Goal: Information Seeking & Learning: Find specific fact

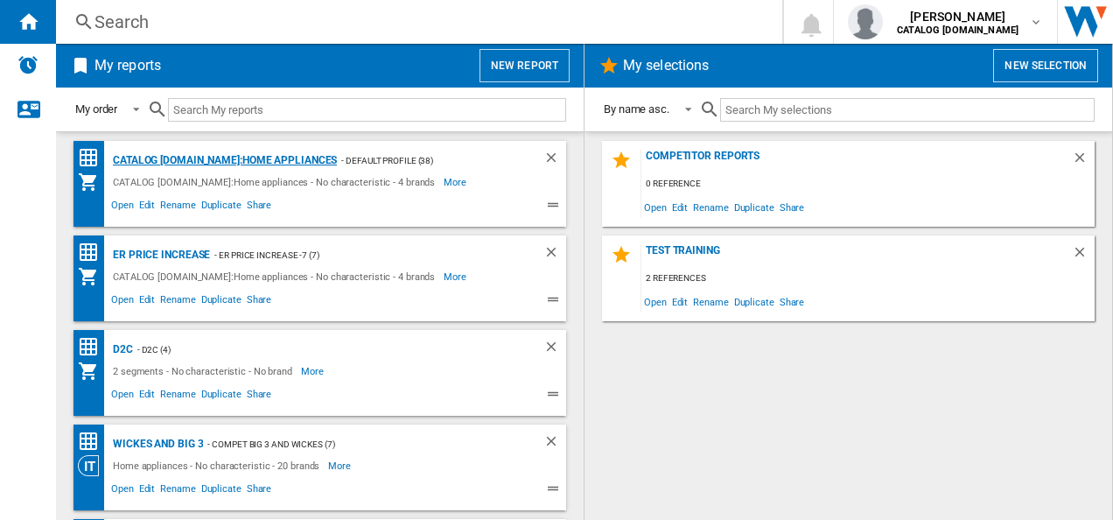
click at [257, 161] on div "CATALOG [DOMAIN_NAME]:Home appliances" at bounding box center [222, 161] width 228 height 22
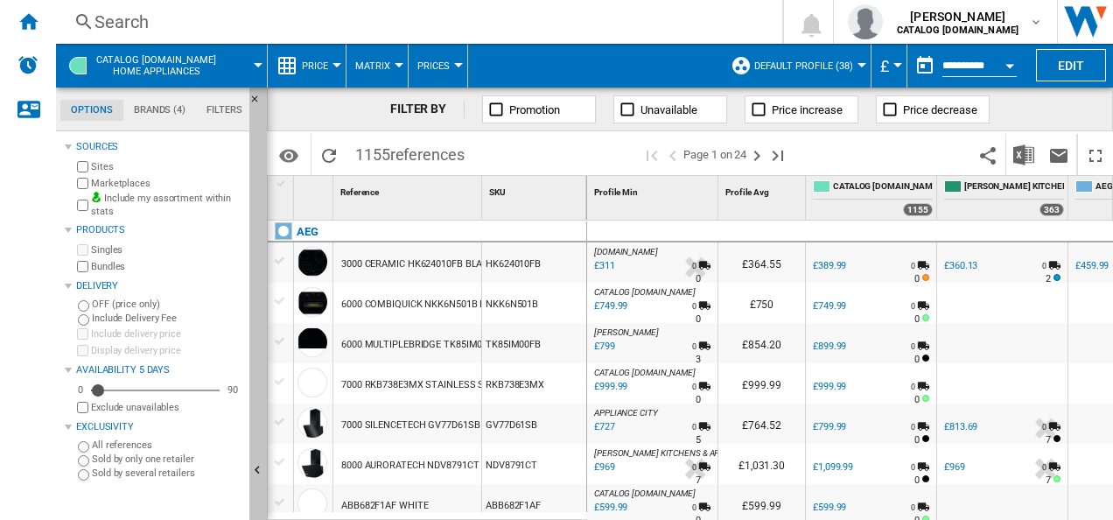
click at [258, 466] on ng-md-icon "Hide" at bounding box center [259, 472] width 21 height 21
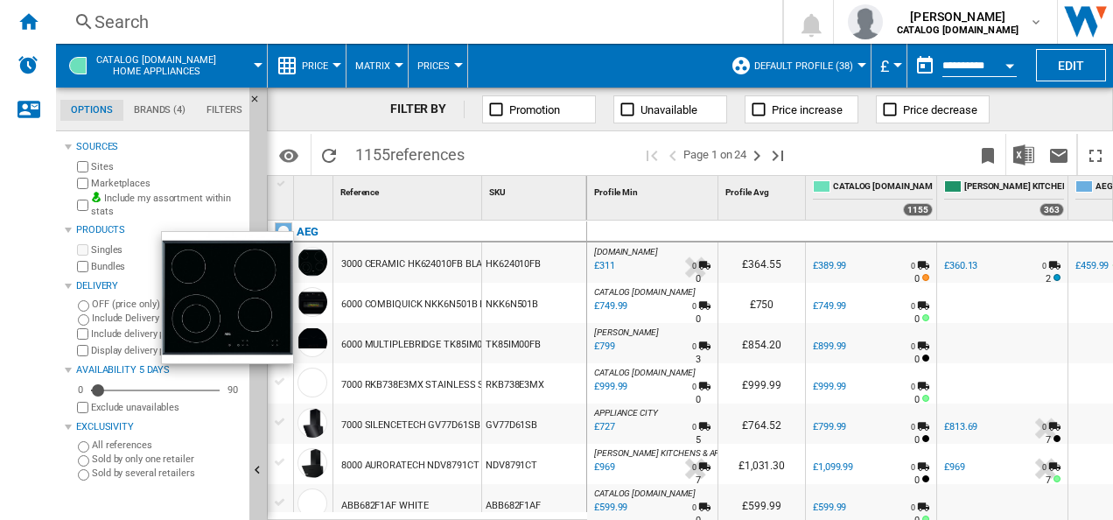
click at [85, 296] on div "Delivery" at bounding box center [154, 286] width 178 height 23
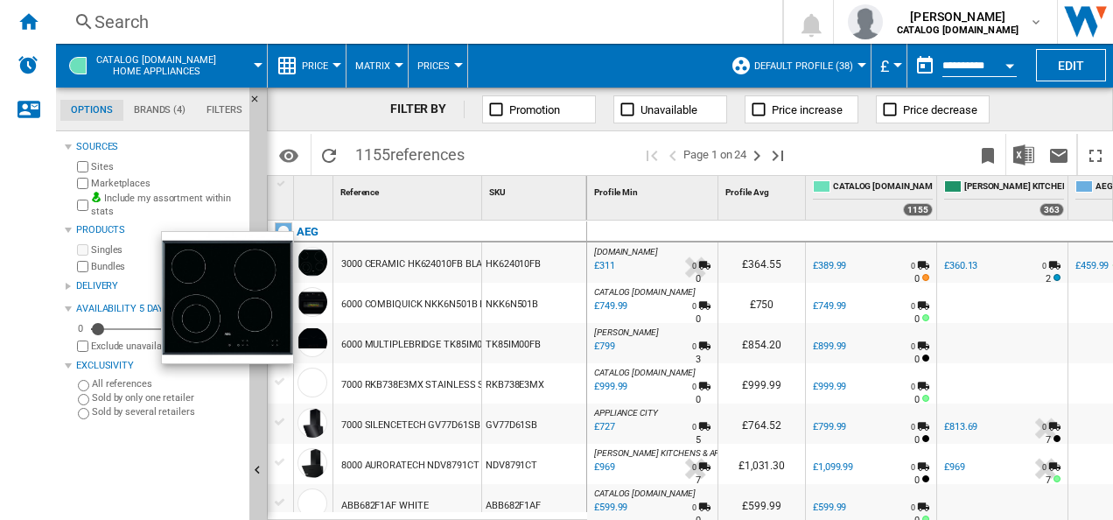
click at [68, 283] on div at bounding box center [68, 286] width 7 height 7
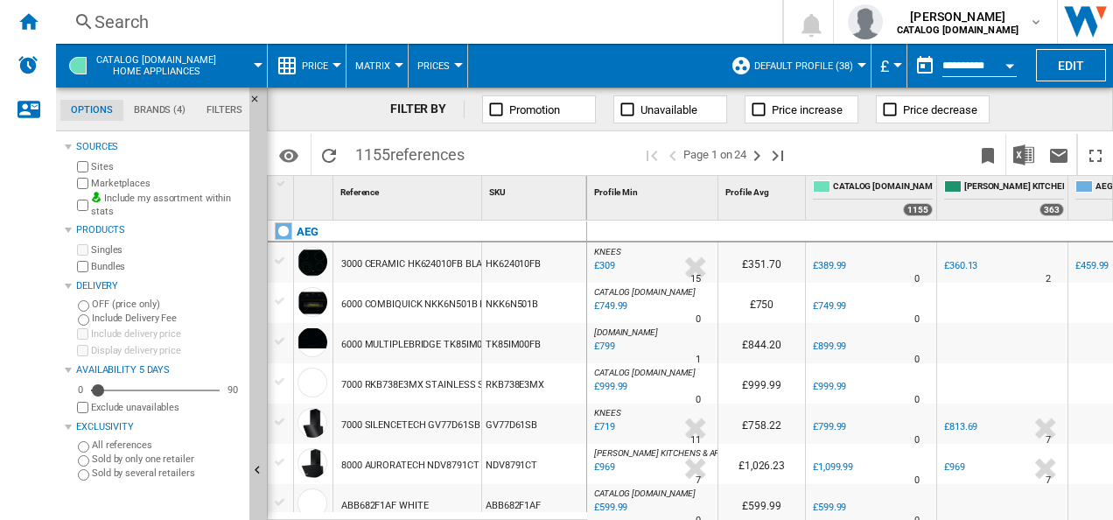
click at [391, 26] on div "Search" at bounding box center [415, 22] width 642 height 24
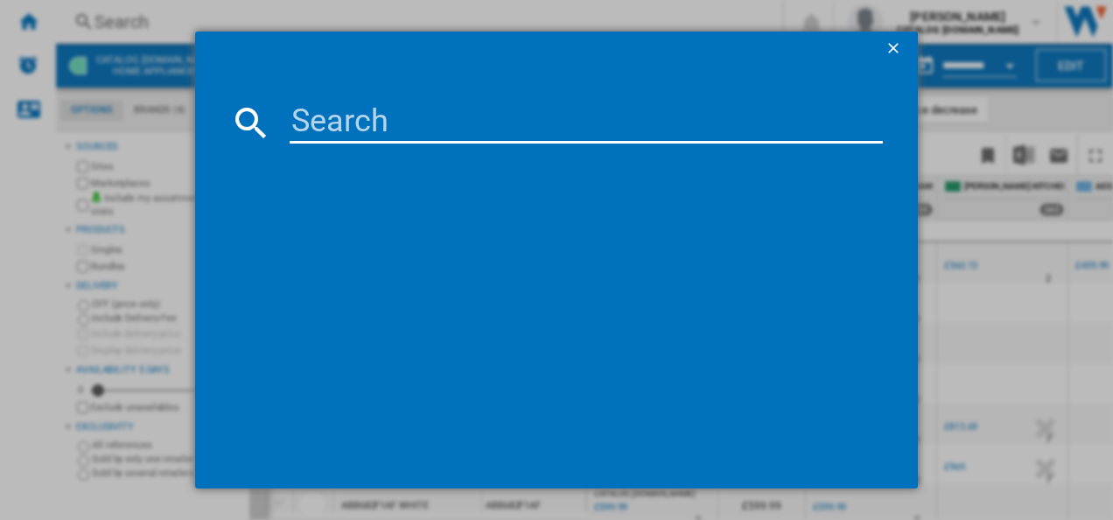
click at [339, 131] on input at bounding box center [587, 122] width 594 height 42
paste input "DCB331010M"
type input "DCB331010M"
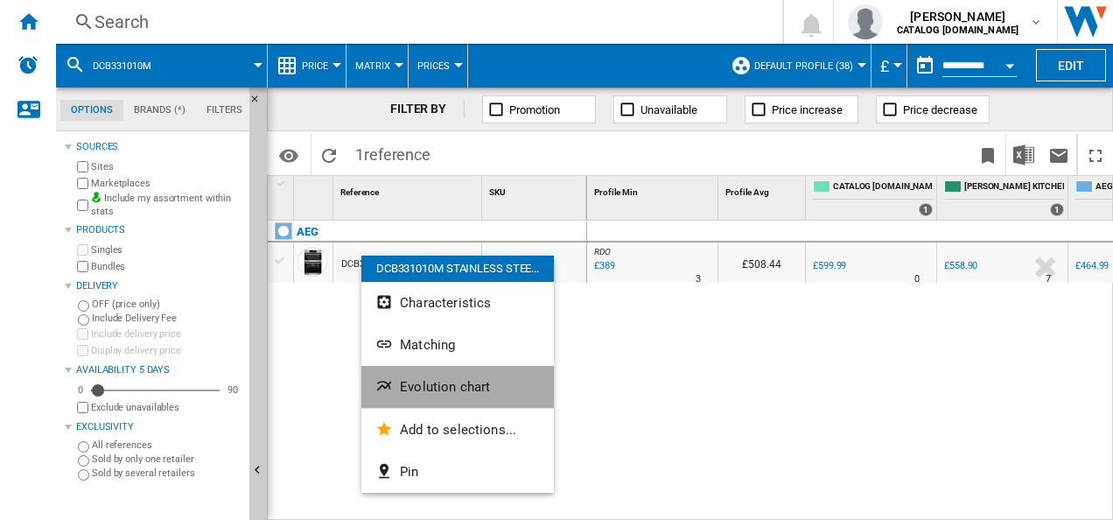
click at [420, 381] on span "Evolution chart" at bounding box center [445, 387] width 90 height 16
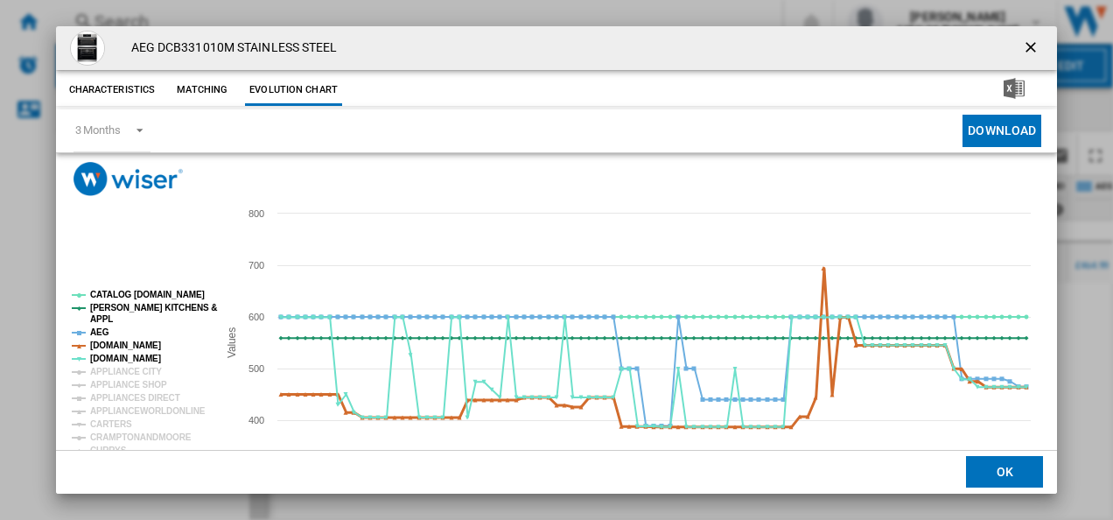
click at [121, 345] on tspan "[DOMAIN_NAME]" at bounding box center [125, 345] width 71 height 10
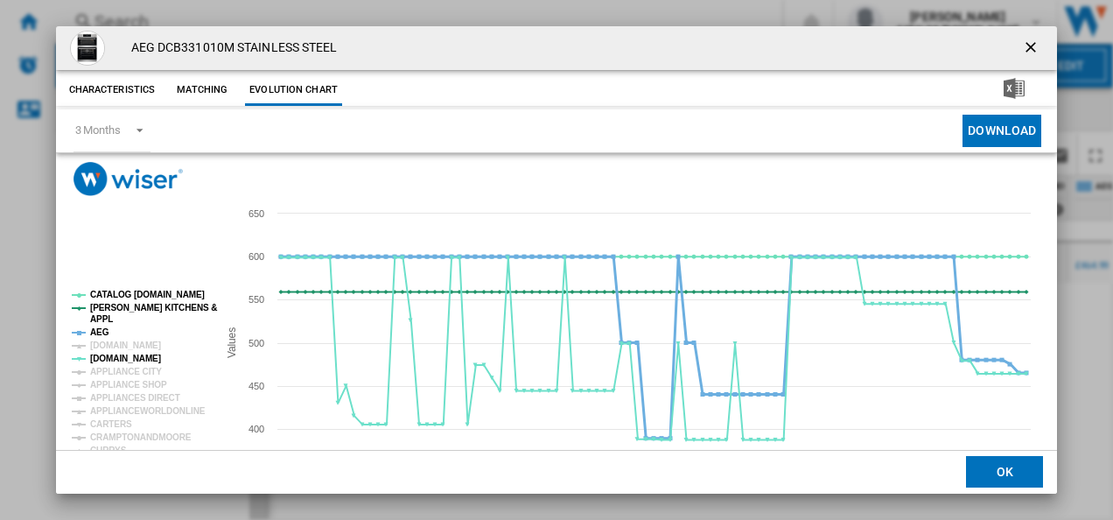
click at [99, 332] on tspan "AEG" at bounding box center [99, 332] width 19 height 10
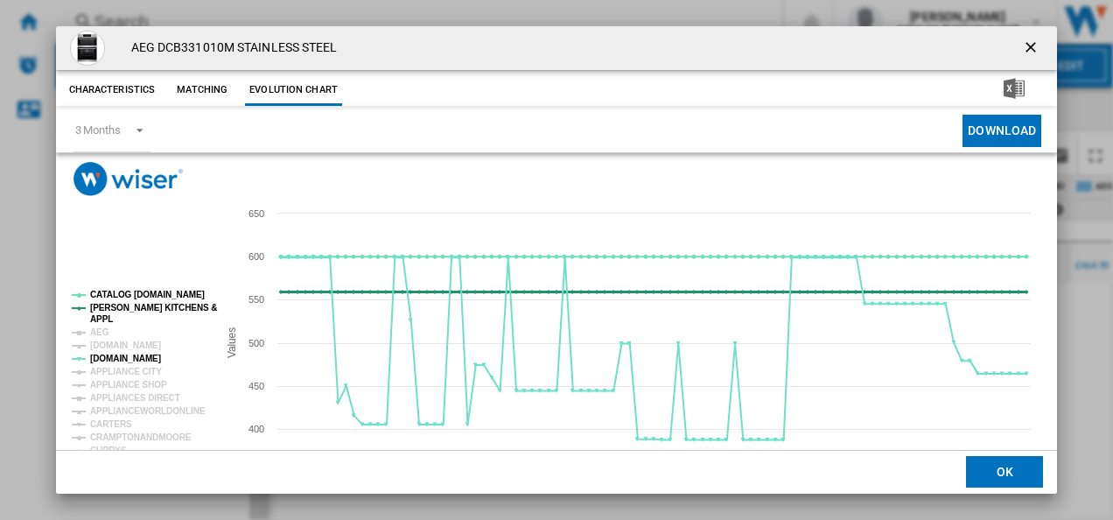
click at [103, 314] on tspan "APPL" at bounding box center [101, 319] width 23 height 10
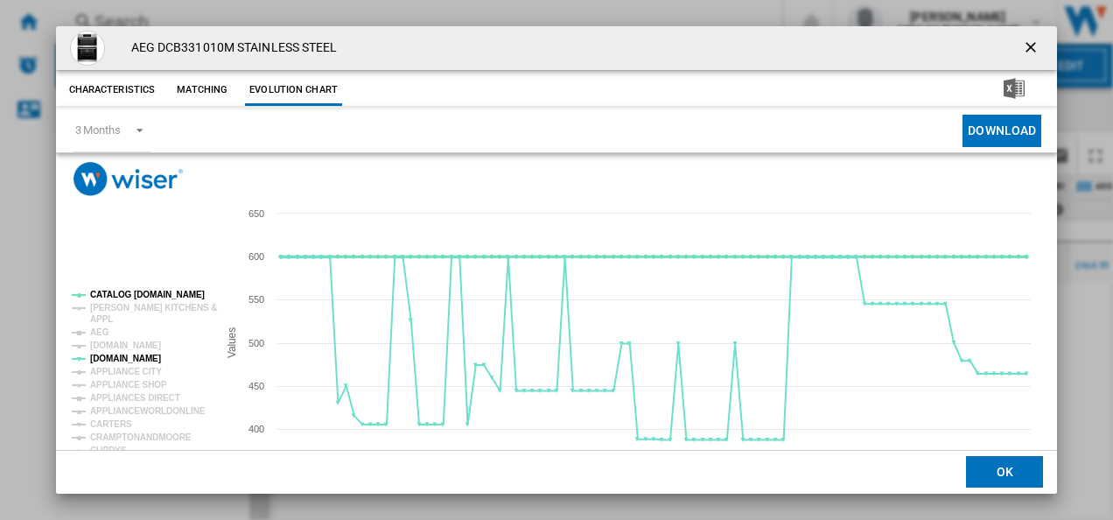
click at [115, 296] on tspan "CATALOG [DOMAIN_NAME]" at bounding box center [147, 295] width 115 height 10
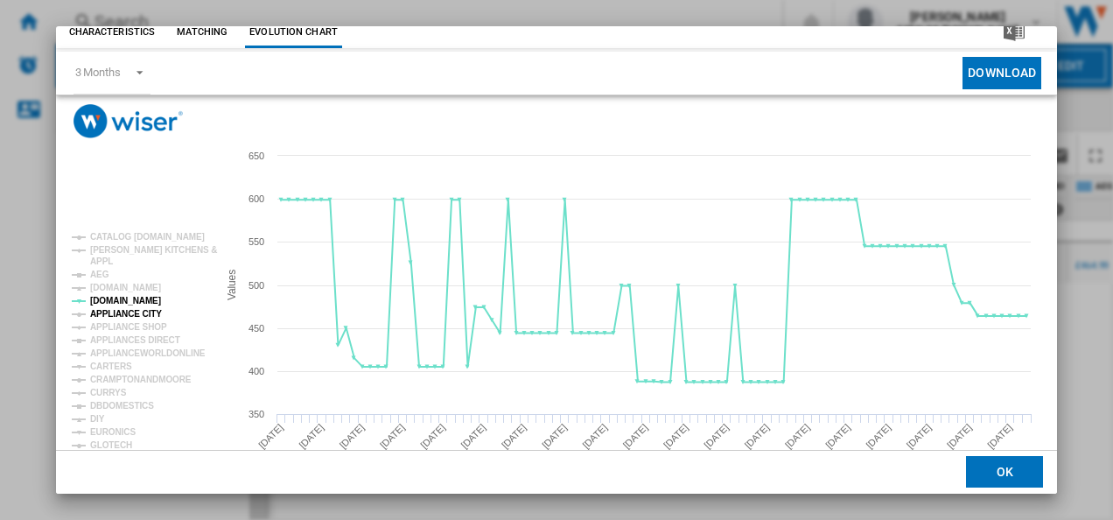
scroll to position [71, 0]
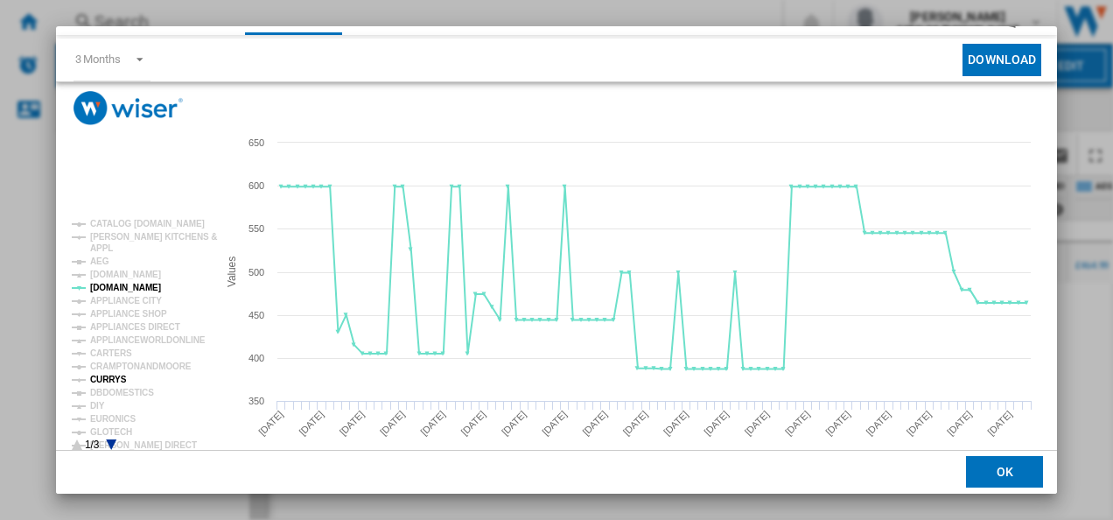
click at [115, 377] on tspan "CURRYS" at bounding box center [108, 379] width 37 height 10
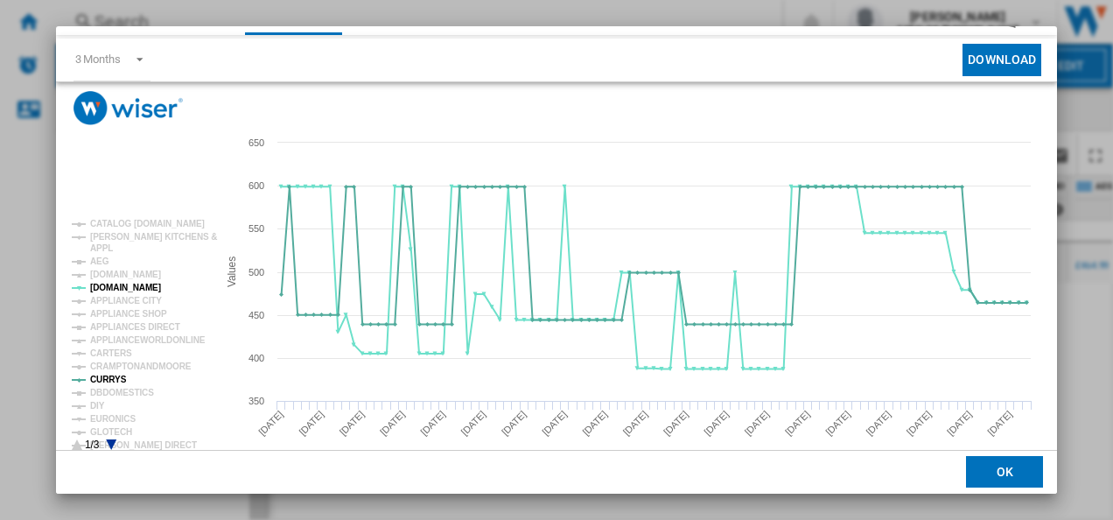
scroll to position [95, 0]
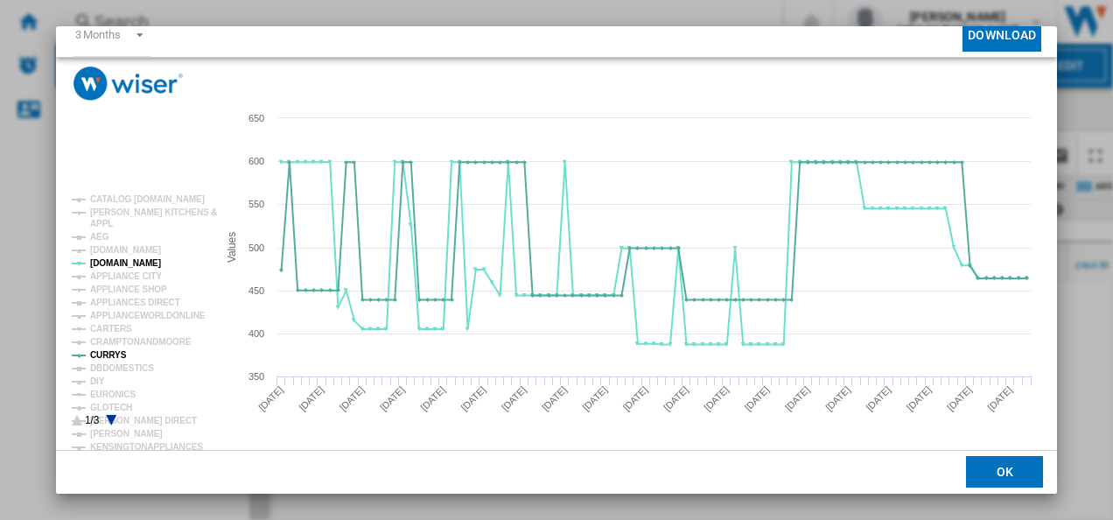
click at [111, 418] on icon "Product popup" at bounding box center [111, 420] width 10 height 10
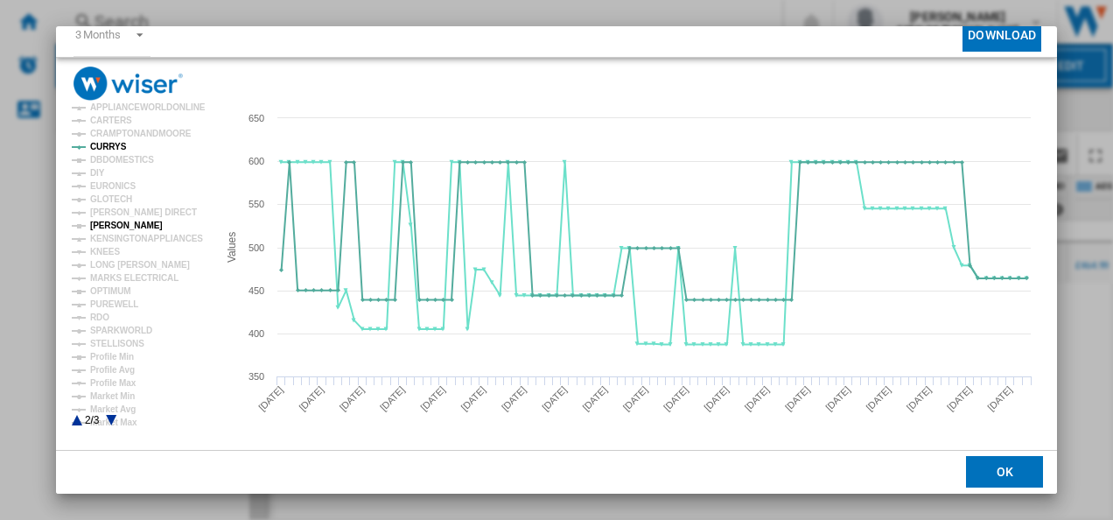
click at [111, 222] on tspan "[PERSON_NAME]" at bounding box center [126, 225] width 73 height 10
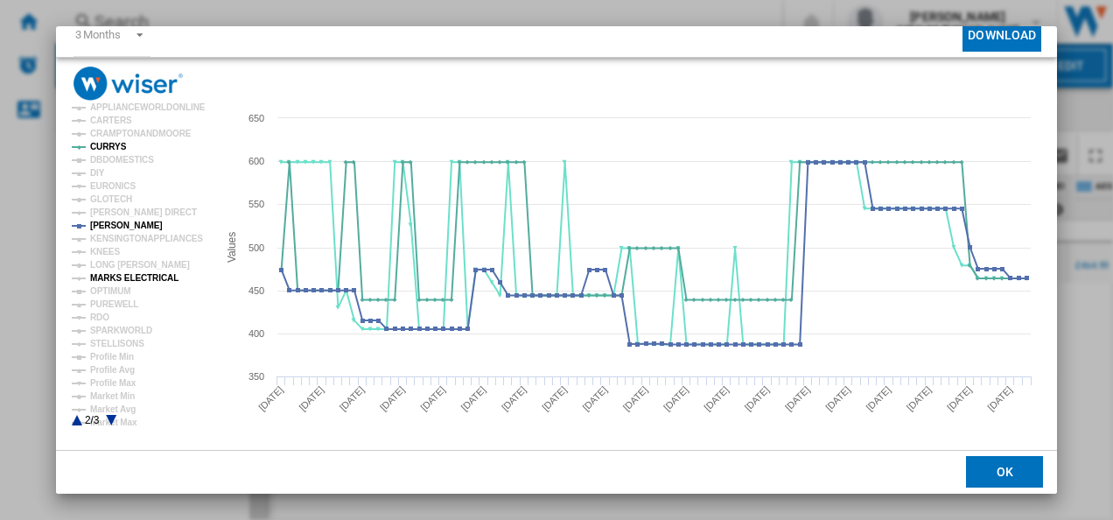
click at [120, 276] on tspan "MARKS ELECTRICAL" at bounding box center [134, 278] width 88 height 10
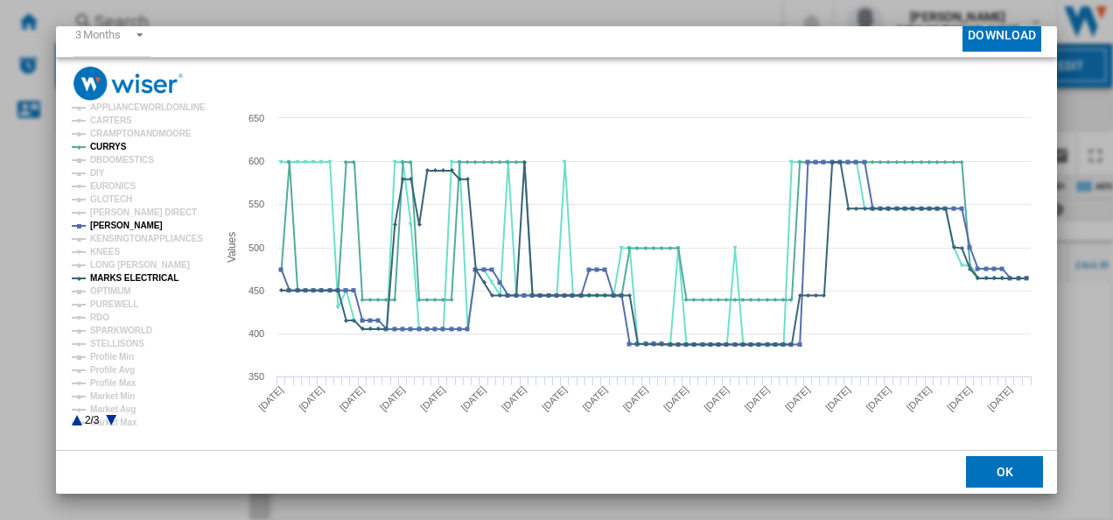
click at [76, 418] on icon "Product popup" at bounding box center [77, 420] width 10 height 10
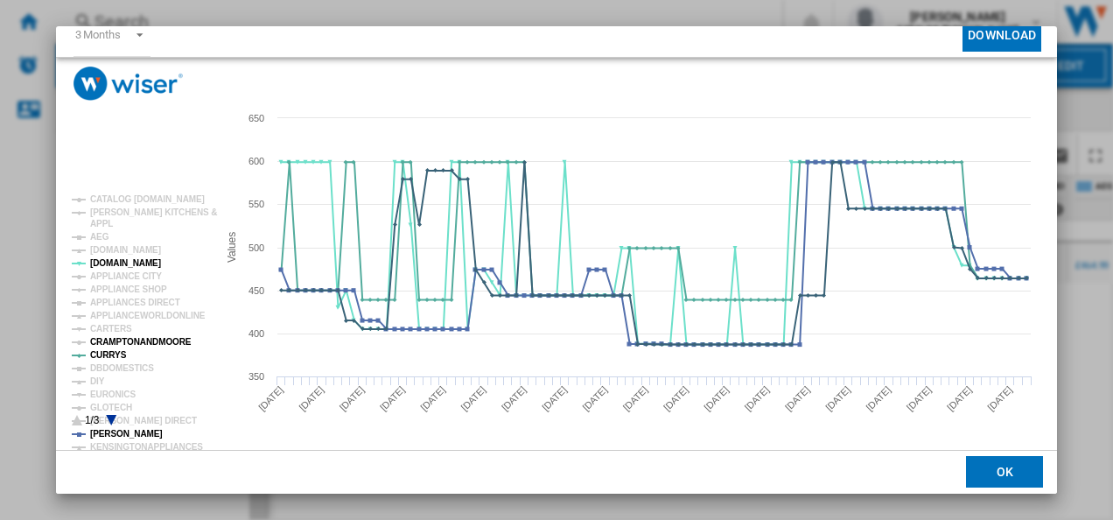
click at [135, 344] on tspan "CRAMPTONANDMOORE" at bounding box center [140, 342] width 101 height 10
click at [133, 299] on tspan "APPLIANCES DIRECT" at bounding box center [135, 302] width 90 height 10
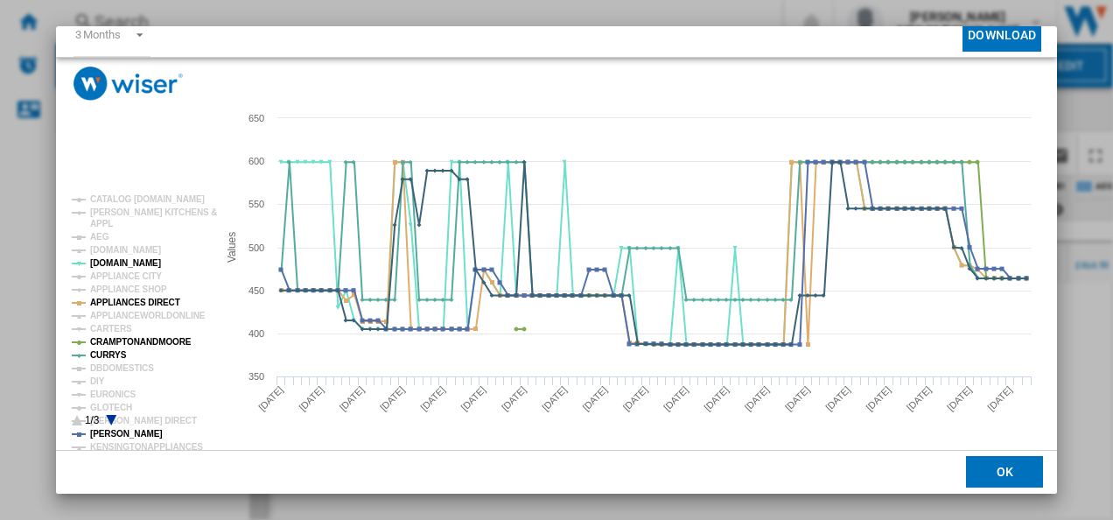
scroll to position [0, 0]
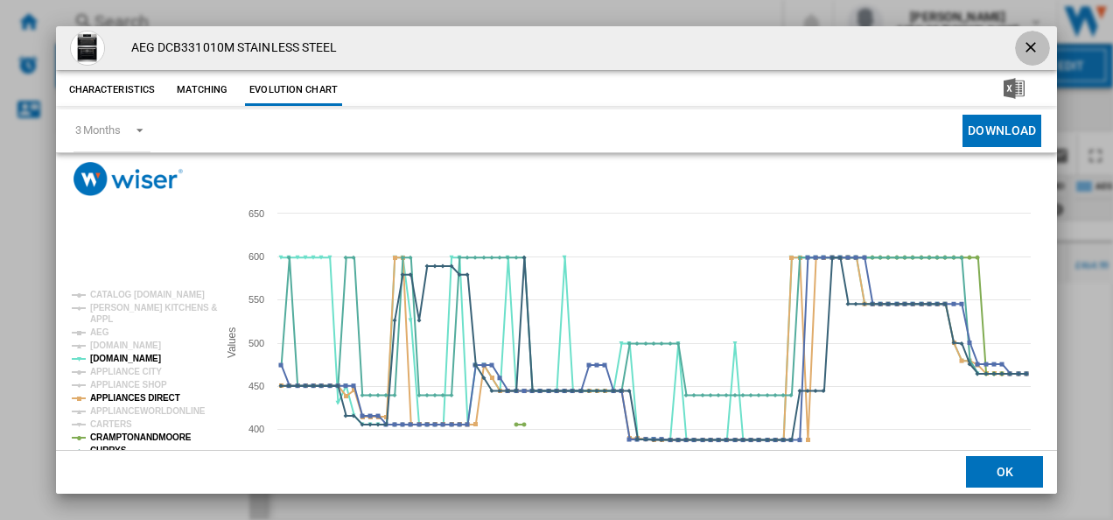
click at [1015, 40] on button "Product popup" at bounding box center [1032, 48] width 35 height 35
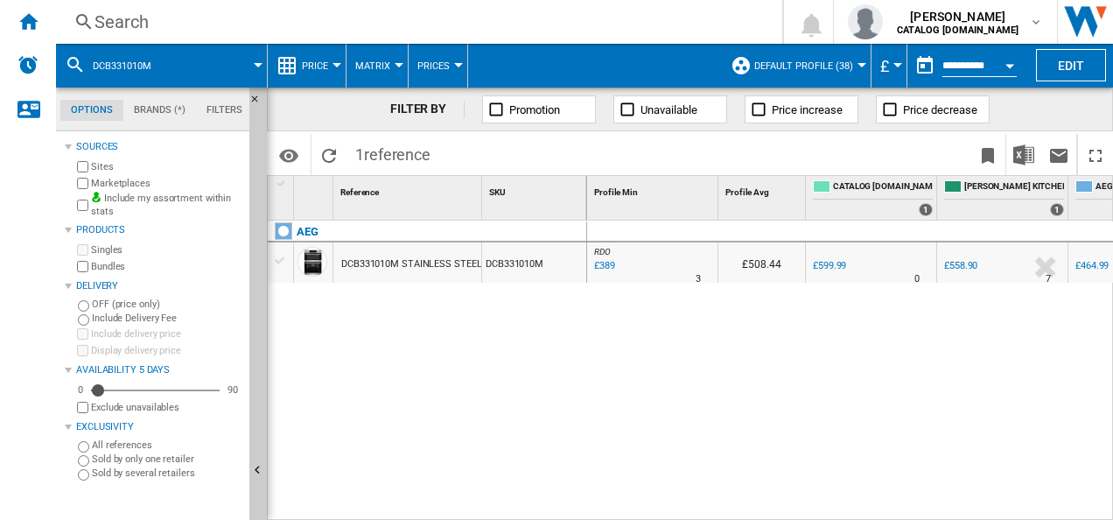
click at [404, 25] on div "Search" at bounding box center [415, 22] width 642 height 24
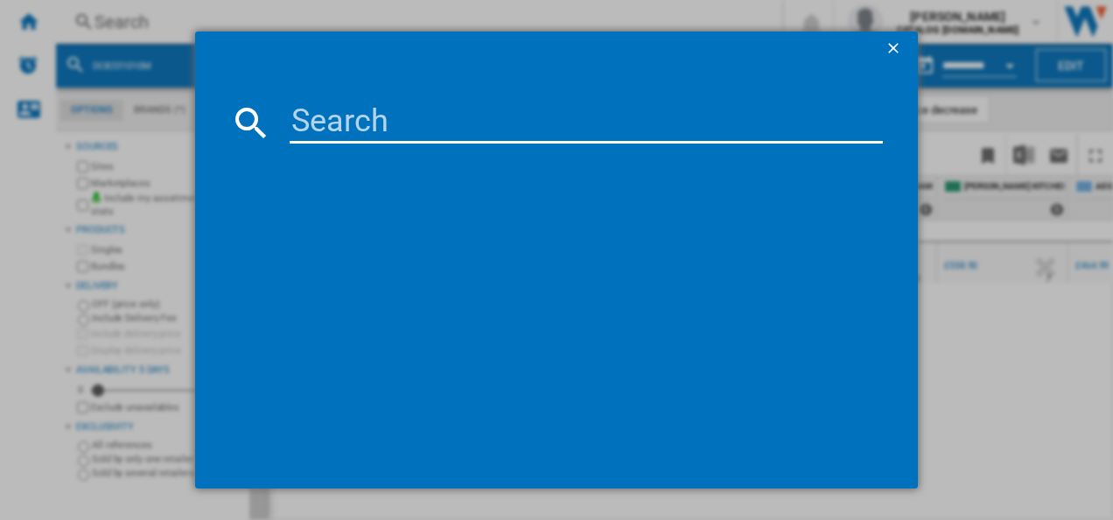
click at [359, 112] on input at bounding box center [587, 122] width 594 height 42
type input "OB6SM171DB"
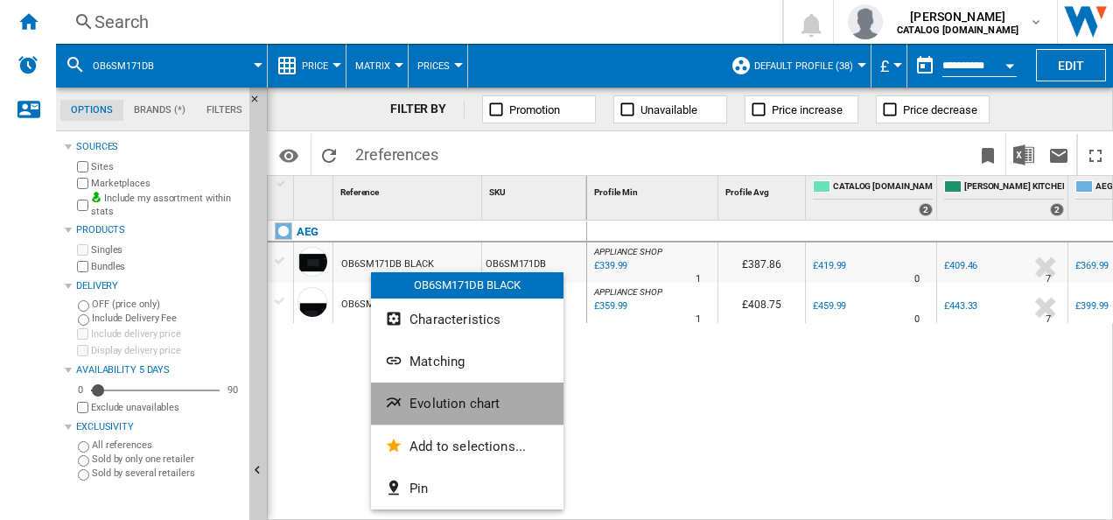
click at [388, 396] on ng-md-icon "Evolution chart" at bounding box center [395, 404] width 21 height 21
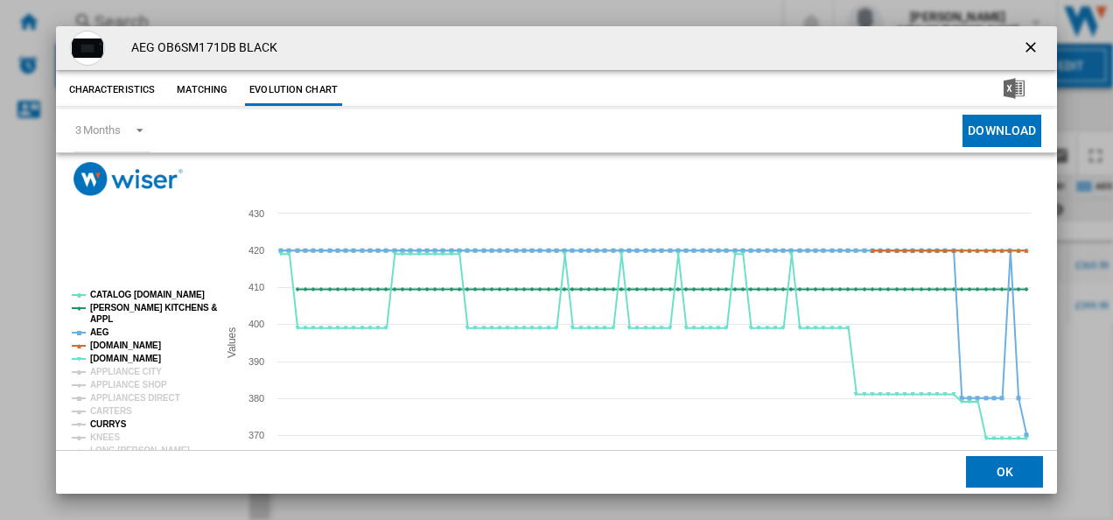
click at [108, 424] on tspan "CURRYS" at bounding box center [108, 424] width 37 height 10
click at [114, 345] on tspan "[DOMAIN_NAME]" at bounding box center [125, 345] width 71 height 10
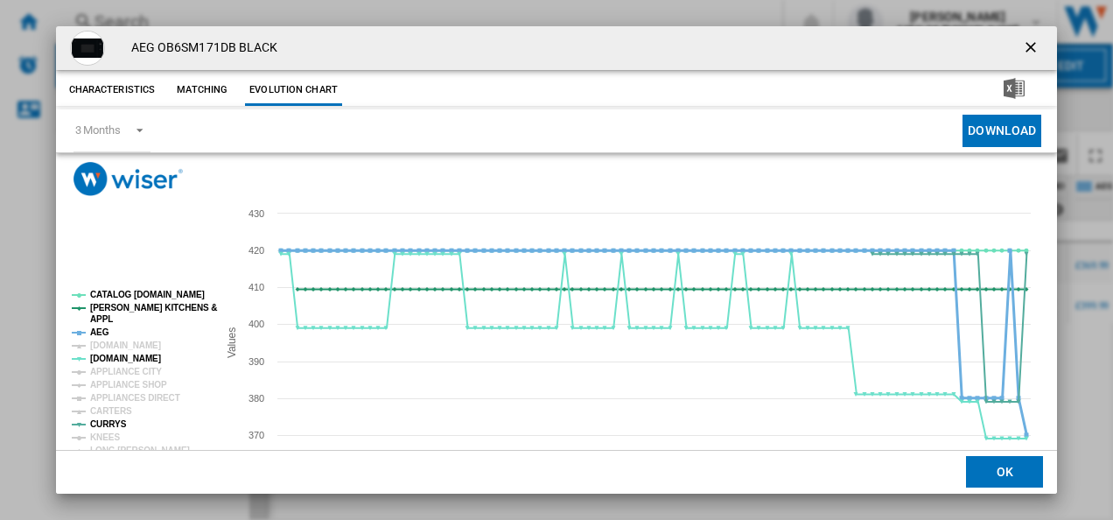
click at [96, 327] on tspan "AEG" at bounding box center [99, 332] width 19 height 10
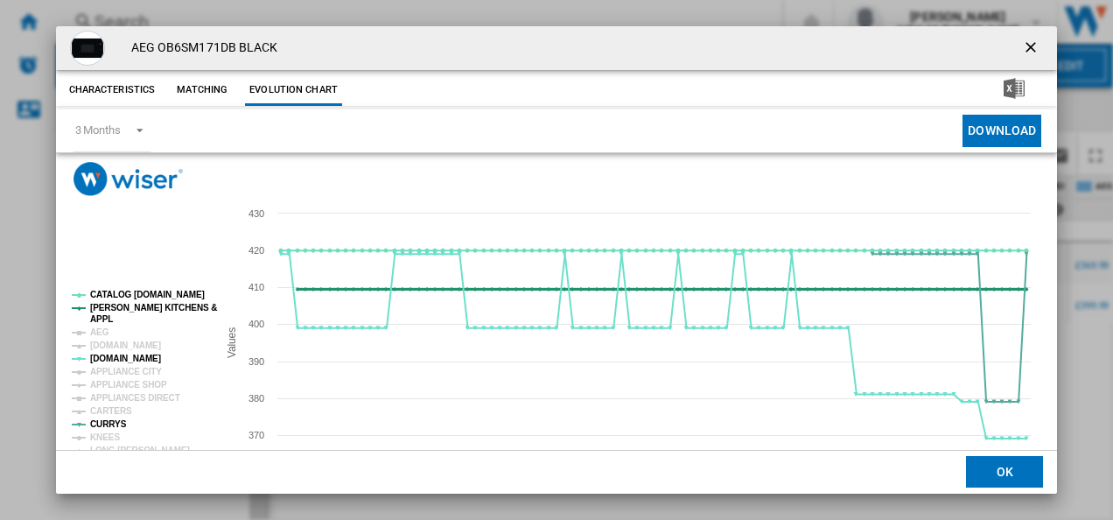
click at [97, 311] on tspan "[PERSON_NAME] KITCHENS &" at bounding box center [153, 308] width 127 height 10
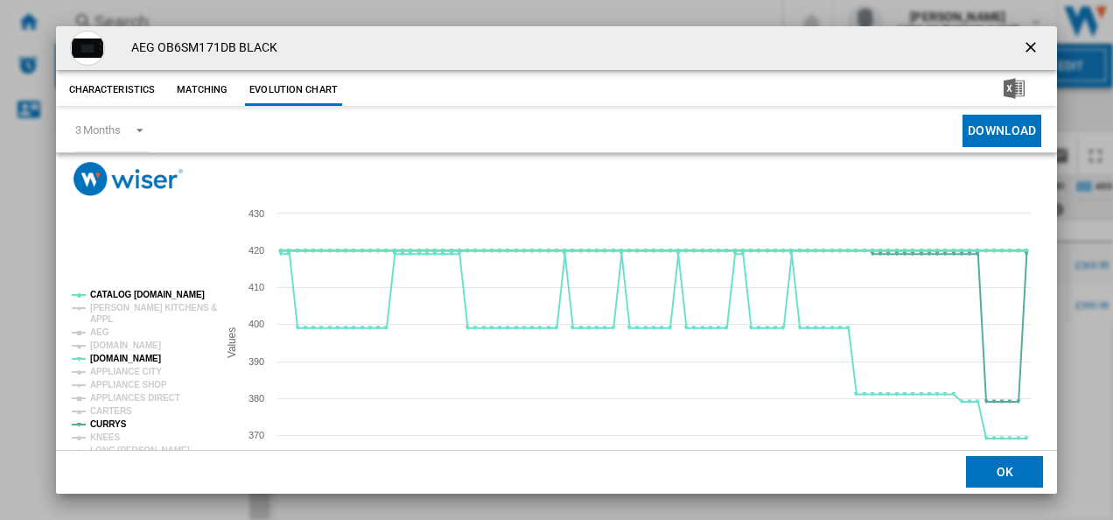
click at [117, 297] on tspan "CATALOG [DOMAIN_NAME]" at bounding box center [147, 295] width 115 height 10
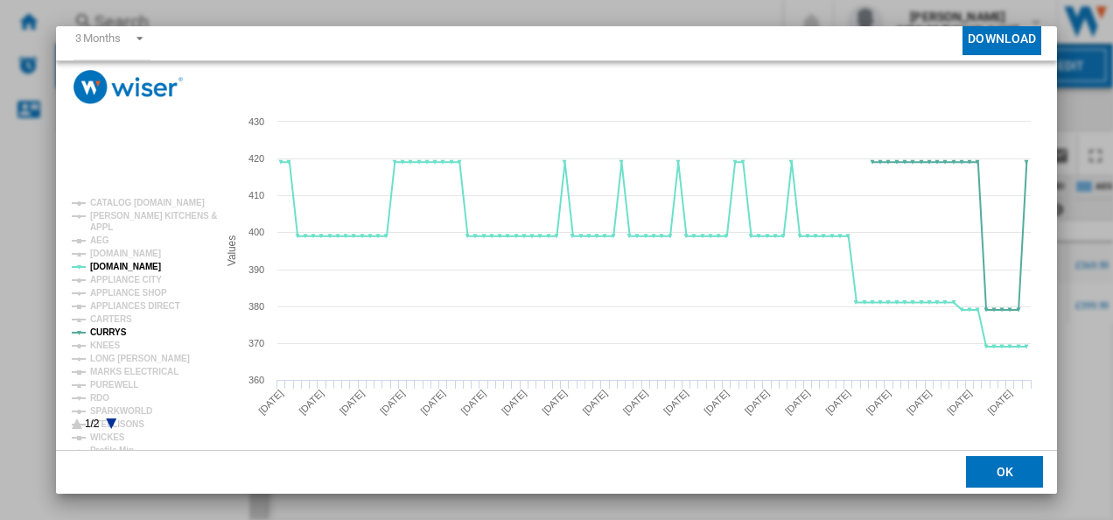
scroll to position [95, 0]
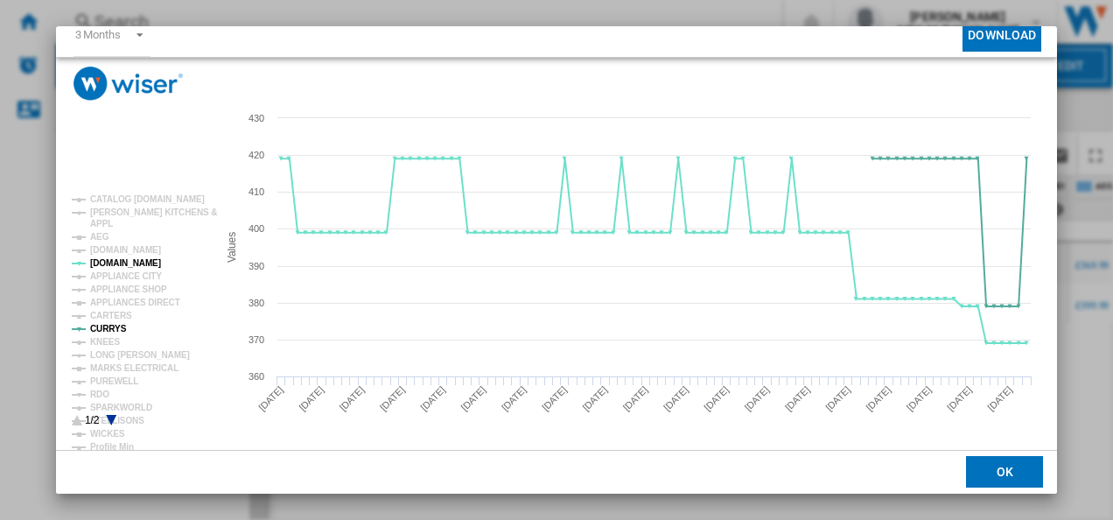
click at [110, 420] on icon "Product popup" at bounding box center [111, 420] width 10 height 10
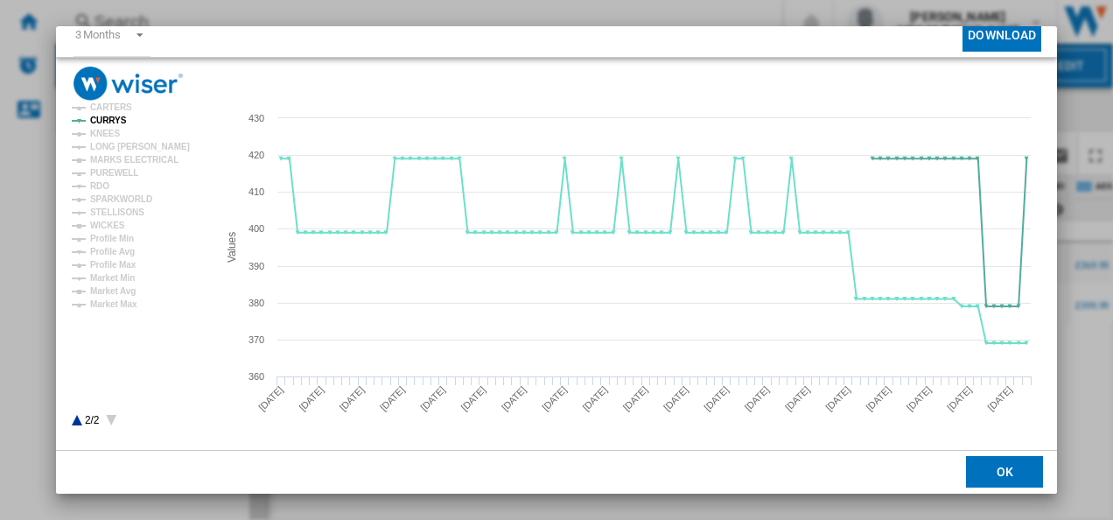
click at [77, 420] on icon "Product popup" at bounding box center [77, 420] width 10 height 10
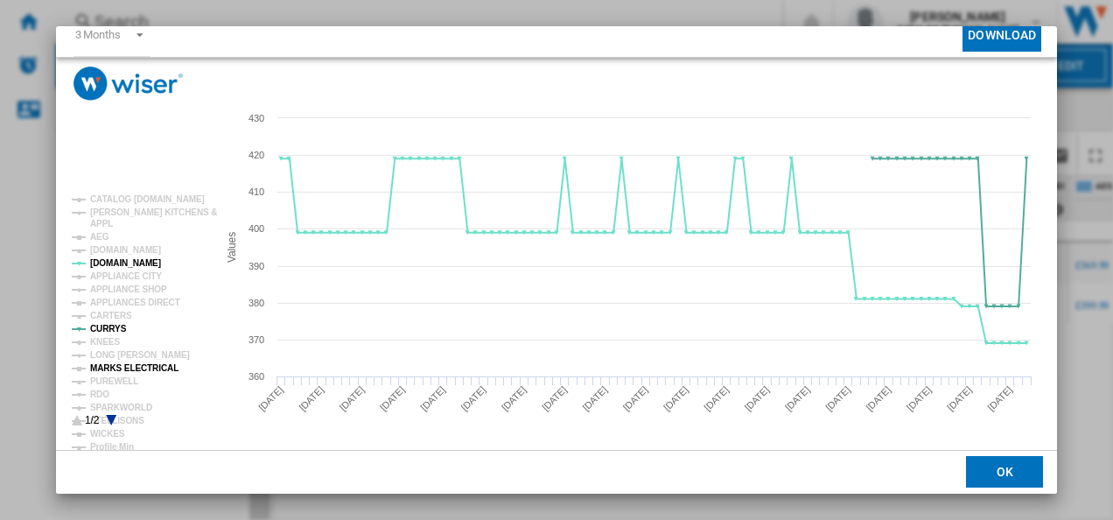
click at [131, 371] on tspan "MARKS ELECTRICAL" at bounding box center [134, 368] width 88 height 10
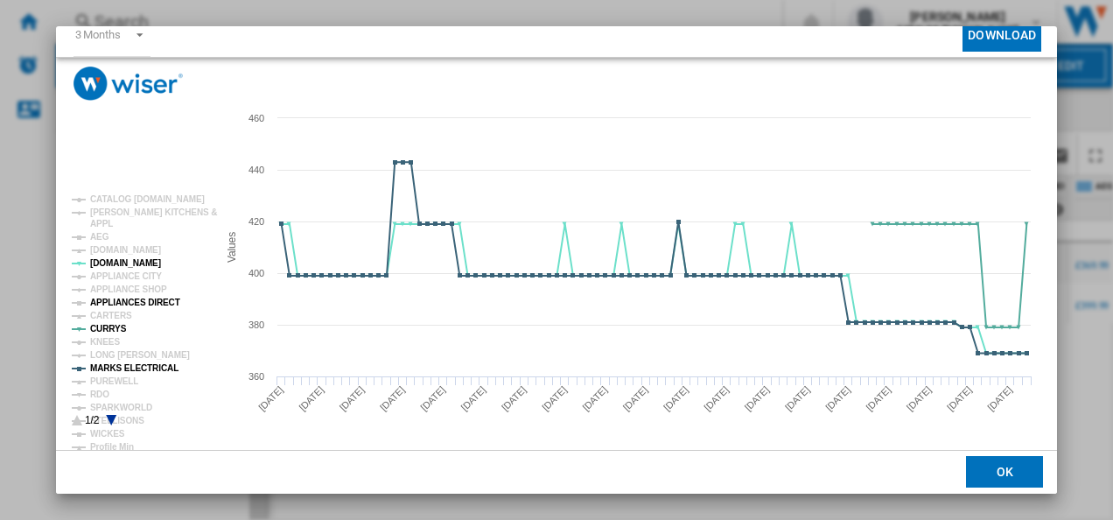
click at [129, 297] on tspan "APPLIANCES DIRECT" at bounding box center [135, 302] width 90 height 10
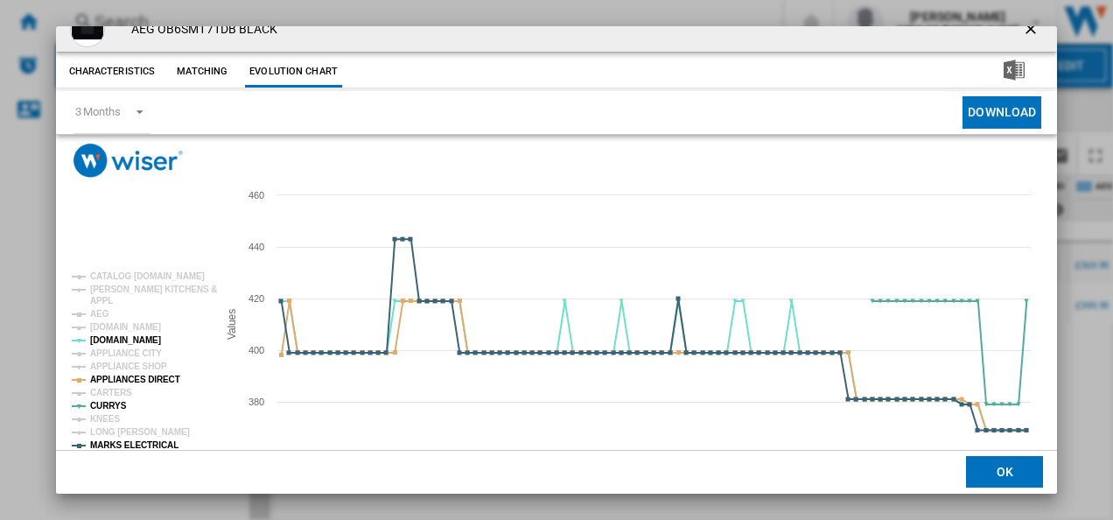
scroll to position [19, 0]
click at [1022, 27] on ng-md-icon "getI18NText('BUTTONS.CLOSE_DIALOG')" at bounding box center [1032, 29] width 21 height 21
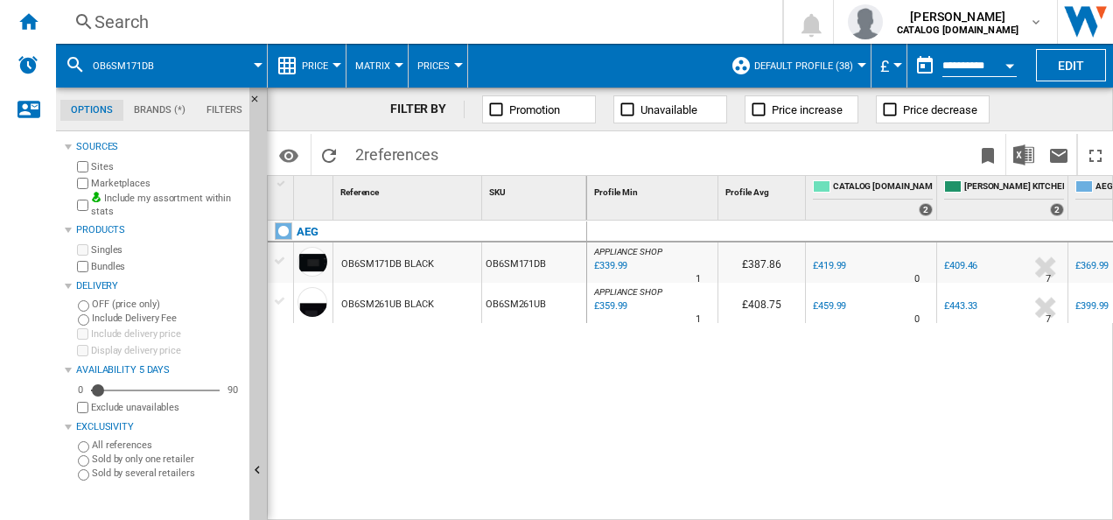
click at [444, 26] on div "Search" at bounding box center [415, 22] width 642 height 24
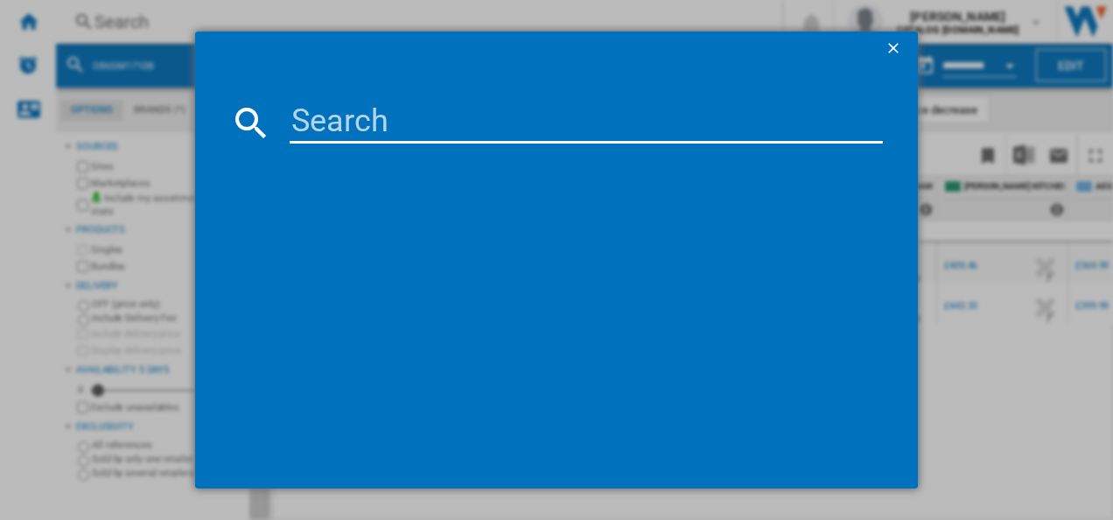
click at [350, 129] on input at bounding box center [587, 122] width 594 height 42
type input "OB6GM171SB"
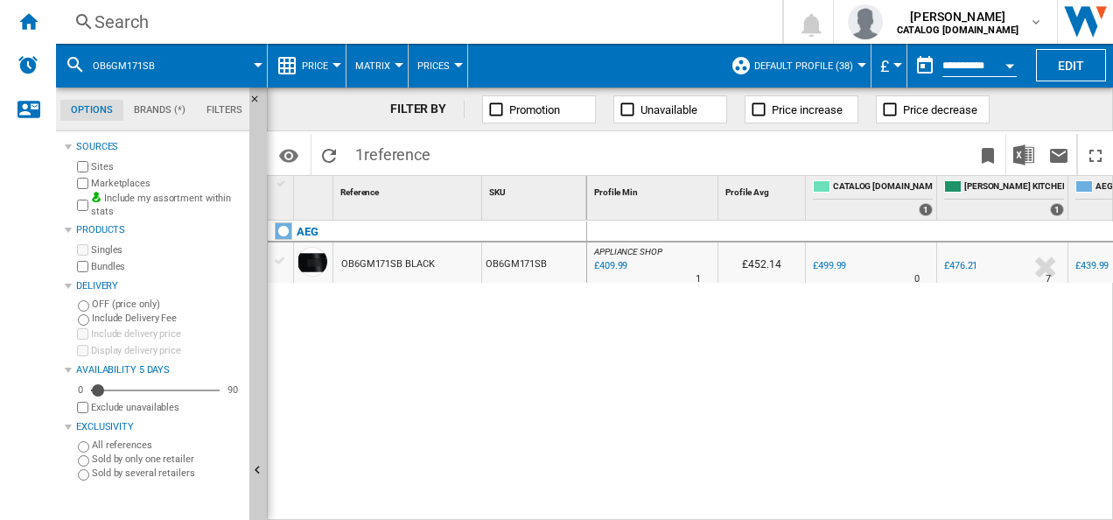
click at [387, 275] on div "OB6GM171SB BLACK" at bounding box center [387, 264] width 93 height 40
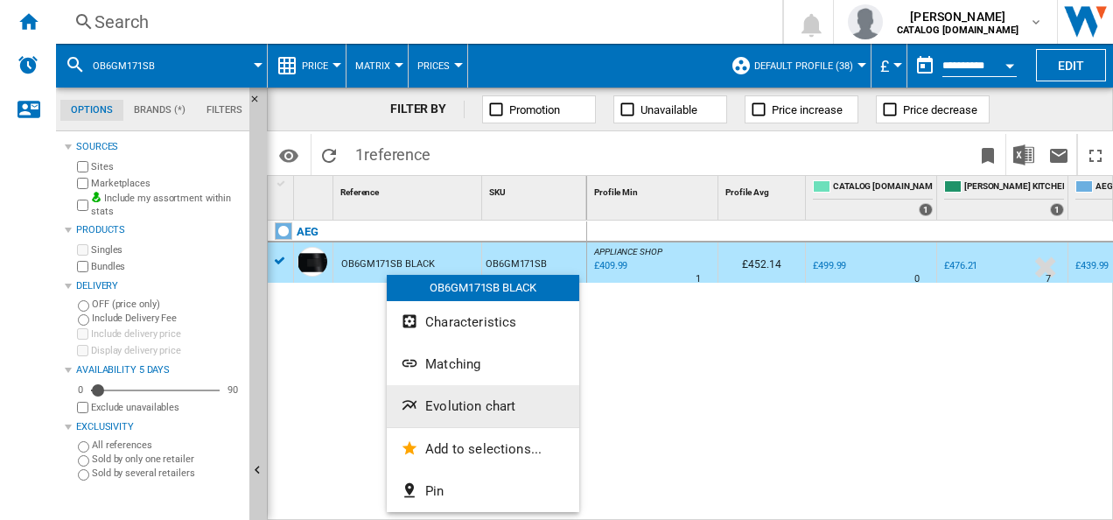
click at [425, 416] on button "Evolution chart" at bounding box center [483, 406] width 192 height 42
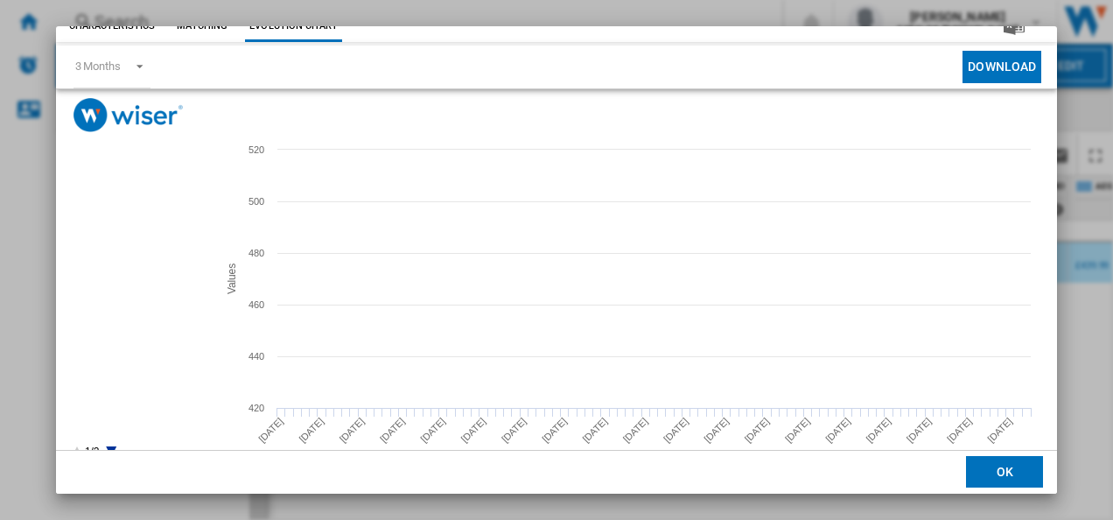
scroll to position [65, 0]
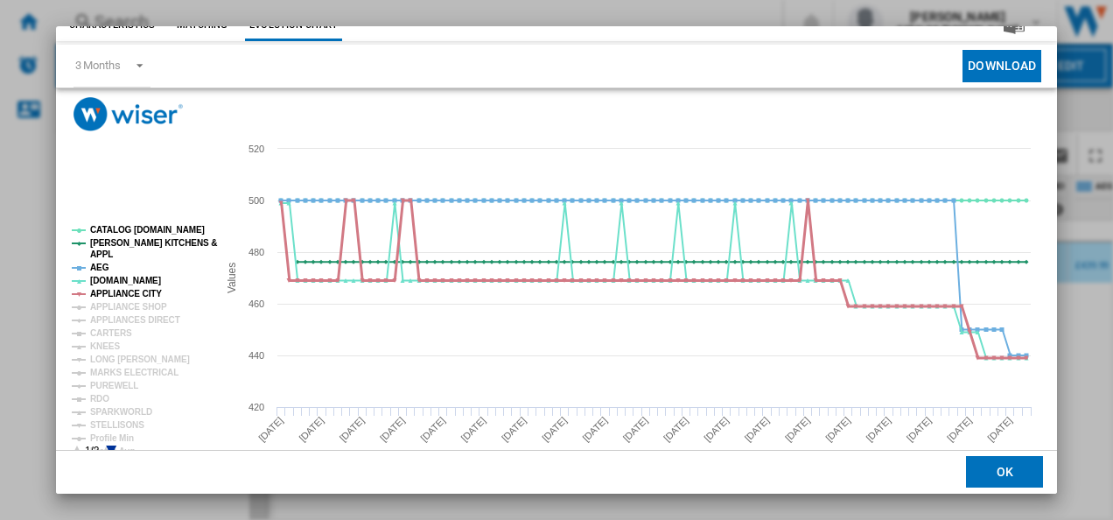
click at [116, 292] on tspan "APPLIANCE CITY" at bounding box center [126, 294] width 72 height 10
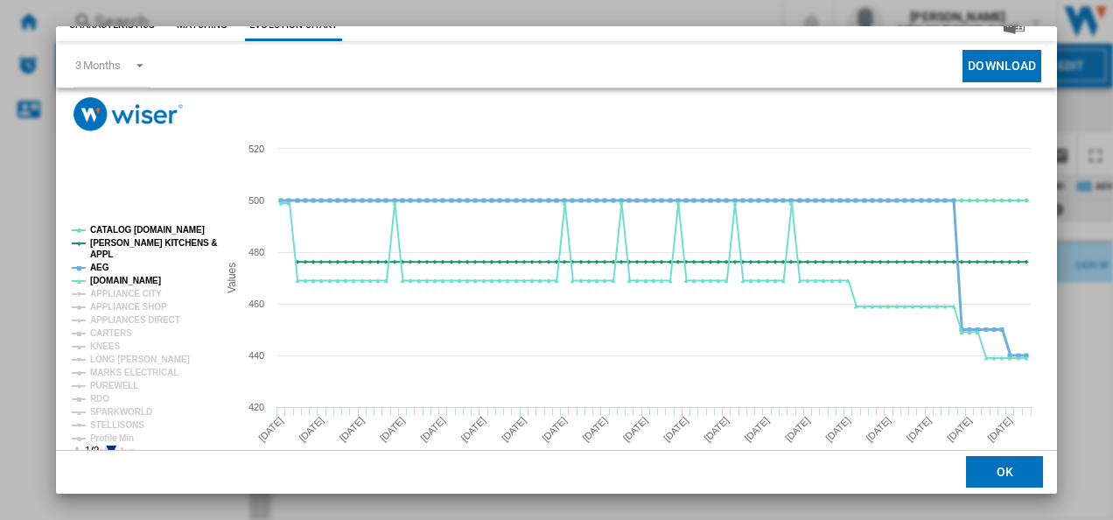
click at [104, 268] on tspan "AEG" at bounding box center [99, 267] width 19 height 10
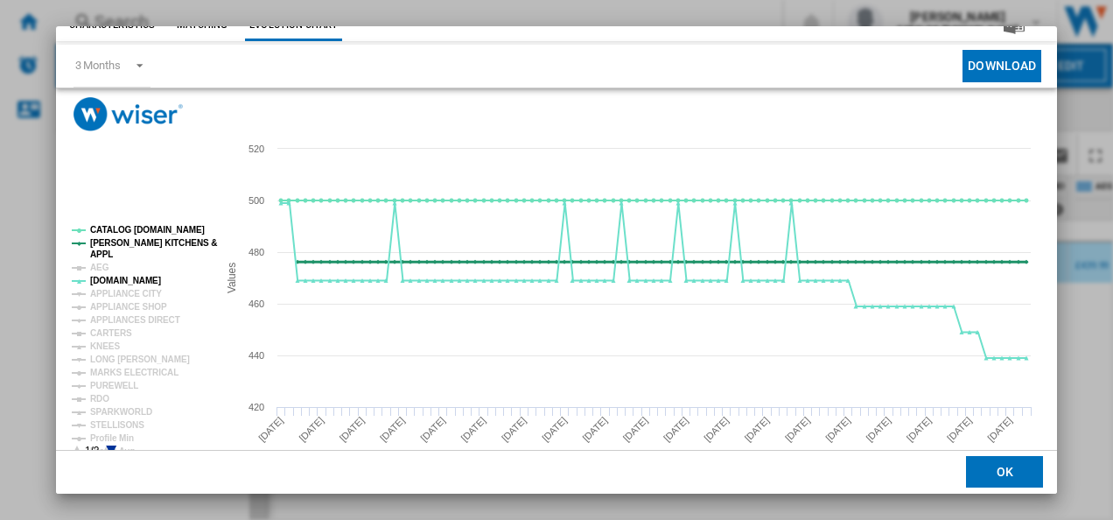
click at [106, 241] on tspan "[PERSON_NAME] KITCHENS &" at bounding box center [153, 243] width 127 height 10
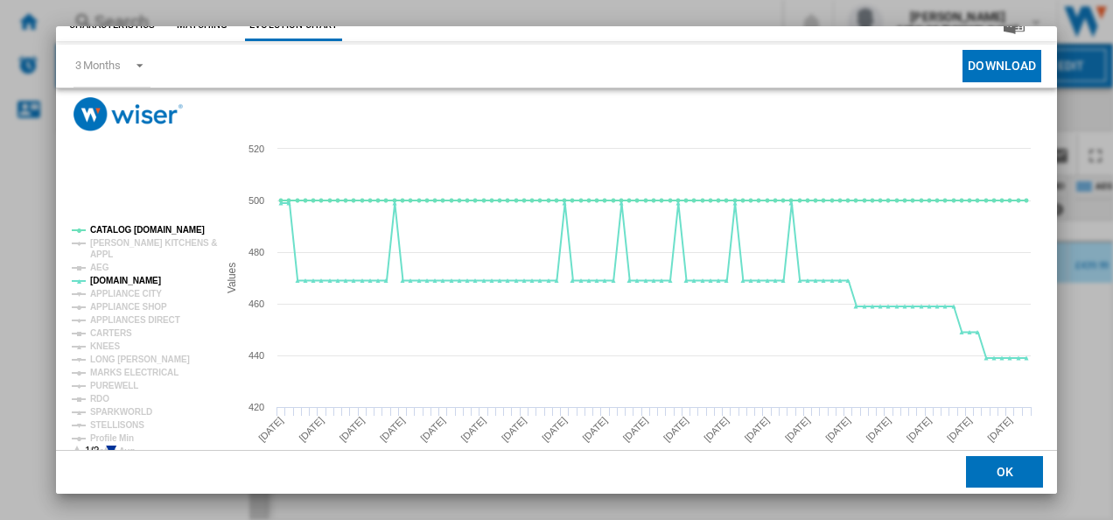
click at [110, 224] on rect "Product popup" at bounding box center [137, 341] width 145 height 245
click at [110, 228] on tspan "CATALOG [DOMAIN_NAME]" at bounding box center [147, 230] width 115 height 10
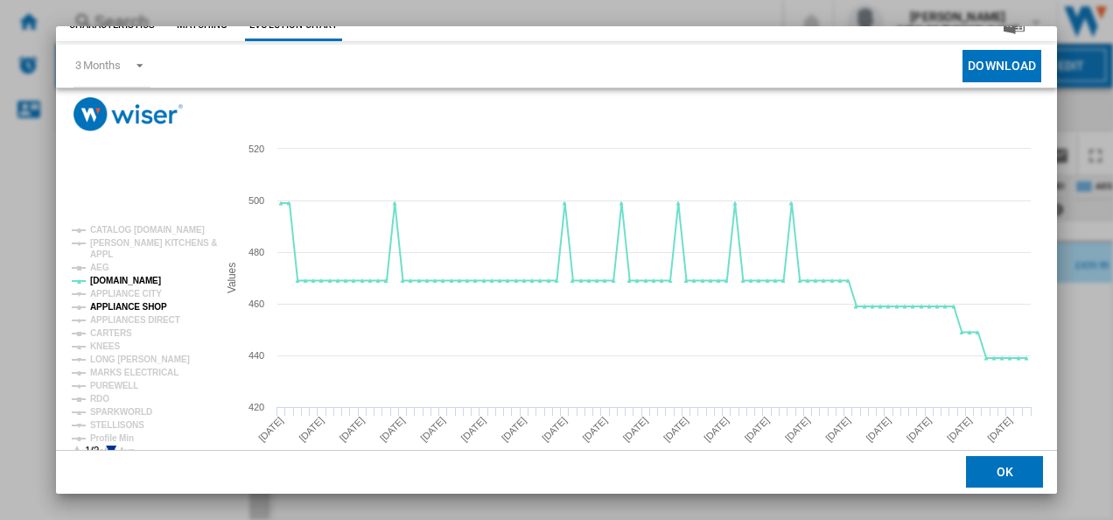
click at [126, 311] on tspan "APPLIANCE SHOP" at bounding box center [128, 307] width 77 height 10
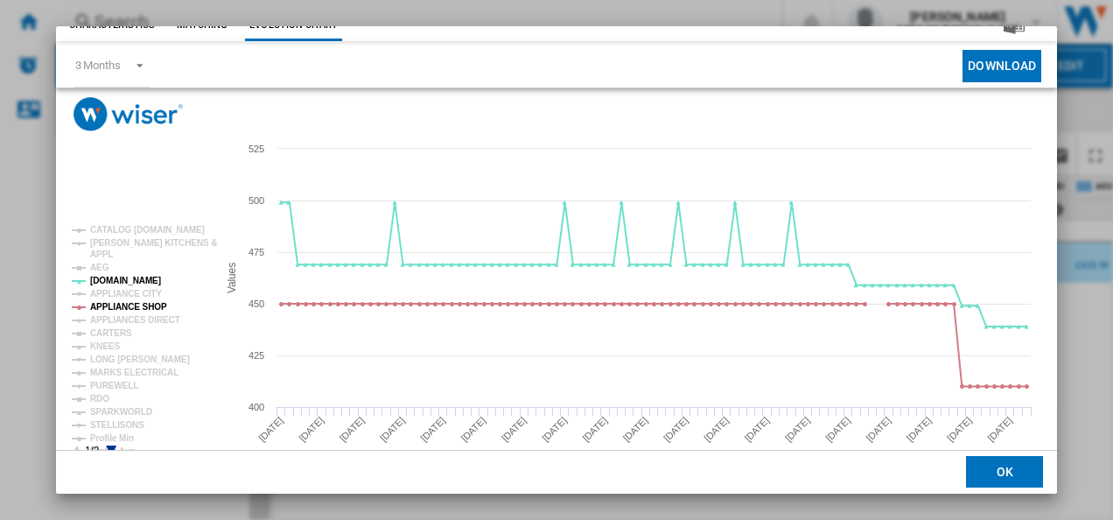
click at [126, 311] on tspan "APPLIANCE SHOP" at bounding box center [128, 307] width 77 height 10
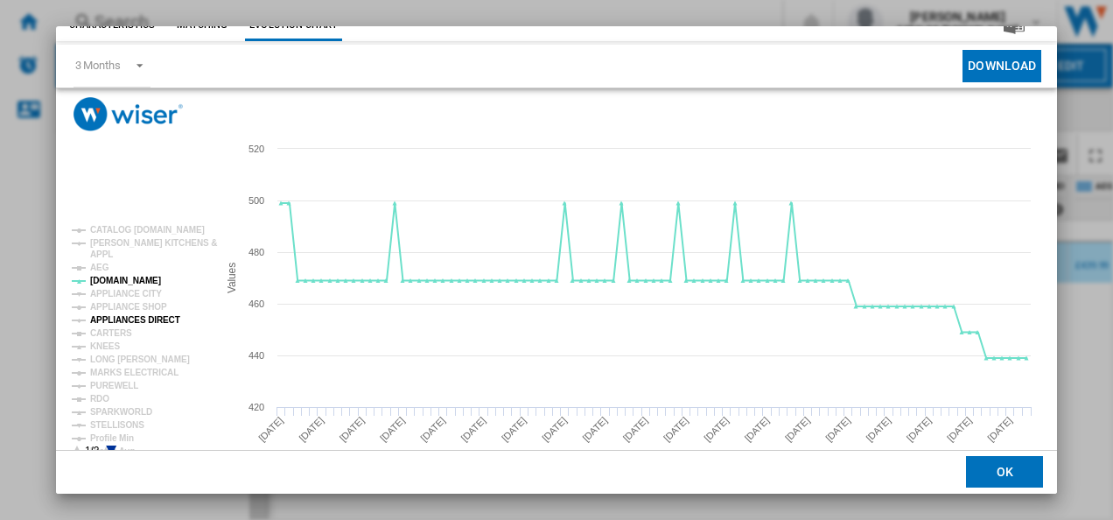
click at [124, 323] on tspan "APPLIANCES DIRECT" at bounding box center [135, 320] width 90 height 10
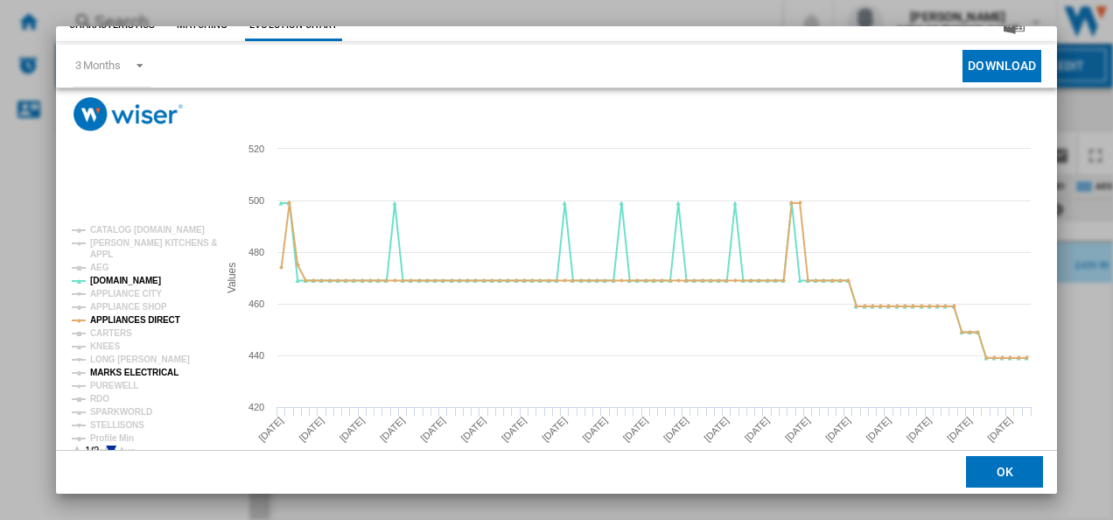
click at [125, 373] on tspan "MARKS ELECTRICAL" at bounding box center [134, 372] width 88 height 10
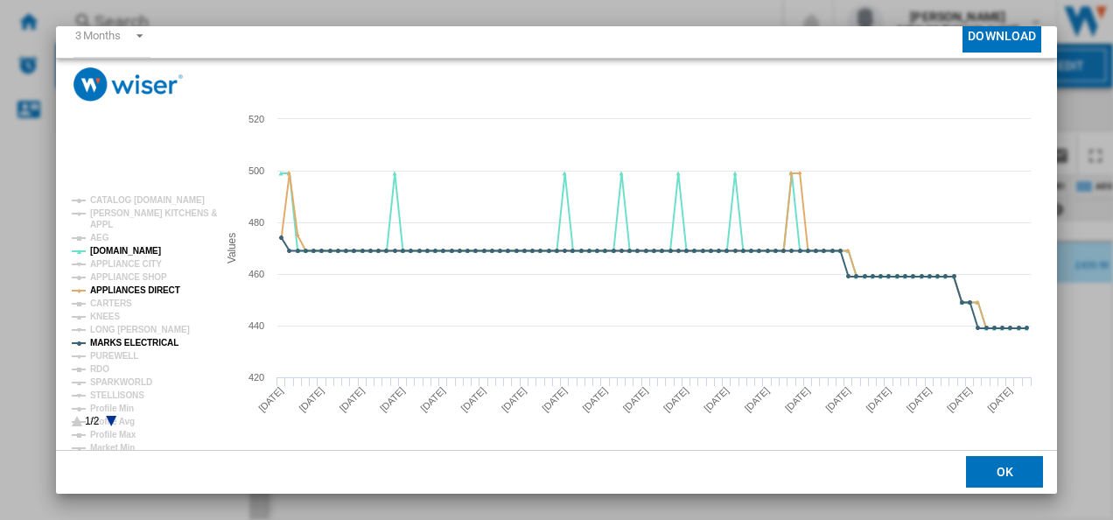
scroll to position [94, 0]
click at [112, 418] on icon "Product popup" at bounding box center [111, 421] width 10 height 10
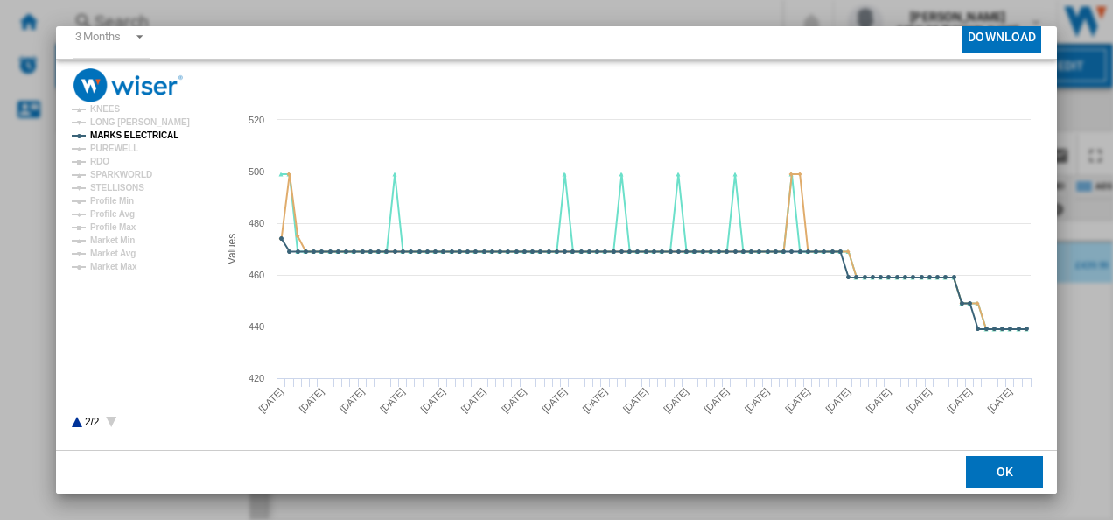
click at [71, 422] on rect "Product popup" at bounding box center [137, 312] width 145 height 245
click at [79, 422] on icon "Product popup" at bounding box center [77, 421] width 10 height 10
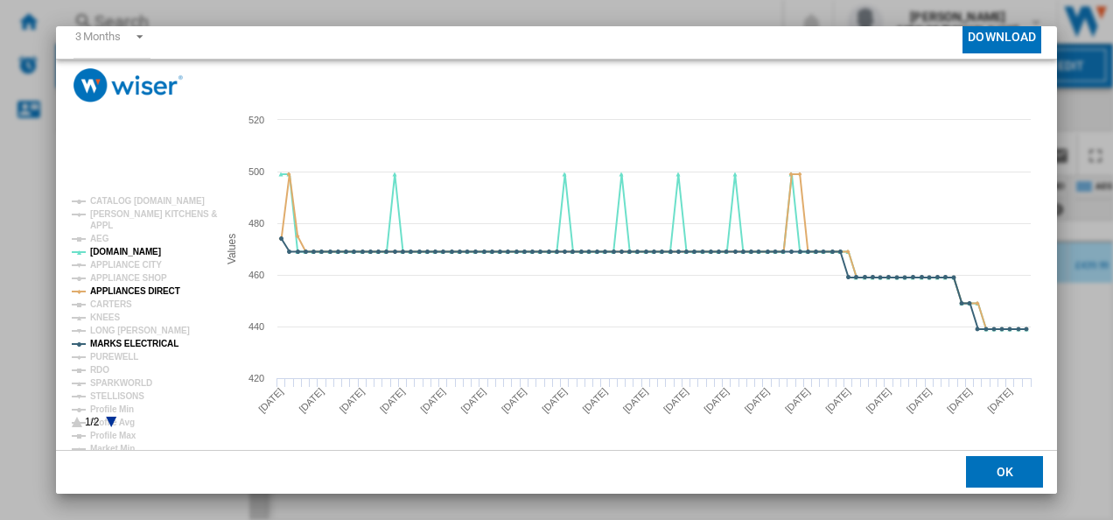
scroll to position [0, 0]
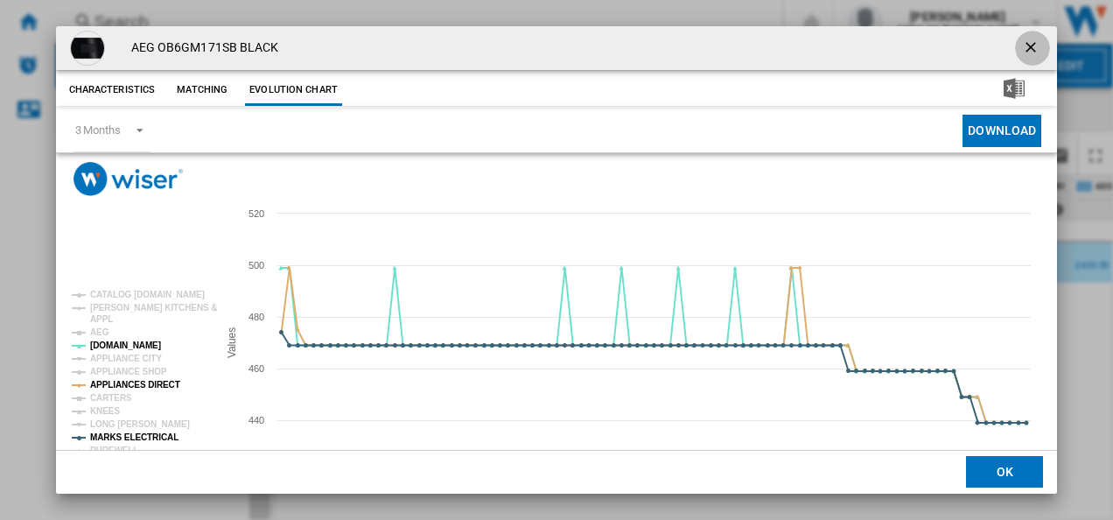
click at [1026, 47] on ng-md-icon "getI18NText('BUTTONS.CLOSE_DIALOG')" at bounding box center [1032, 48] width 21 height 21
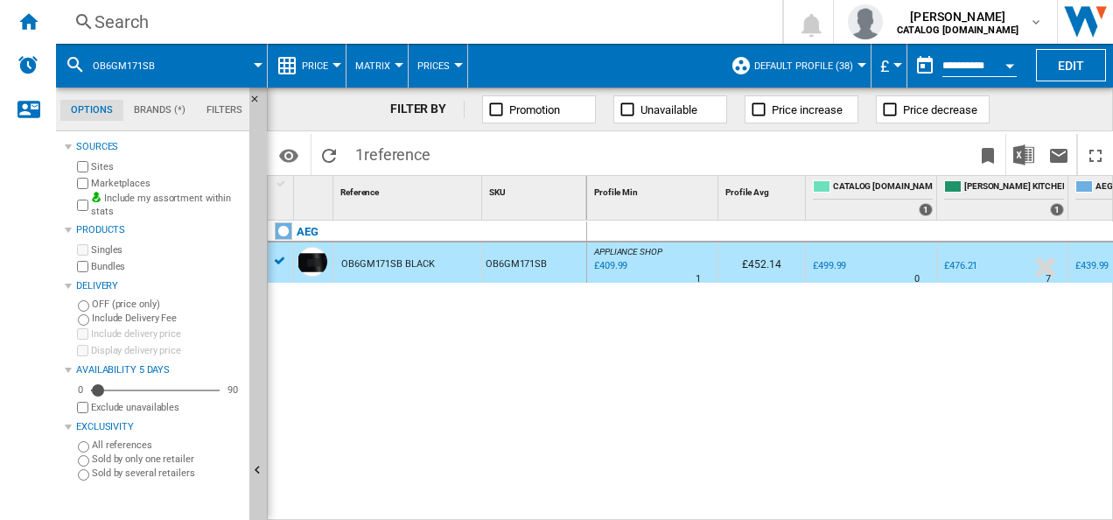
click at [555, 19] on div "Search" at bounding box center [415, 22] width 642 height 24
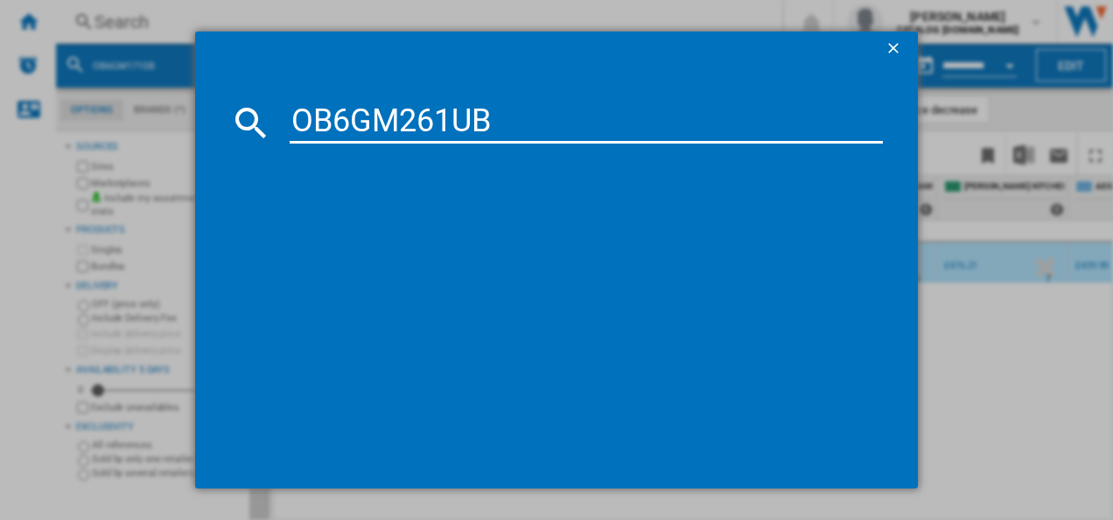
click at [451, 115] on input "OB6GM261UB" at bounding box center [587, 122] width 594 height 42
type input "OB6GM261UB"
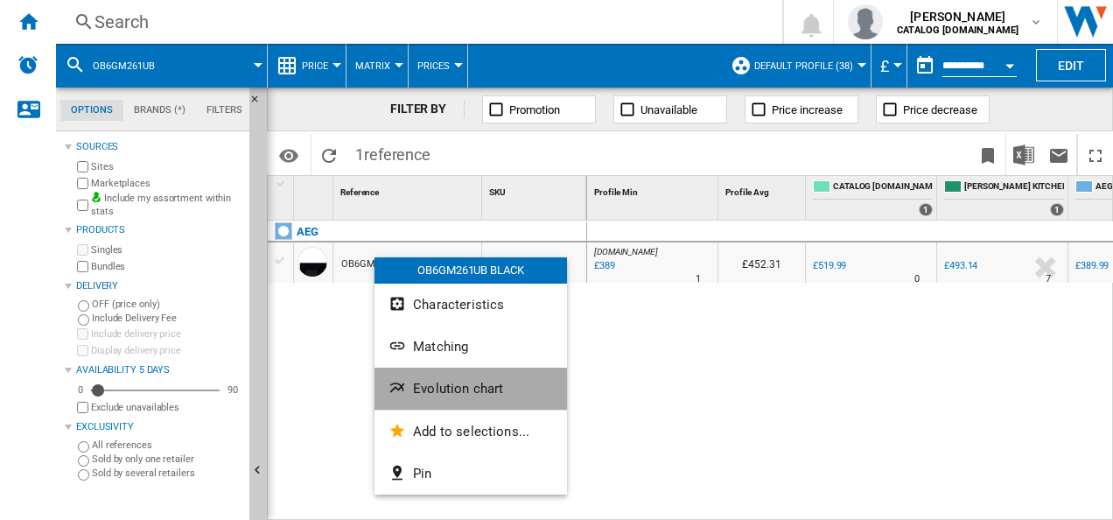
click at [413, 392] on span "Evolution chart" at bounding box center [458, 389] width 90 height 16
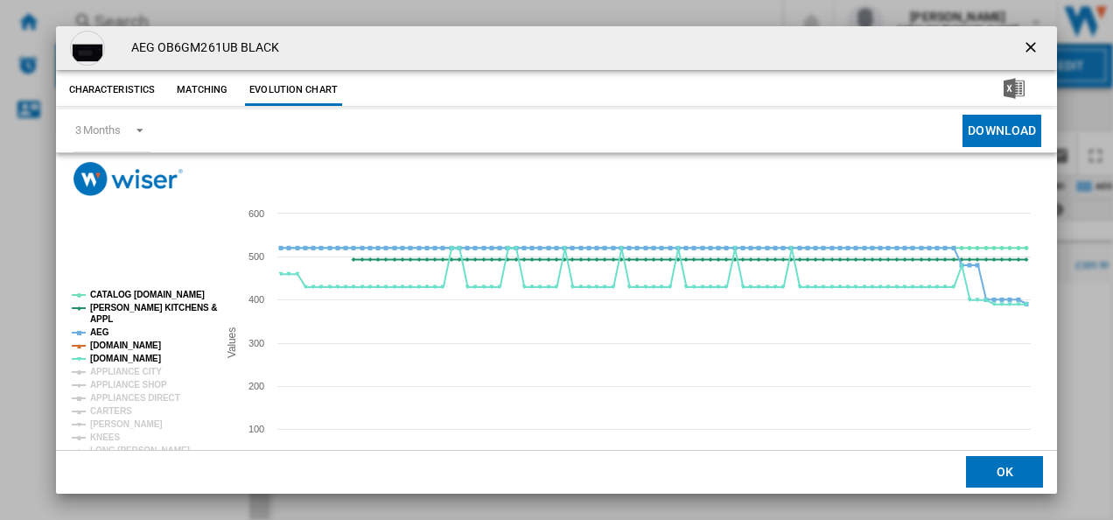
click at [118, 347] on tspan "[DOMAIN_NAME]" at bounding box center [125, 345] width 71 height 10
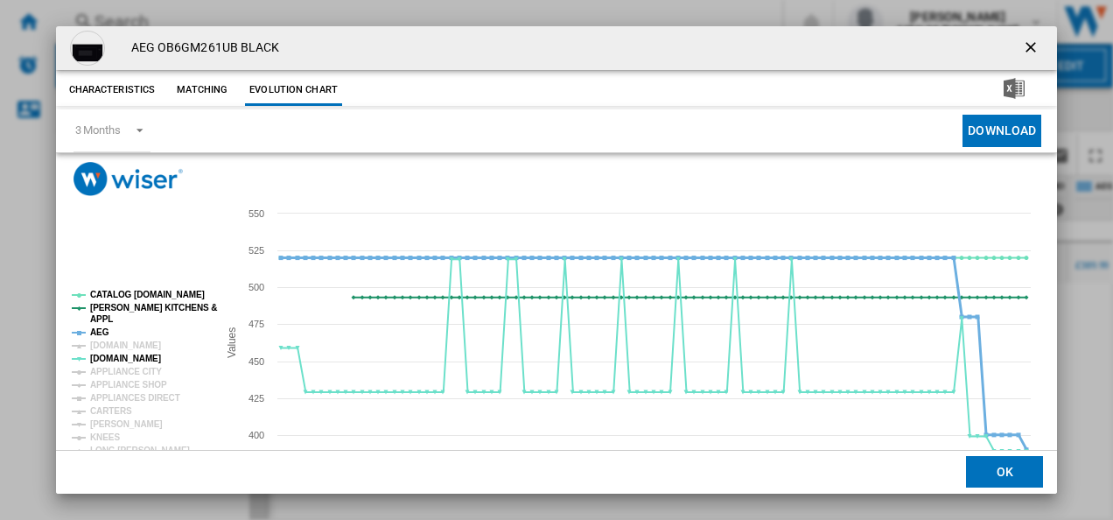
click at [95, 327] on tspan "AEG" at bounding box center [99, 332] width 19 height 10
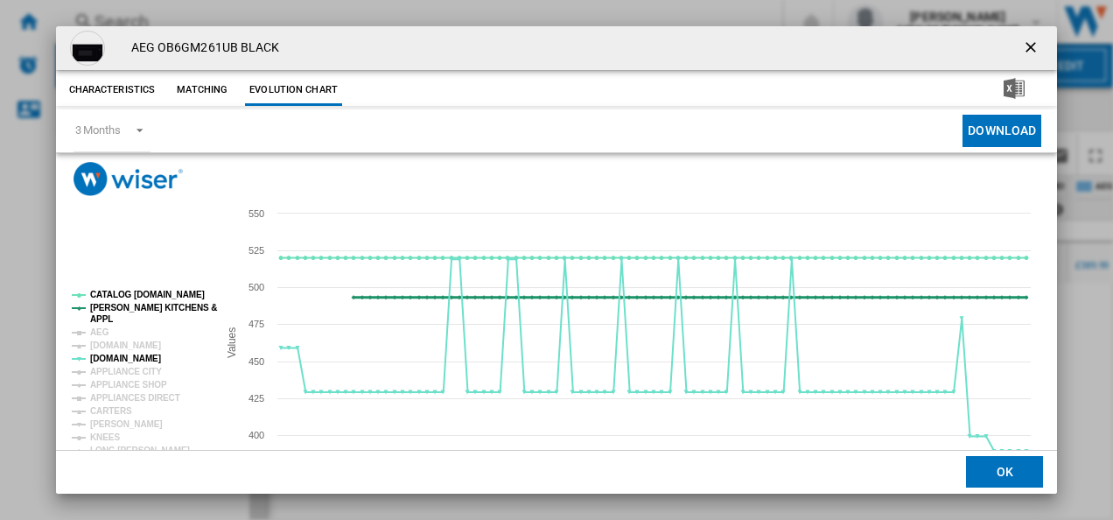
click at [97, 304] on tspan "[PERSON_NAME] KITCHENS &" at bounding box center [153, 308] width 127 height 10
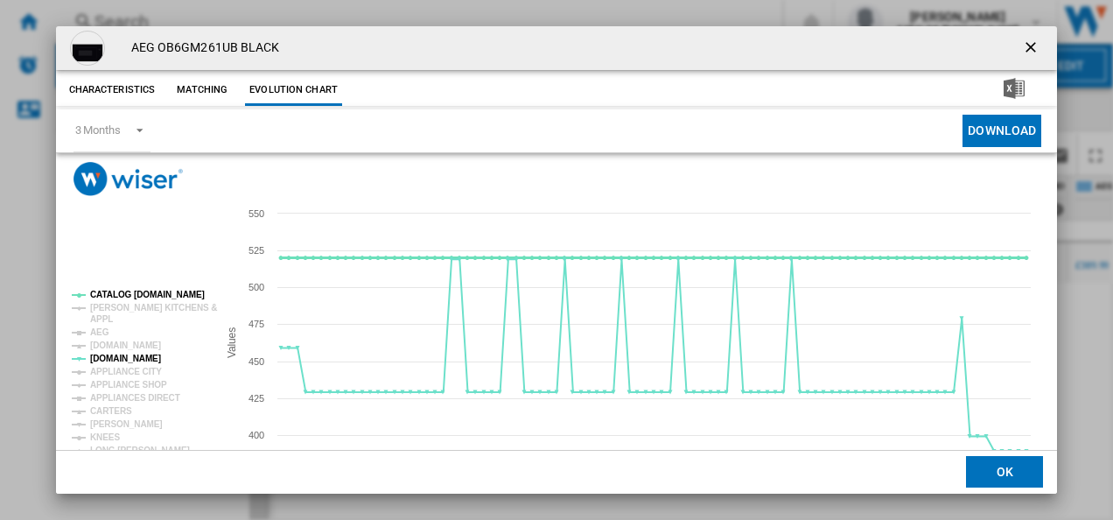
click at [108, 294] on tspan "CATALOG [DOMAIN_NAME]" at bounding box center [147, 295] width 115 height 10
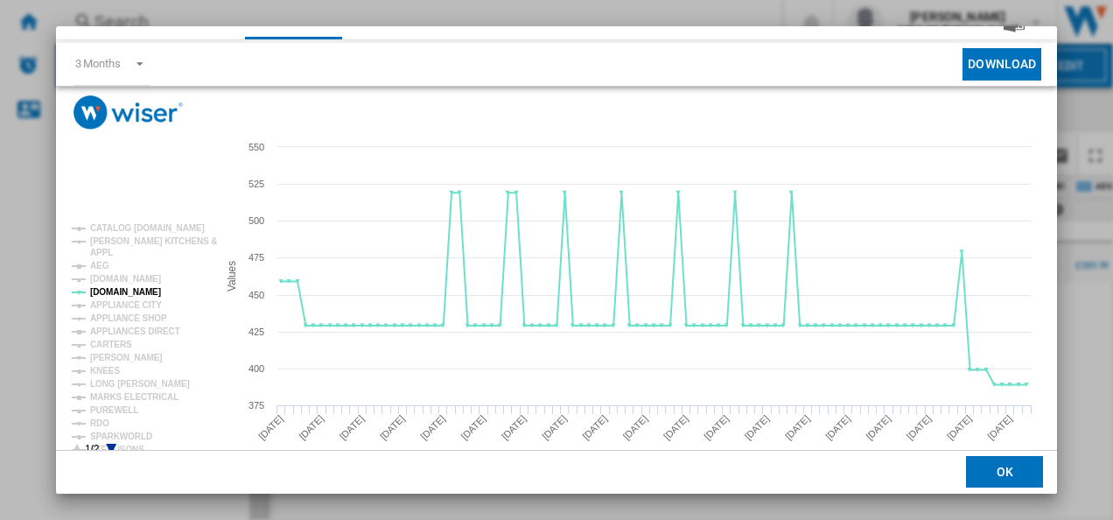
scroll to position [67, 0]
click at [102, 352] on tspan "[PERSON_NAME]" at bounding box center [126, 357] width 73 height 10
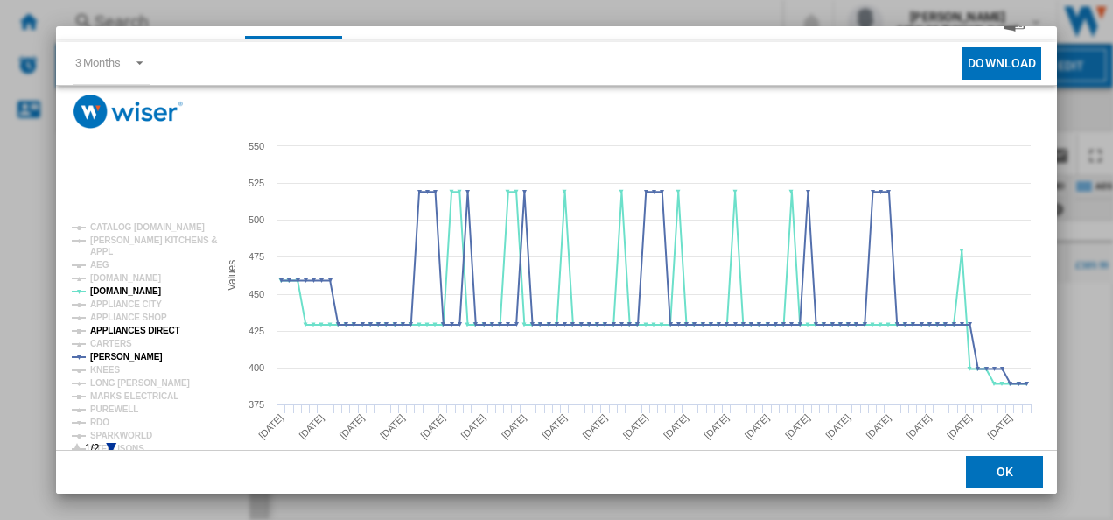
click at [119, 331] on tspan "APPLIANCES DIRECT" at bounding box center [135, 330] width 90 height 10
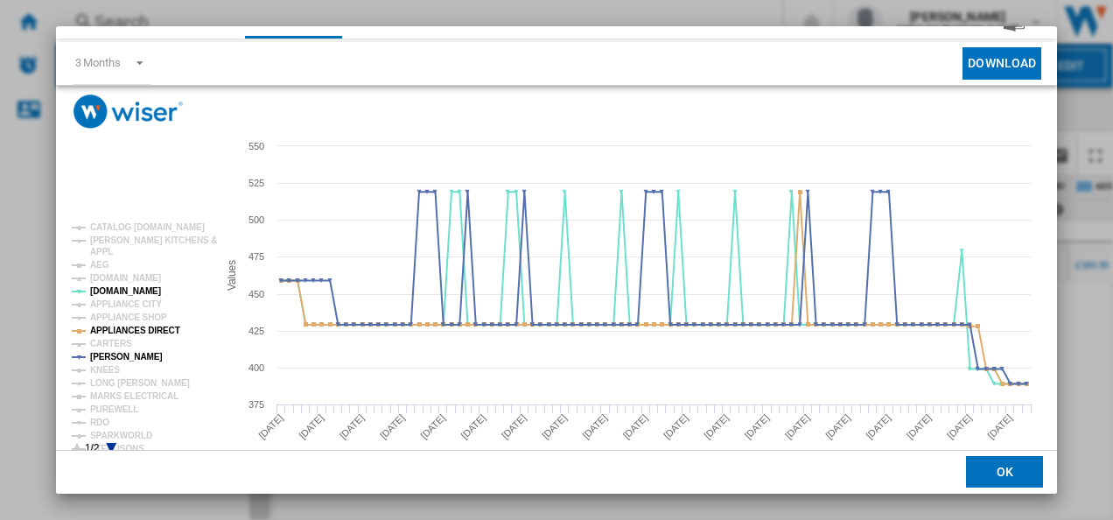
click at [114, 445] on icon "Product popup" at bounding box center [111, 448] width 10 height 10
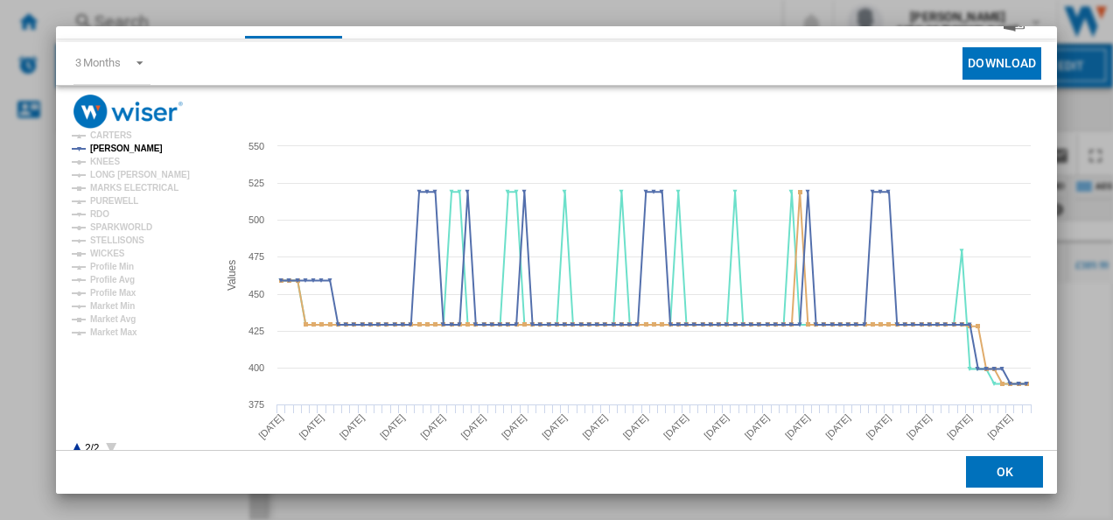
click at [74, 446] on rect "Product popup" at bounding box center [137, 338] width 145 height 245
click at [75, 446] on icon "Product popup" at bounding box center [77, 448] width 10 height 10
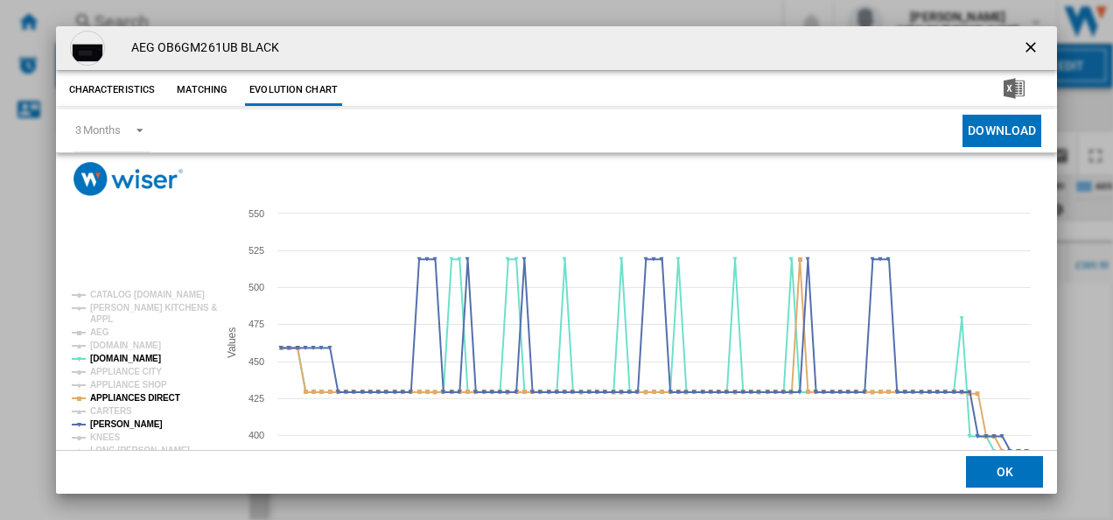
scroll to position [0, 0]
click at [1022, 44] on ng-md-icon "getI18NText('BUTTONS.CLOSE_DIALOG')" at bounding box center [1032, 48] width 21 height 21
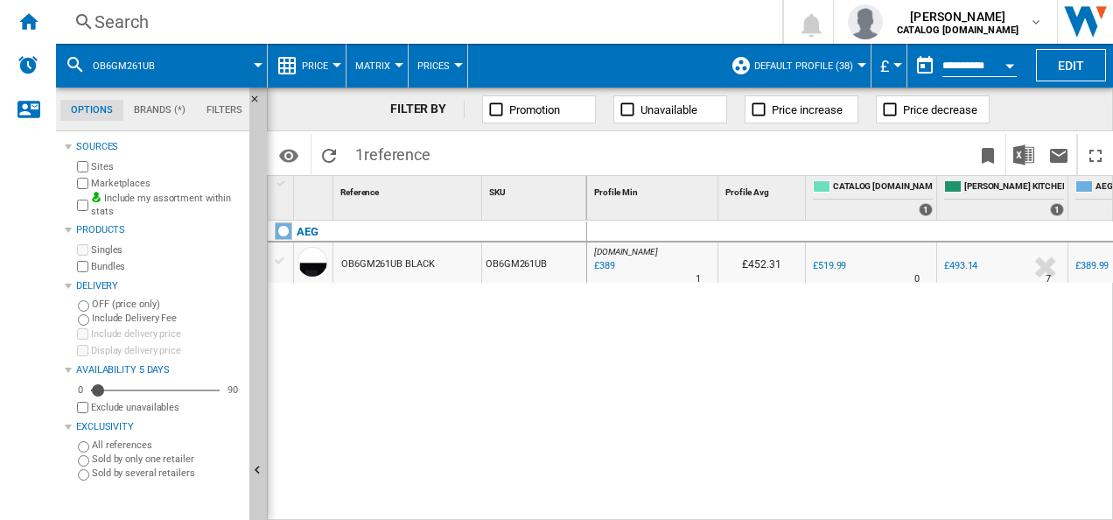
click at [386, 21] on div "Search" at bounding box center [415, 22] width 642 height 24
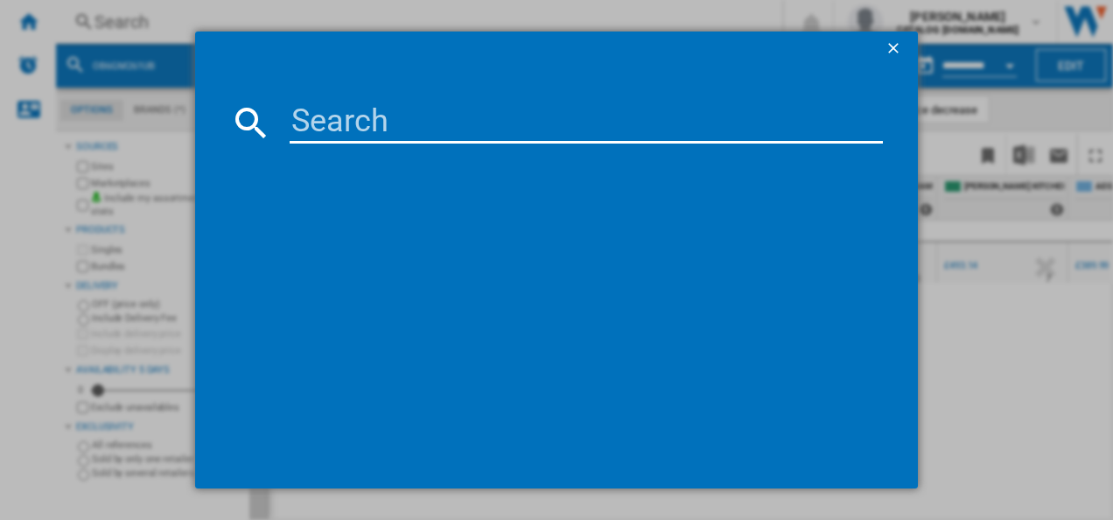
click at [366, 110] on input at bounding box center [587, 122] width 594 height 42
type input "OB6SM261UB"
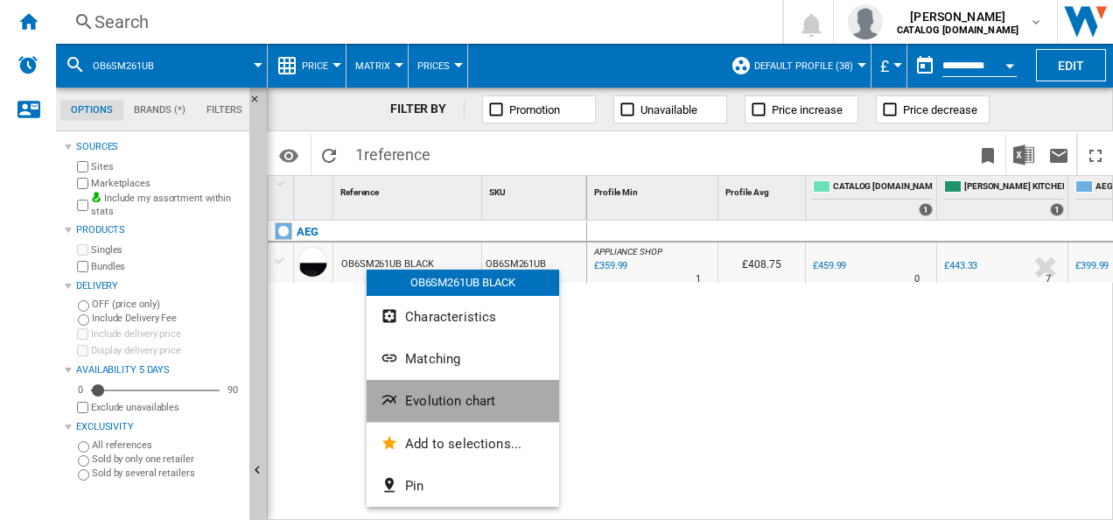
click at [409, 408] on span "Evolution chart" at bounding box center [450, 401] width 90 height 16
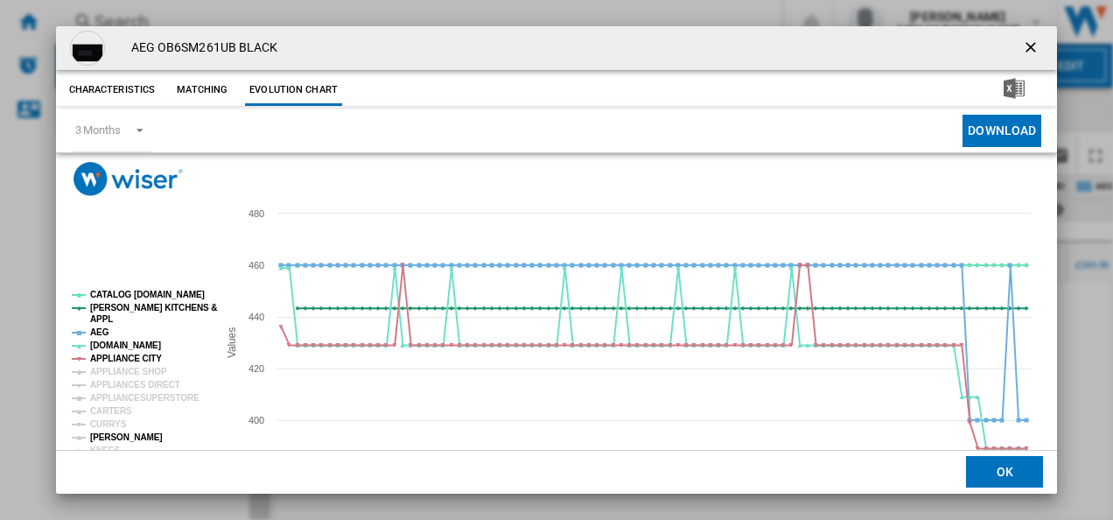
click at [128, 438] on tspan "[PERSON_NAME]" at bounding box center [126, 437] width 73 height 10
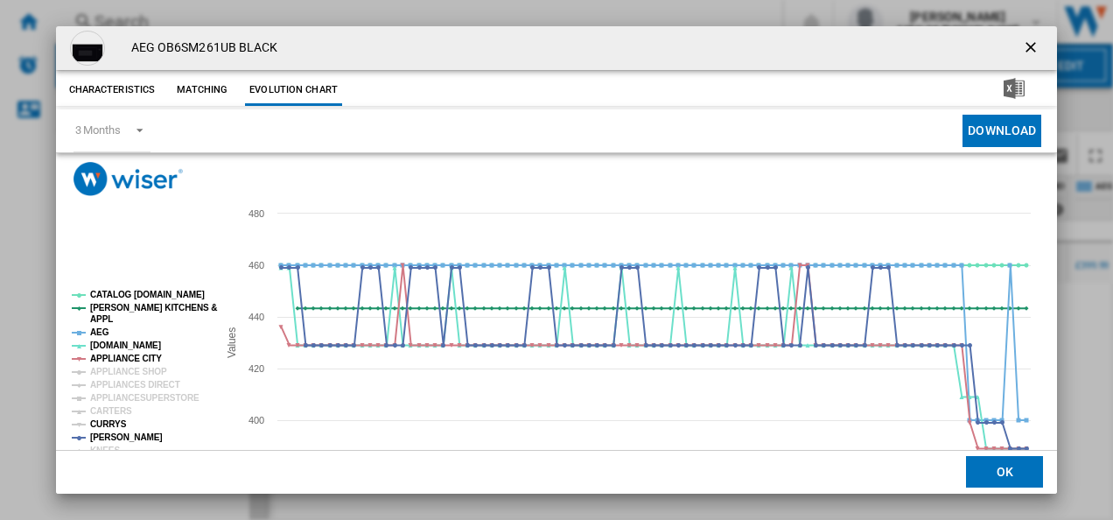
click at [112, 423] on tspan "CURRYS" at bounding box center [108, 424] width 37 height 10
click at [142, 353] on tspan "APPLIANCE CITY" at bounding box center [126, 358] width 72 height 10
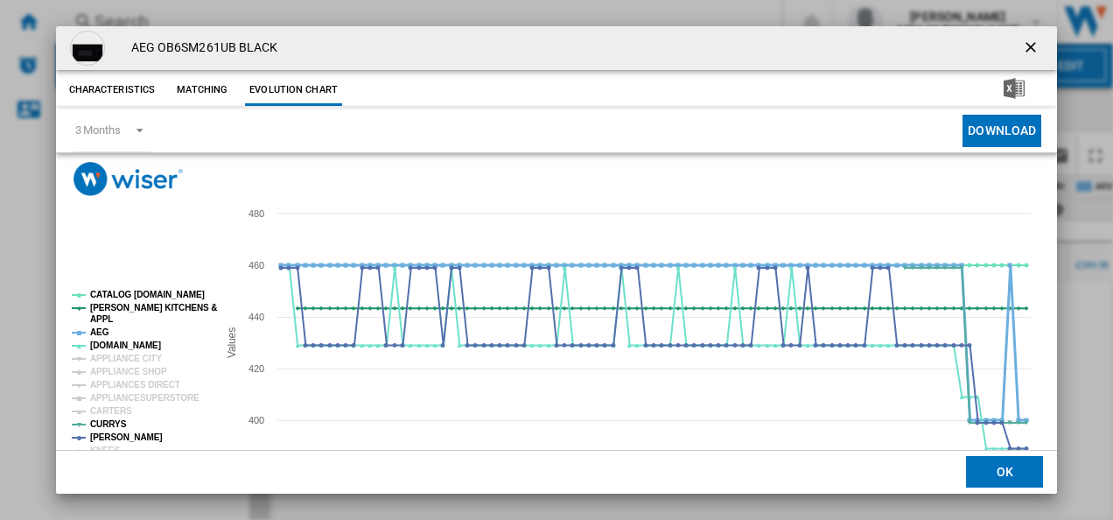
click at [96, 332] on tspan "AEG" at bounding box center [99, 332] width 19 height 10
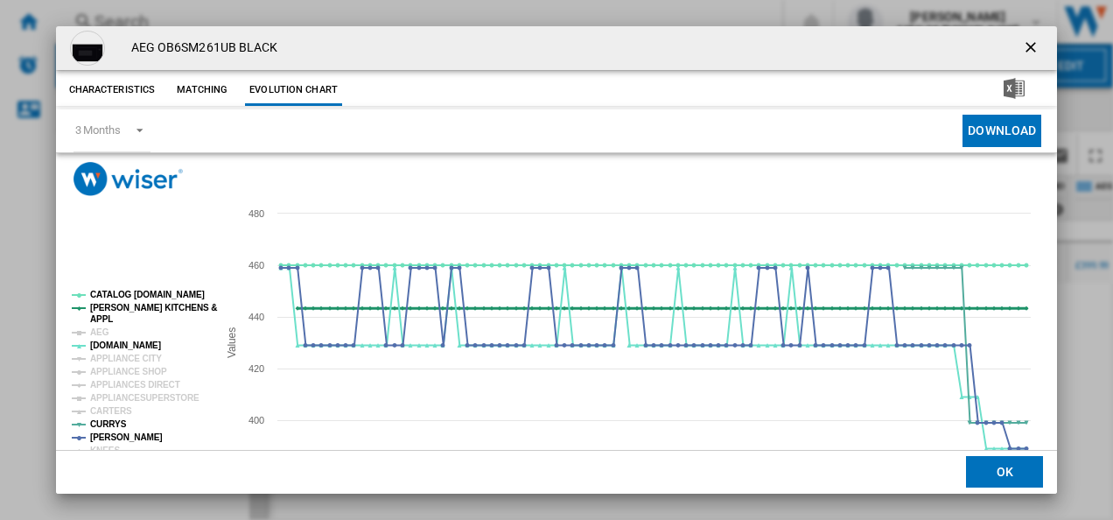
click at [110, 307] on tspan "[PERSON_NAME] KITCHENS &" at bounding box center [153, 308] width 127 height 10
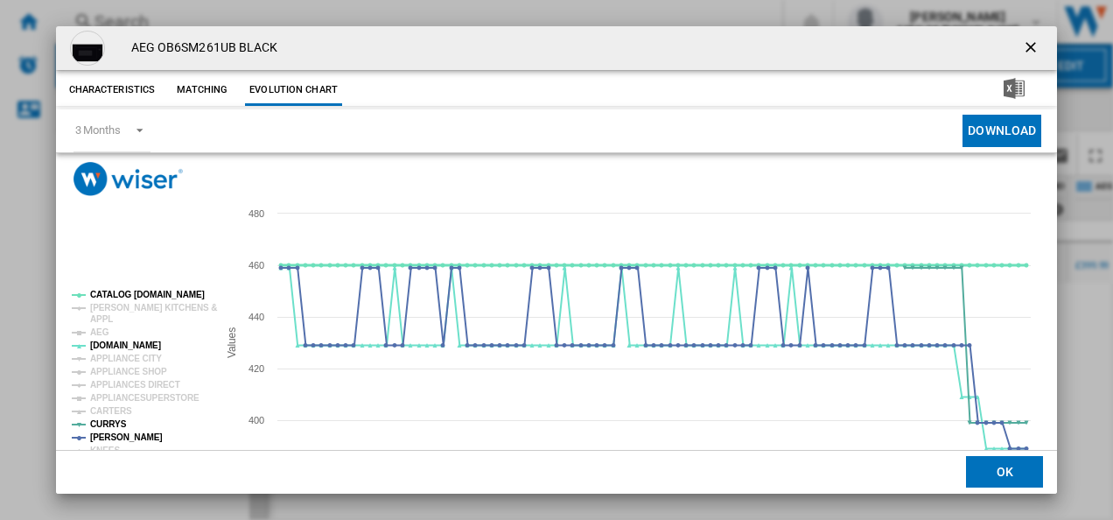
click at [118, 298] on tspan "CATALOG [DOMAIN_NAME]" at bounding box center [147, 295] width 115 height 10
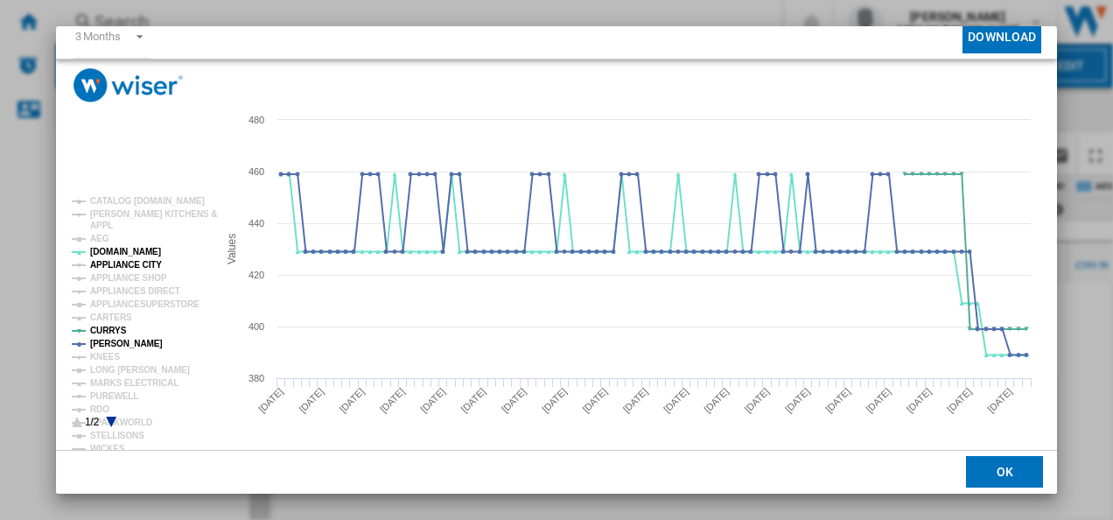
scroll to position [95, 0]
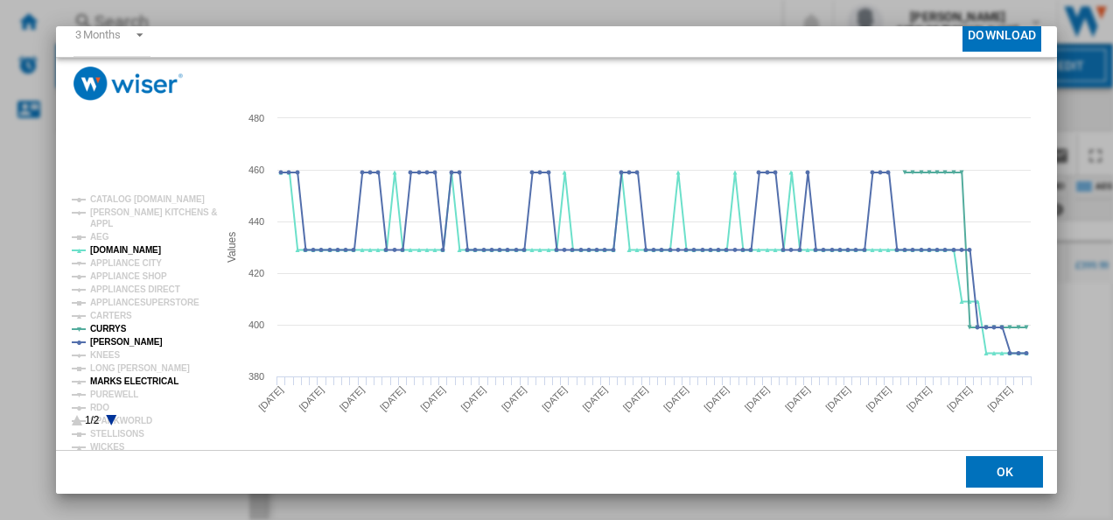
click at [133, 377] on tspan "MARKS ELECTRICAL" at bounding box center [134, 381] width 88 height 10
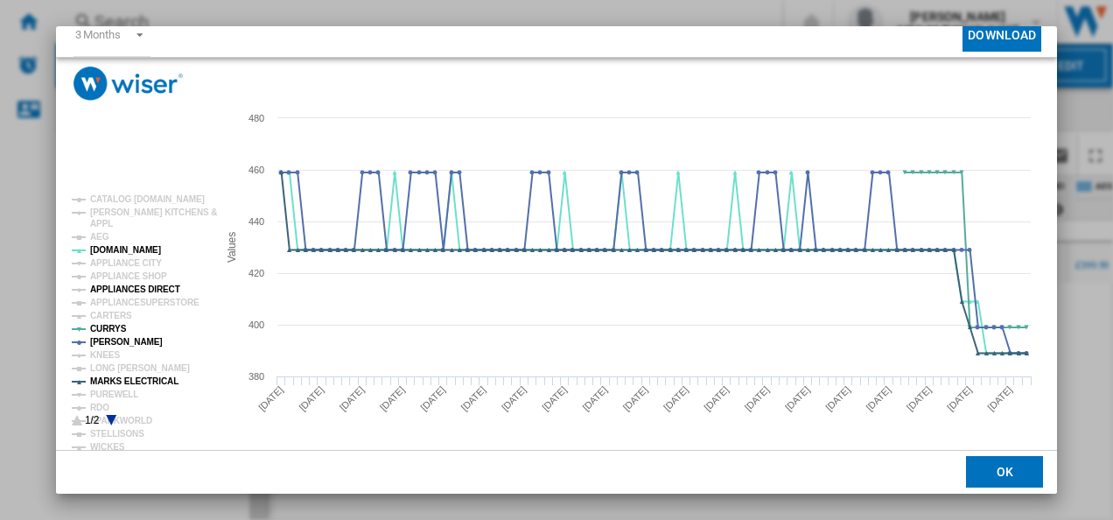
click at [153, 287] on tspan "APPLIANCES DIRECT" at bounding box center [135, 289] width 90 height 10
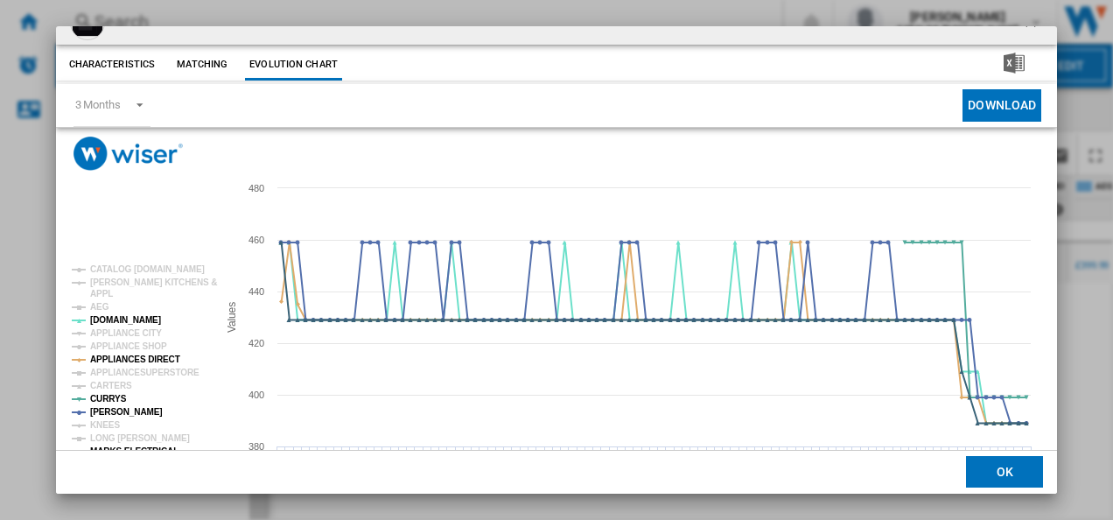
scroll to position [5, 0]
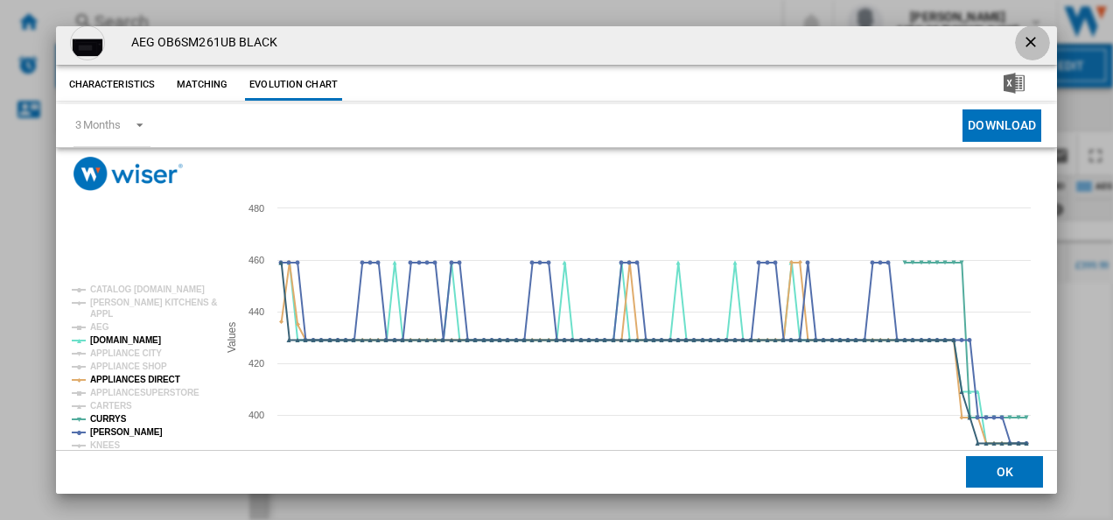
click at [1025, 38] on ng-md-icon "getI18NText('BUTTONS.CLOSE_DIALOG')" at bounding box center [1032, 43] width 21 height 21
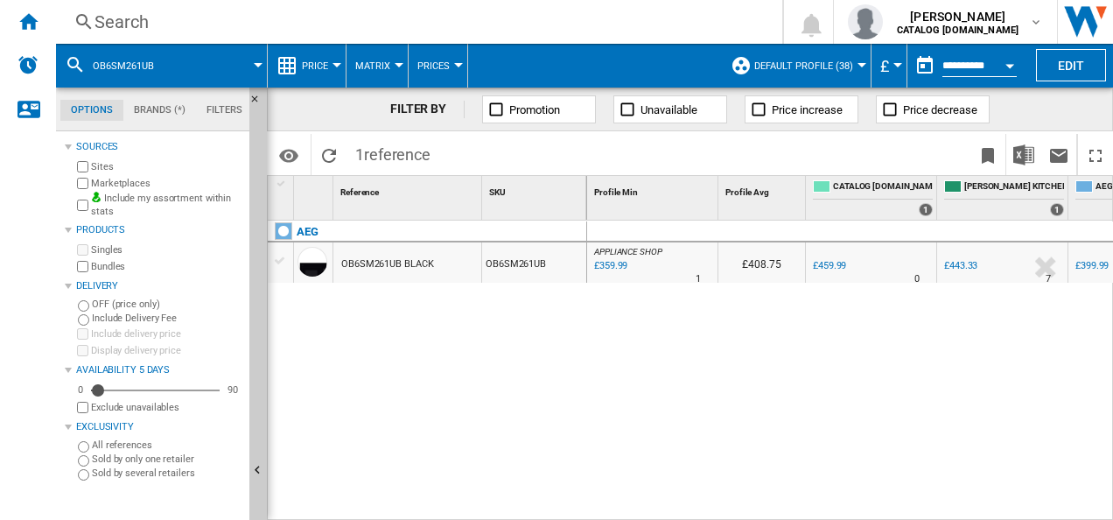
click at [471, 22] on div "Search" at bounding box center [415, 22] width 642 height 24
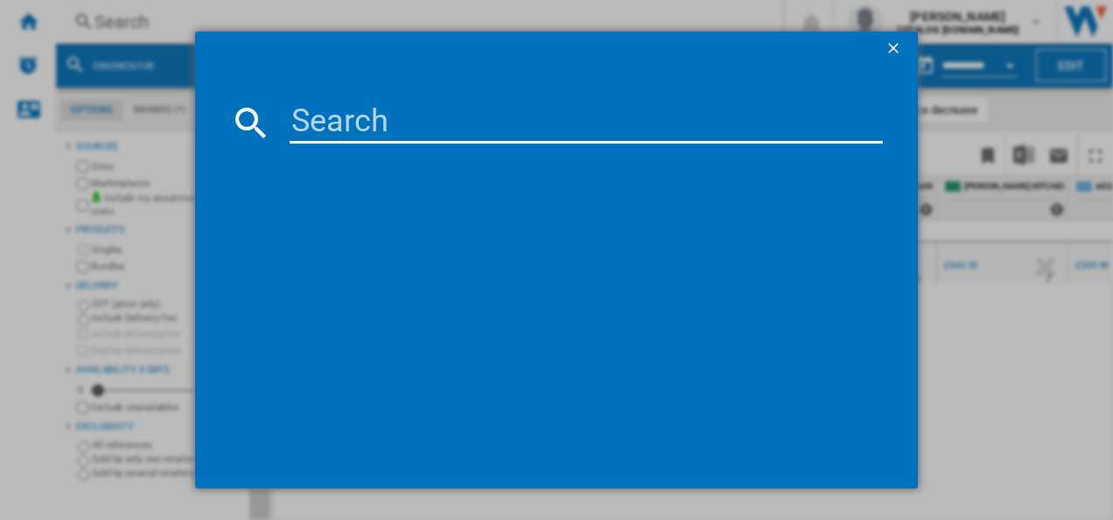
click at [415, 133] on input at bounding box center [587, 122] width 594 height 42
type input "LFX6G8434BI"
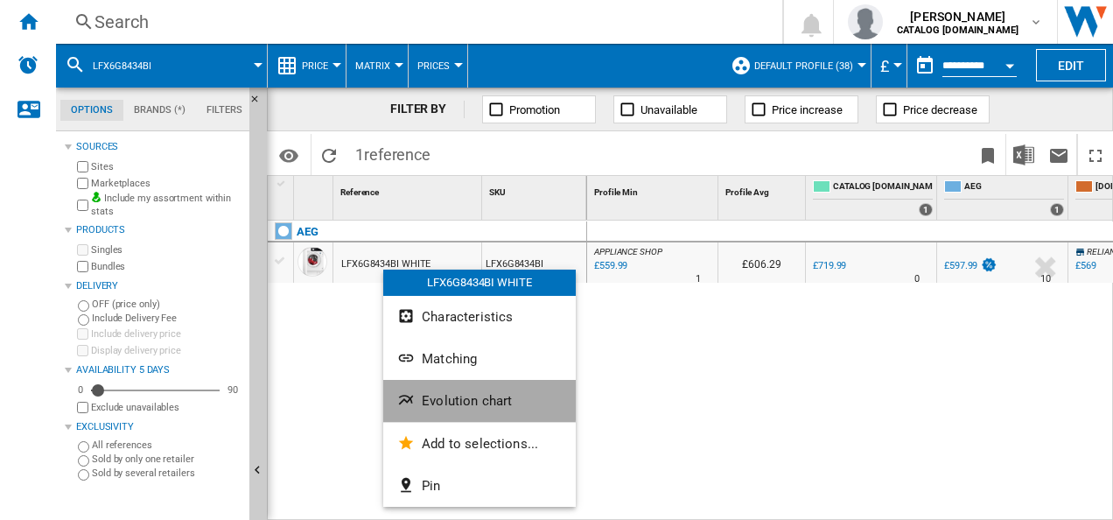
click at [406, 396] on ng-md-icon "Evolution chart" at bounding box center [407, 401] width 21 height 21
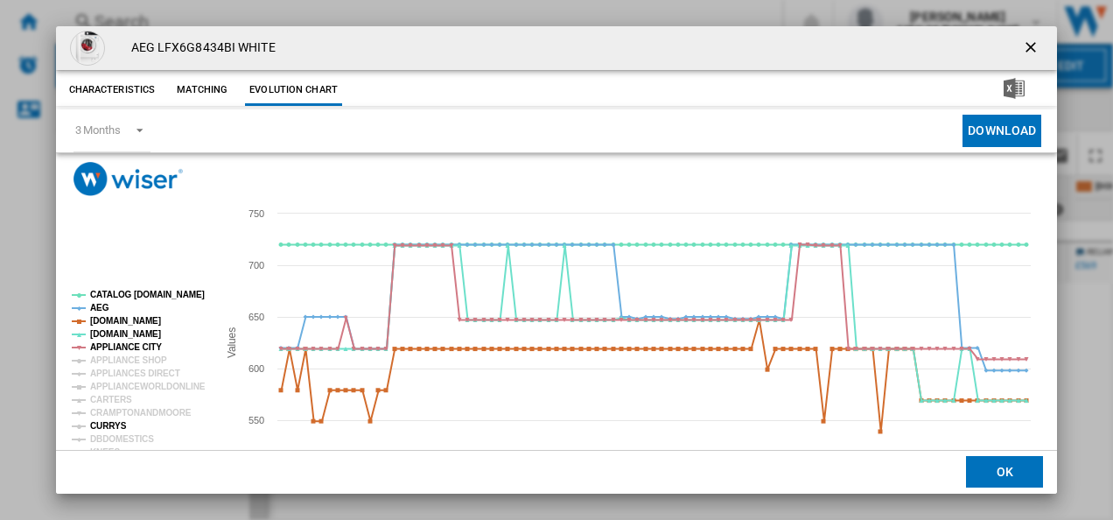
click at [105, 425] on tspan "CURRYS" at bounding box center [108, 426] width 37 height 10
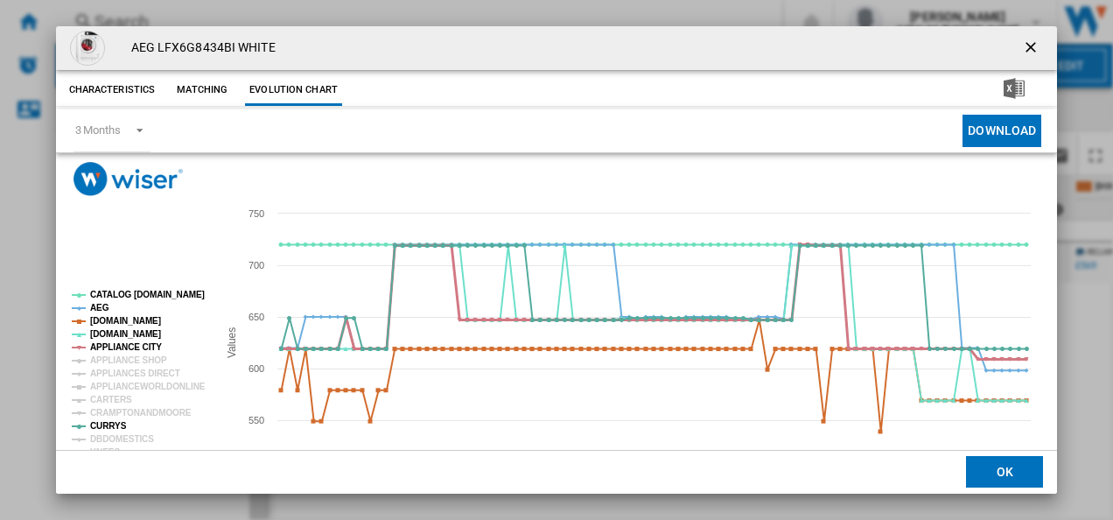
click at [108, 346] on tspan "APPLIANCE CITY" at bounding box center [126, 347] width 72 height 10
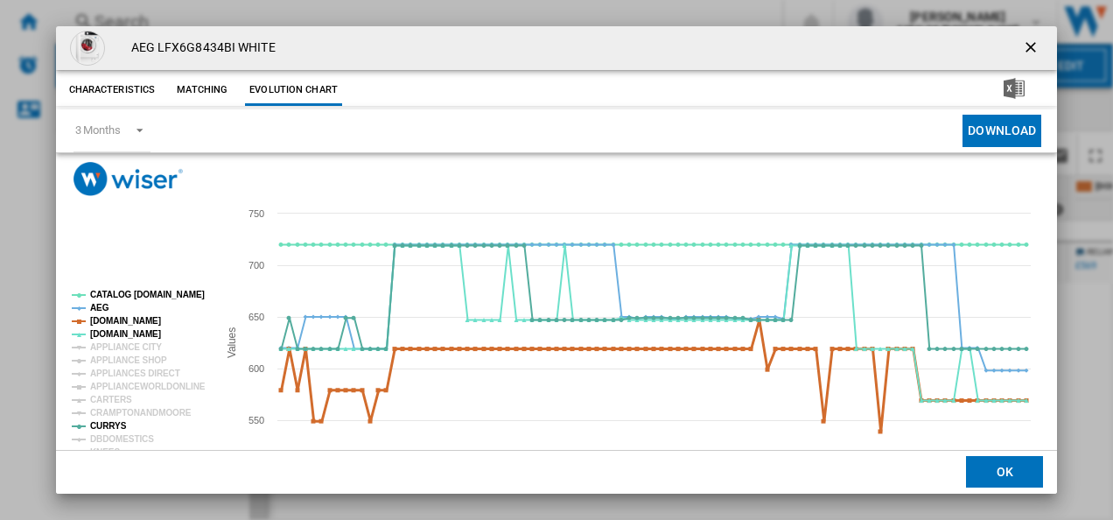
click at [107, 318] on tspan "[DOMAIN_NAME]" at bounding box center [125, 321] width 71 height 10
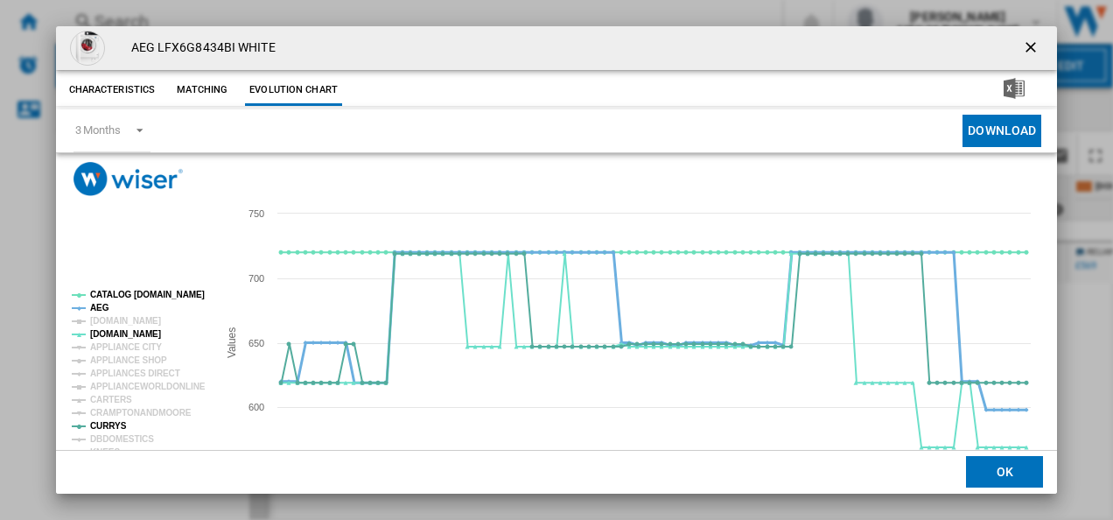
click at [101, 308] on tspan "AEG" at bounding box center [99, 308] width 19 height 10
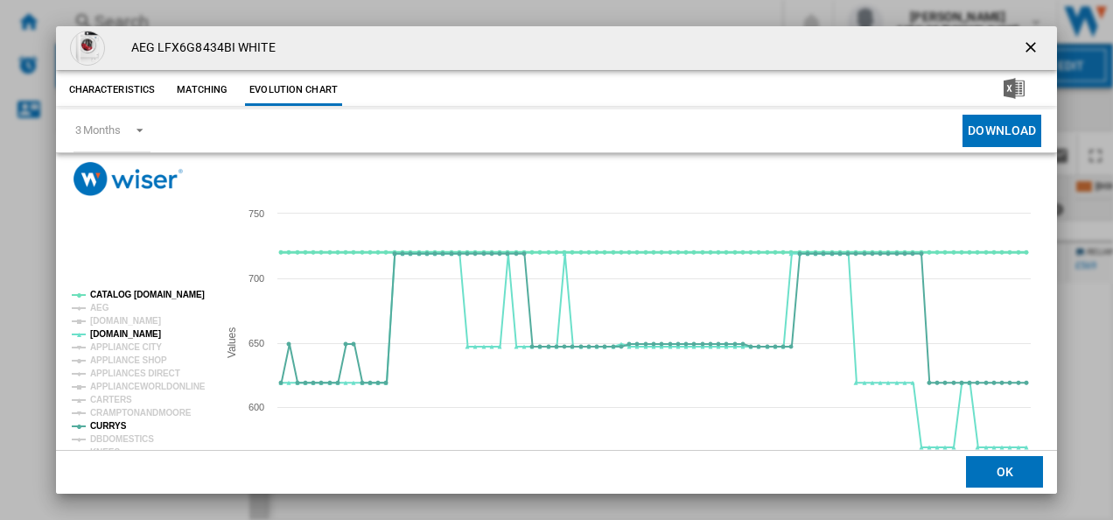
click at [107, 296] on tspan "CATALOG [DOMAIN_NAME]" at bounding box center [147, 295] width 115 height 10
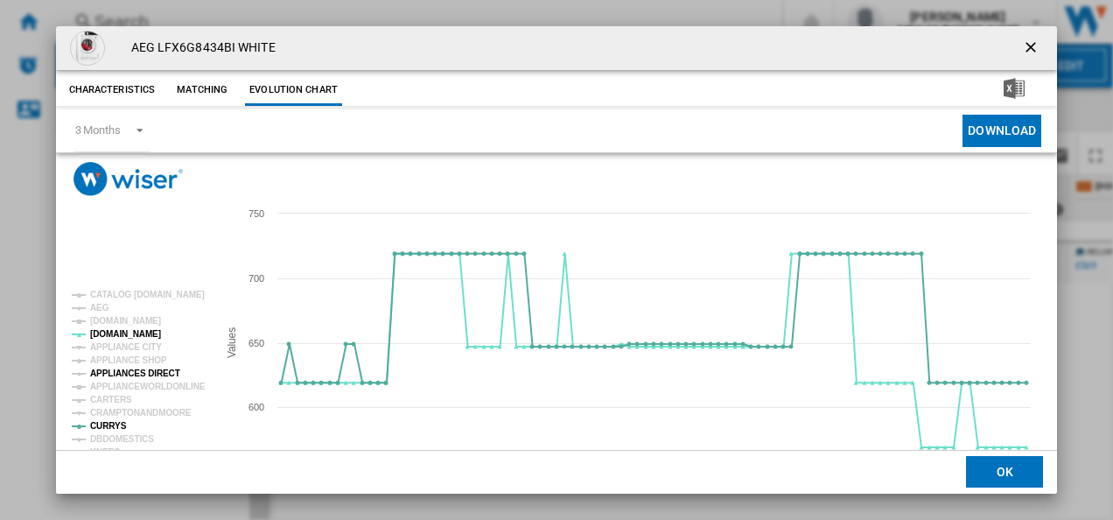
click at [143, 369] on tspan "APPLIANCES DIRECT" at bounding box center [135, 373] width 90 height 10
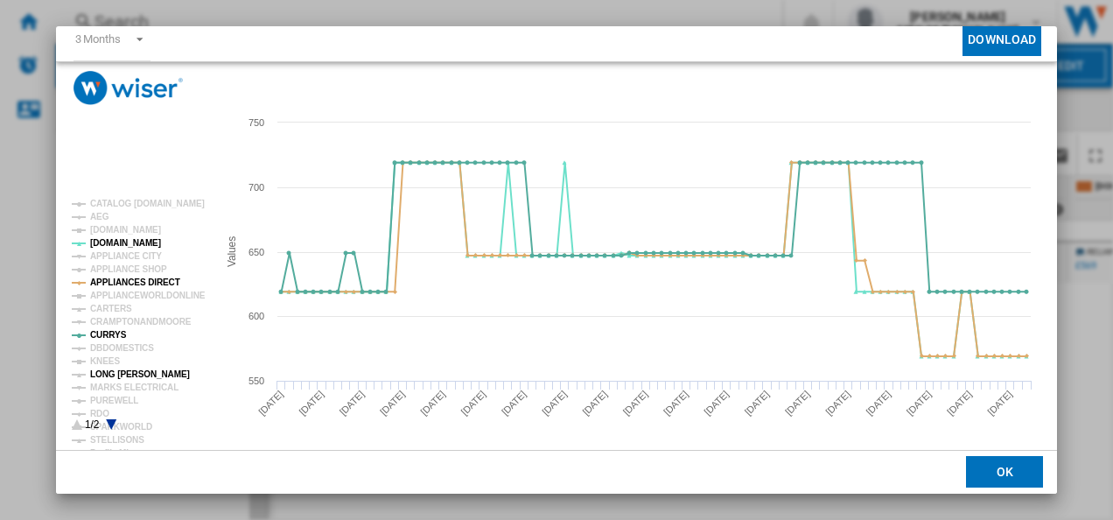
scroll to position [92, 0]
click at [143, 383] on tspan "MARKS ELECTRICAL" at bounding box center [134, 386] width 88 height 10
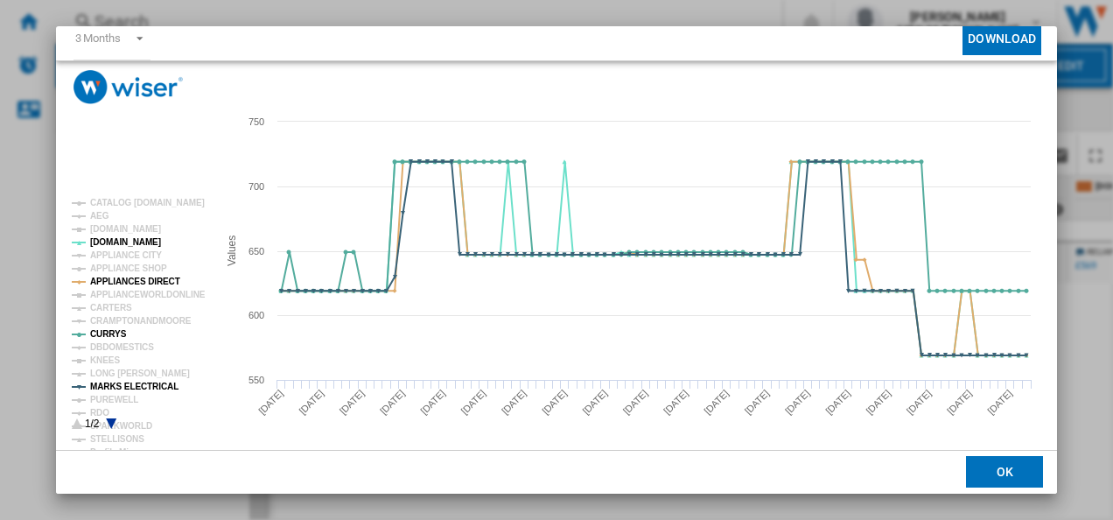
scroll to position [0, 0]
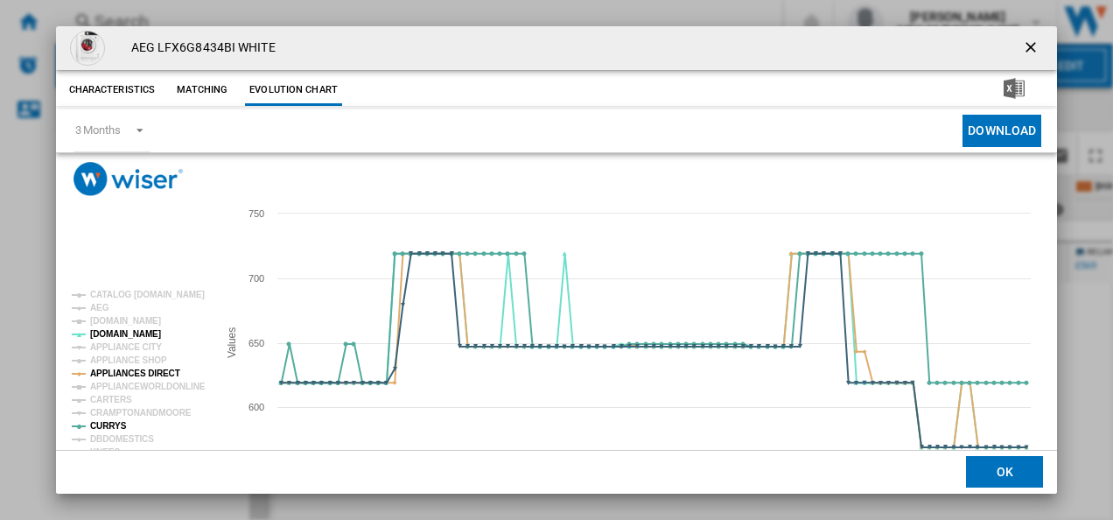
click at [1022, 44] on ng-md-icon "getI18NText('BUTTONS.CLOSE_DIALOG')" at bounding box center [1032, 48] width 21 height 21
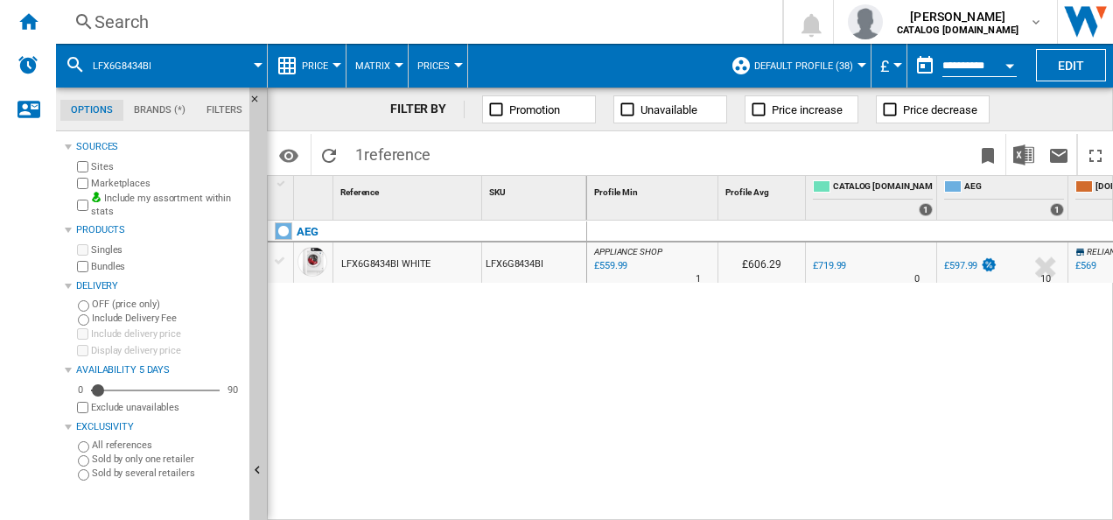
click at [360, 14] on div "Search" at bounding box center [415, 22] width 642 height 24
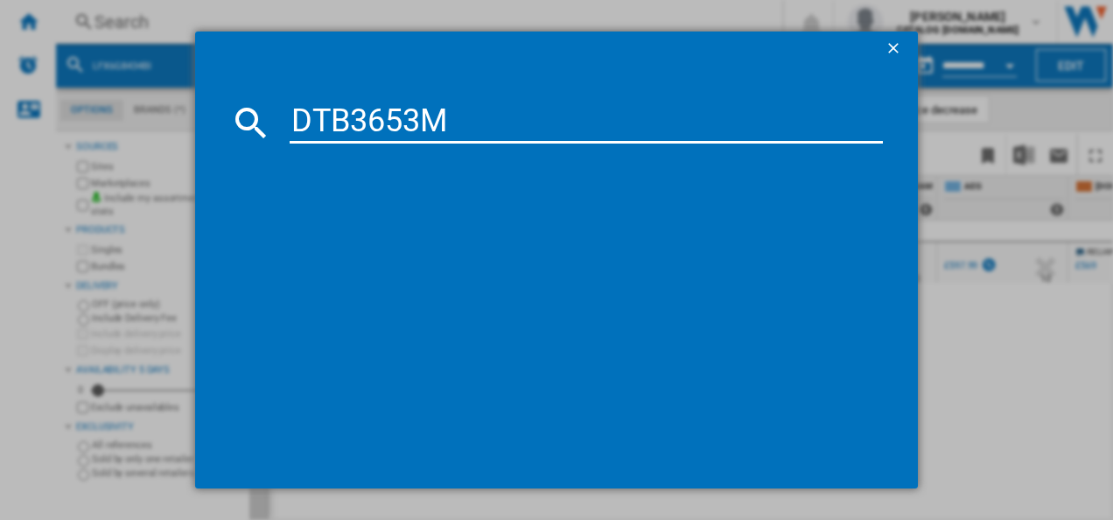
click at [351, 121] on input "DTB3653M" at bounding box center [587, 122] width 594 height 42
type input "DTB3653M"
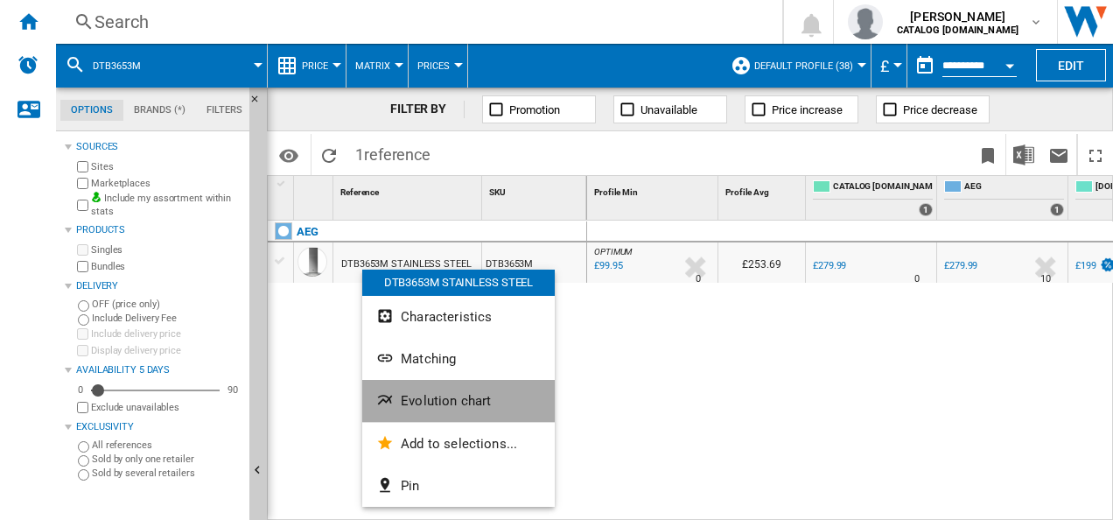
click at [406, 391] on button "Evolution chart" at bounding box center [458, 401] width 192 height 42
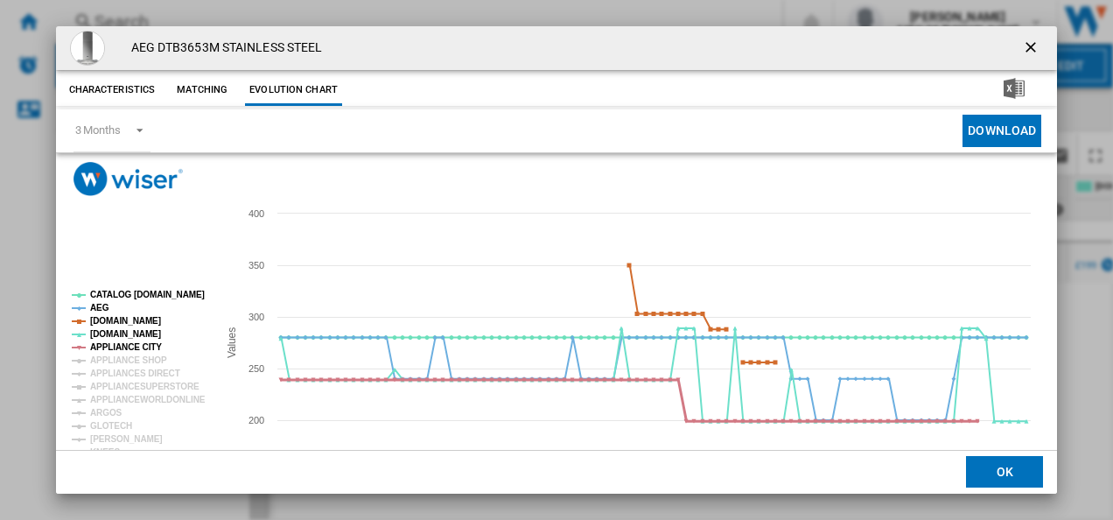
click at [91, 348] on tspan "APPLIANCE CITY" at bounding box center [126, 347] width 72 height 10
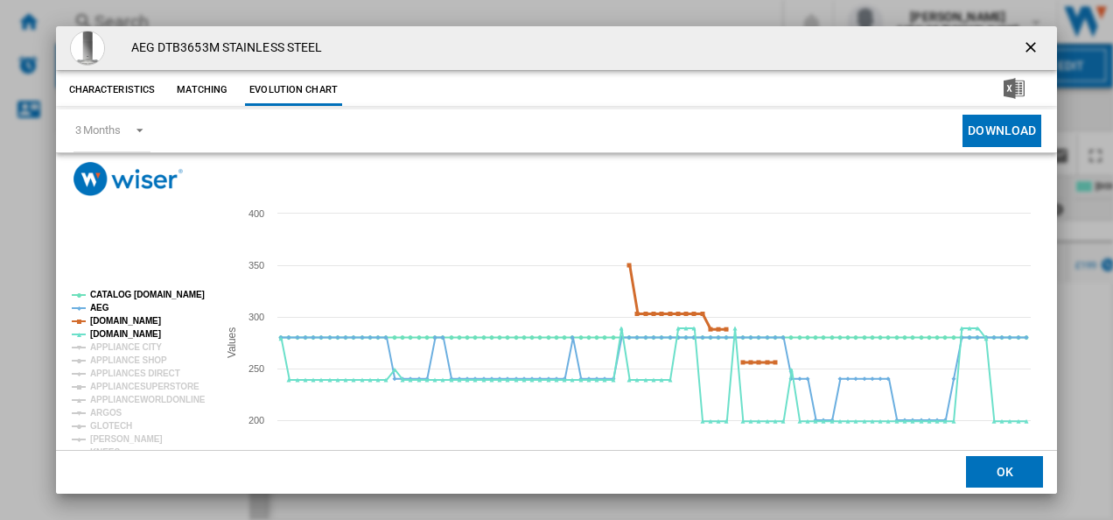
click at [100, 322] on tspan "[DOMAIN_NAME]" at bounding box center [125, 321] width 71 height 10
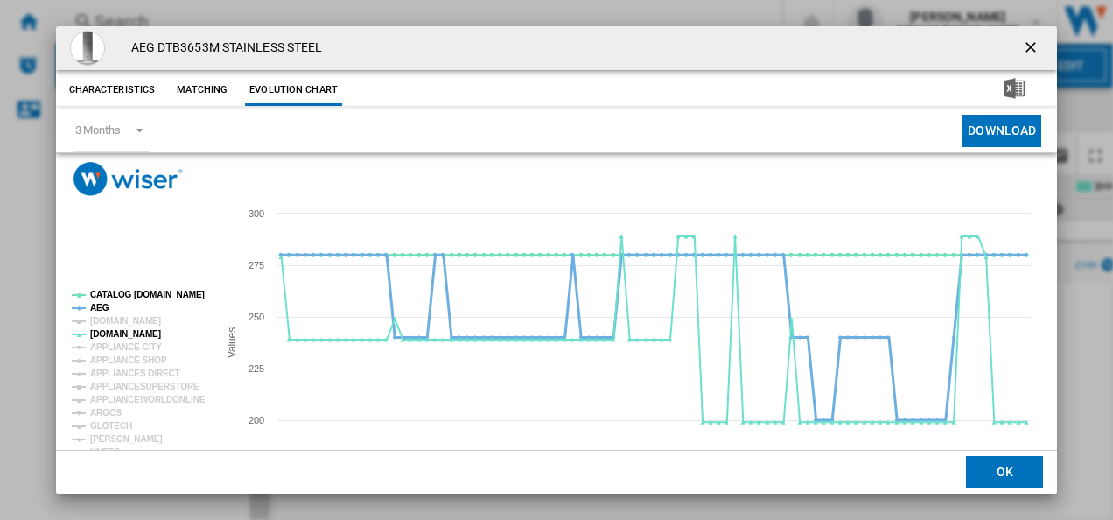
click at [98, 308] on tspan "AEG" at bounding box center [99, 308] width 19 height 10
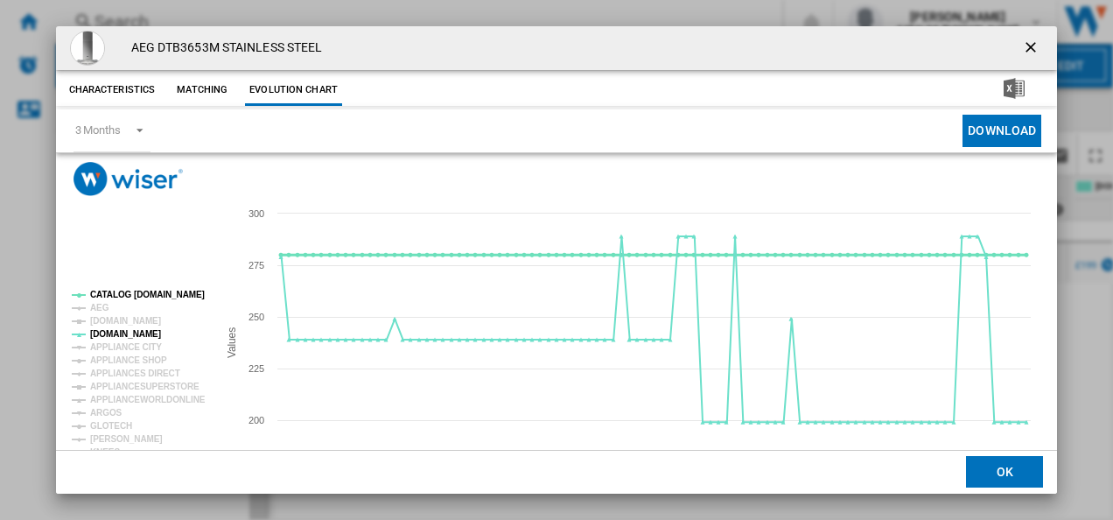
click at [117, 296] on tspan "CATALOG [DOMAIN_NAME]" at bounding box center [147, 295] width 115 height 10
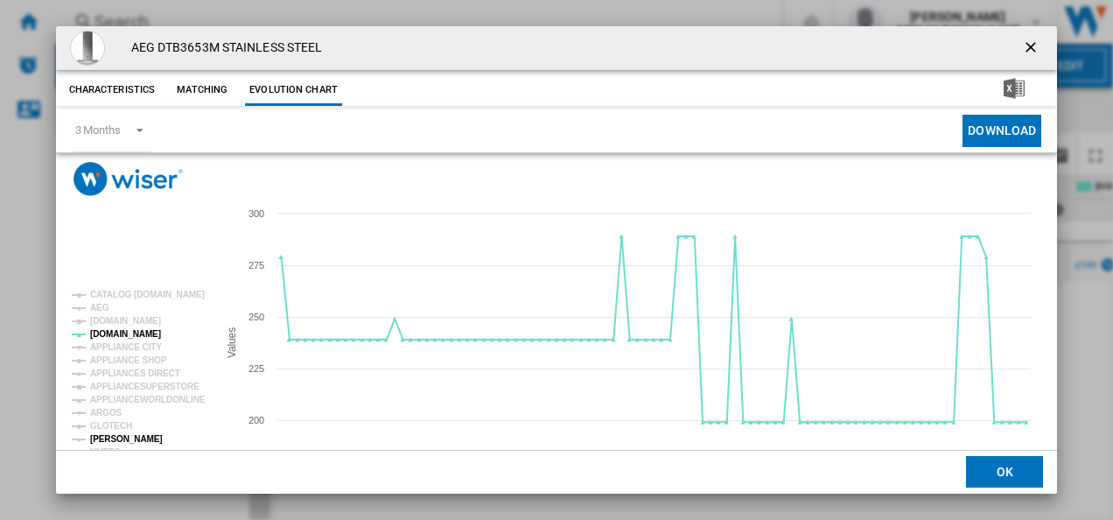
click at [108, 440] on tspan "[PERSON_NAME]" at bounding box center [126, 439] width 73 height 10
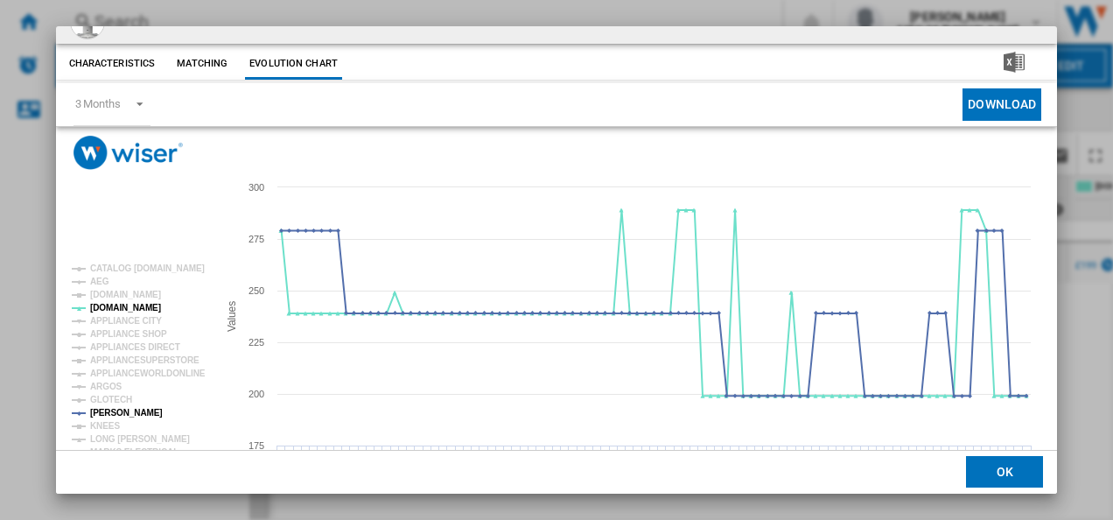
scroll to position [3, 0]
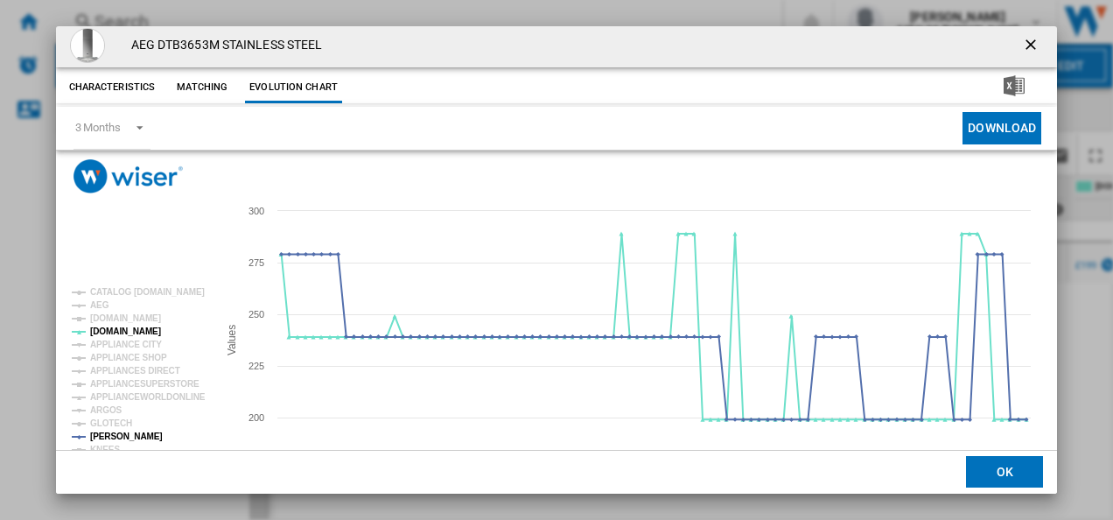
click at [1022, 38] on ng-md-icon "getI18NText('BUTTONS.CLOSE_DIALOG')" at bounding box center [1032, 46] width 21 height 21
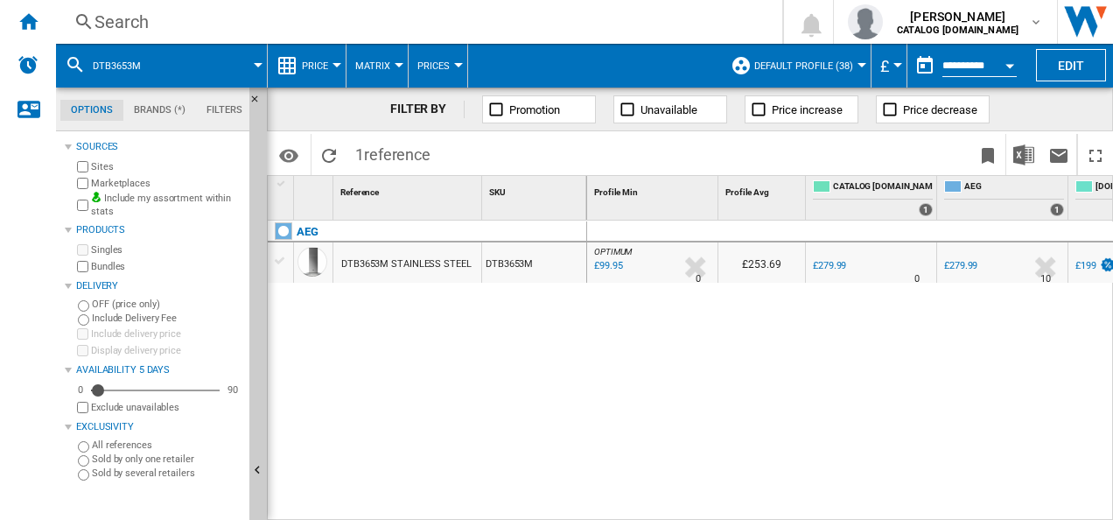
click at [338, 21] on div "Search" at bounding box center [415, 22] width 642 height 24
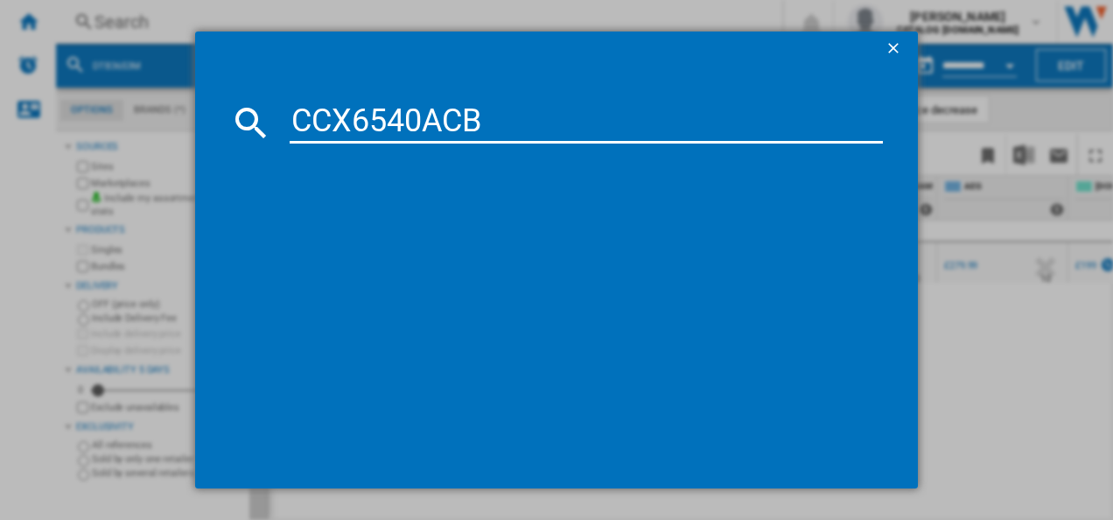
click at [313, 121] on input "CCX6540ACB" at bounding box center [587, 122] width 594 height 42
type input "CCX6540ACB"
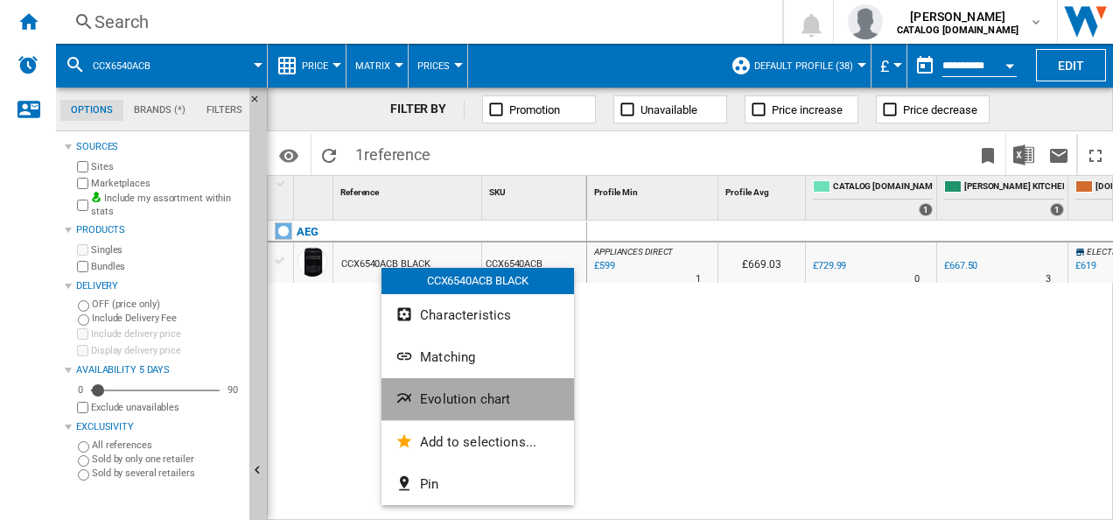
click at [421, 394] on span "Evolution chart" at bounding box center [465, 399] width 90 height 16
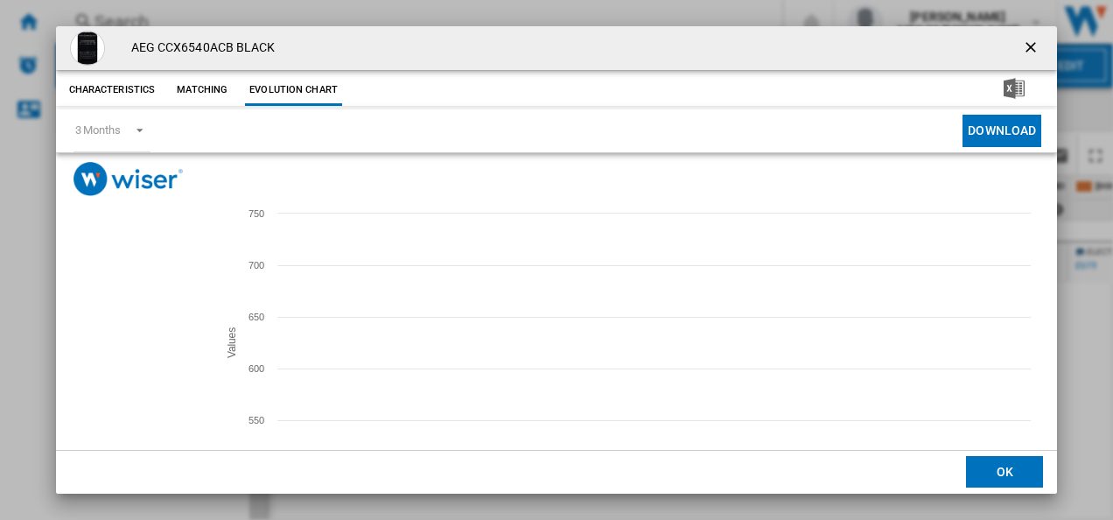
click at [117, 355] on tspan "APPLIANCE SHOP" at bounding box center [128, 358] width 77 height 10
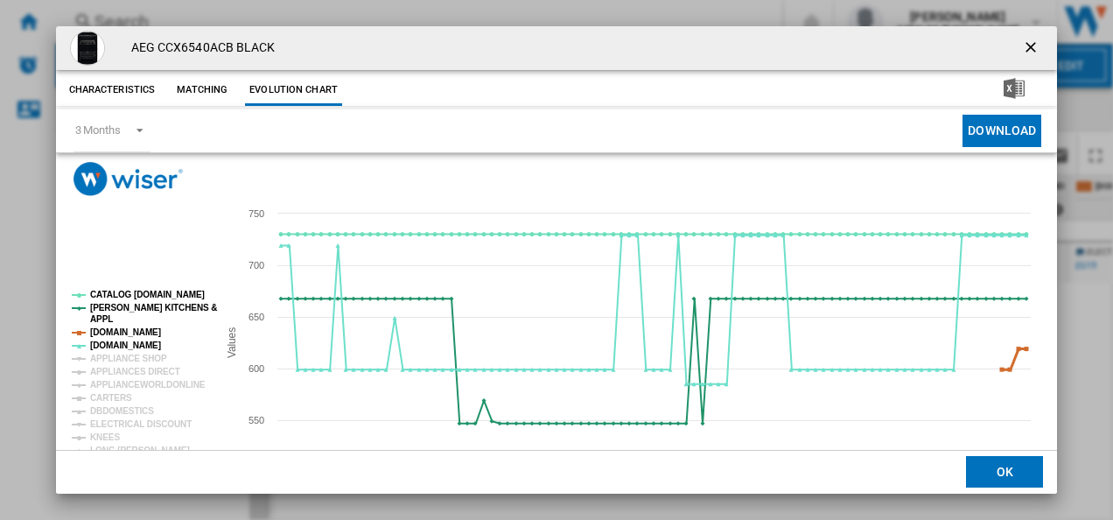
click at [114, 331] on tspan "[DOMAIN_NAME]" at bounding box center [125, 332] width 71 height 10
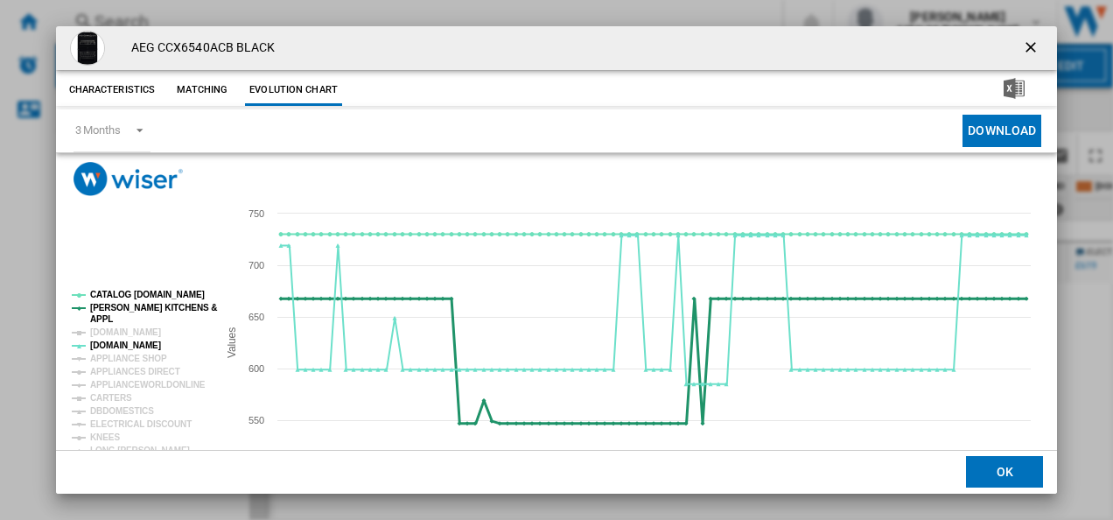
click at [113, 304] on tspan "[PERSON_NAME] KITCHENS &" at bounding box center [153, 308] width 127 height 10
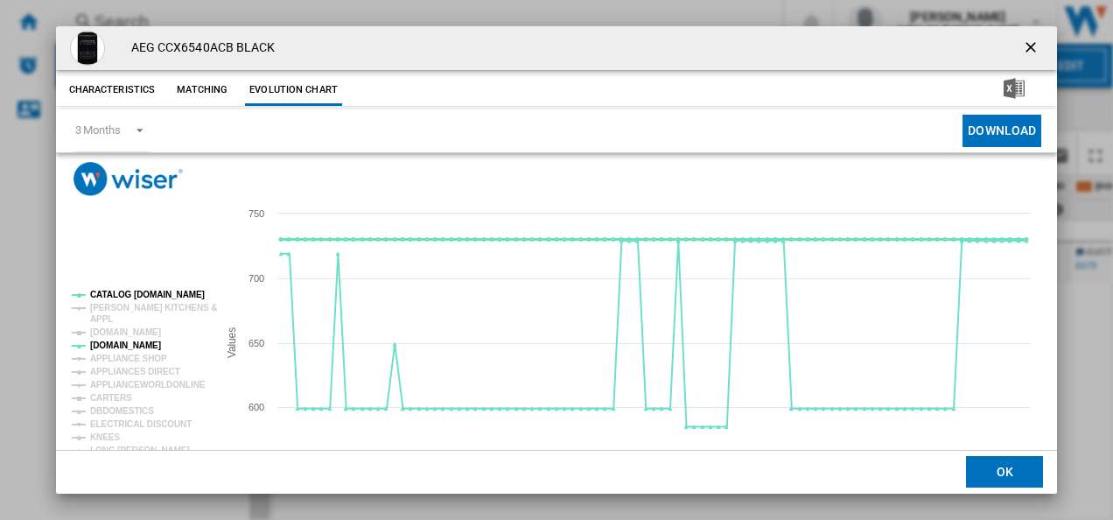
click at [113, 292] on tspan "CATALOG [DOMAIN_NAME]" at bounding box center [147, 295] width 115 height 10
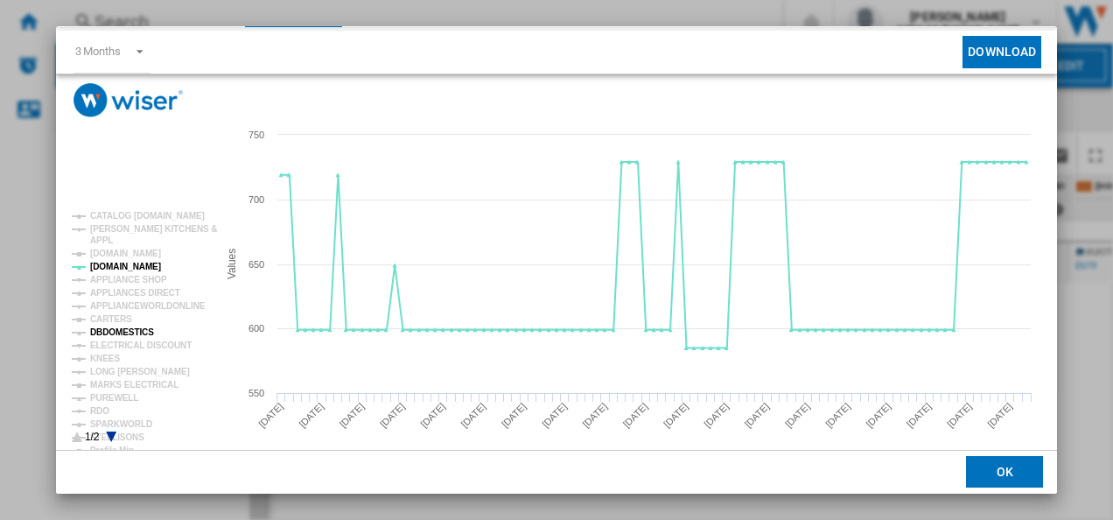
scroll to position [80, 0]
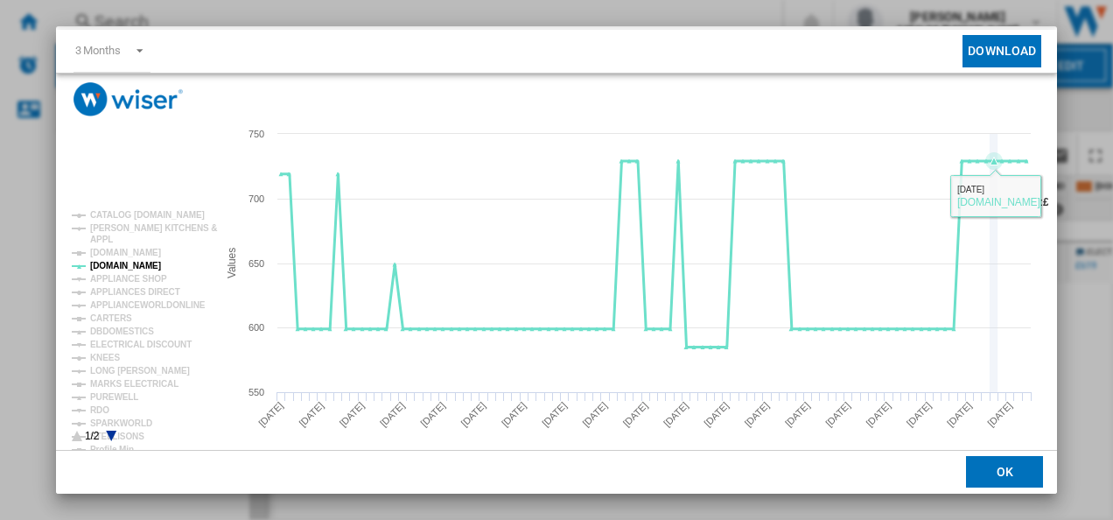
click at [997, 227] on icon "Created with Highcharts 5.0.14 Values 550 600 650 700 750 CATALOG [DOMAIN_NAME]…" at bounding box center [552, 291] width 992 height 350
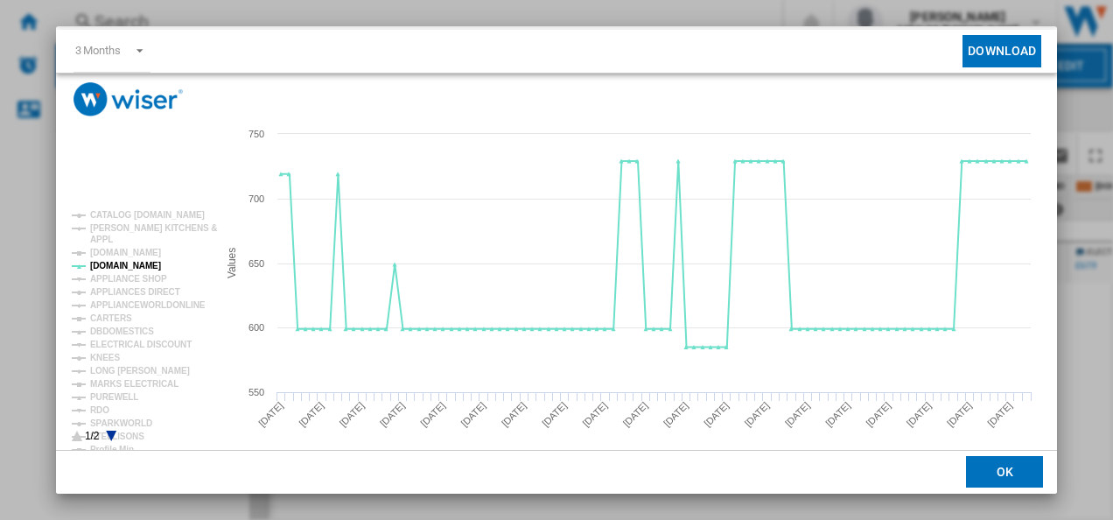
scroll to position [0, 0]
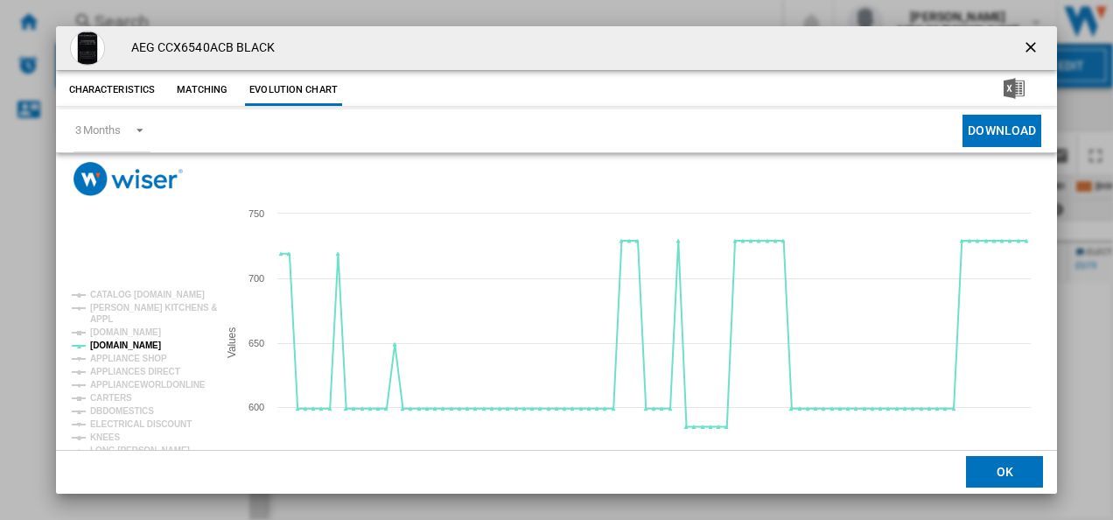
click at [1022, 47] on ng-md-icon "getI18NText('BUTTONS.CLOSE_DIALOG')" at bounding box center [1032, 48] width 21 height 21
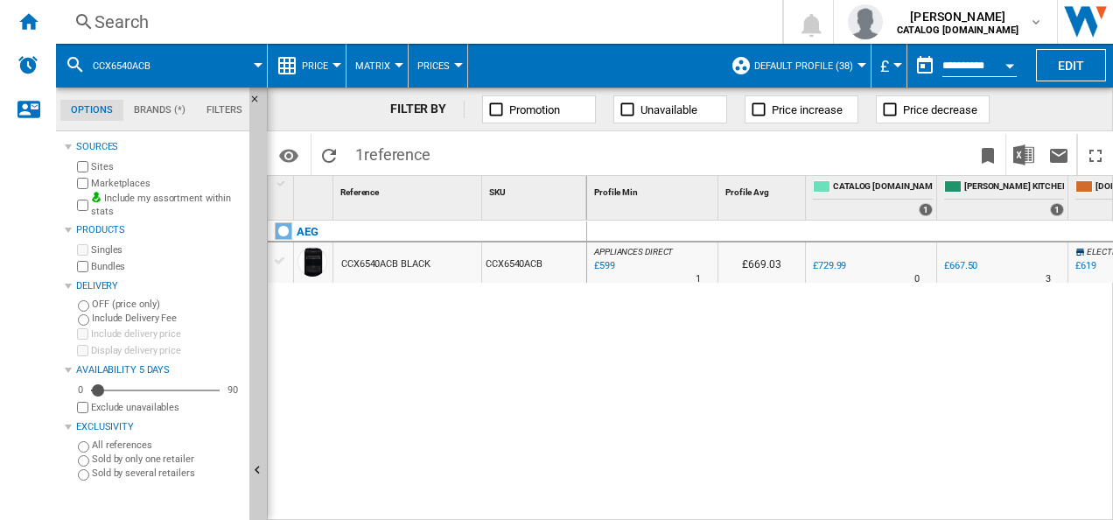
click at [518, 28] on div "Search" at bounding box center [415, 22] width 642 height 24
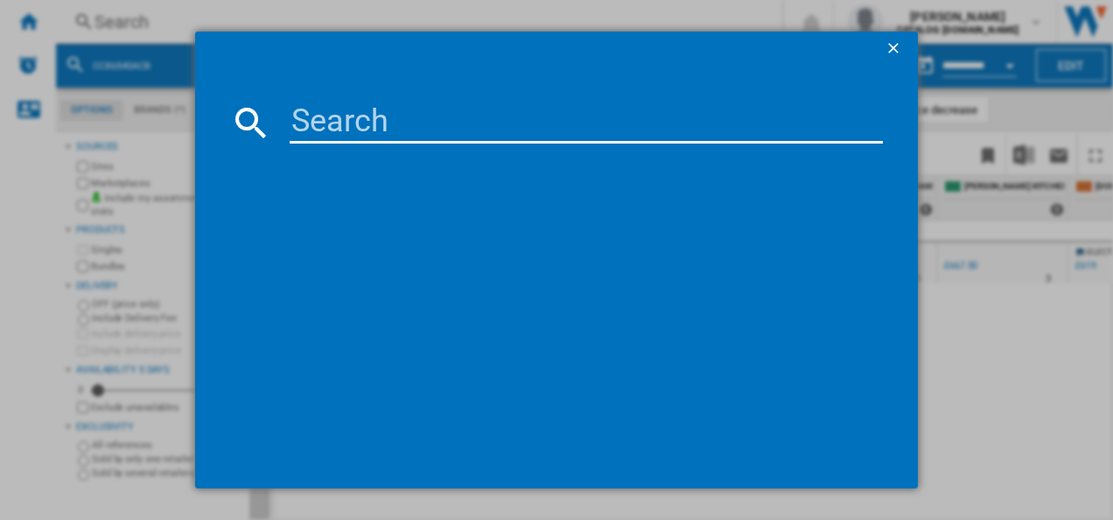
click at [469, 116] on input at bounding box center [587, 122] width 594 height 42
type input "KMK968000B"
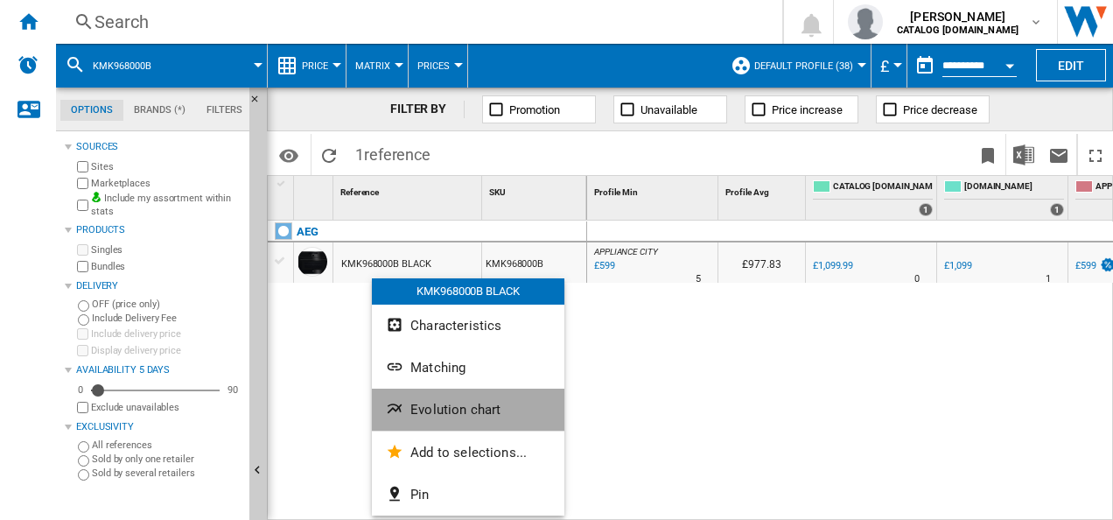
click at [407, 404] on button "Evolution chart" at bounding box center [468, 409] width 192 height 42
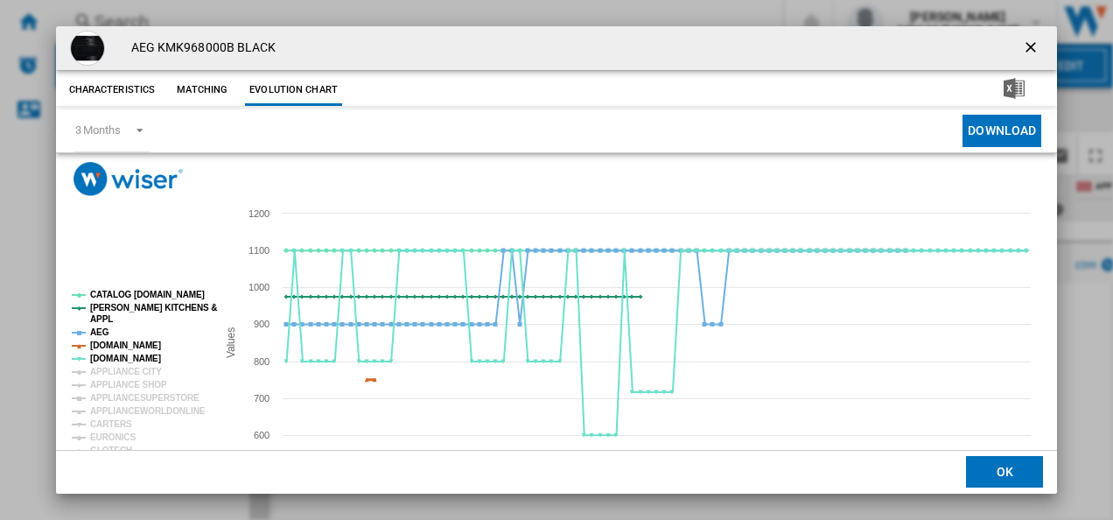
click at [143, 342] on tspan "[DOMAIN_NAME]" at bounding box center [125, 345] width 71 height 10
click at [91, 331] on tspan "AEG" at bounding box center [99, 332] width 19 height 10
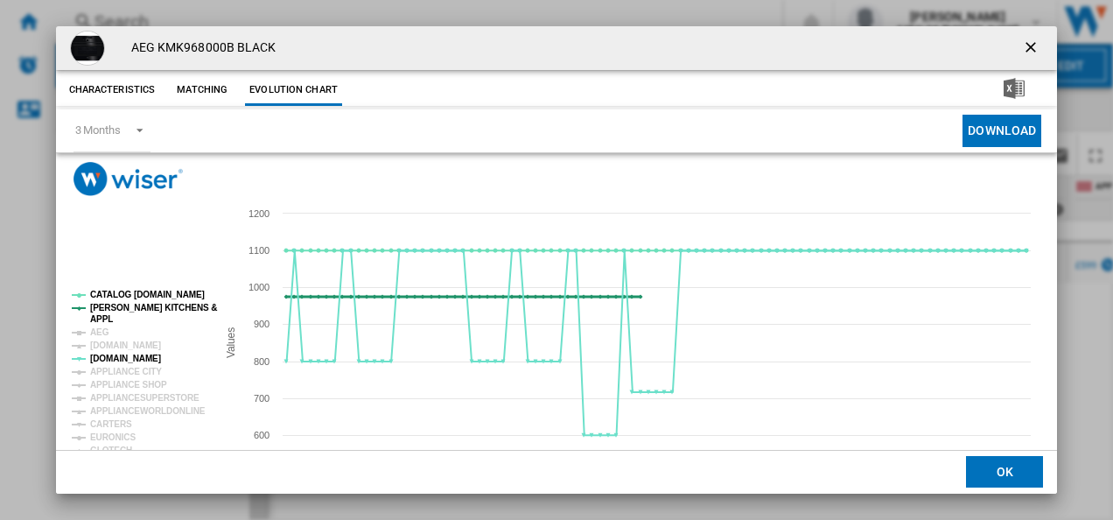
click at [97, 311] on tspan "[PERSON_NAME] KITCHENS &" at bounding box center [153, 308] width 127 height 10
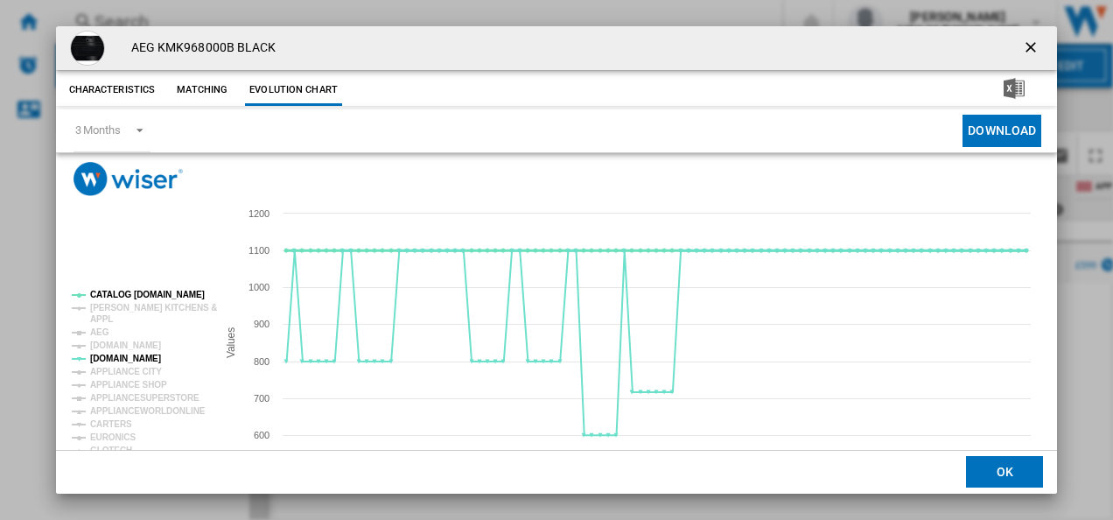
click at [106, 296] on tspan "CATALOG [DOMAIN_NAME]" at bounding box center [147, 295] width 115 height 10
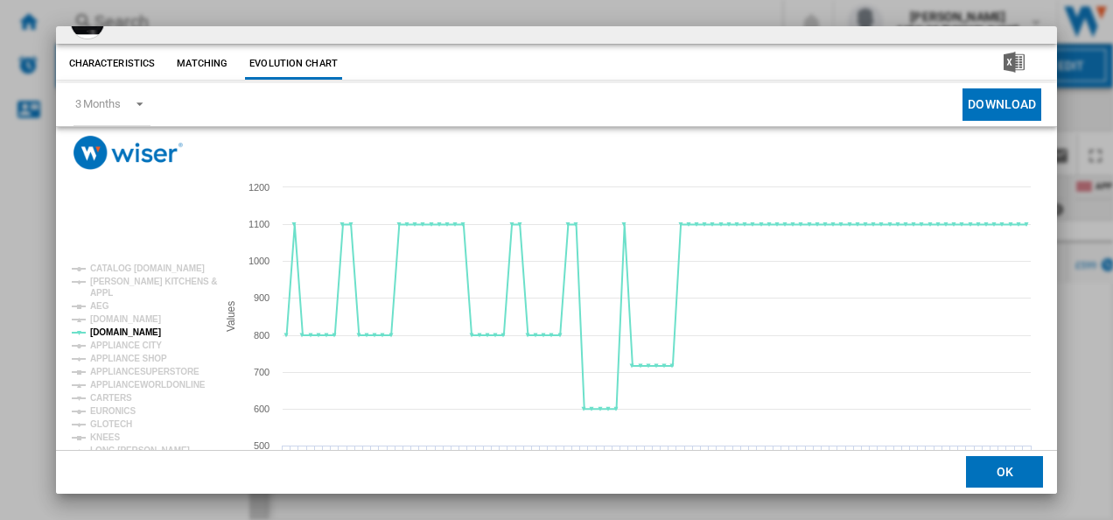
scroll to position [2, 0]
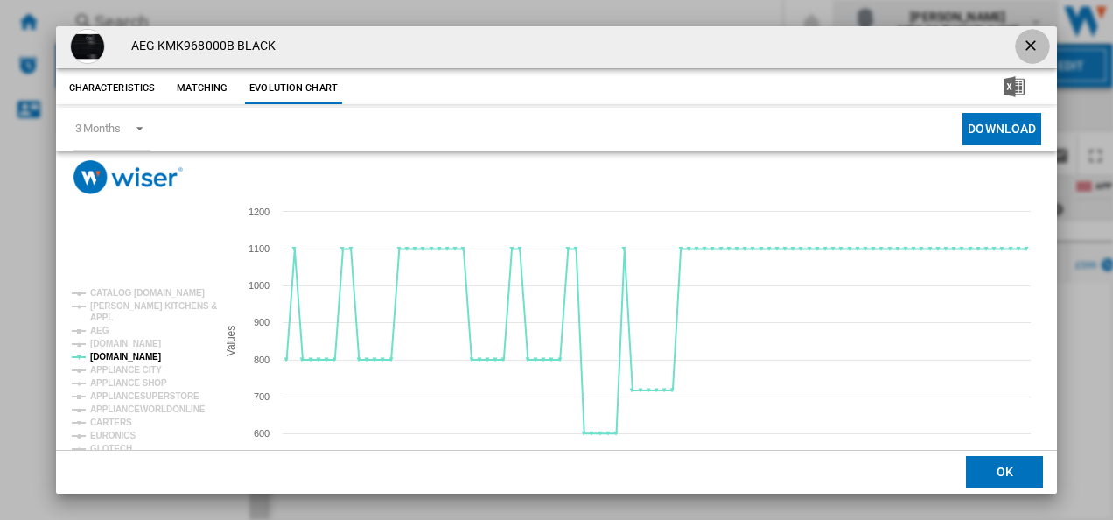
drag, startPoint x: 1031, startPoint y: 37, endPoint x: 941, endPoint y: 37, distance: 89.2
click at [1029, 37] on ng-md-icon "getI18NText('BUTTONS.CLOSE_DIALOG')" at bounding box center [1032, 47] width 21 height 21
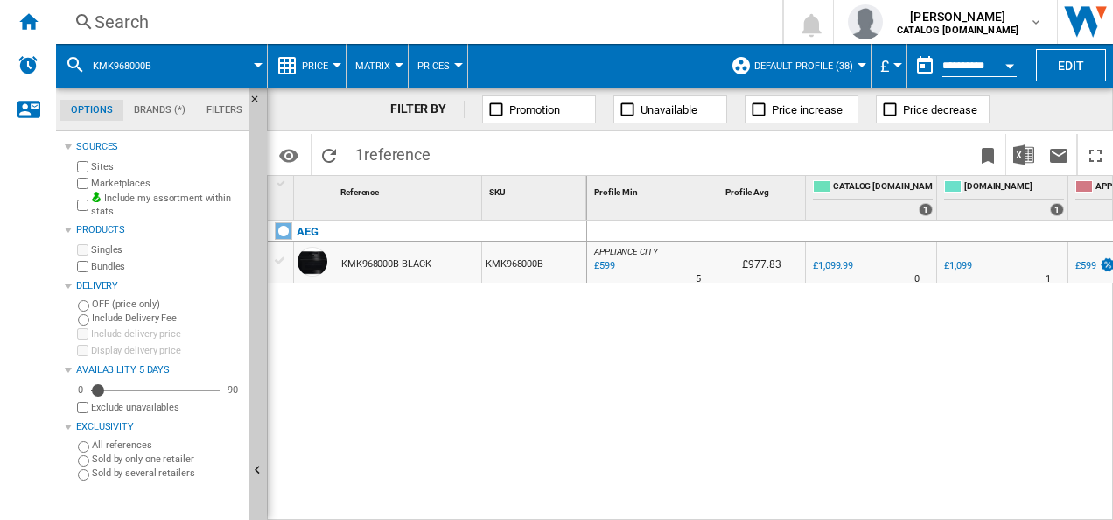
click at [422, 31] on div "Search" at bounding box center [415, 22] width 642 height 24
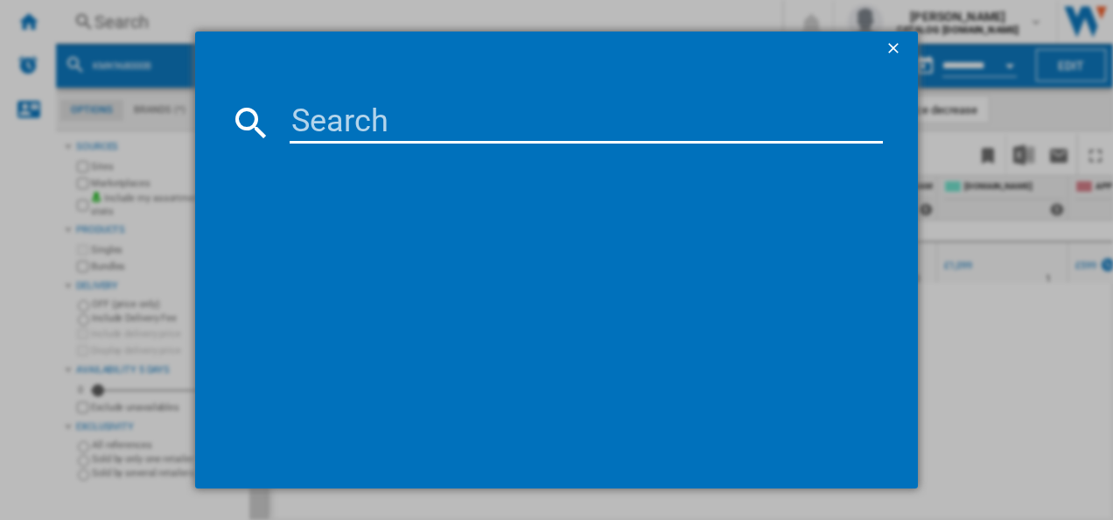
click at [420, 122] on input at bounding box center [587, 122] width 594 height 42
type input "DCE731110M"
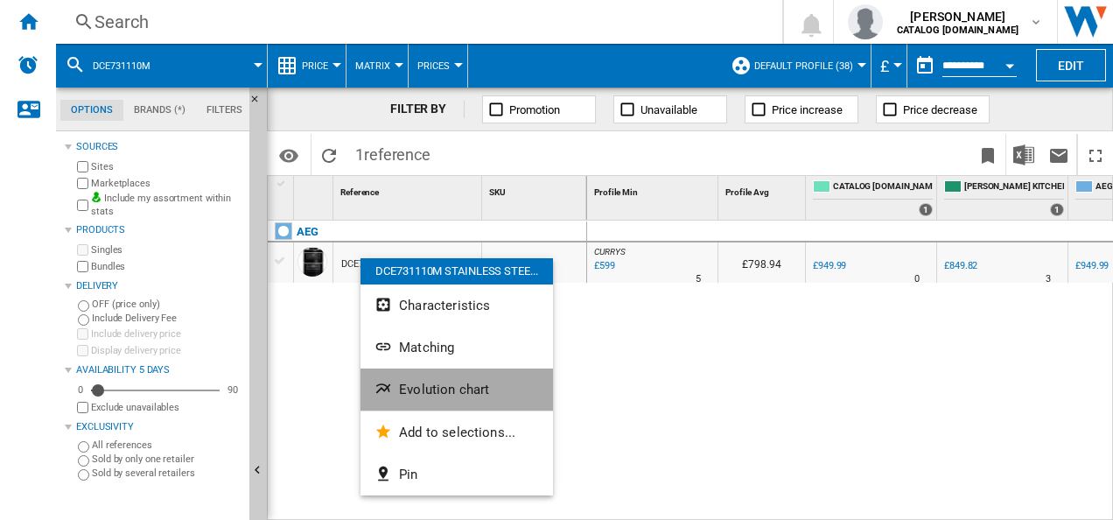
click at [411, 381] on span "Evolution chart" at bounding box center [444, 389] width 90 height 16
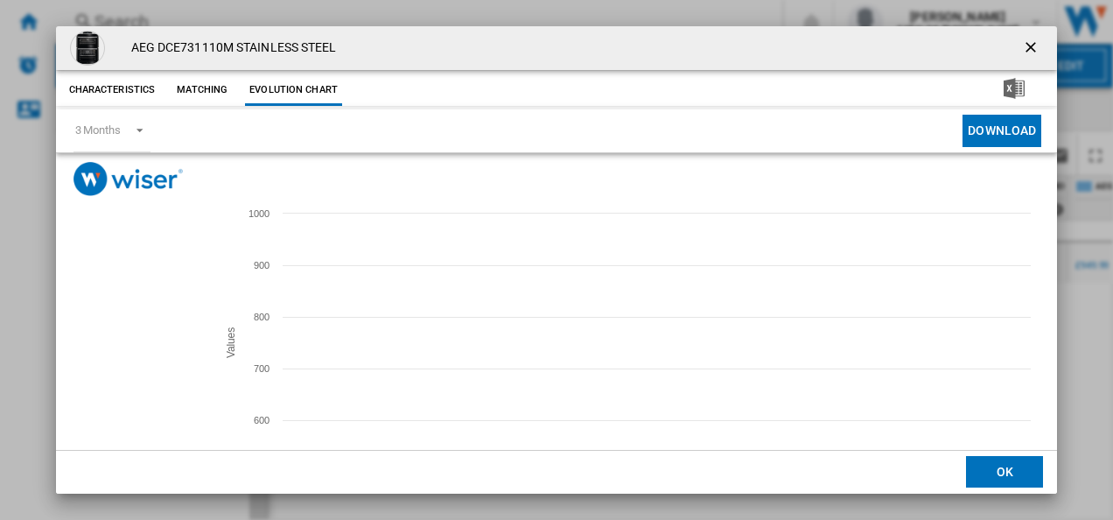
click at [122, 348] on tspan "[DOMAIN_NAME]" at bounding box center [125, 345] width 71 height 10
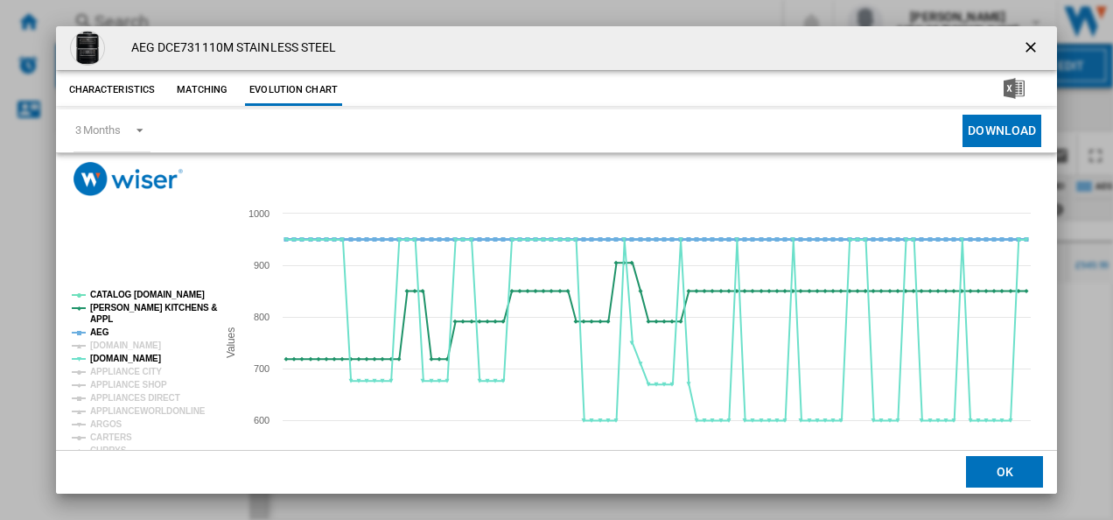
click at [100, 331] on tspan "AEG" at bounding box center [99, 332] width 19 height 10
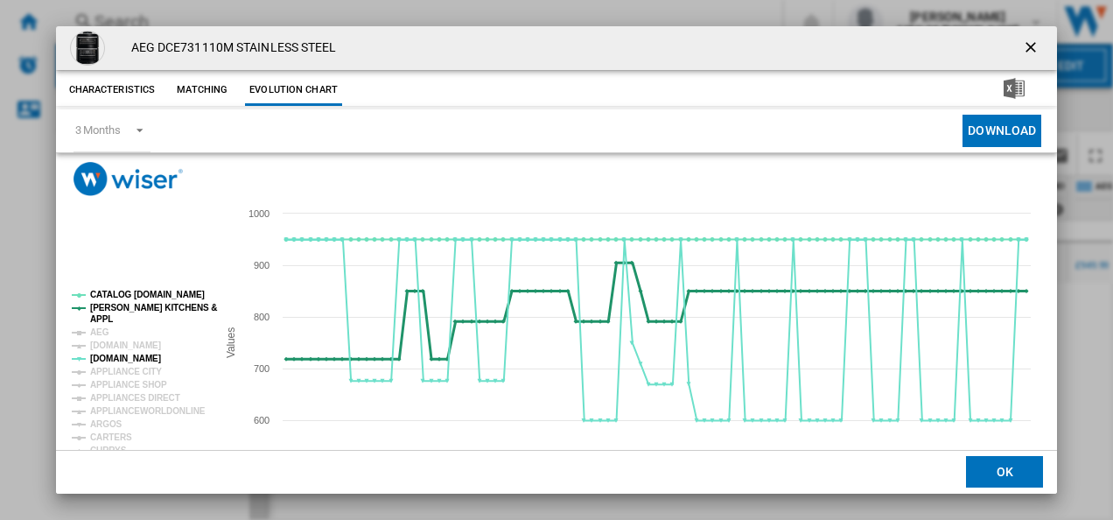
click at [105, 306] on tspan "[PERSON_NAME] KITCHENS &" at bounding box center [153, 308] width 127 height 10
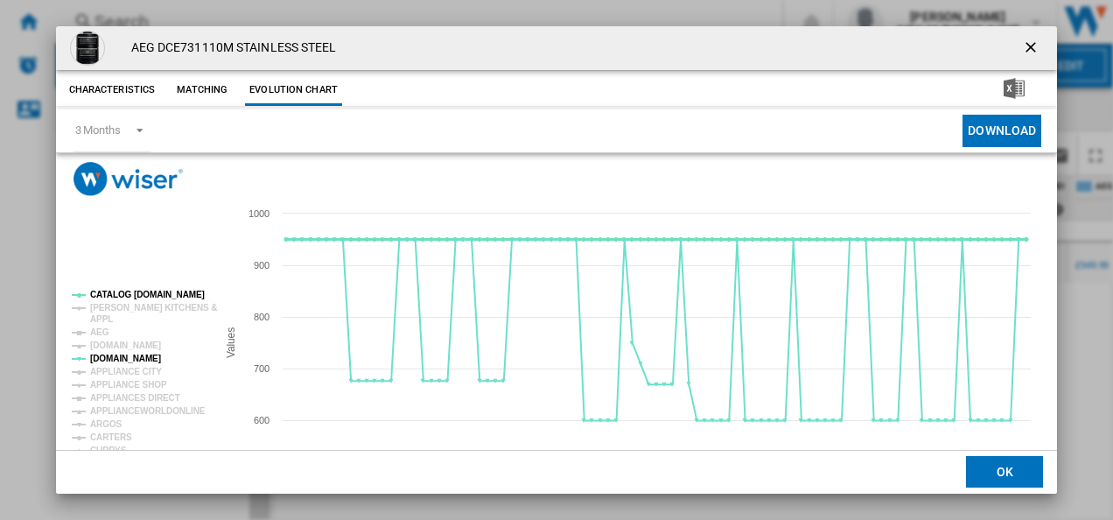
click at [107, 297] on tspan "CATALOG [DOMAIN_NAME]" at bounding box center [147, 295] width 115 height 10
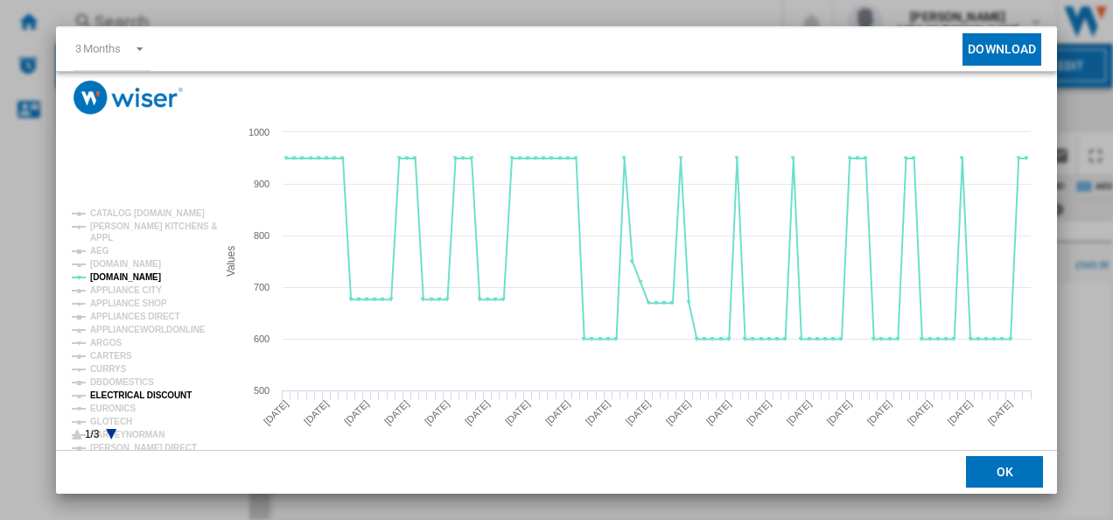
scroll to position [83, 0]
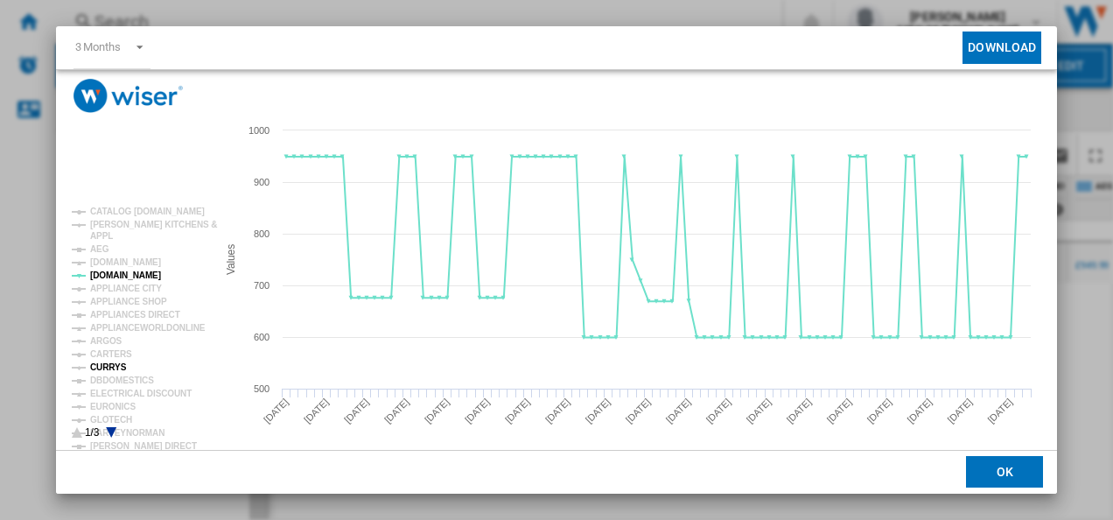
click at [110, 367] on tspan "CURRYS" at bounding box center [108, 367] width 37 height 10
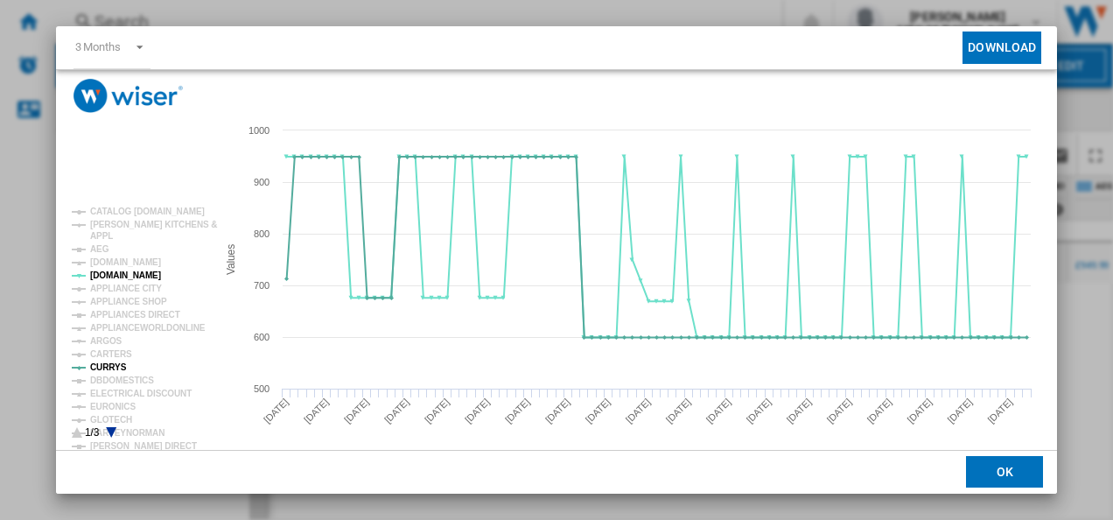
click at [112, 430] on icon "Product popup" at bounding box center [111, 432] width 10 height 10
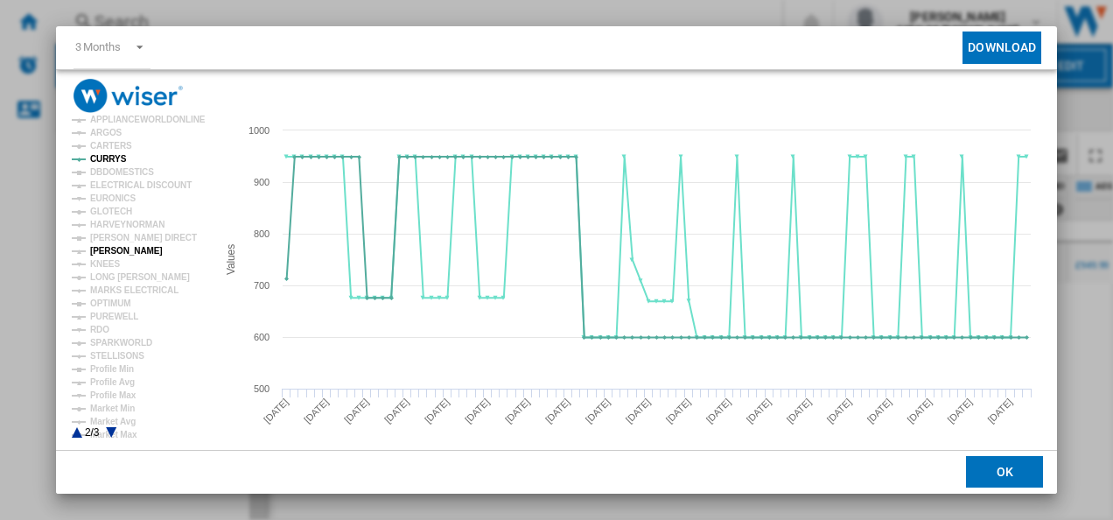
click at [122, 246] on tspan "[PERSON_NAME]" at bounding box center [126, 251] width 73 height 10
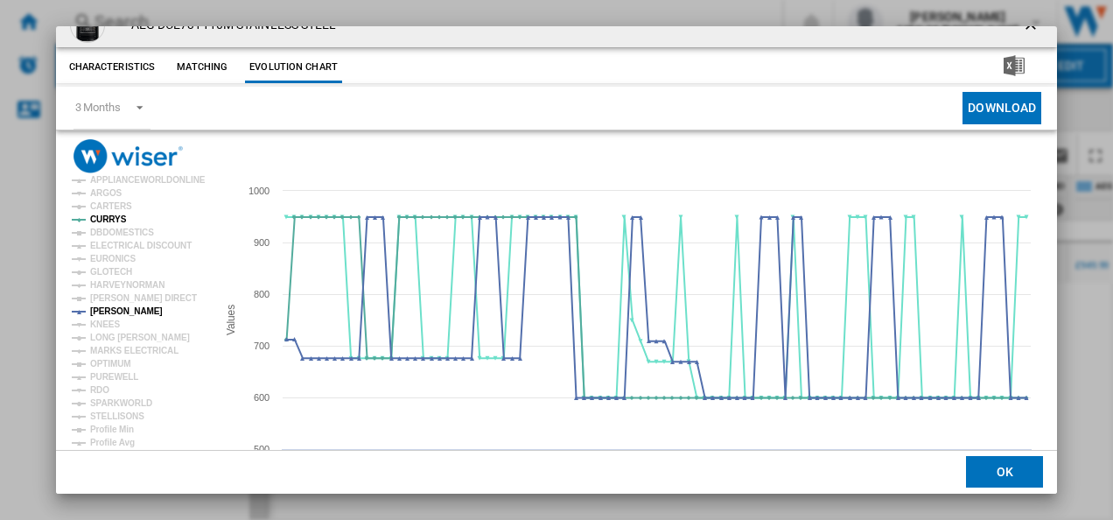
scroll to position [0, 0]
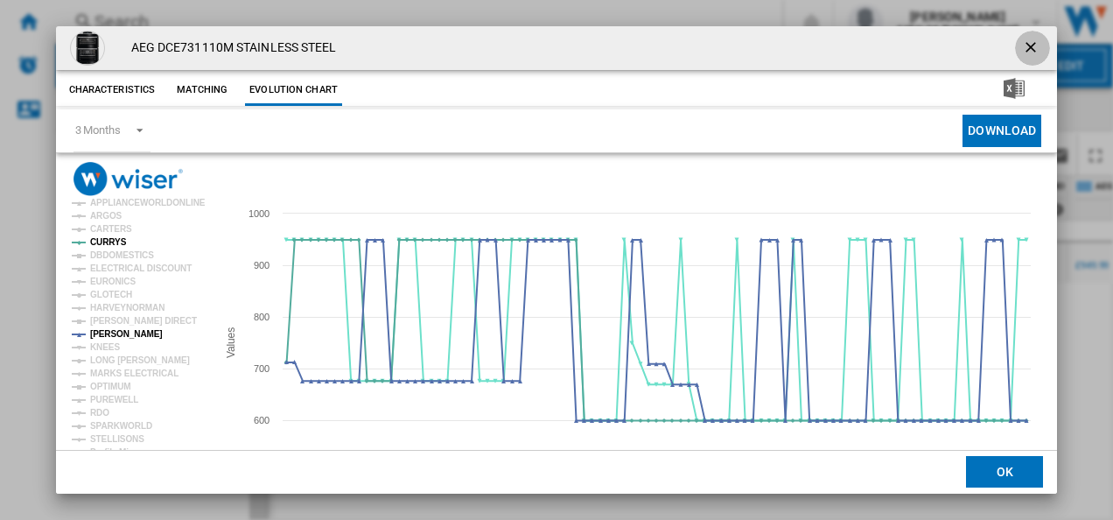
click at [1022, 43] on ng-md-icon "getI18NText('BUTTONS.CLOSE_DIALOG')" at bounding box center [1032, 48] width 21 height 21
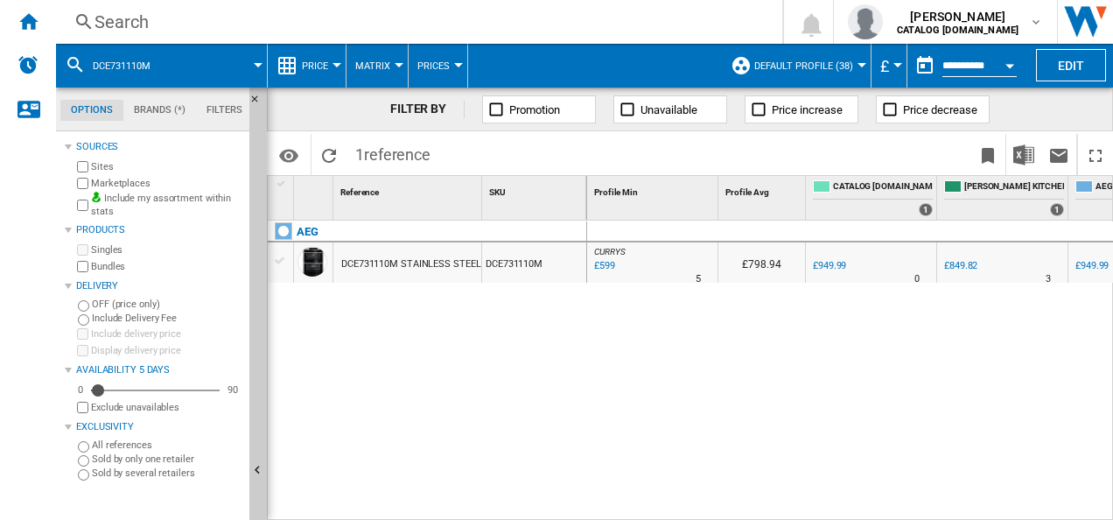
click at [485, 33] on div "Search" at bounding box center [415, 22] width 642 height 24
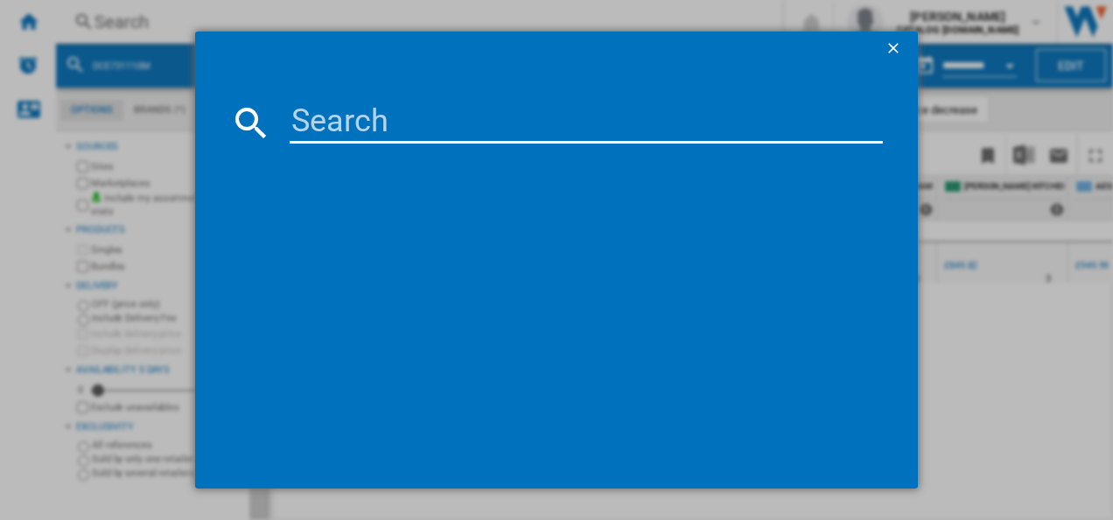
click at [436, 131] on input at bounding box center [587, 122] width 594 height 42
type input "DTB3653M"
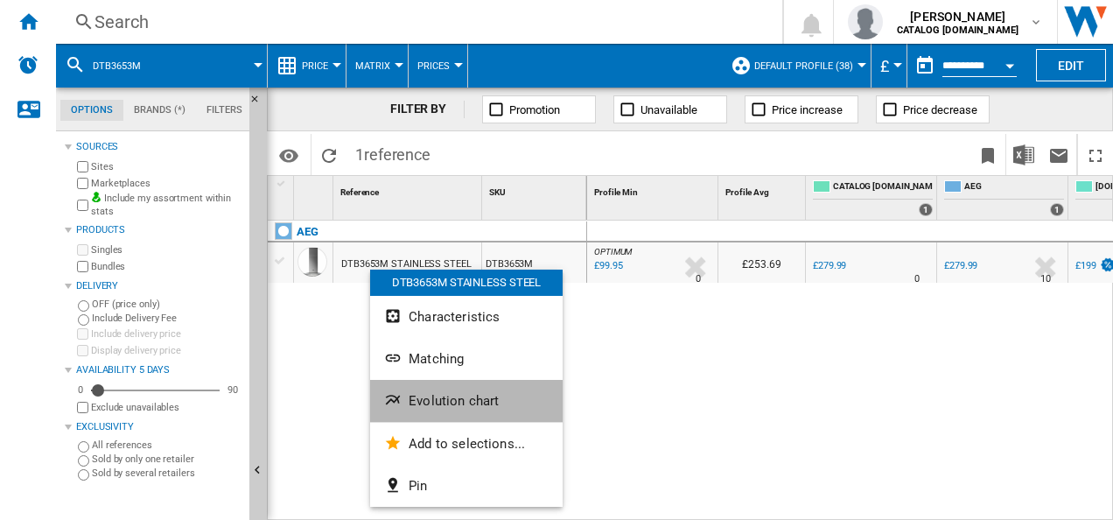
click at [395, 383] on button "Evolution chart" at bounding box center [466, 401] width 192 height 42
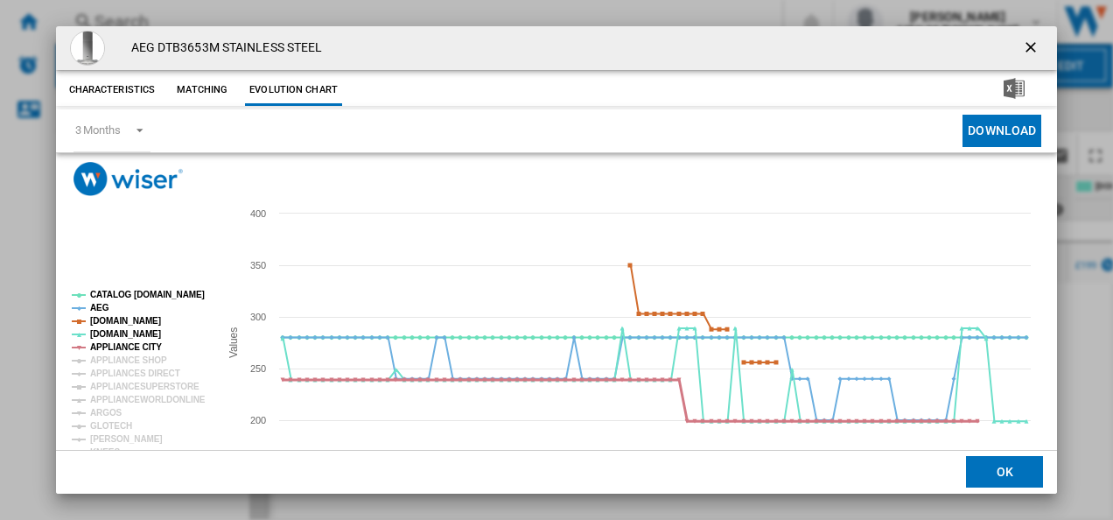
click at [146, 352] on tspan "APPLIANCE CITY" at bounding box center [126, 347] width 72 height 10
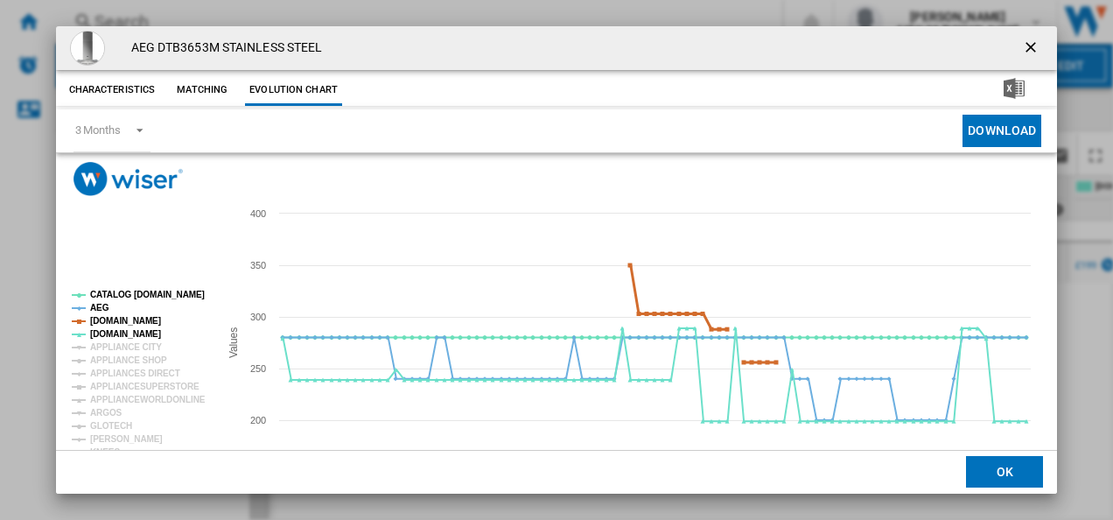
click at [122, 319] on tspan "[DOMAIN_NAME]" at bounding box center [125, 321] width 71 height 10
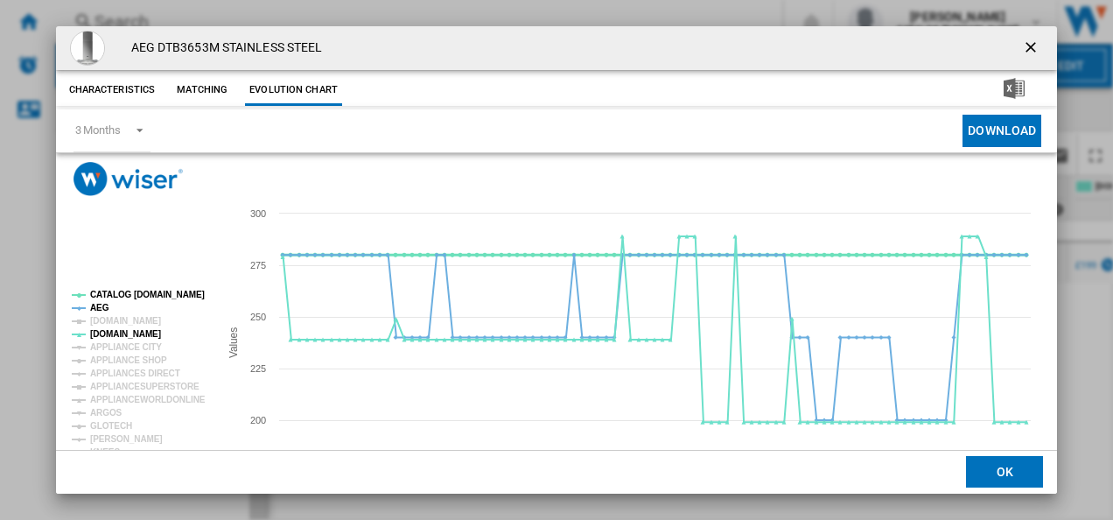
drag, startPoint x: 103, startPoint y: 310, endPoint x: 125, endPoint y: 296, distance: 26.0
click at [125, 296] on g "CATALOG [DOMAIN_NAME] AEG [DOMAIN_NAME] [DOMAIN_NAME] APPLIANCE CITY APPLIANCE …" at bounding box center [139, 459] width 134 height 338
click at [125, 296] on tspan "CATALOG [DOMAIN_NAME]" at bounding box center [147, 295] width 115 height 10
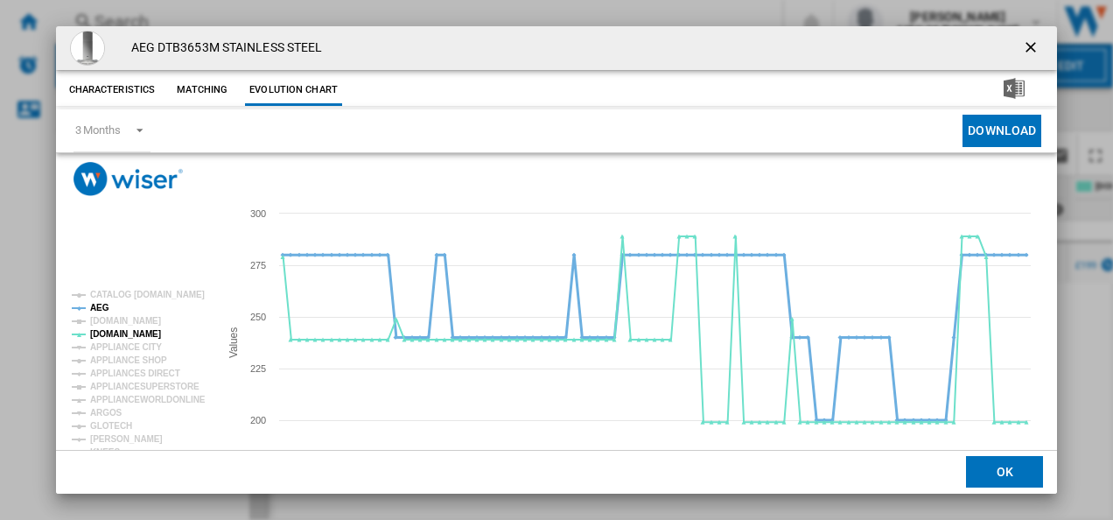
click at [100, 308] on tspan "AEG" at bounding box center [99, 308] width 19 height 10
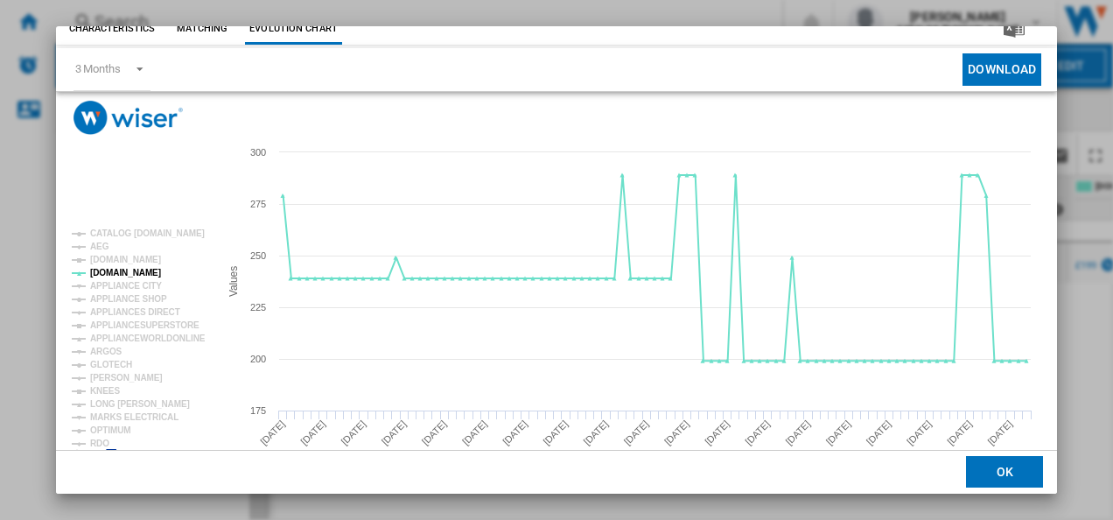
scroll to position [63, 0]
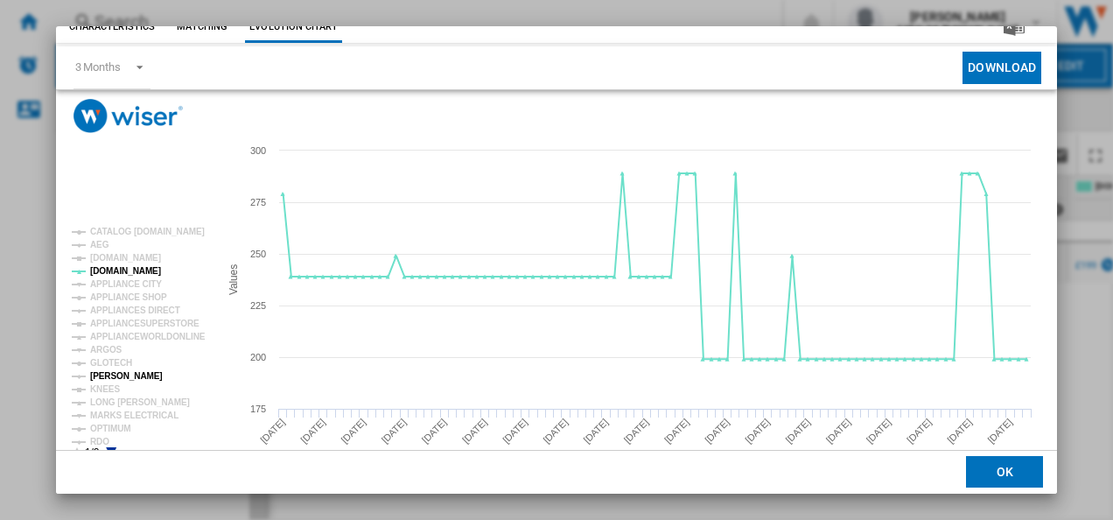
click at [123, 372] on tspan "[PERSON_NAME]" at bounding box center [126, 376] width 73 height 10
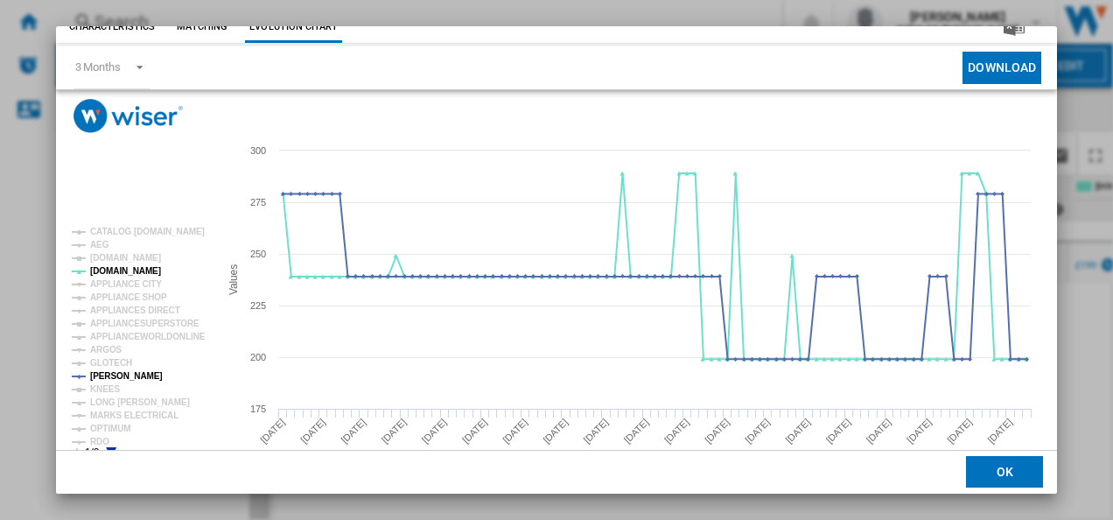
click at [109, 449] on icon "Product popup" at bounding box center [111, 452] width 10 height 10
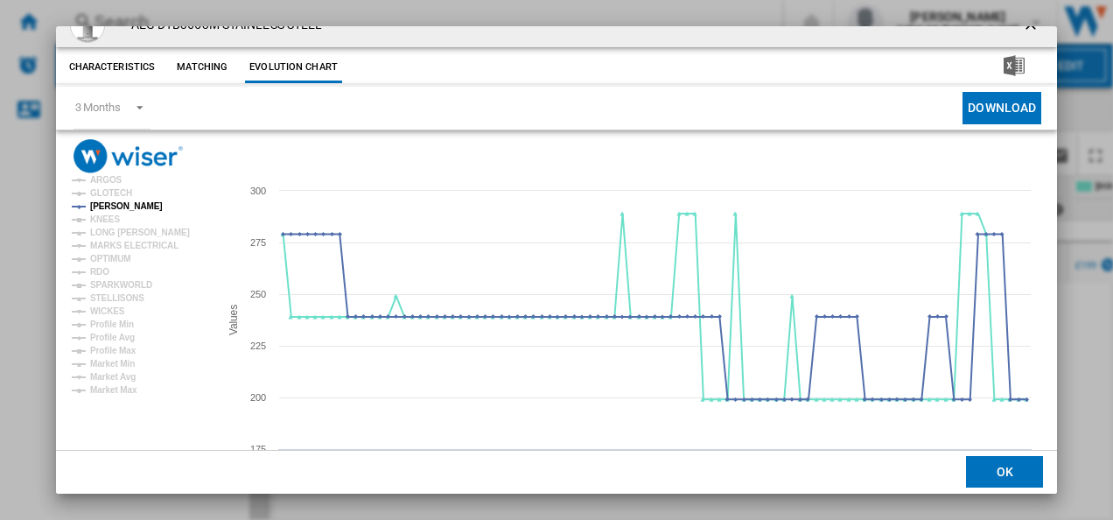
scroll to position [0, 0]
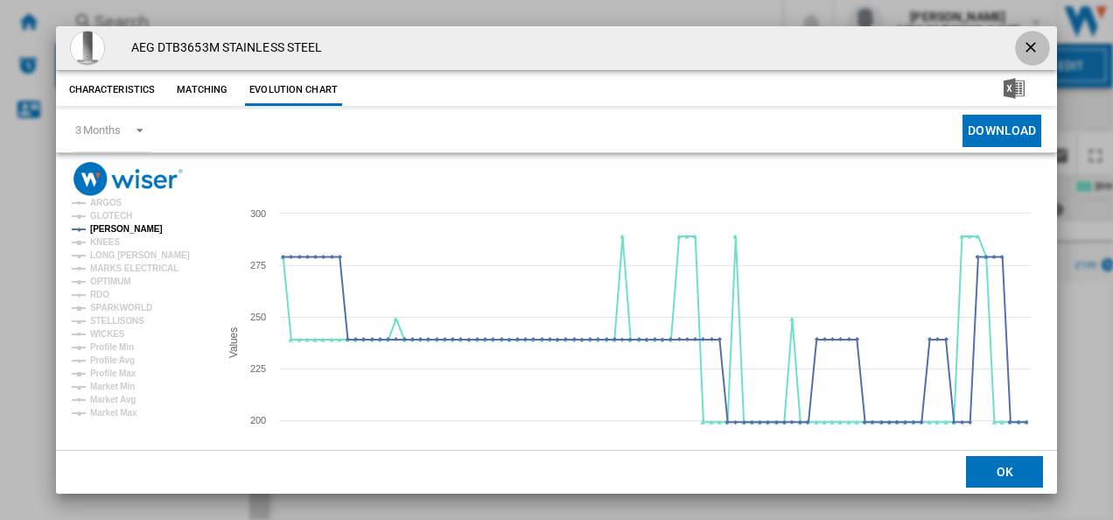
click at [1022, 47] on ng-md-icon "getI18NText('BUTTONS.CLOSE_DIALOG')" at bounding box center [1032, 48] width 21 height 21
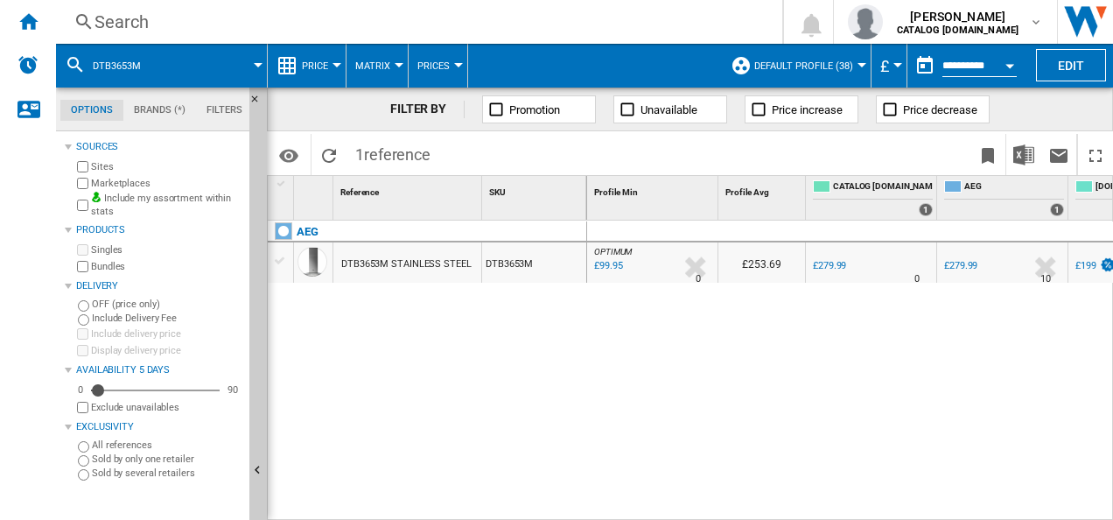
click at [502, 29] on div "Search" at bounding box center [415, 22] width 642 height 24
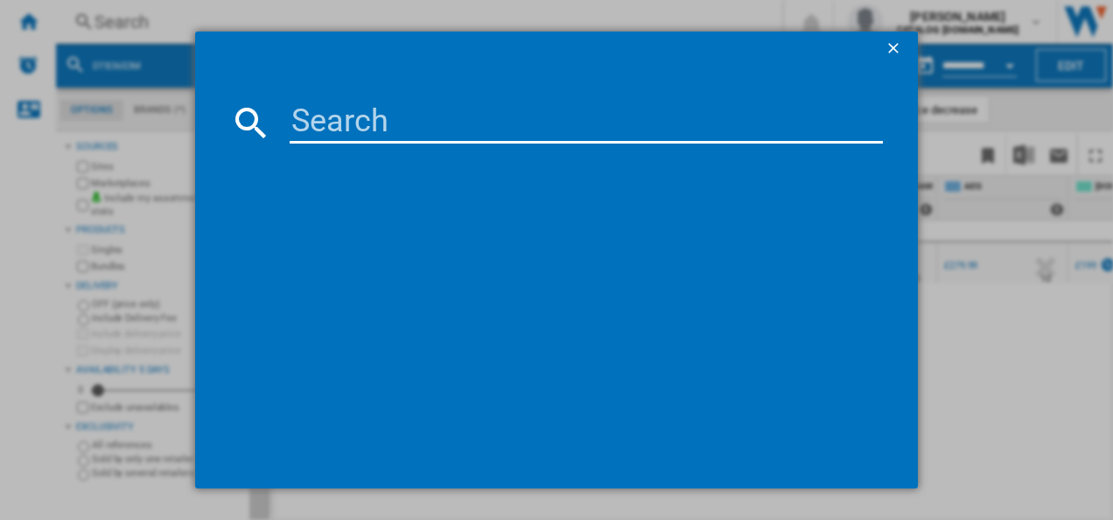
click at [458, 119] on input at bounding box center [587, 122] width 594 height 42
type input "BCX335L11M"
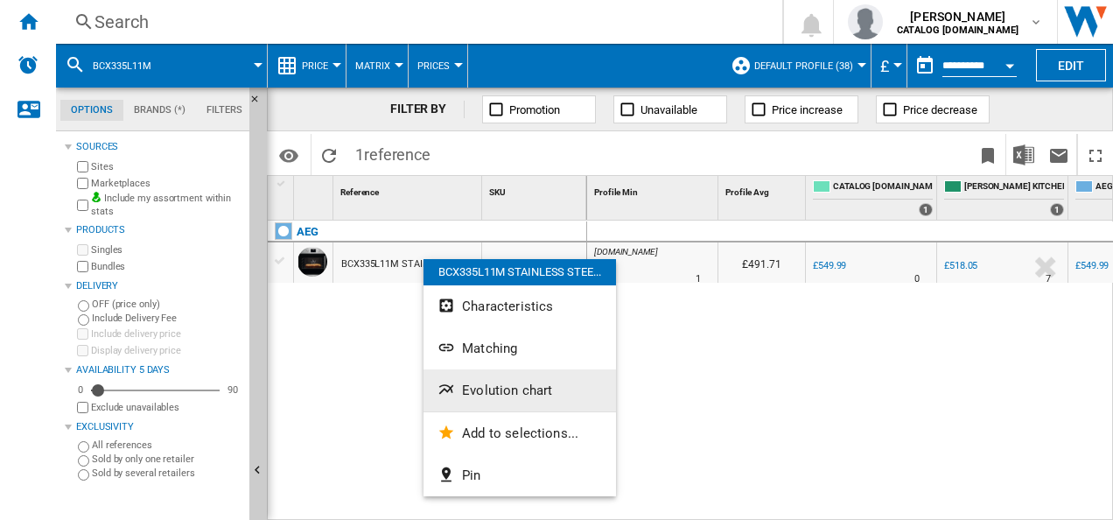
click at [465, 383] on span "Evolution chart" at bounding box center [507, 390] width 90 height 16
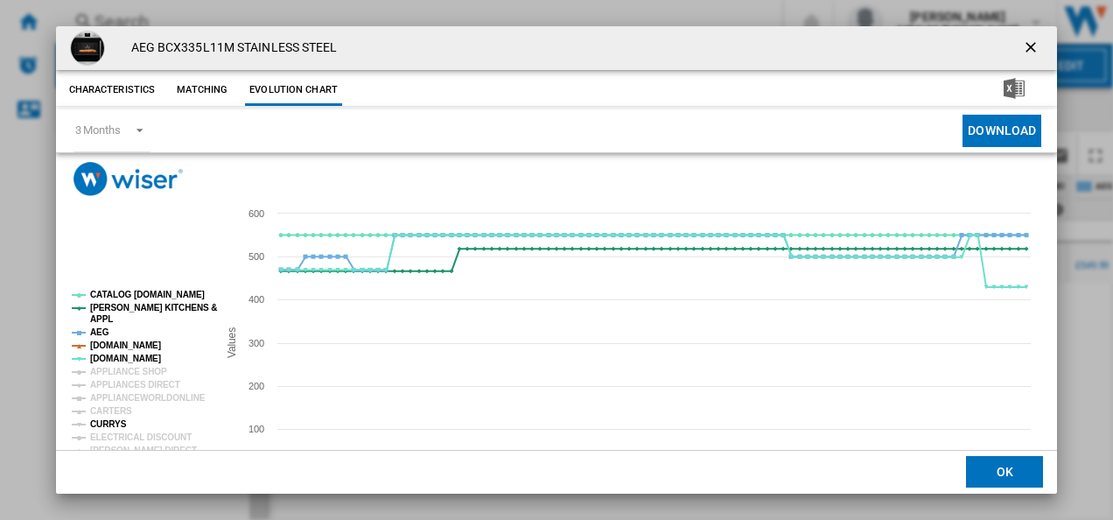
click at [119, 429] on tspan "CURRYS" at bounding box center [108, 424] width 37 height 10
click at [121, 353] on tspan "[DOMAIN_NAME]" at bounding box center [125, 358] width 71 height 10
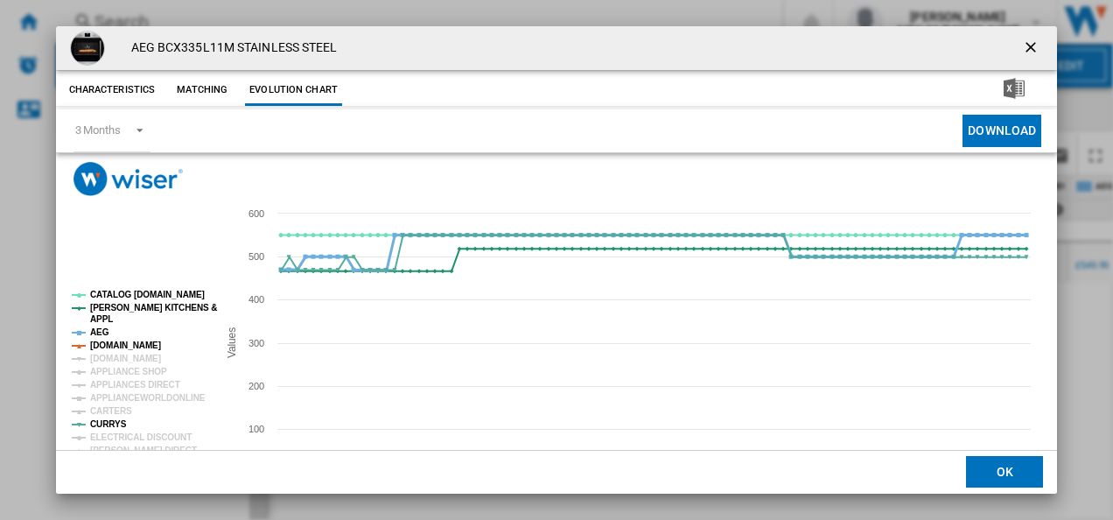
click at [98, 332] on tspan "AEG" at bounding box center [99, 332] width 19 height 10
click at [102, 359] on tspan "[DOMAIN_NAME]" at bounding box center [125, 358] width 71 height 10
click at [106, 348] on tspan "[DOMAIN_NAME]" at bounding box center [125, 345] width 71 height 10
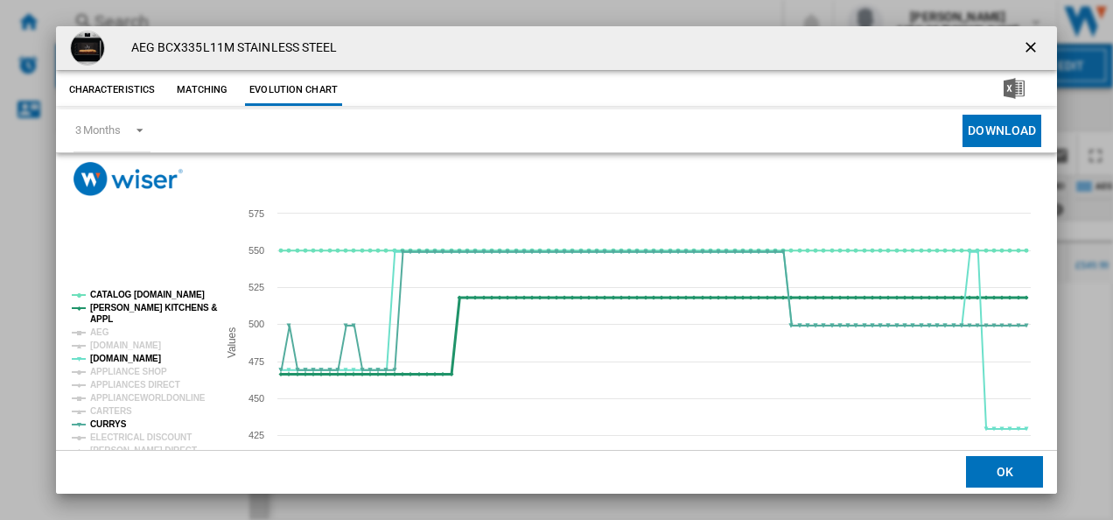
click at [105, 314] on tspan "APPL" at bounding box center [101, 319] width 23 height 10
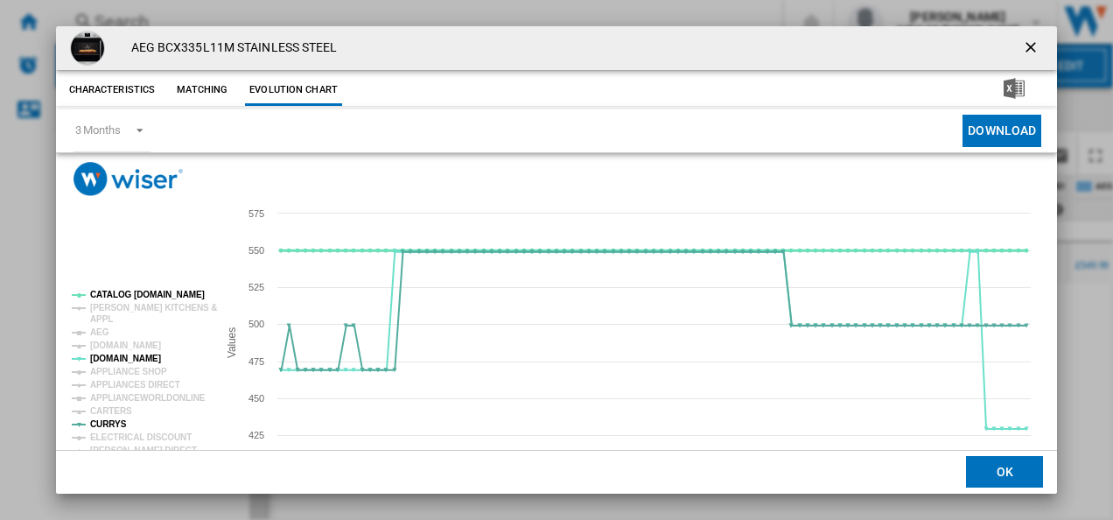
click at [117, 295] on tspan "CATALOG [DOMAIN_NAME]" at bounding box center [147, 295] width 115 height 10
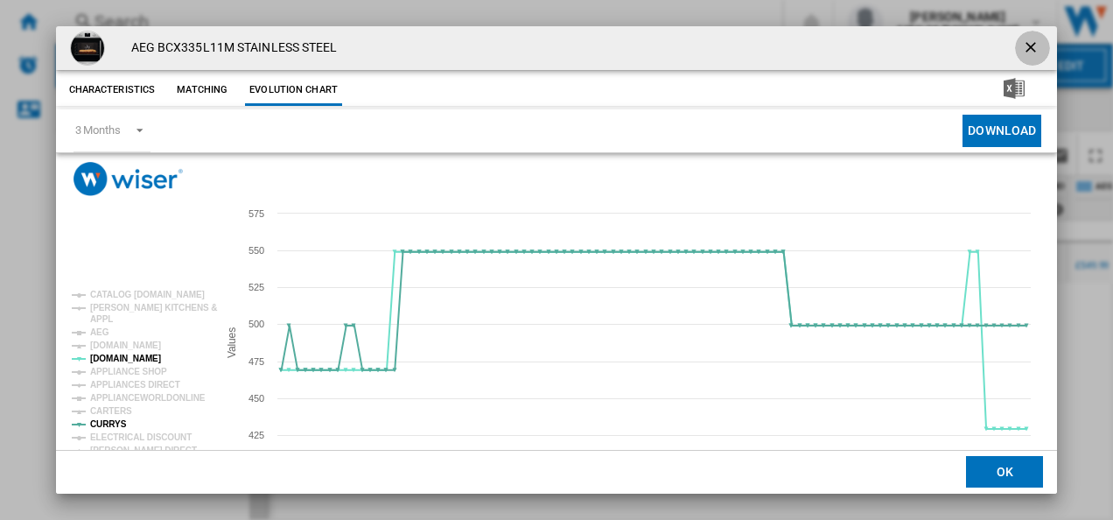
click at [1032, 44] on ng-md-icon "getI18NText('BUTTONS.CLOSE_DIALOG')" at bounding box center [1032, 48] width 21 height 21
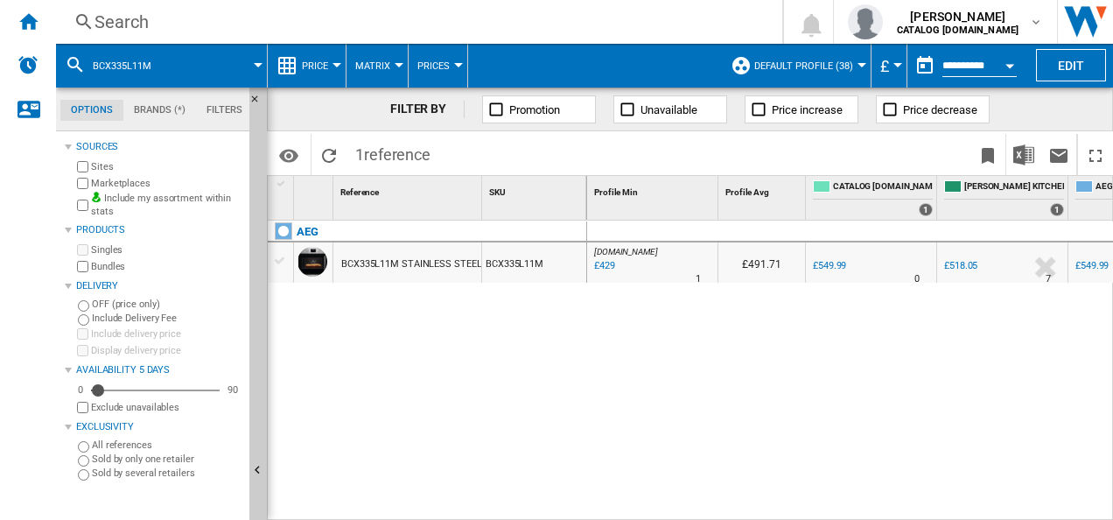
click at [427, 27] on div "Search" at bounding box center [415, 22] width 642 height 24
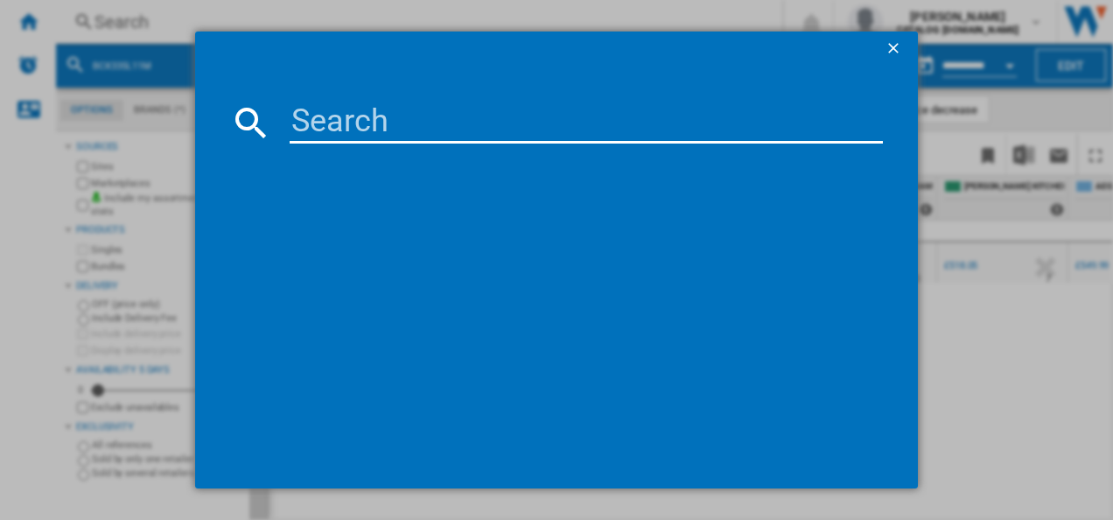
click at [361, 124] on input at bounding box center [587, 122] width 594 height 42
type input "HK834060XB"
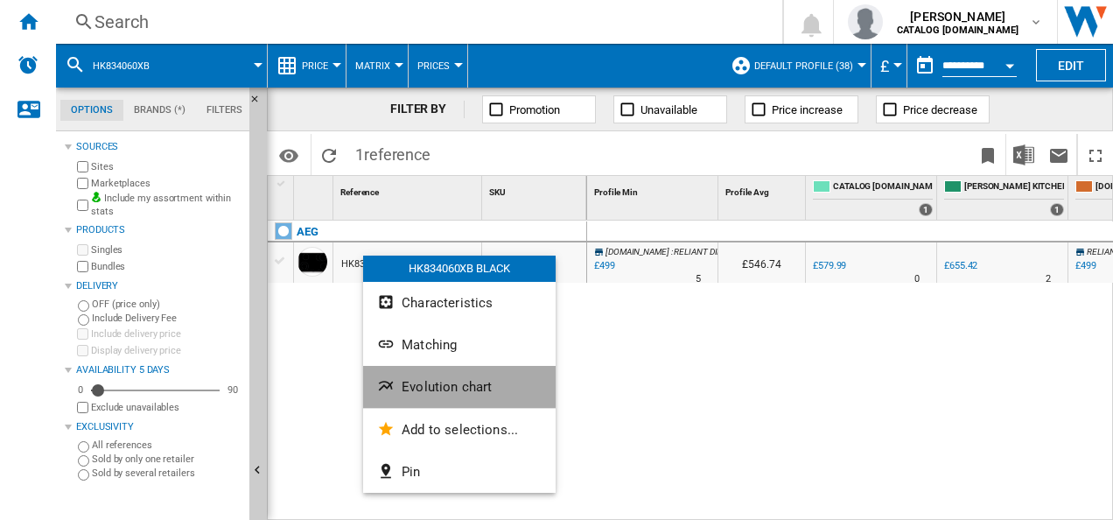
click at [404, 381] on span "Evolution chart" at bounding box center [447, 387] width 90 height 16
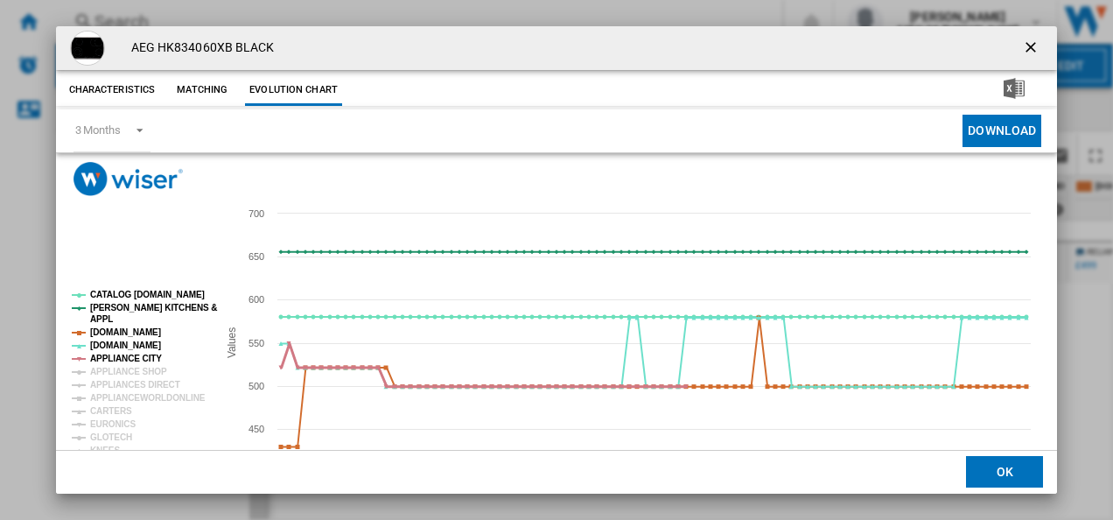
click at [133, 357] on tspan "APPLIANCE CITY" at bounding box center [126, 358] width 72 height 10
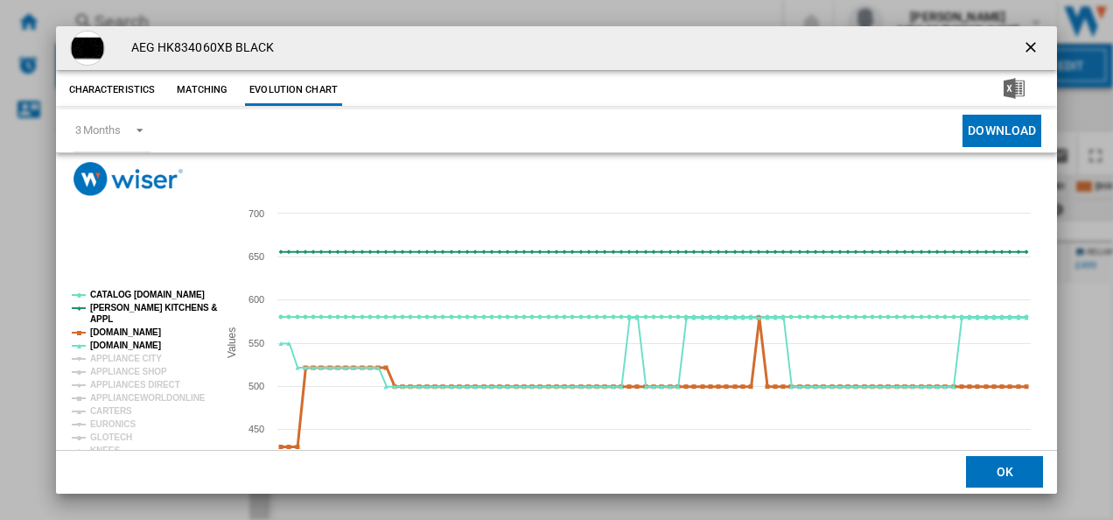
click at [129, 334] on tspan "[DOMAIN_NAME]" at bounding box center [125, 332] width 71 height 10
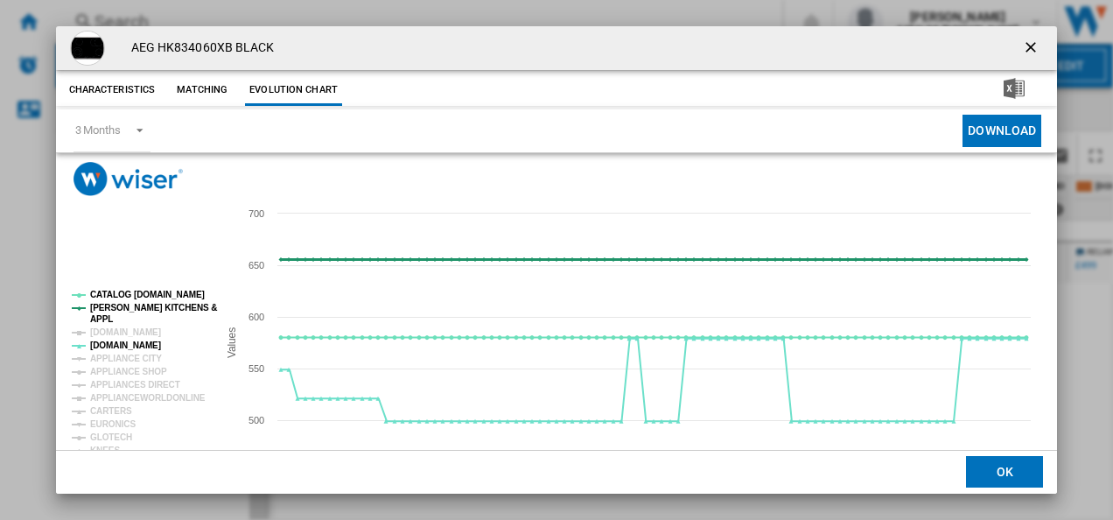
click at [131, 303] on tspan "[PERSON_NAME] KITCHENS &" at bounding box center [153, 308] width 127 height 10
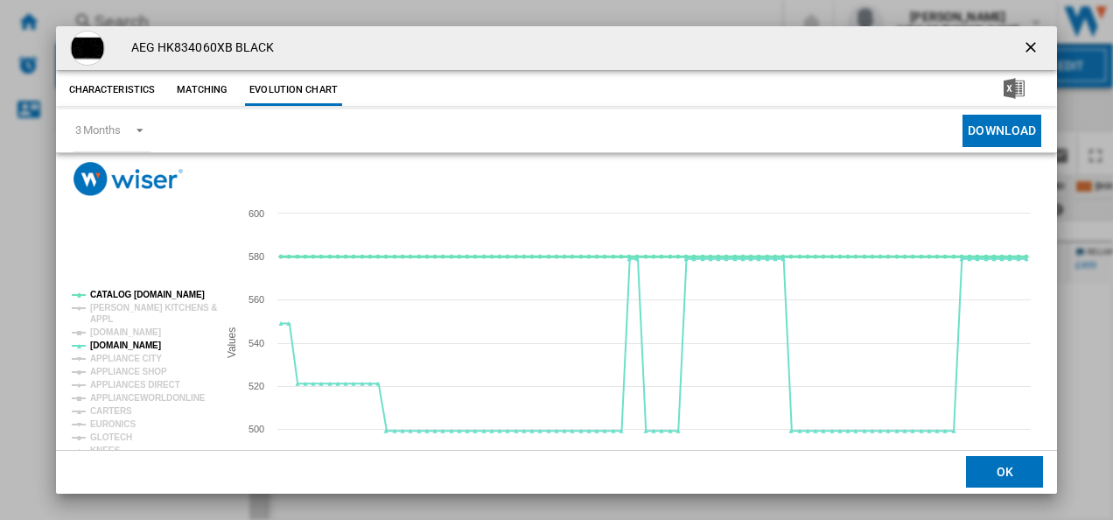
click at [129, 296] on tspan "CATALOG [DOMAIN_NAME]" at bounding box center [147, 295] width 115 height 10
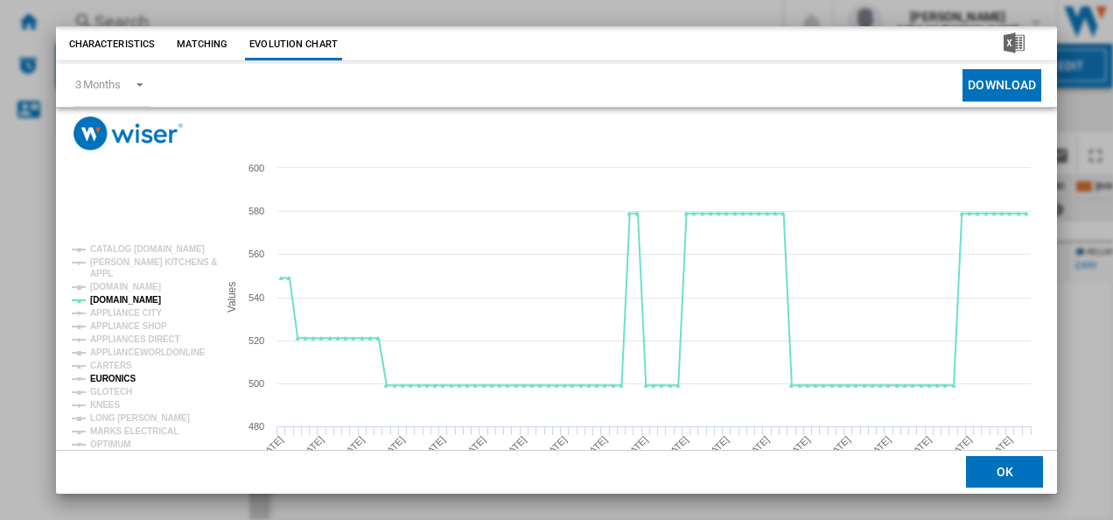
scroll to position [46, 0]
click at [150, 334] on tspan "APPLIANCES DIRECT" at bounding box center [135, 338] width 90 height 10
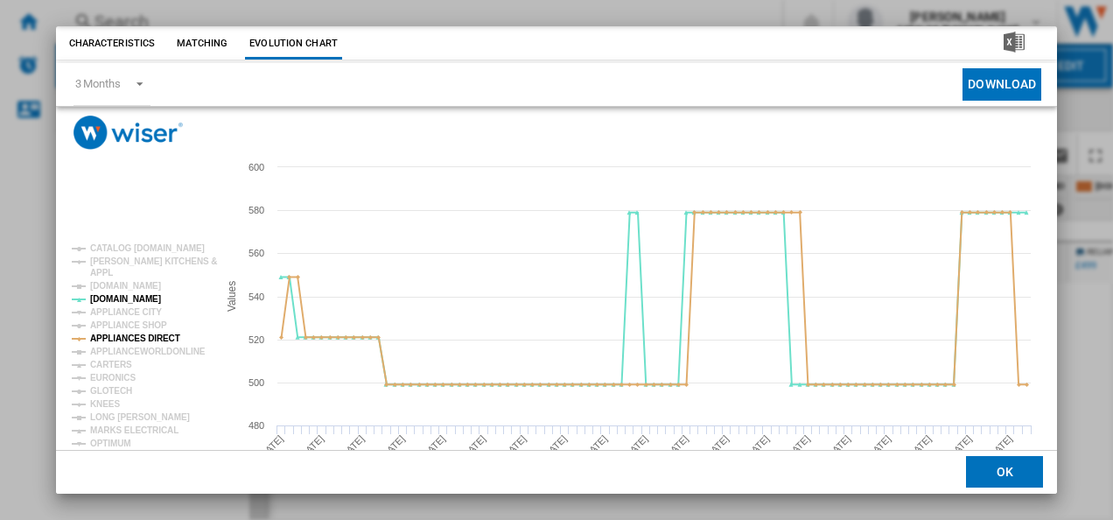
scroll to position [95, 0]
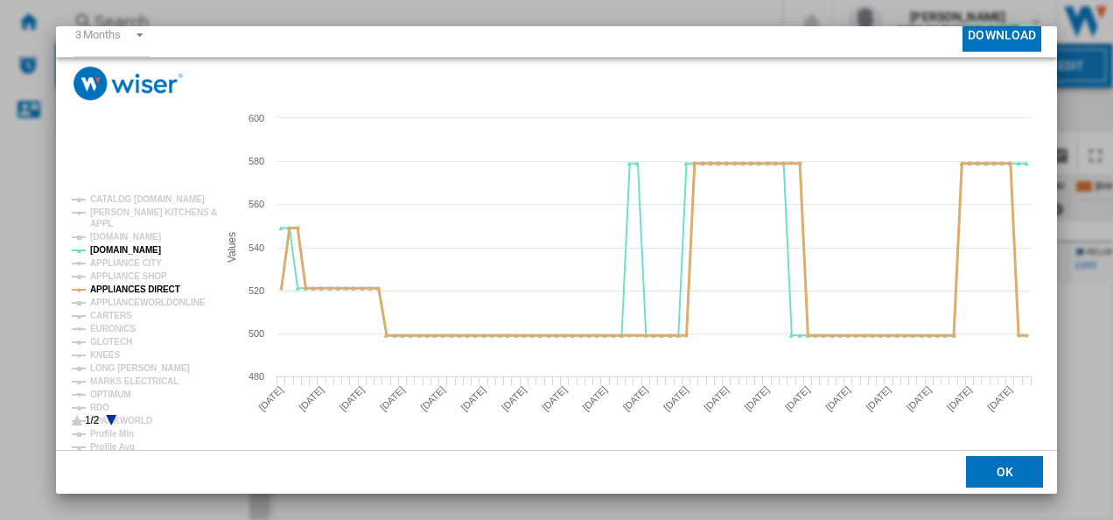
click at [131, 288] on tspan "APPLIANCES DIRECT" at bounding box center [135, 289] width 90 height 10
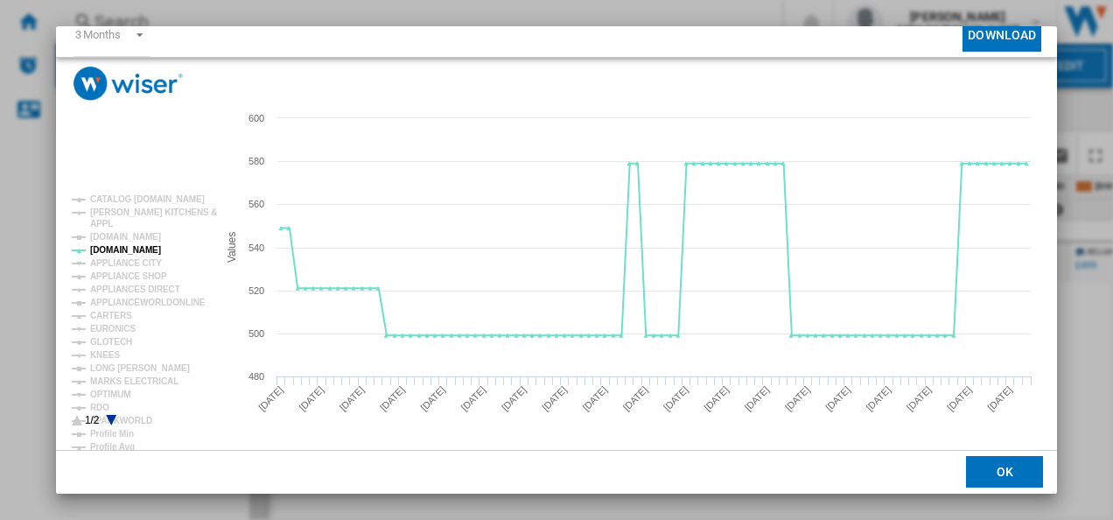
click at [1059, 28] on div "AEG HK834060XB BLACK Characteristics Matching Evolution chart price £579.99 del…" at bounding box center [556, 260] width 1113 height 520
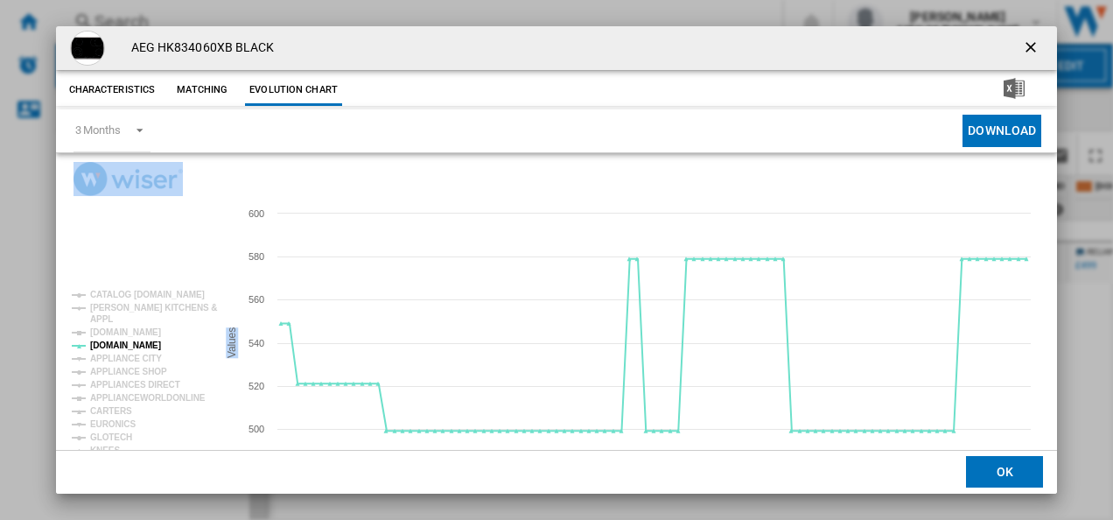
click at [1032, 39] on ng-md-icon "getI18NText('BUTTONS.CLOSE_DIALOG')" at bounding box center [1032, 48] width 21 height 21
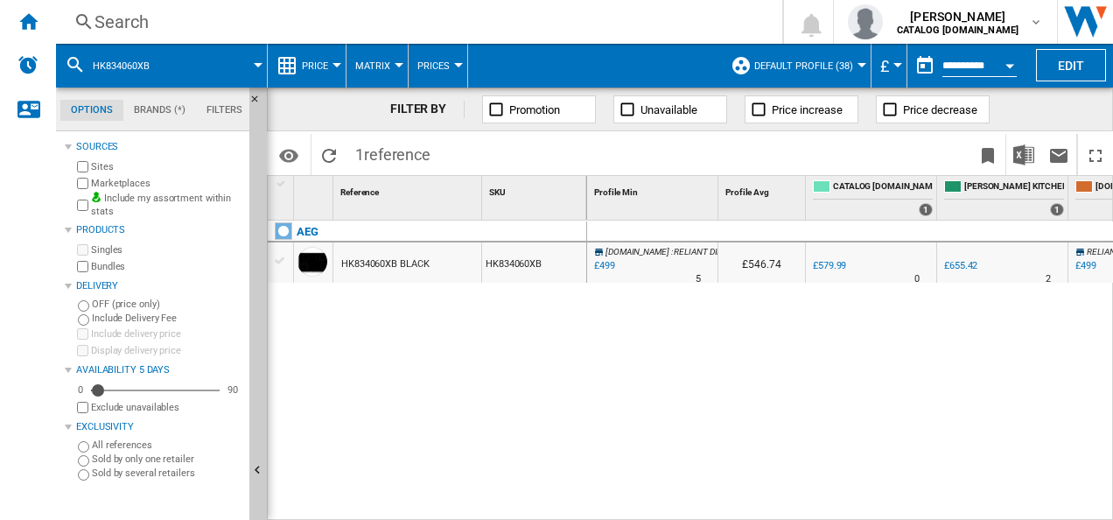
click at [390, 25] on div "Search" at bounding box center [415, 22] width 642 height 24
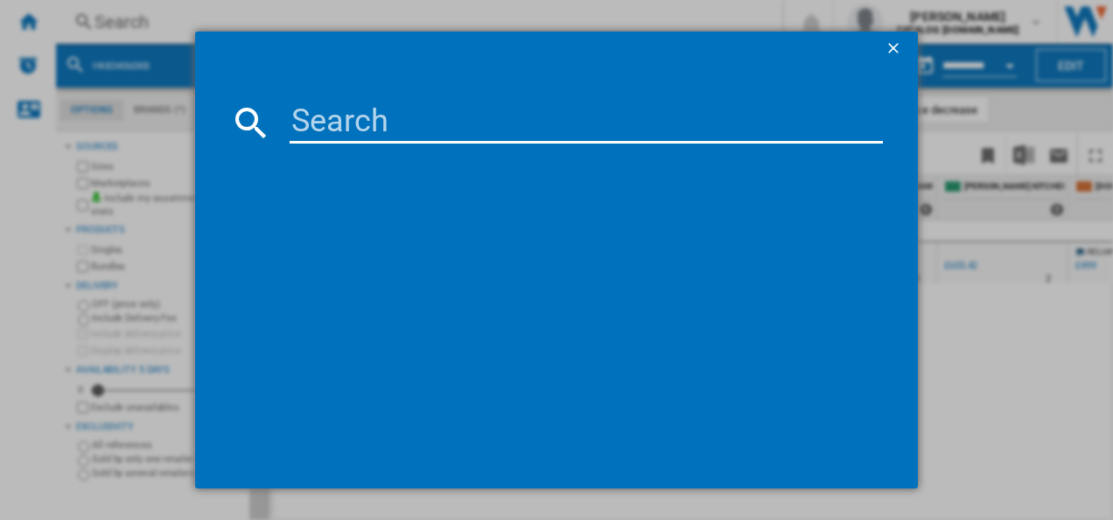
click at [370, 110] on input at bounding box center [587, 122] width 594 height 42
type input "DTB3653M"
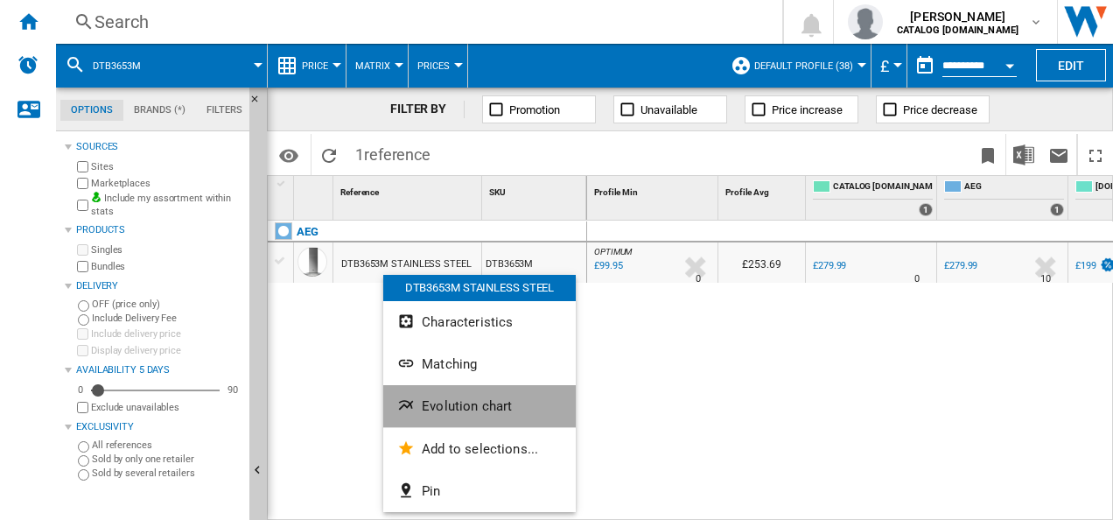
click at [426, 417] on button "Evolution chart" at bounding box center [479, 406] width 192 height 42
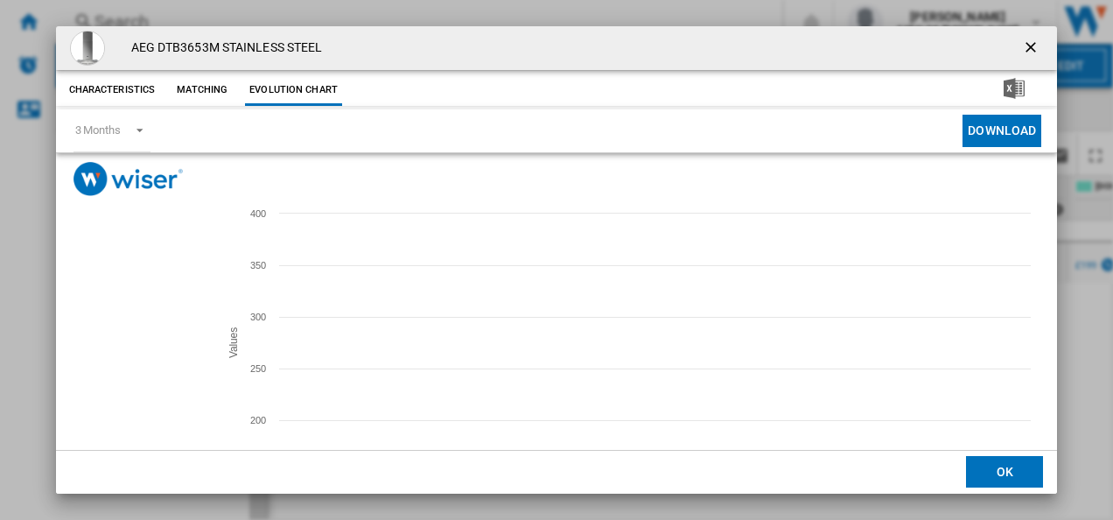
click at [114, 322] on tspan "[DOMAIN_NAME]" at bounding box center [125, 321] width 71 height 10
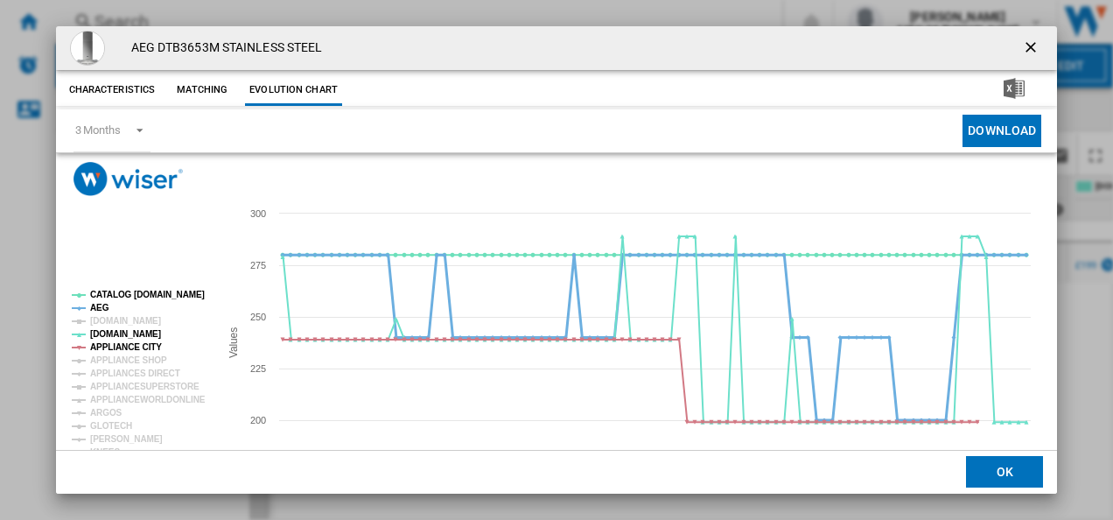
click at [95, 304] on tspan "AEG" at bounding box center [99, 308] width 19 height 10
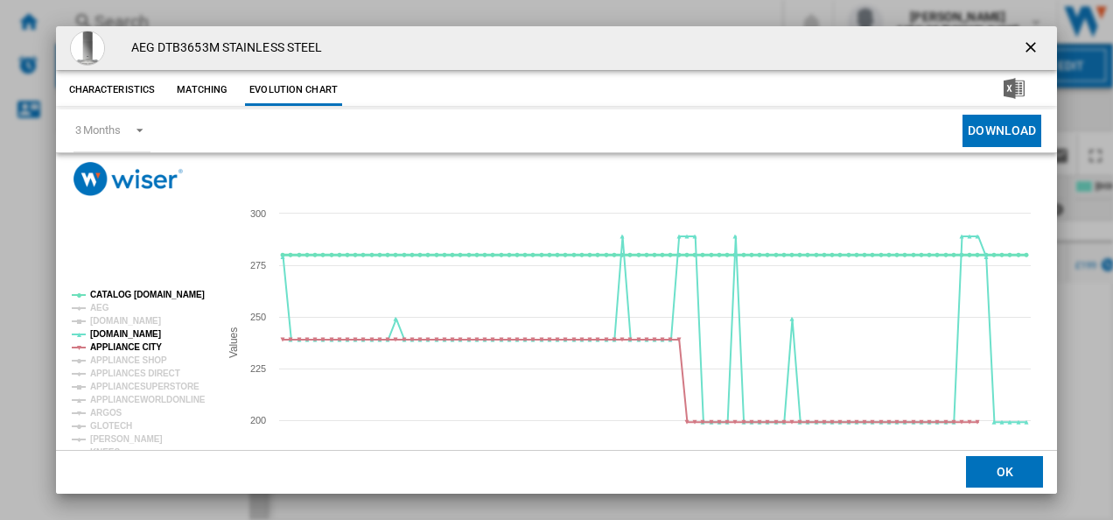
click at [99, 296] on tspan "CATALOG [DOMAIN_NAME]" at bounding box center [147, 295] width 115 height 10
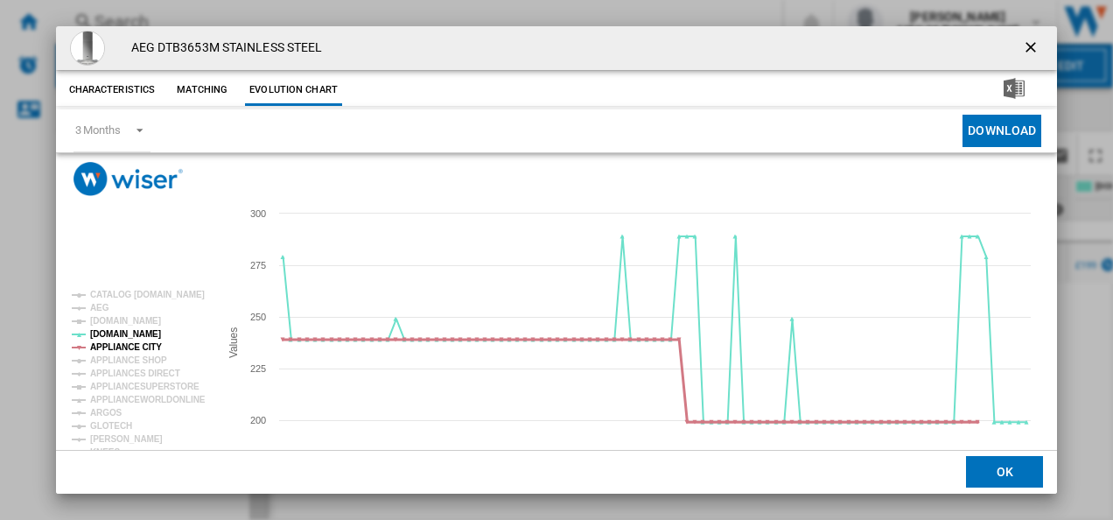
click at [143, 346] on tspan "APPLIANCE CITY" at bounding box center [126, 347] width 72 height 10
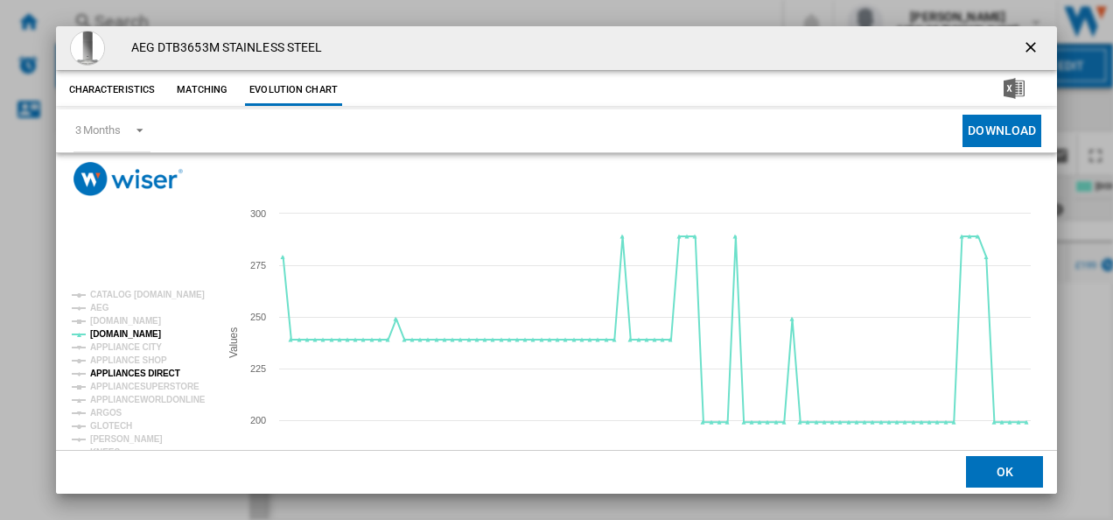
click at [142, 373] on tspan "APPLIANCES DIRECT" at bounding box center [135, 373] width 90 height 10
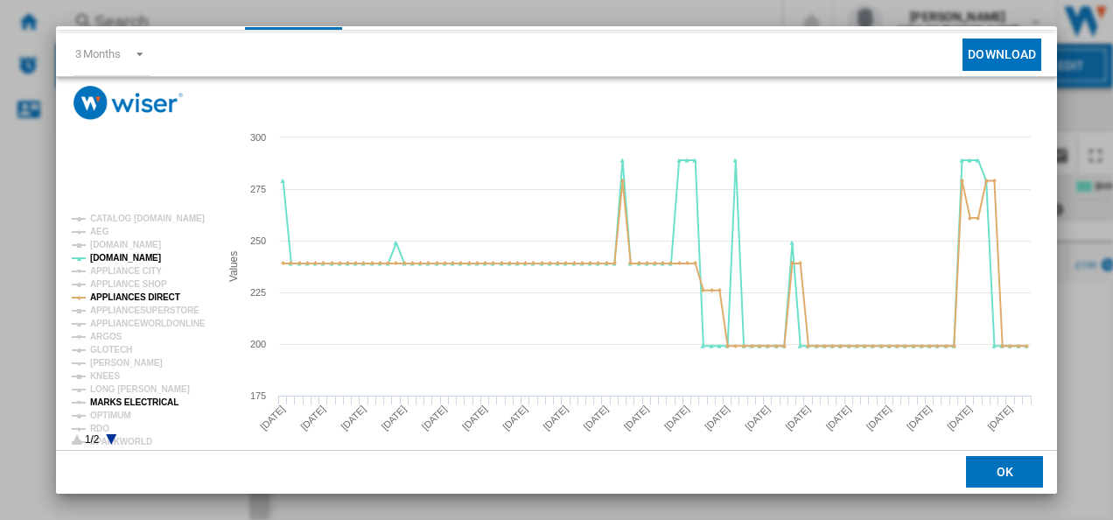
scroll to position [77, 0]
click at [140, 404] on tspan "MARKS ELECTRICAL" at bounding box center [134, 401] width 88 height 10
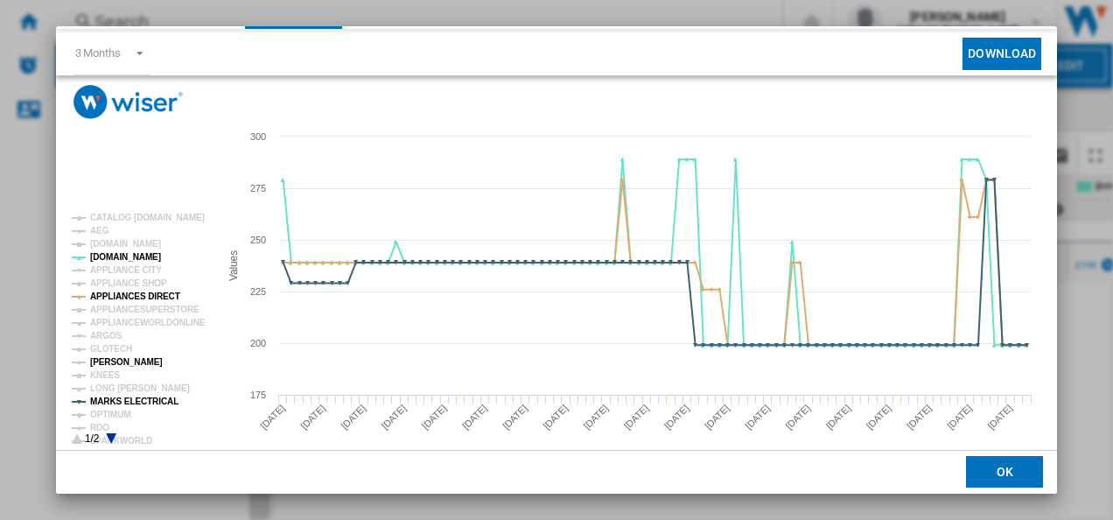
click at [122, 364] on tspan "[PERSON_NAME]" at bounding box center [126, 362] width 73 height 10
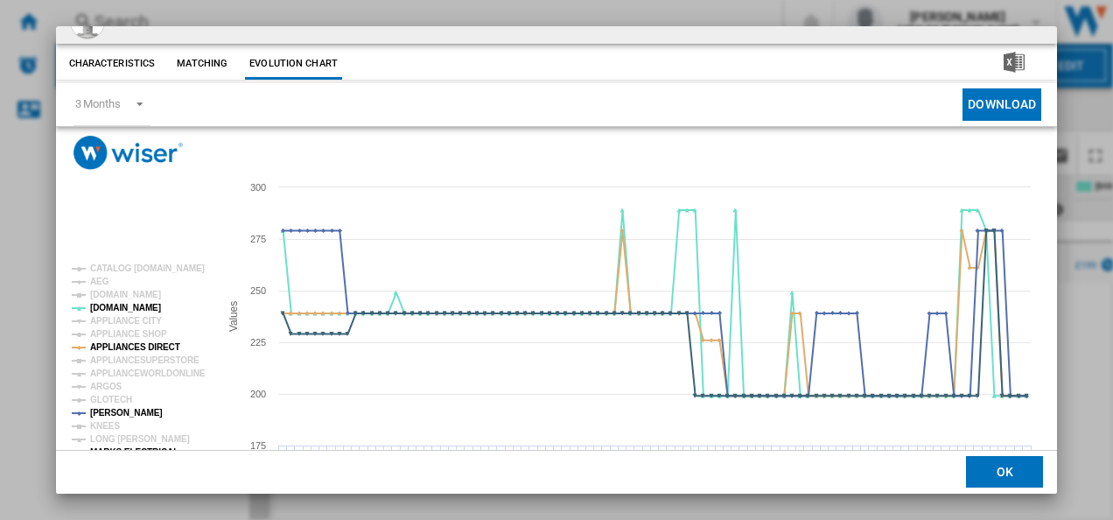
scroll to position [3, 0]
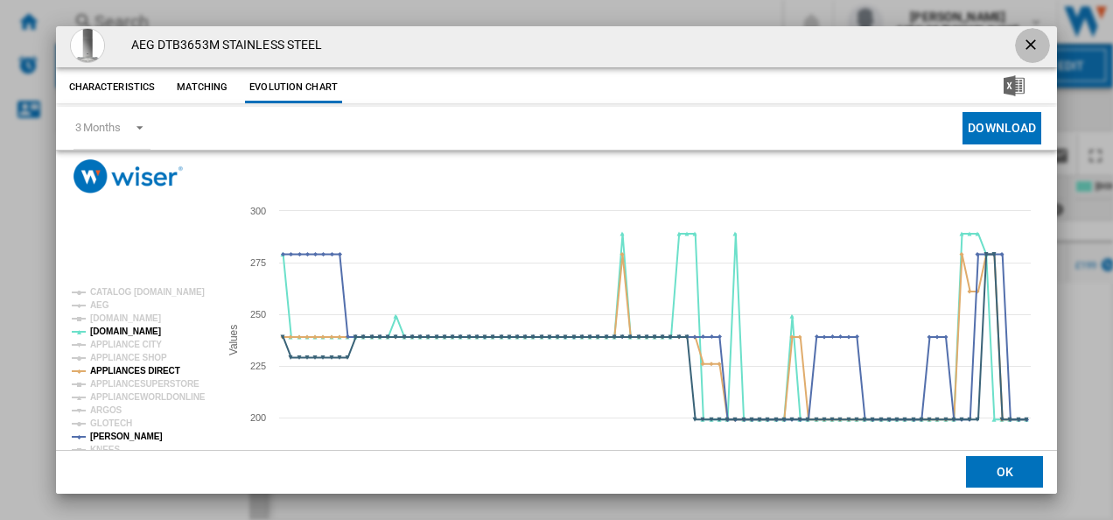
click at [1025, 38] on ng-md-icon "getI18NText('BUTTONS.CLOSE_DIALOG')" at bounding box center [1032, 46] width 21 height 21
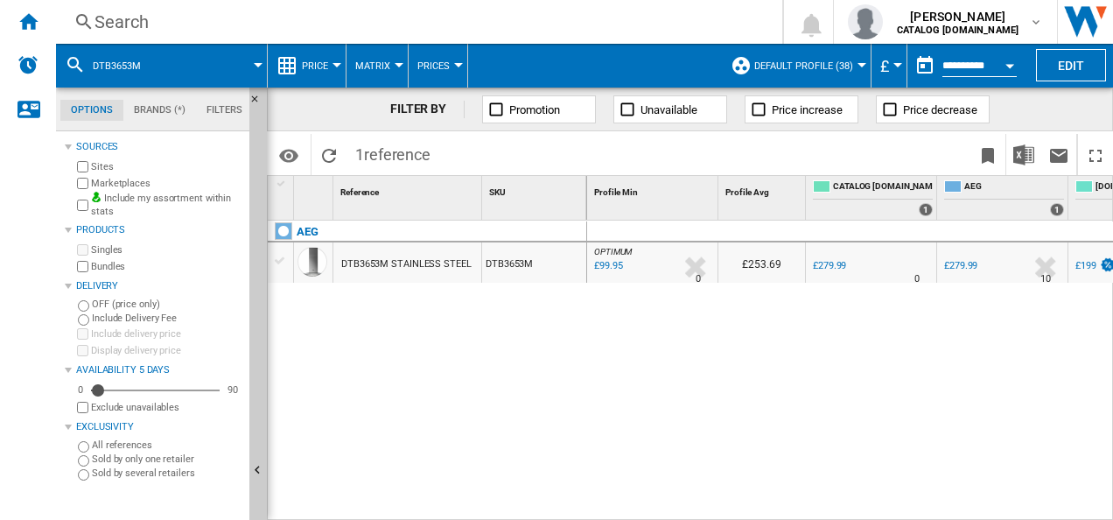
click at [448, 12] on div "Search" at bounding box center [415, 22] width 642 height 24
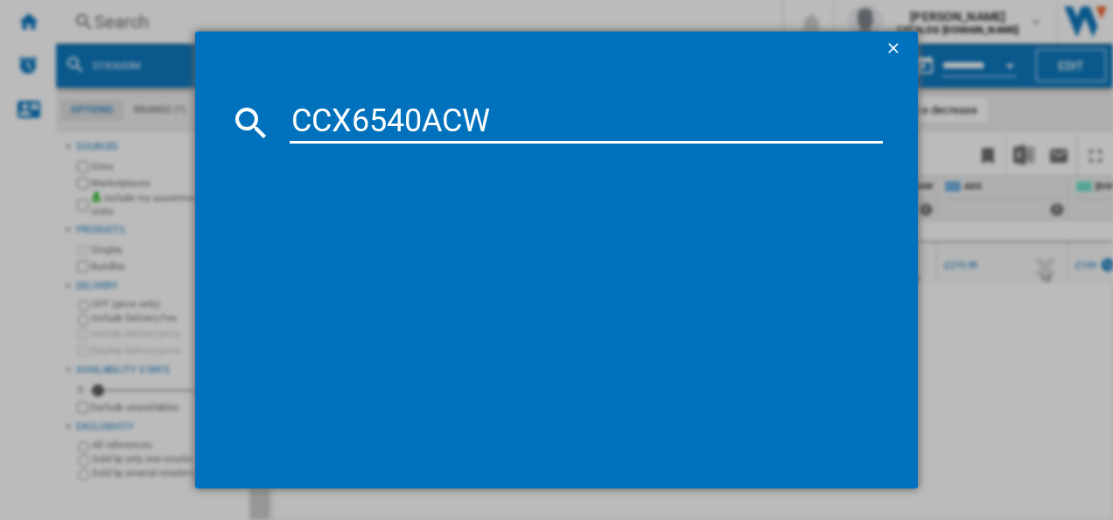
click at [346, 117] on input "CCX6540ACW" at bounding box center [587, 122] width 594 height 42
type input "CCX6540ACW"
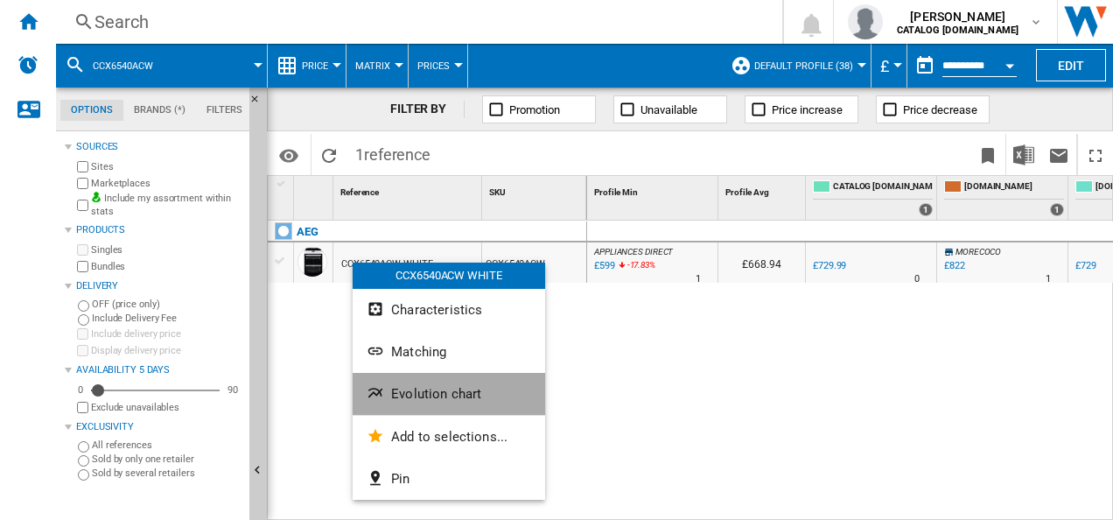
click at [376, 382] on button "Evolution chart" at bounding box center [449, 394] width 192 height 42
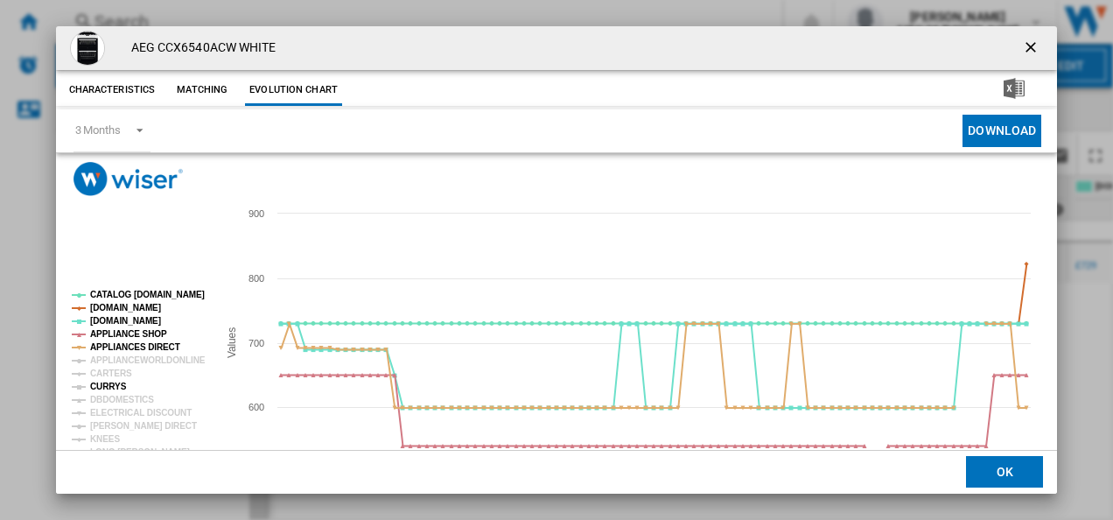
click at [109, 381] on tspan "CURRYS" at bounding box center [108, 386] width 37 height 10
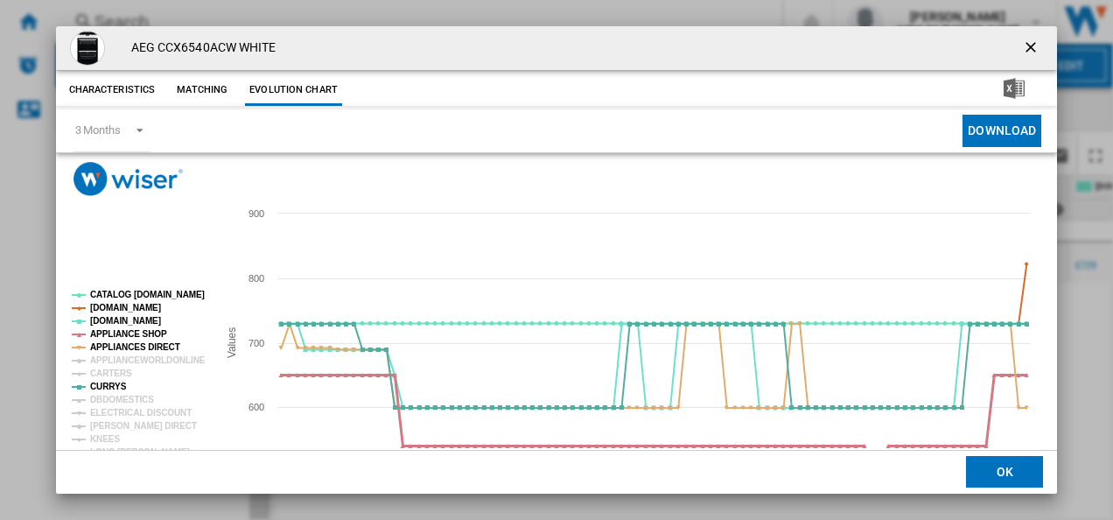
click at [143, 332] on tspan "APPLIANCE SHOP" at bounding box center [128, 334] width 77 height 10
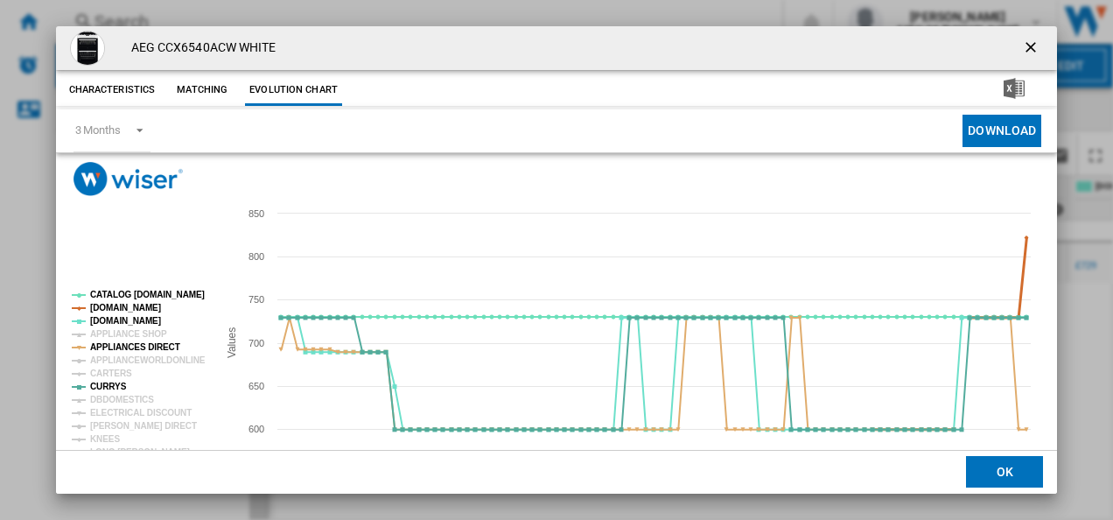
click at [139, 308] on tspan "[DOMAIN_NAME]" at bounding box center [125, 308] width 71 height 10
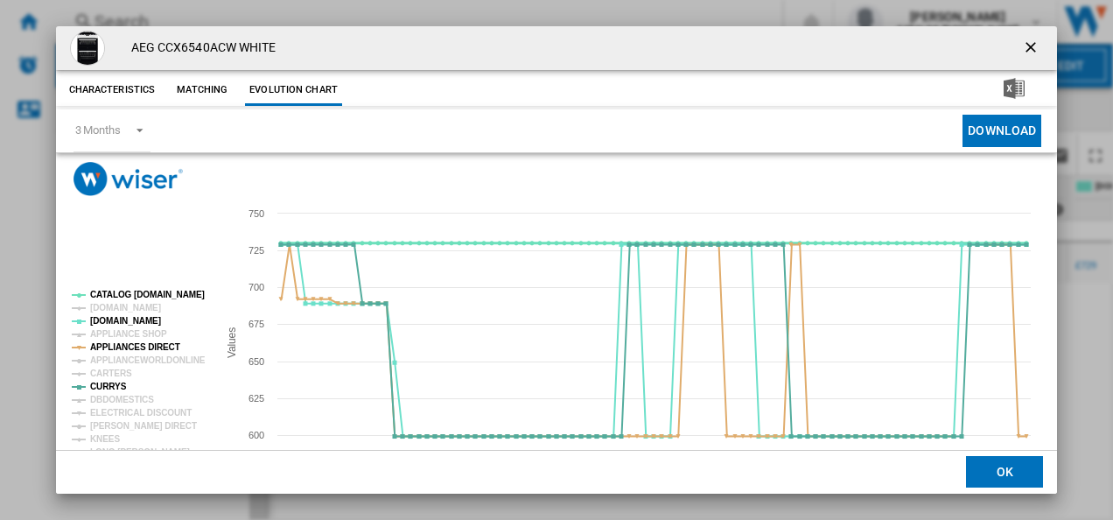
click at [138, 295] on tspan "CATALOG [DOMAIN_NAME]" at bounding box center [147, 295] width 115 height 10
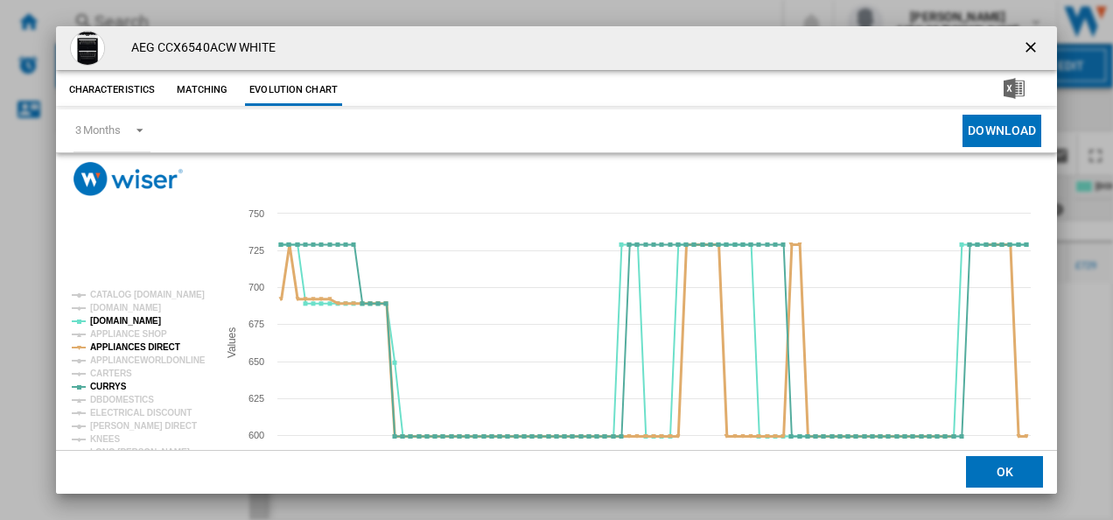
click at [145, 343] on tspan "APPLIANCES DIRECT" at bounding box center [135, 347] width 90 height 10
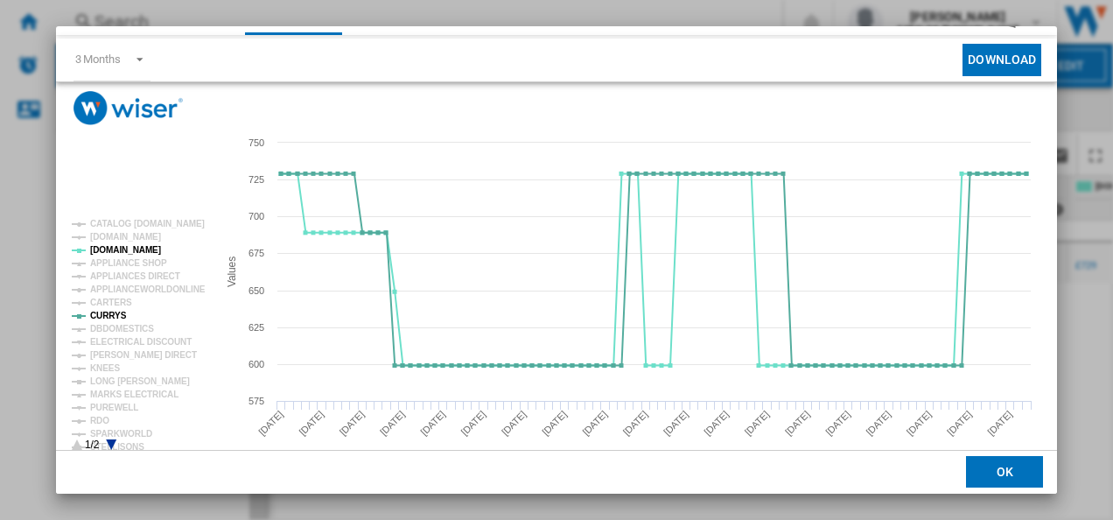
scroll to position [72, 0]
click at [110, 443] on icon "Product popup" at bounding box center [111, 443] width 10 height 10
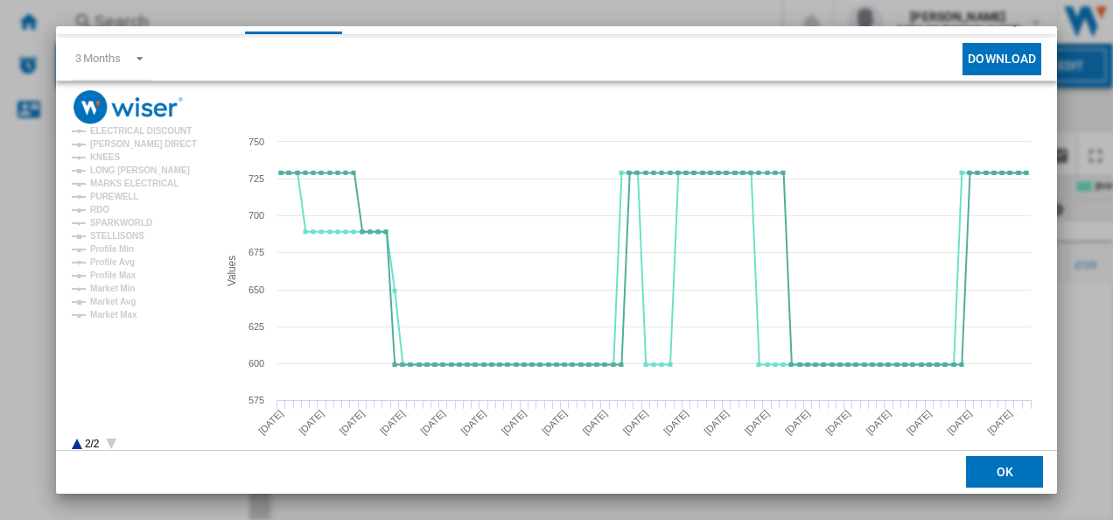
click at [73, 444] on g "CATALOG ELECTROLUX.UK AMAZON.CO.UK AO.COM APPLIANCE SHOP APPLIANCES DIRECT APPL…" at bounding box center [137, 232] width 145 height 449
click at [76, 442] on icon "Product popup" at bounding box center [77, 443] width 10 height 10
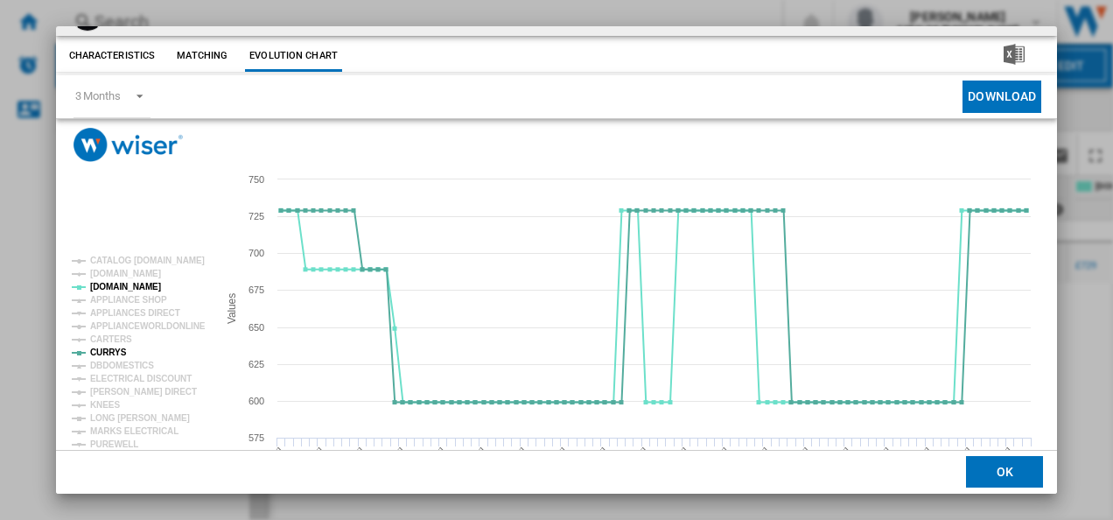
scroll to position [3, 0]
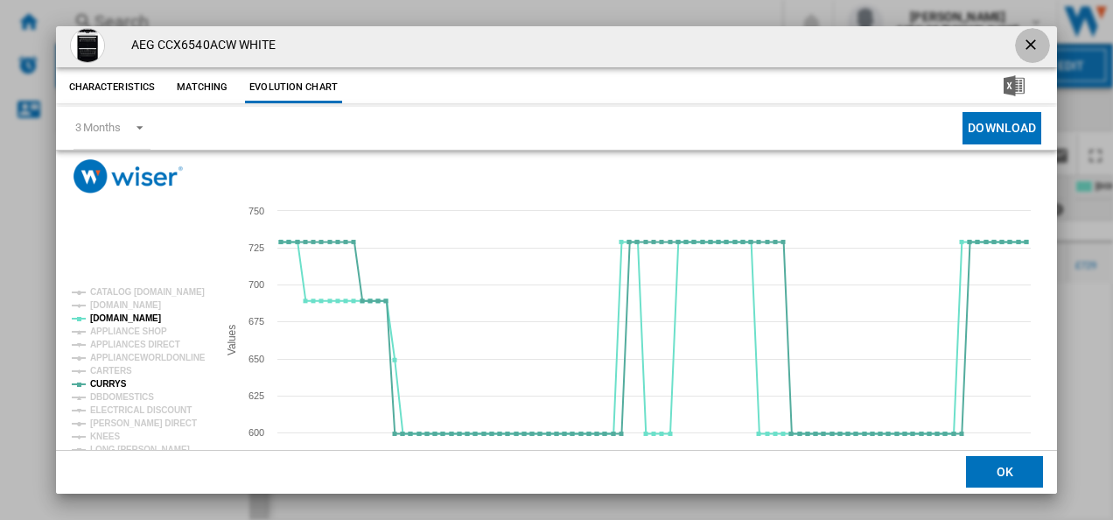
click at [1022, 47] on ng-md-icon "getI18NText('BUTTONS.CLOSE_DIALOG')" at bounding box center [1032, 46] width 21 height 21
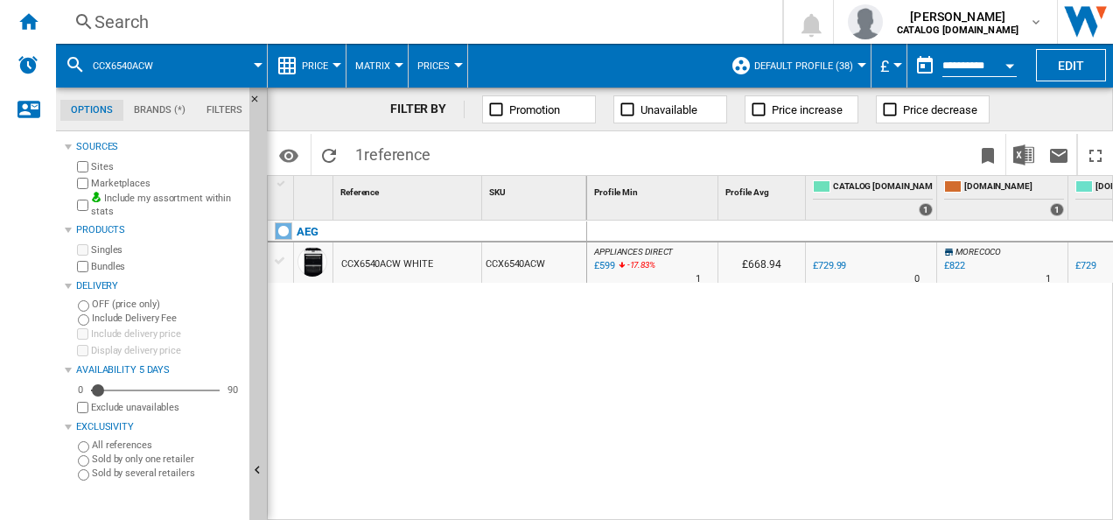
click at [457, 28] on div "Search" at bounding box center [415, 22] width 642 height 24
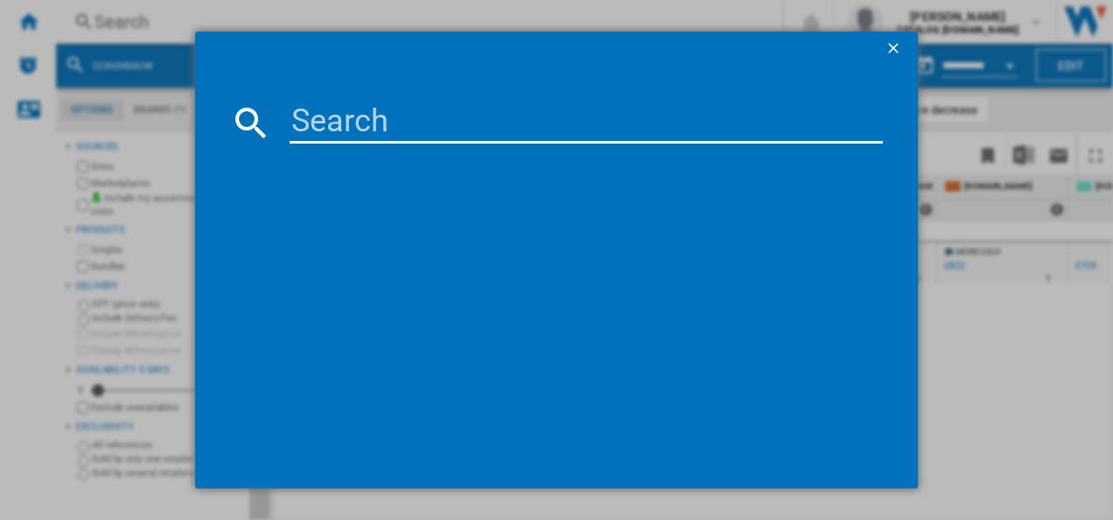
click at [418, 114] on input at bounding box center [587, 122] width 594 height 42
type input "CCX6740ACW"
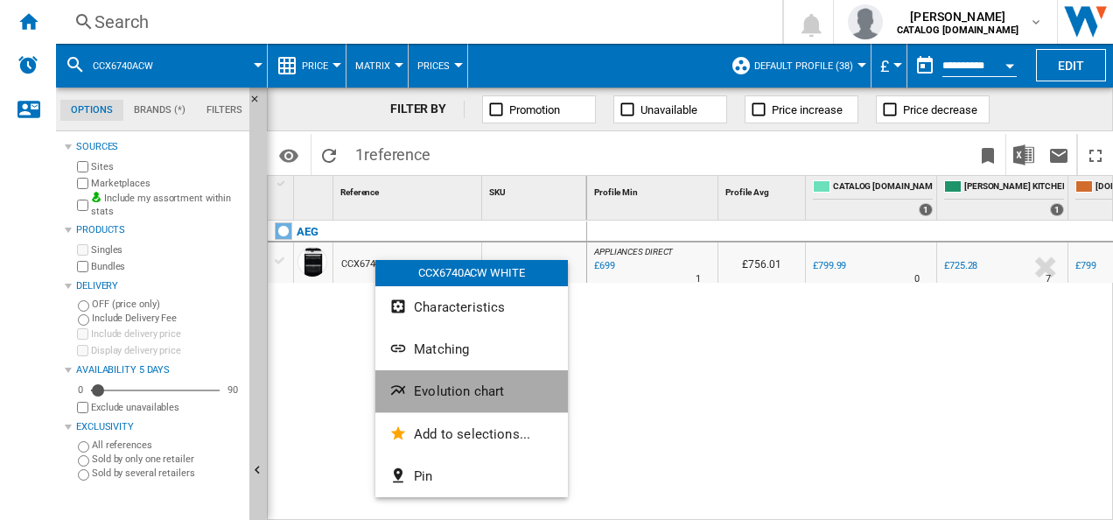
click at [428, 397] on span "Evolution chart" at bounding box center [459, 391] width 90 height 16
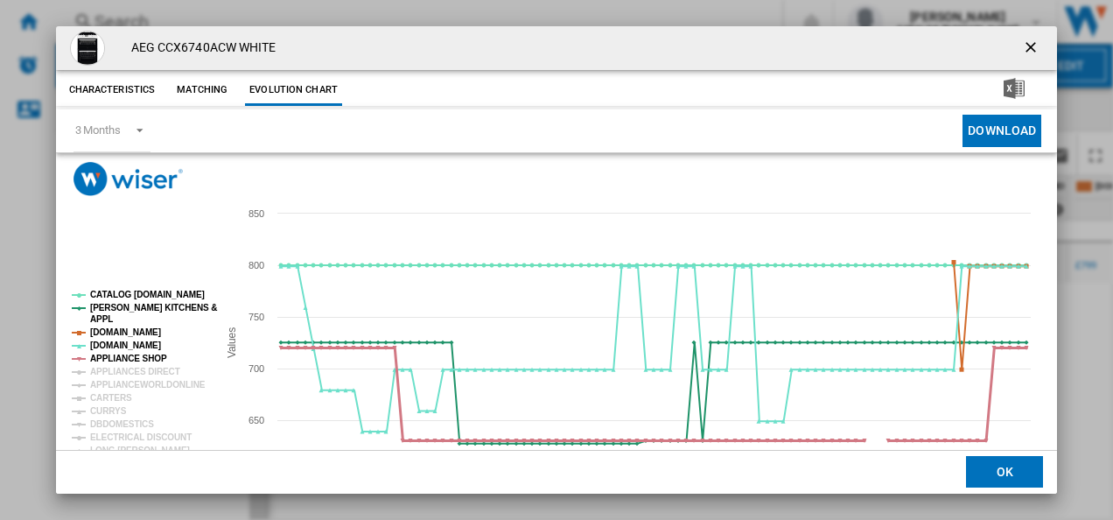
click at [143, 359] on tspan "APPLIANCE SHOP" at bounding box center [128, 358] width 77 height 10
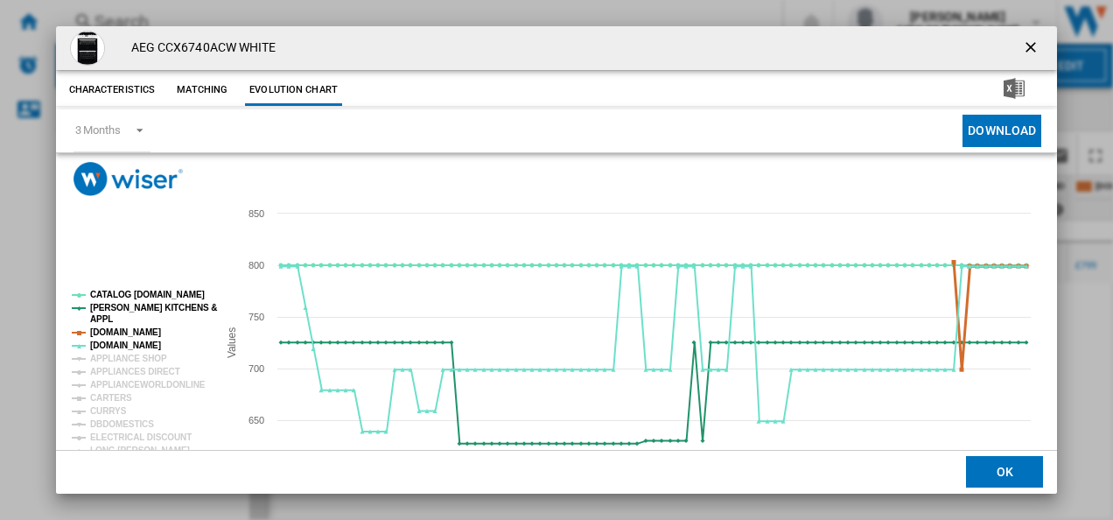
click at [133, 332] on tspan "[DOMAIN_NAME]" at bounding box center [125, 332] width 71 height 10
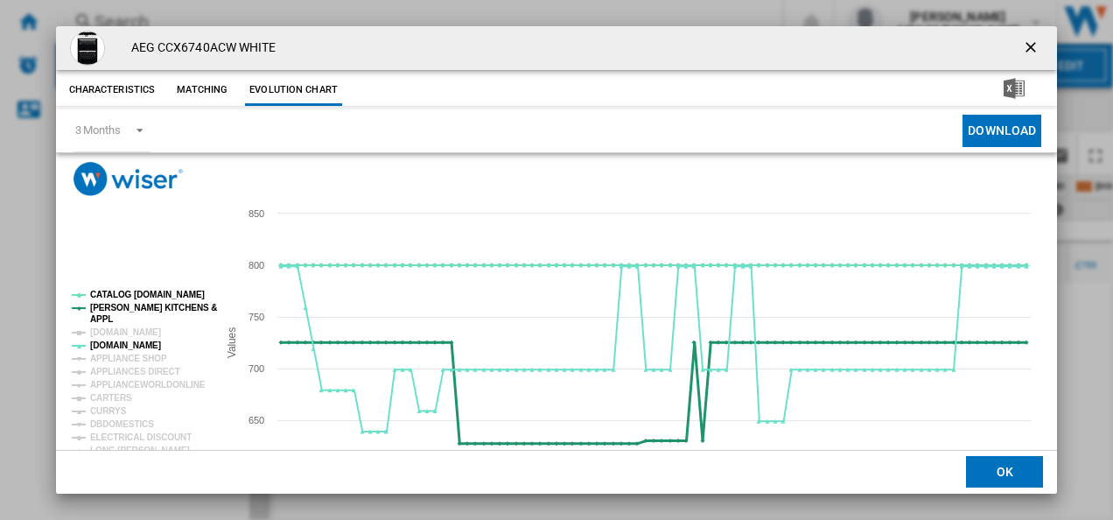
click at [132, 304] on tspan "[PERSON_NAME] KITCHENS &" at bounding box center [153, 308] width 127 height 10
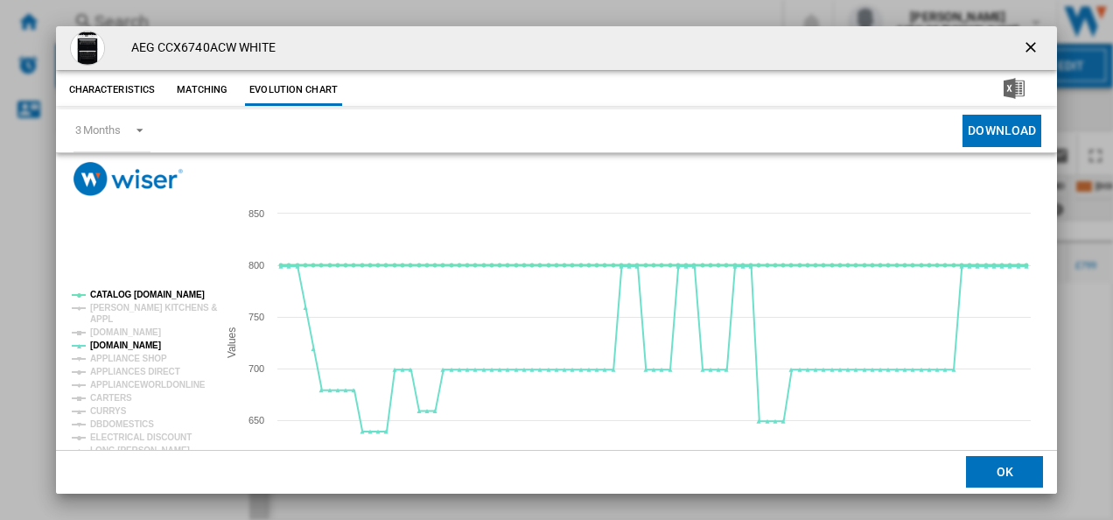
click at [133, 290] on tspan "CATALOG [DOMAIN_NAME]" at bounding box center [147, 295] width 115 height 10
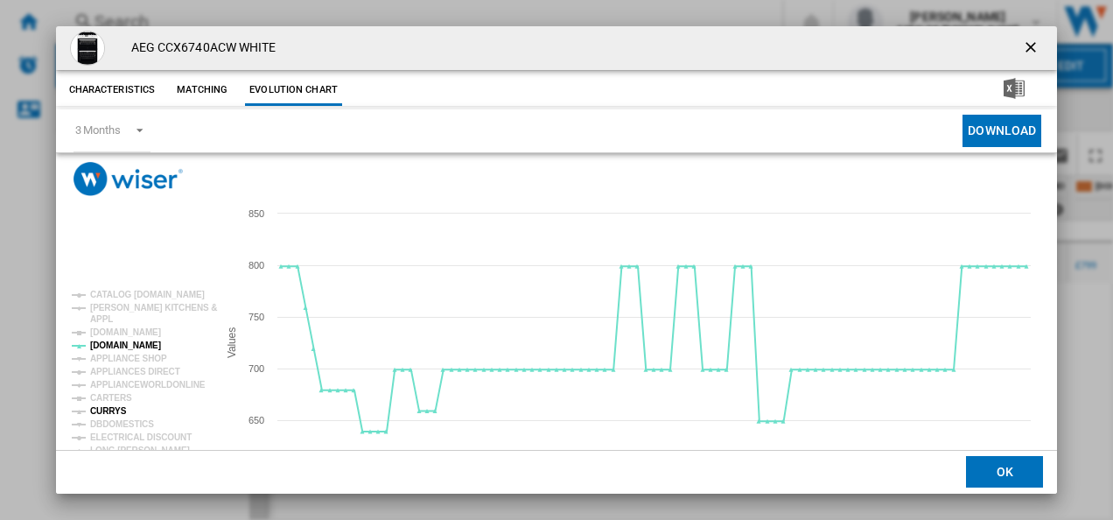
click at [108, 409] on tspan "CURRYS" at bounding box center [108, 411] width 37 height 10
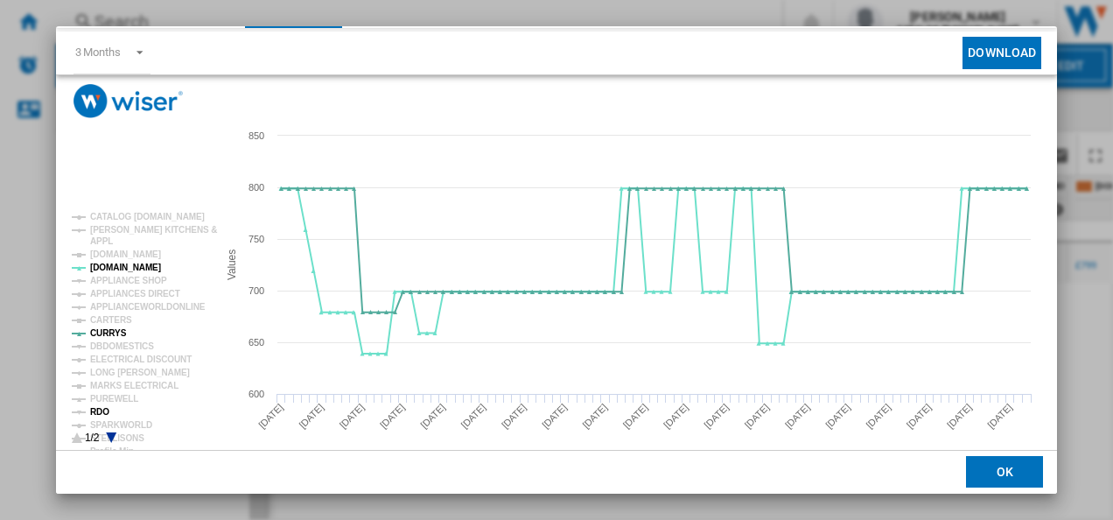
scroll to position [79, 0]
click at [110, 432] on icon "Product popup" at bounding box center [111, 436] width 10 height 10
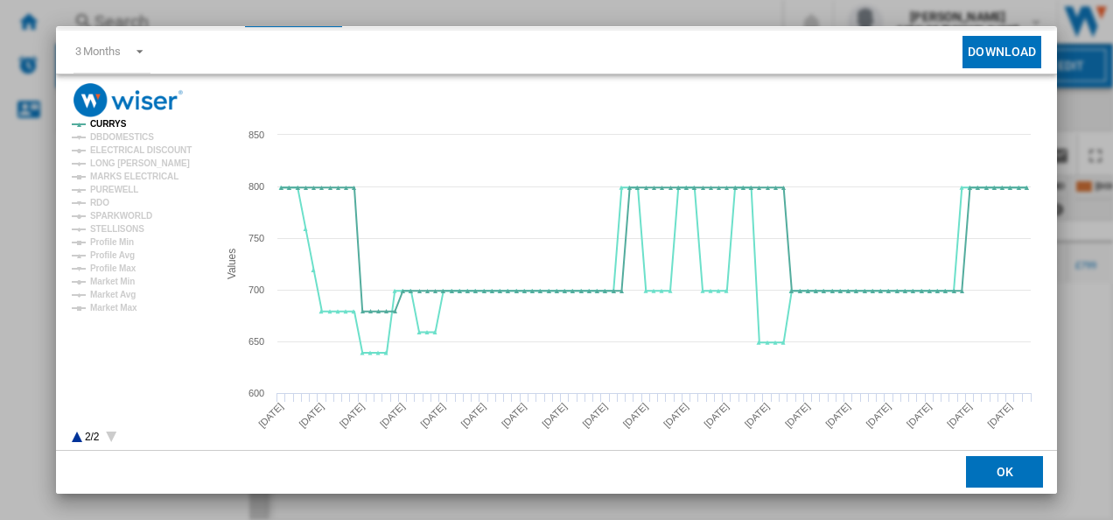
click at [77, 435] on icon "Product popup" at bounding box center [77, 436] width 10 height 10
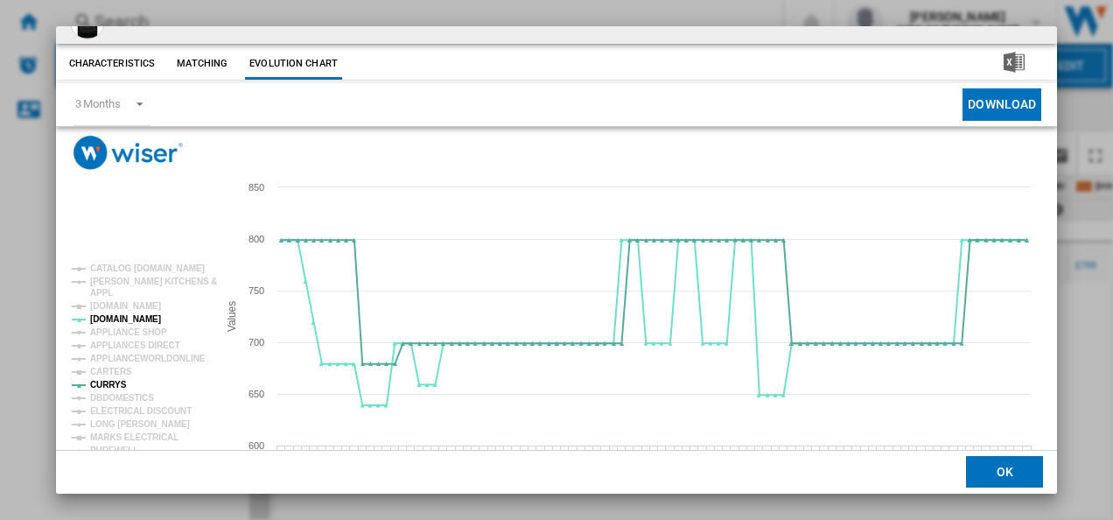
scroll to position [0, 0]
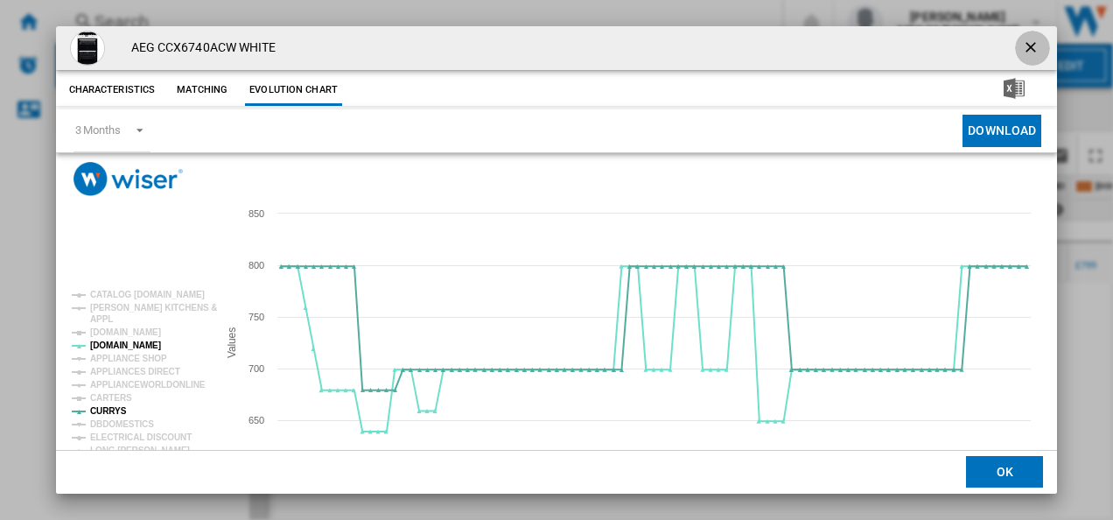
drag, startPoint x: 1018, startPoint y: 43, endPoint x: 667, endPoint y: 37, distance: 351.8
click at [1022, 43] on ng-md-icon "getI18NText('BUTTONS.CLOSE_DIALOG')" at bounding box center [1032, 48] width 21 height 21
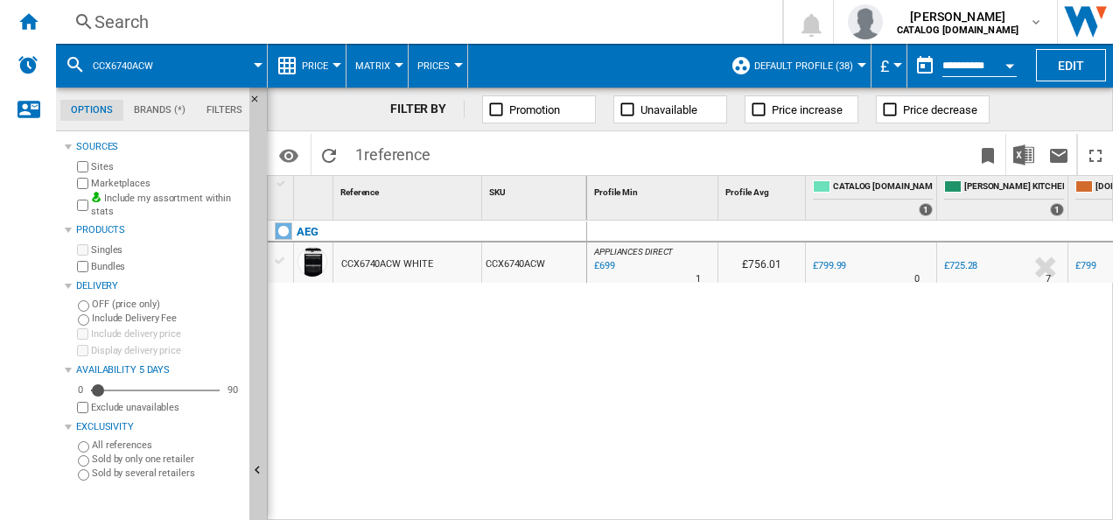
click at [542, 34] on div "Search Search 0 shabana shabir CATALOG ELECTROLUX.UK CATALOG ELECTROLUX.UK My s…" at bounding box center [584, 22] width 1057 height 44
click at [542, 25] on div "Search" at bounding box center [415, 22] width 642 height 24
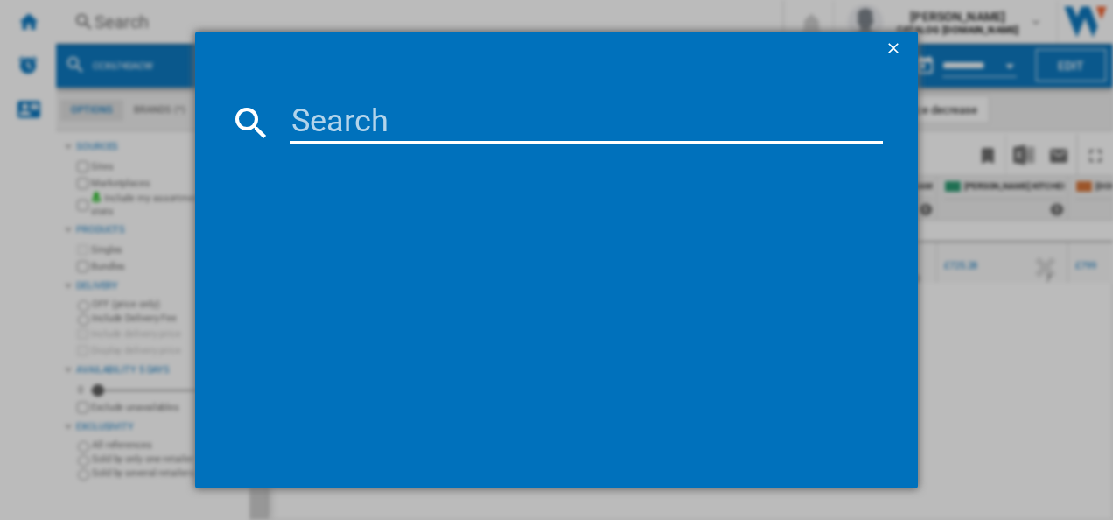
click at [416, 128] on input at bounding box center [587, 122] width 594 height 42
type input "CCX6740ACM"
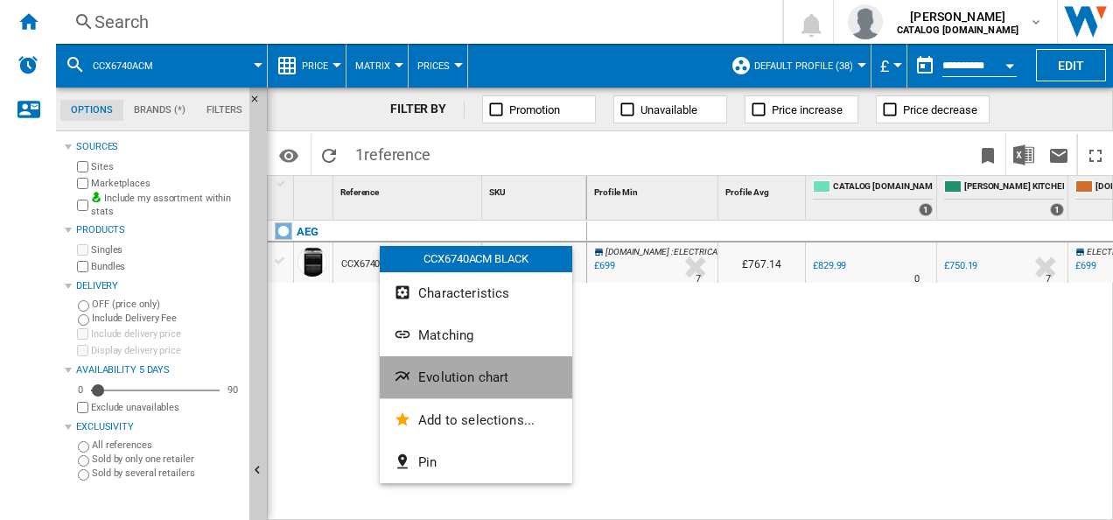
click at [424, 389] on button "Evolution chart" at bounding box center [476, 377] width 192 height 42
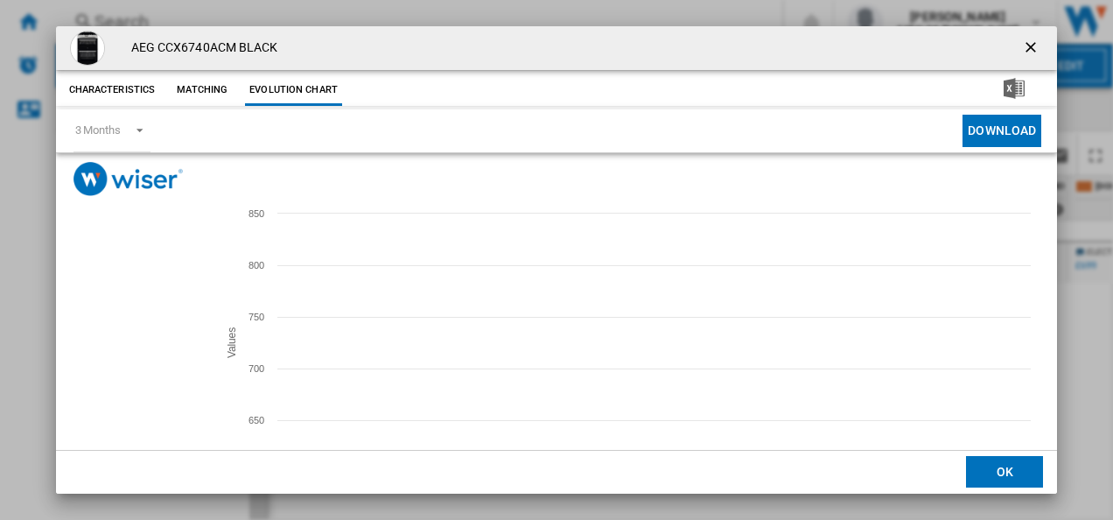
click at [120, 423] on tspan "[PERSON_NAME]" at bounding box center [126, 424] width 73 height 10
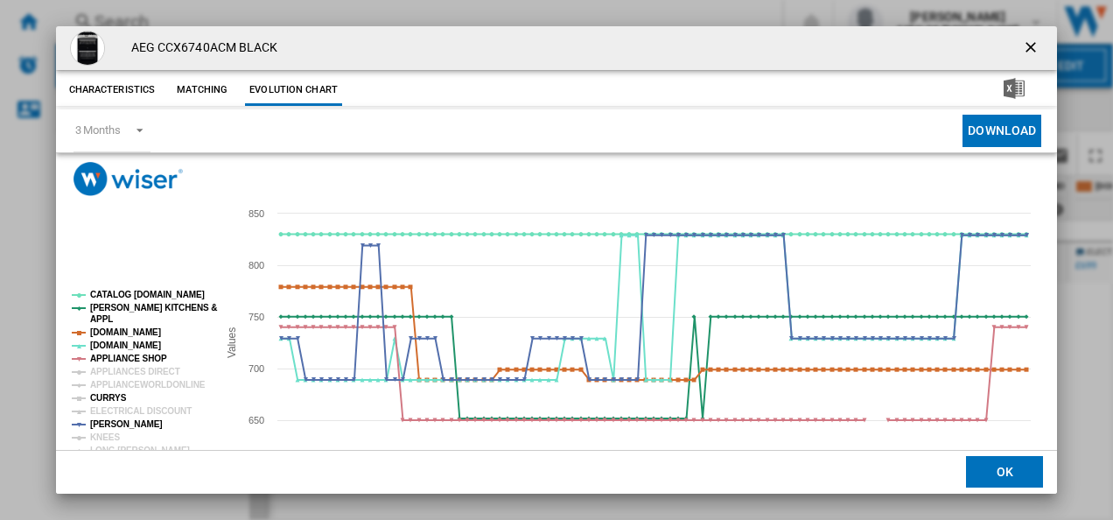
click at [110, 397] on tspan "CURRYS" at bounding box center [108, 398] width 37 height 10
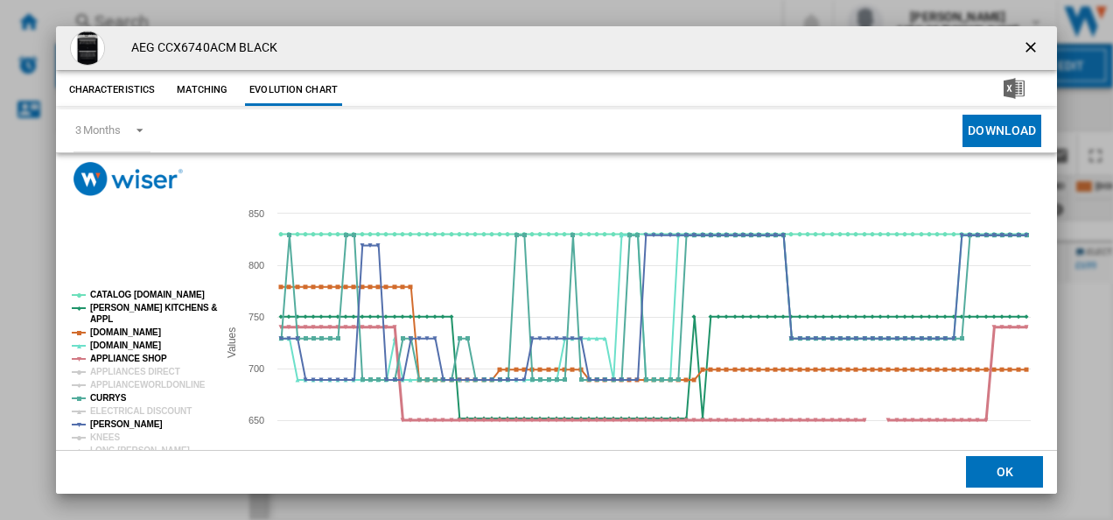
click at [136, 355] on tspan "APPLIANCE SHOP" at bounding box center [128, 358] width 77 height 10
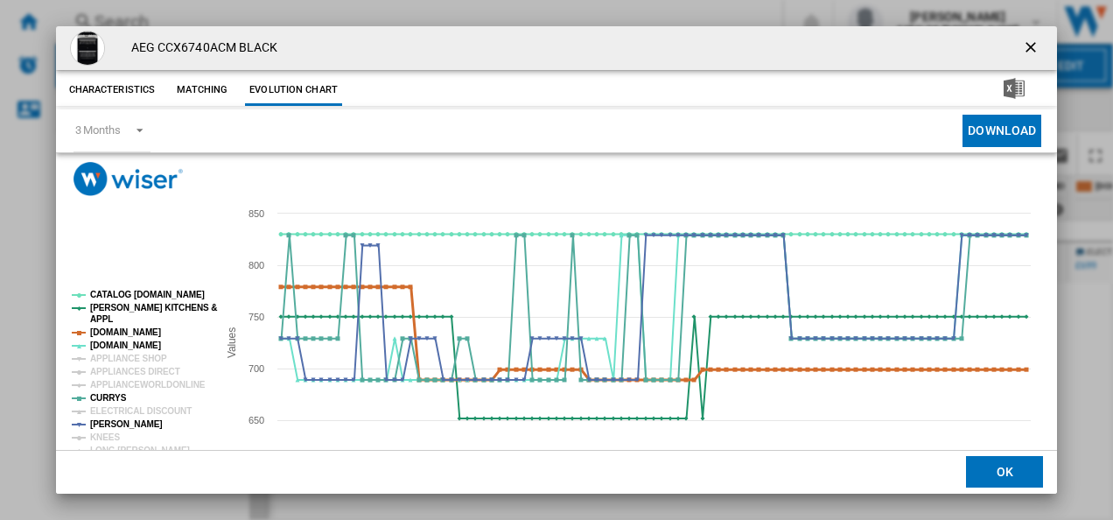
click at [136, 332] on tspan "[DOMAIN_NAME]" at bounding box center [125, 332] width 71 height 10
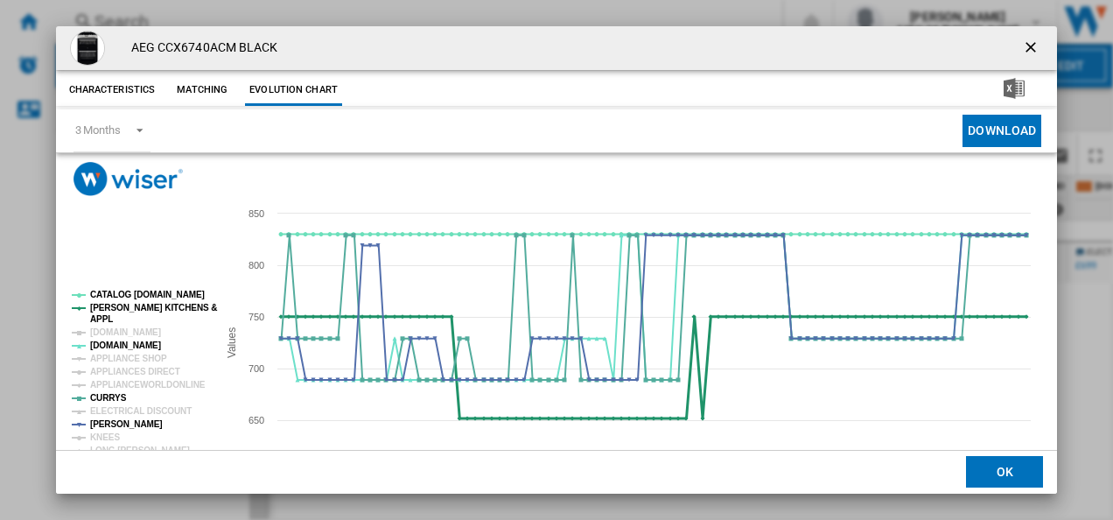
click at [109, 306] on tspan "[PERSON_NAME] KITCHENS &" at bounding box center [153, 308] width 127 height 10
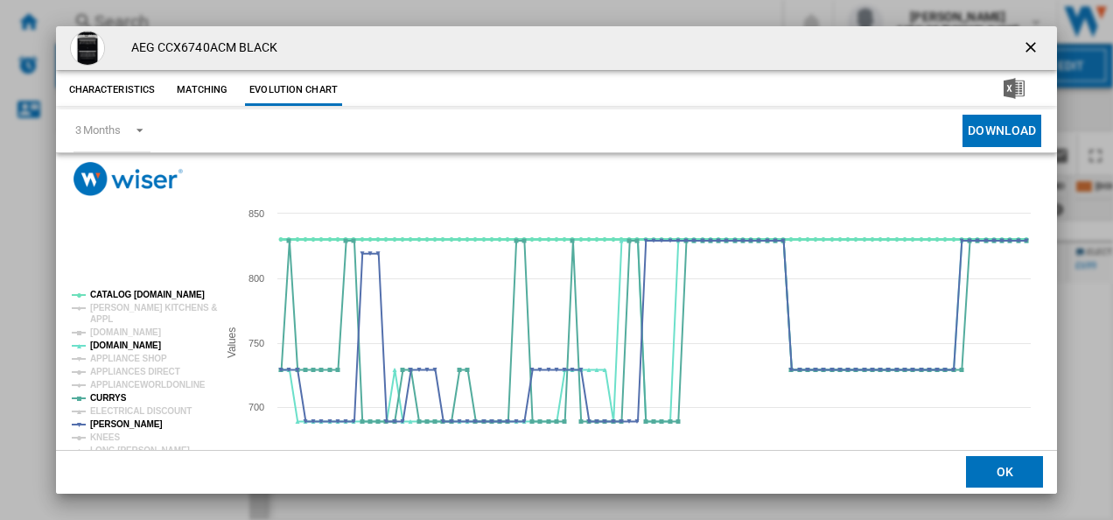
click at [115, 295] on tspan "CATALOG [DOMAIN_NAME]" at bounding box center [147, 295] width 115 height 10
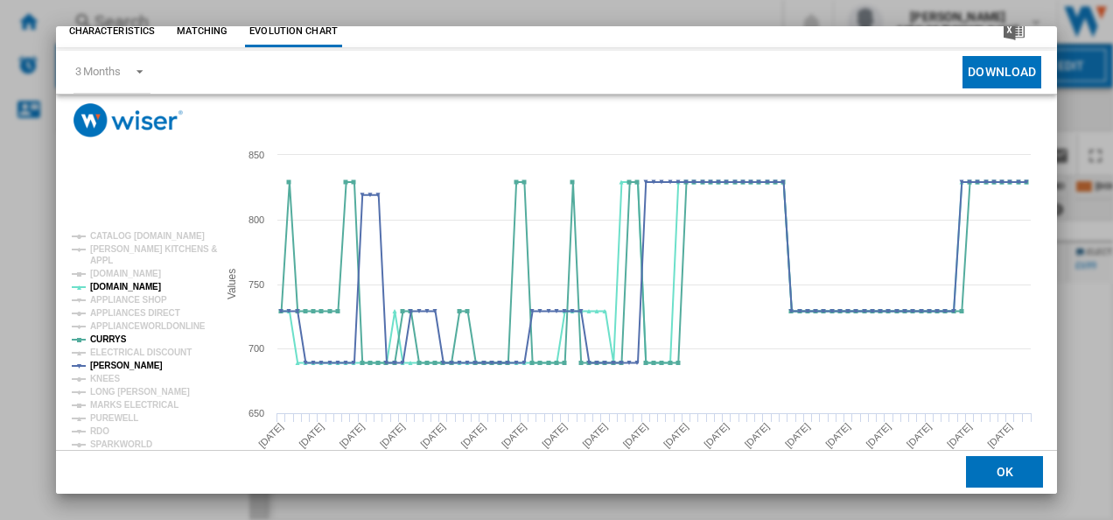
scroll to position [3, 0]
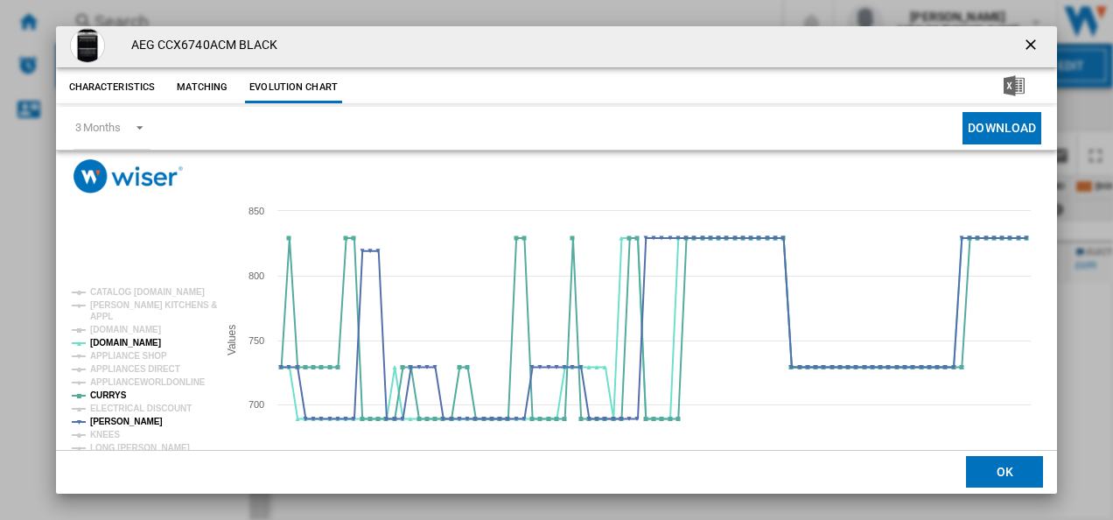
click at [1022, 46] on ng-md-icon "getI18NText('BUTTONS.CLOSE_DIALOG')" at bounding box center [1032, 46] width 21 height 21
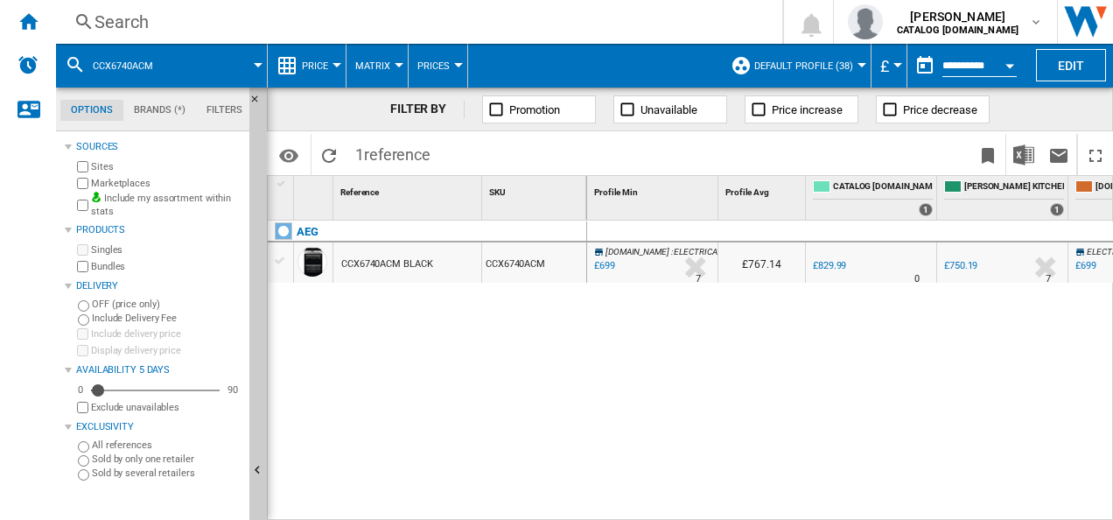
click at [523, 26] on div "Search" at bounding box center [415, 22] width 642 height 24
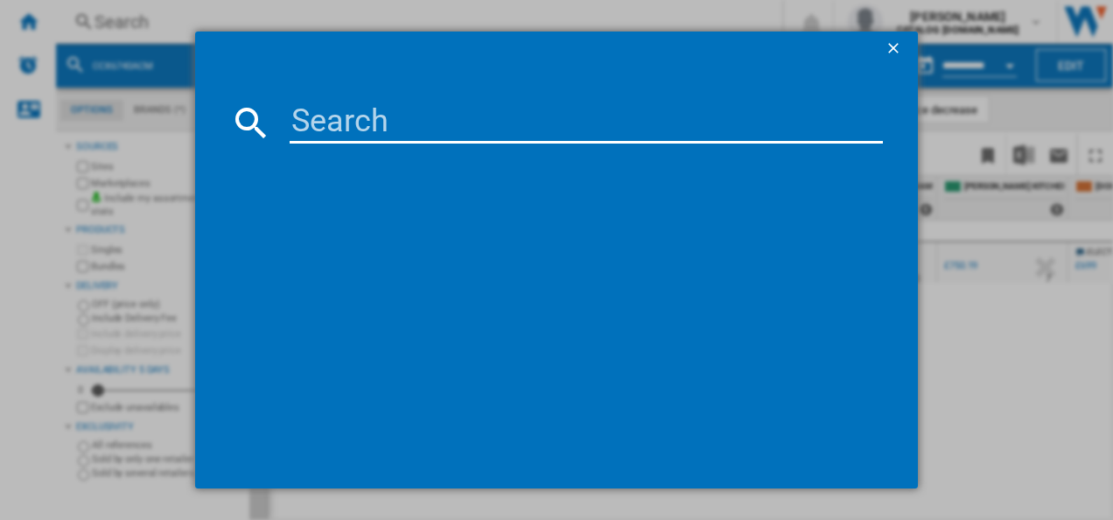
click at [443, 116] on input at bounding box center [587, 122] width 594 height 42
type input "CCB6741ACM"
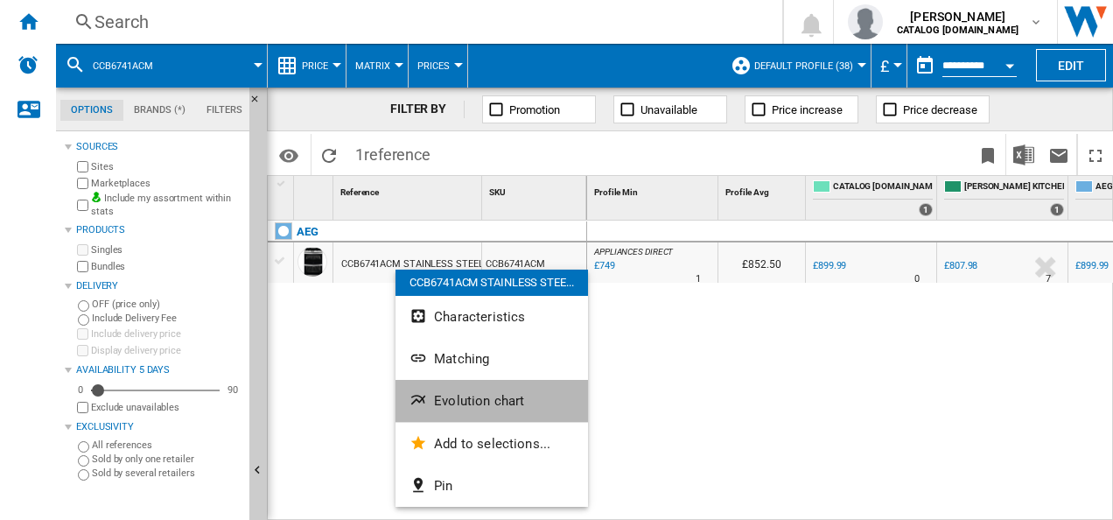
click at [439, 396] on span "Evolution chart" at bounding box center [479, 401] width 90 height 16
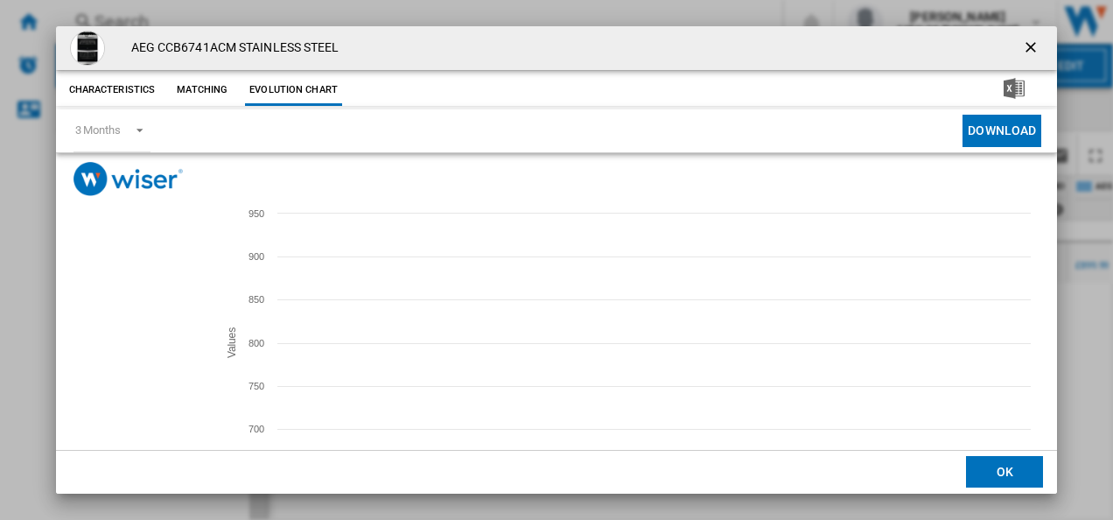
drag, startPoint x: 108, startPoint y: 353, endPoint x: 96, endPoint y: 332, distance: 24.3
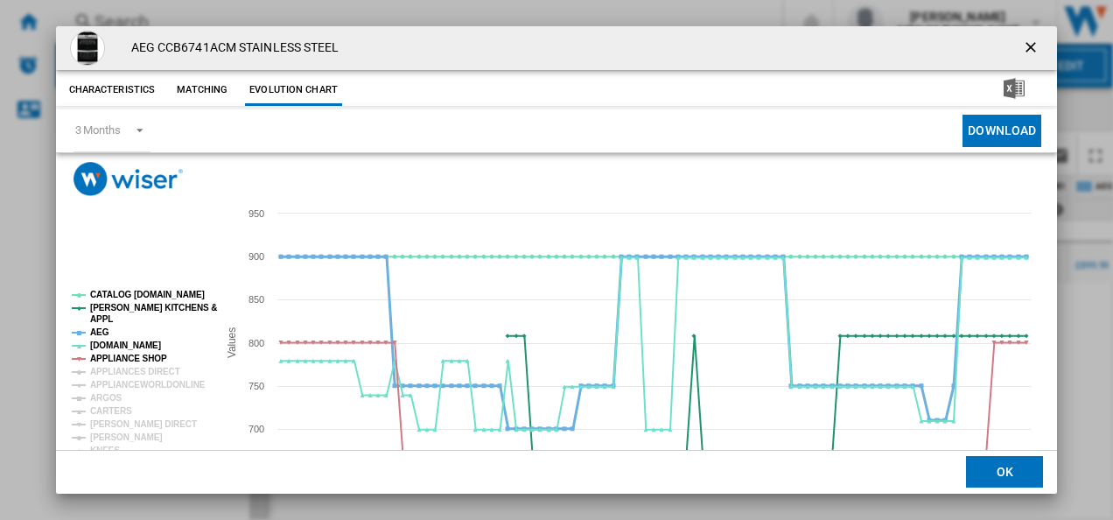
click at [96, 332] on g "CATALOG ELECTROLUX.UK PAUL DAVIES KITCHENS & APPL AEG AO.COM APPLIANCE SHOP APP…" at bounding box center [144, 451] width 145 height 323
click at [96, 332] on tspan "AEG" at bounding box center [99, 332] width 19 height 10
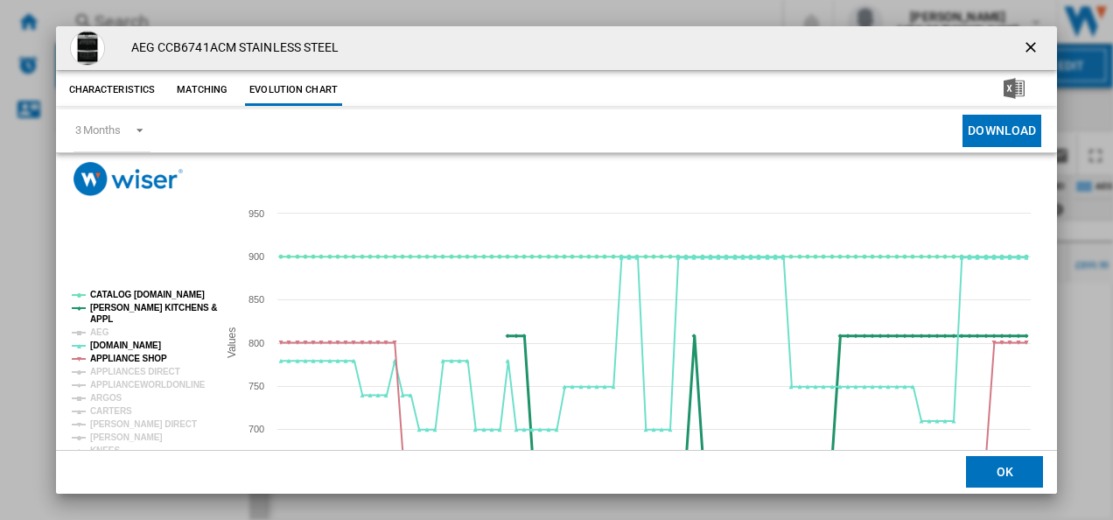
click at [106, 314] on tspan "APPL" at bounding box center [101, 319] width 23 height 10
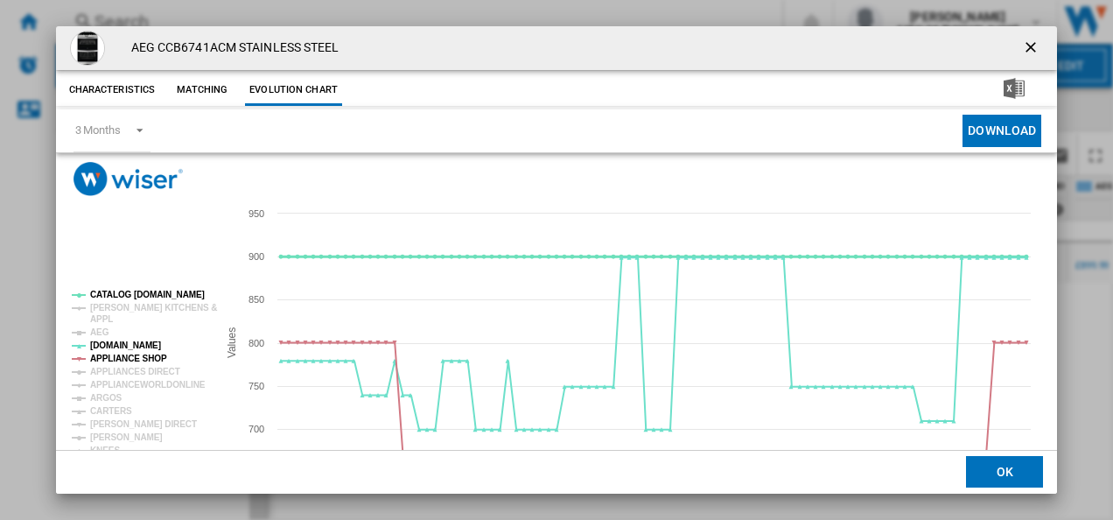
click at [125, 294] on tspan "CATALOG [DOMAIN_NAME]" at bounding box center [147, 295] width 115 height 10
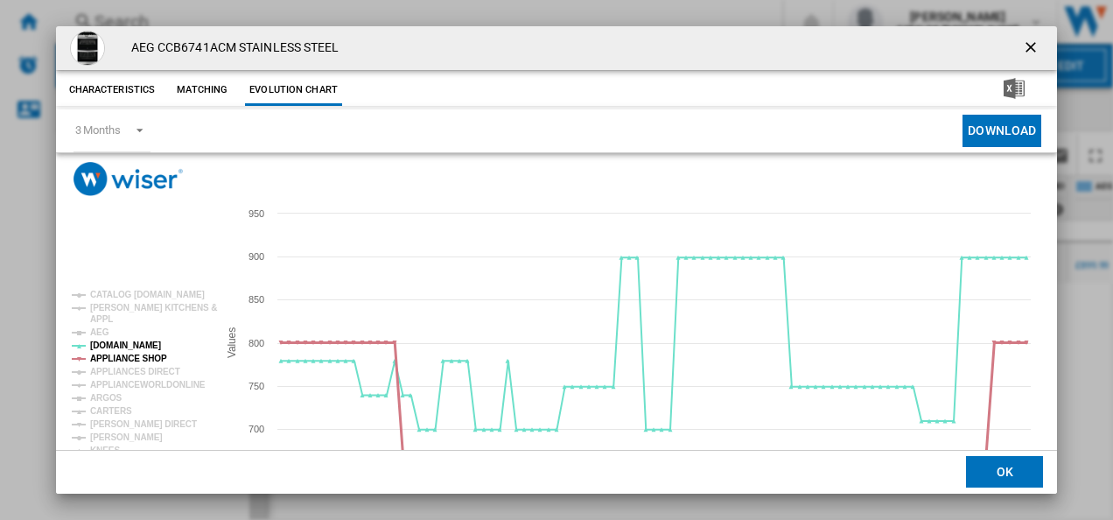
click at [128, 361] on tspan "APPLIANCE SHOP" at bounding box center [128, 358] width 77 height 10
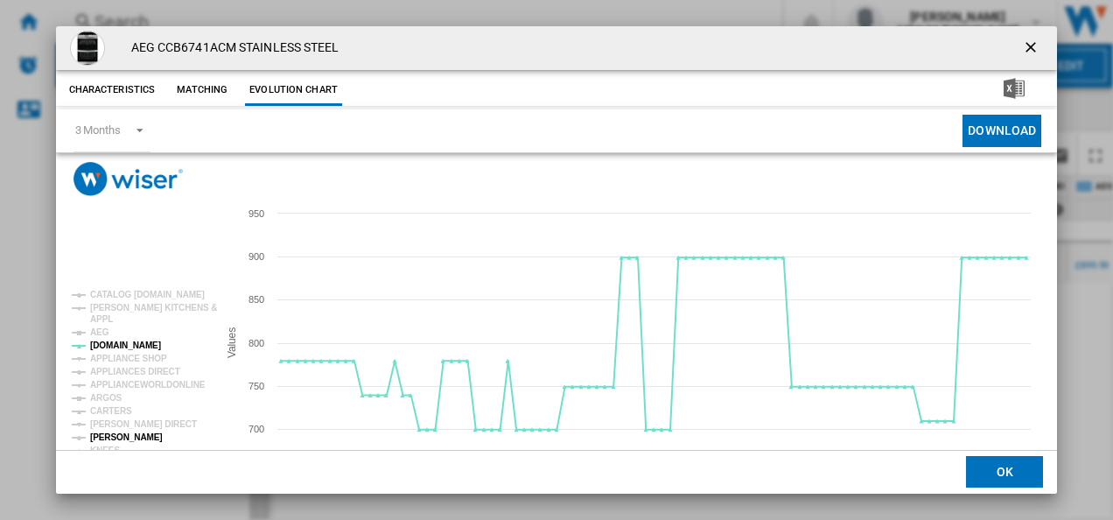
click at [119, 432] on tspan "[PERSON_NAME]" at bounding box center [126, 437] width 73 height 10
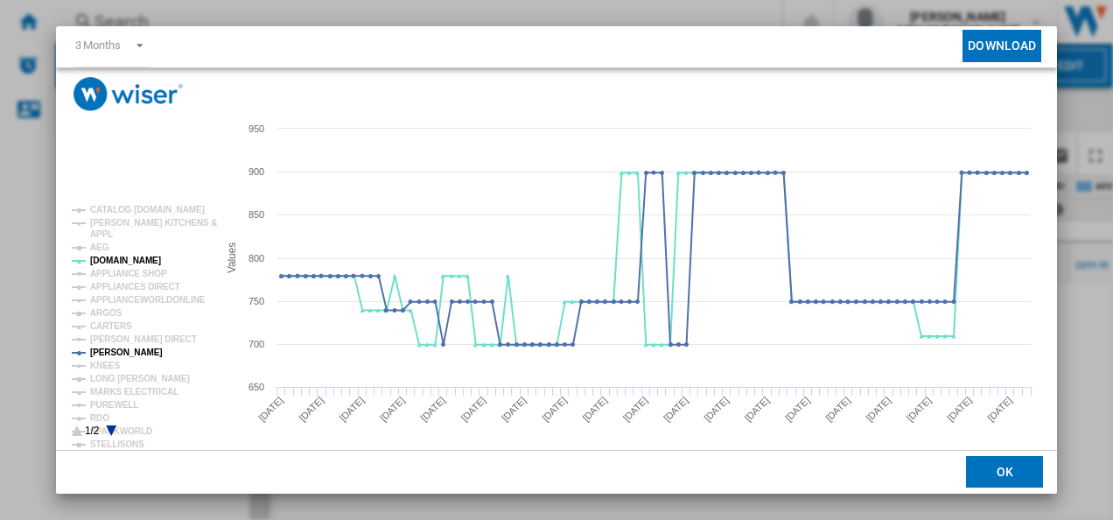
scroll to position [95, 0]
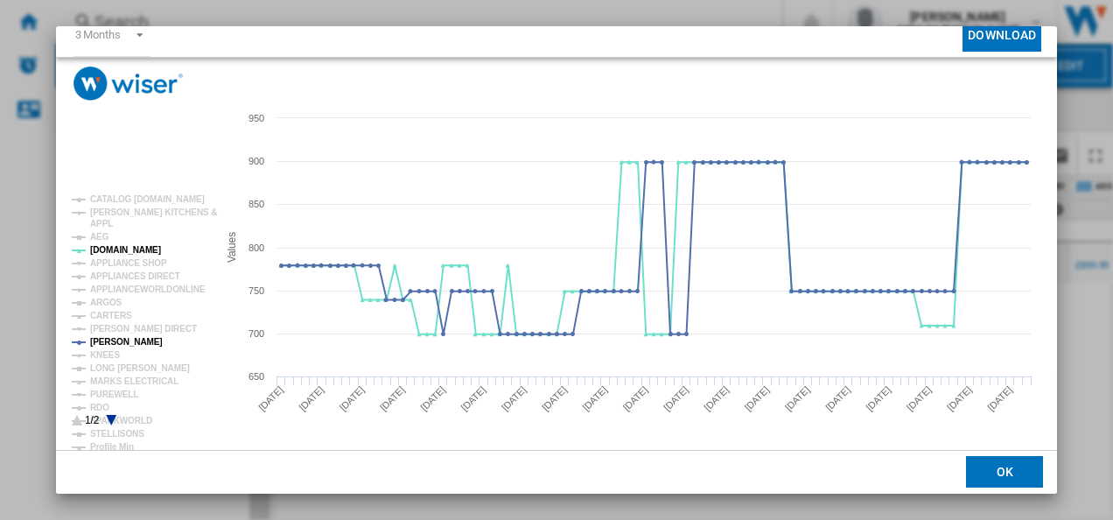
click at [111, 419] on icon "Product popup" at bounding box center [111, 420] width 10 height 10
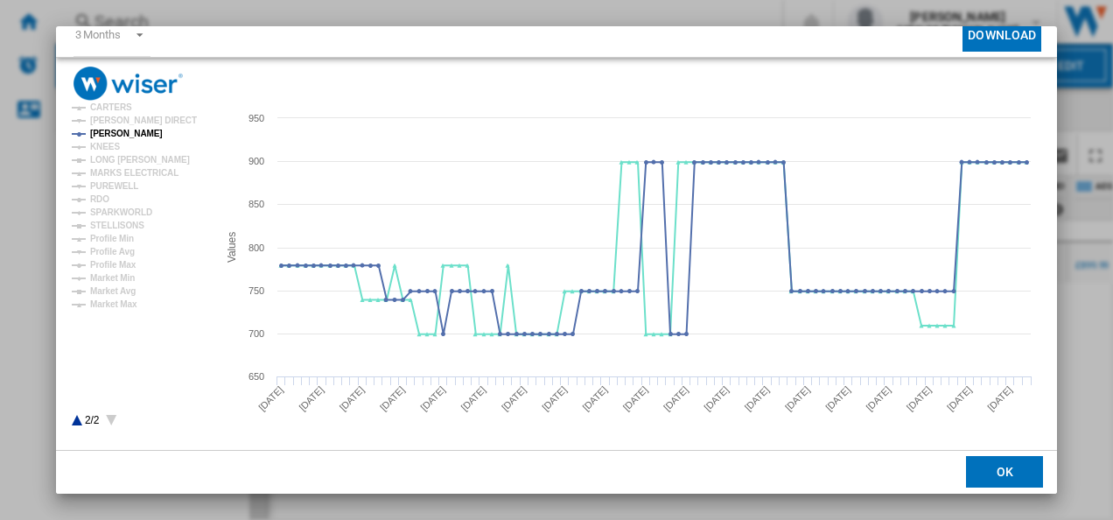
click at [77, 421] on icon "Product popup" at bounding box center [77, 420] width 10 height 10
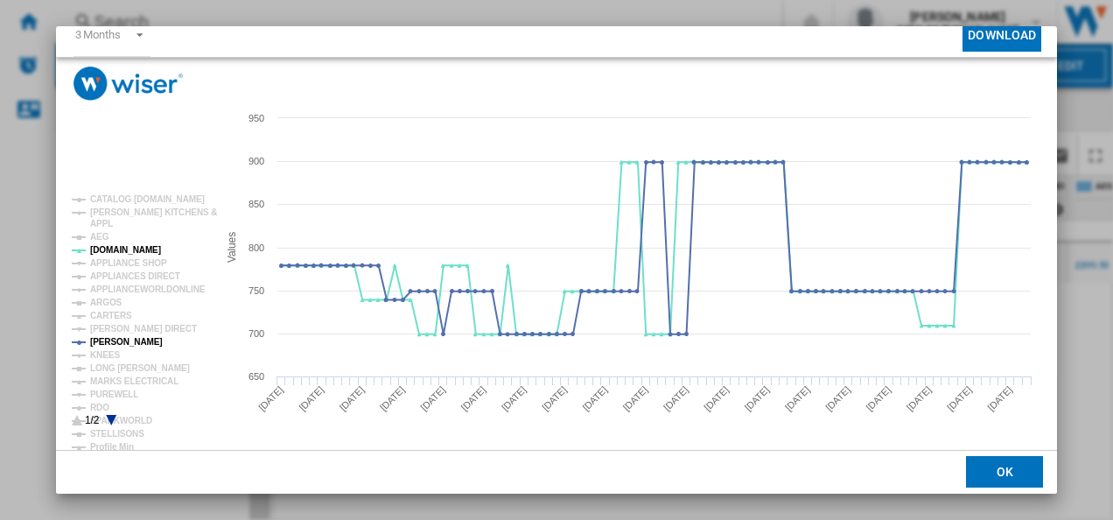
click at [1058, 40] on div "AEG CCB6741ACM STAINLESS STEEL Characteristics Matching Evolution chart price £…" at bounding box center [556, 260] width 1113 height 520
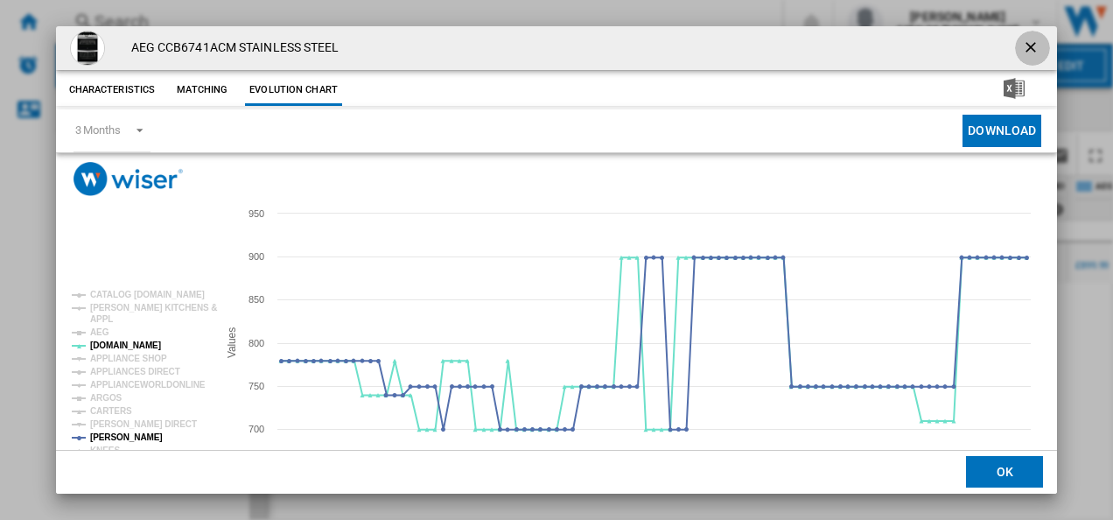
click at [1024, 45] on ng-md-icon "getI18NText('BUTTONS.CLOSE_DIALOG')" at bounding box center [1032, 48] width 21 height 21
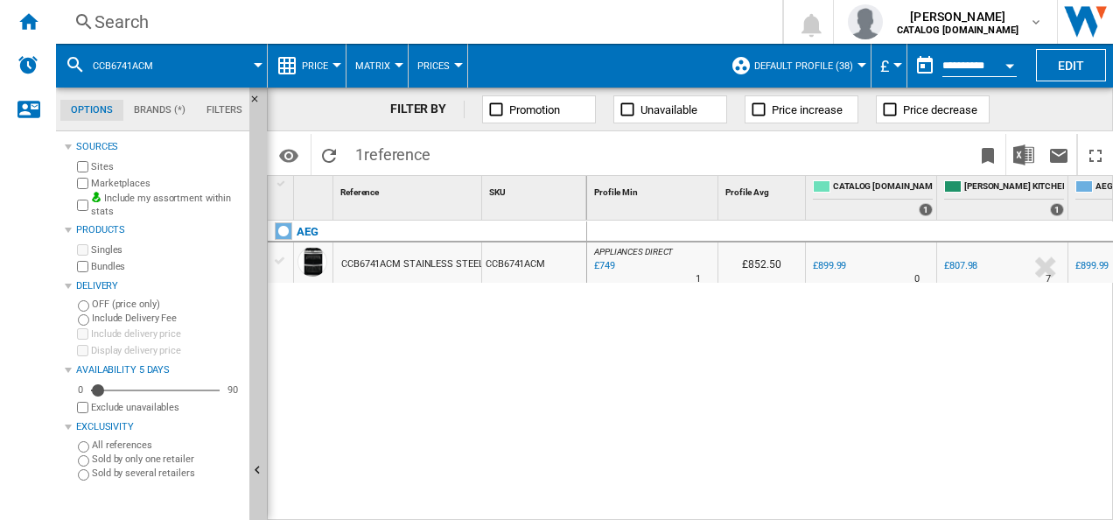
click at [506, 16] on div "Search" at bounding box center [415, 22] width 642 height 24
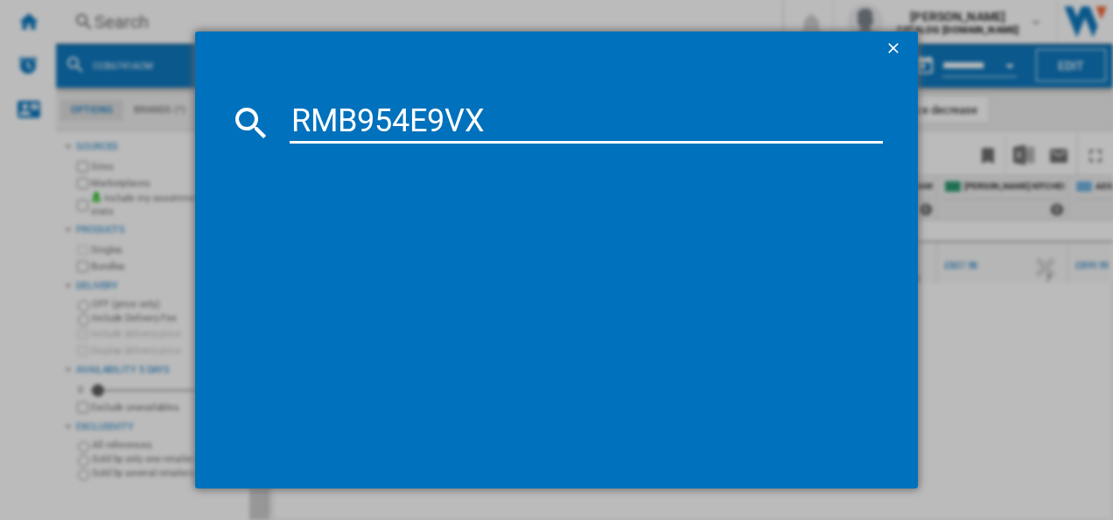
click at [425, 116] on input "RMB954E9VX" at bounding box center [587, 122] width 594 height 42
type input "RMB954E9VX"
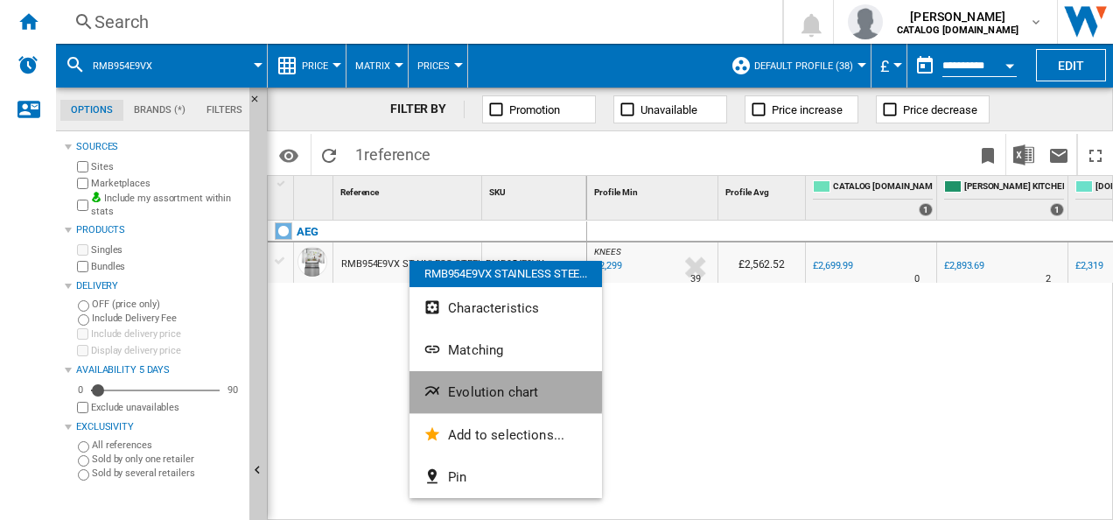
click at [424, 387] on ng-md-icon "Evolution chart" at bounding box center [433, 392] width 21 height 21
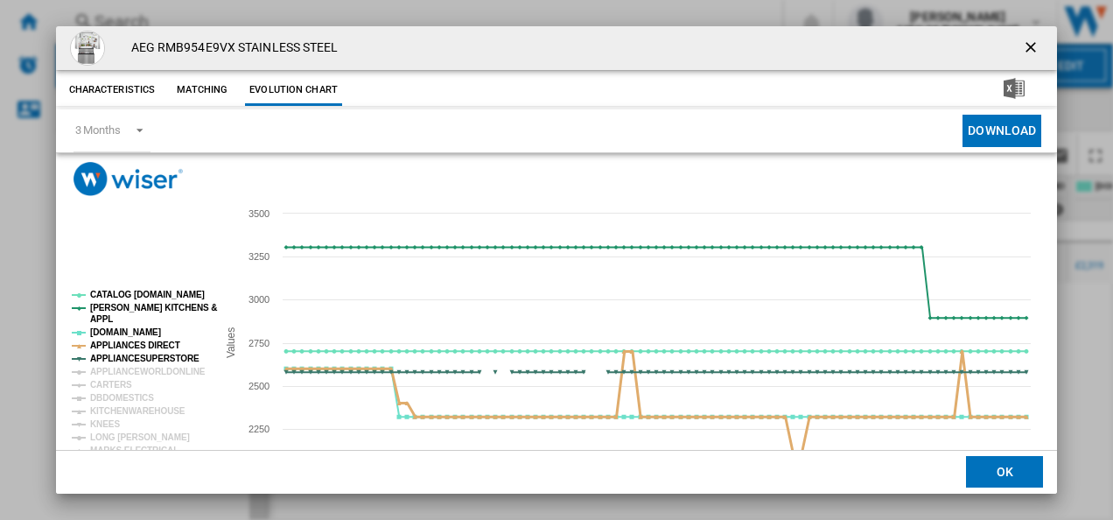
click at [124, 343] on tspan "APPLIANCES DIRECT" at bounding box center [135, 345] width 90 height 10
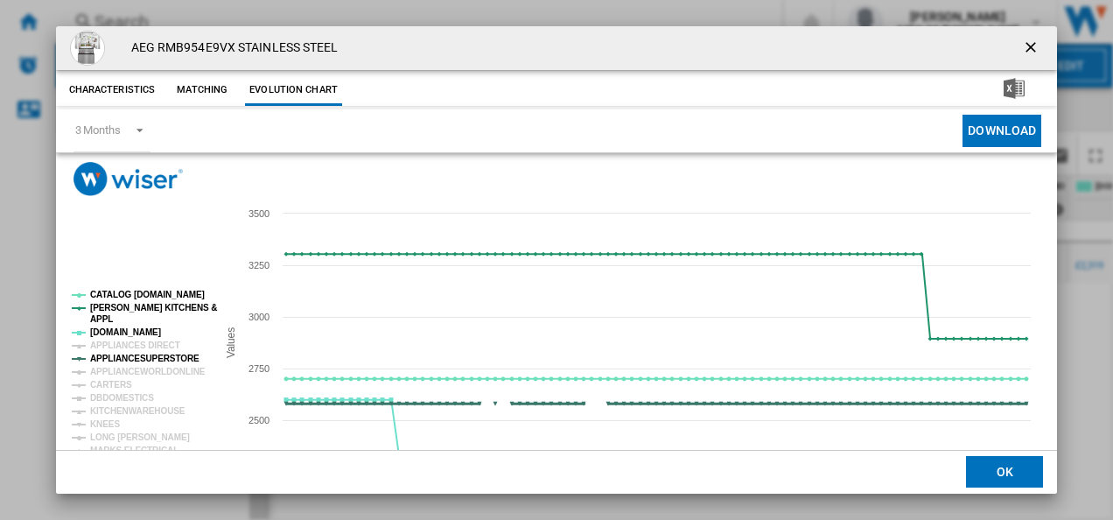
click at [122, 357] on tspan "APPLIANCESUPERSTORE" at bounding box center [144, 358] width 109 height 10
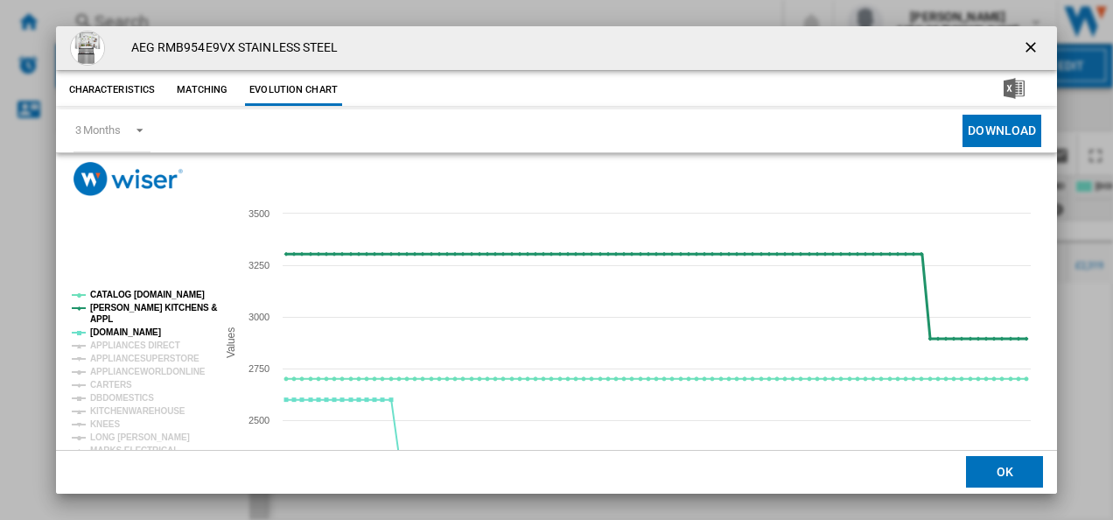
click at [129, 307] on tspan "[PERSON_NAME] KITCHENS &" at bounding box center [153, 308] width 127 height 10
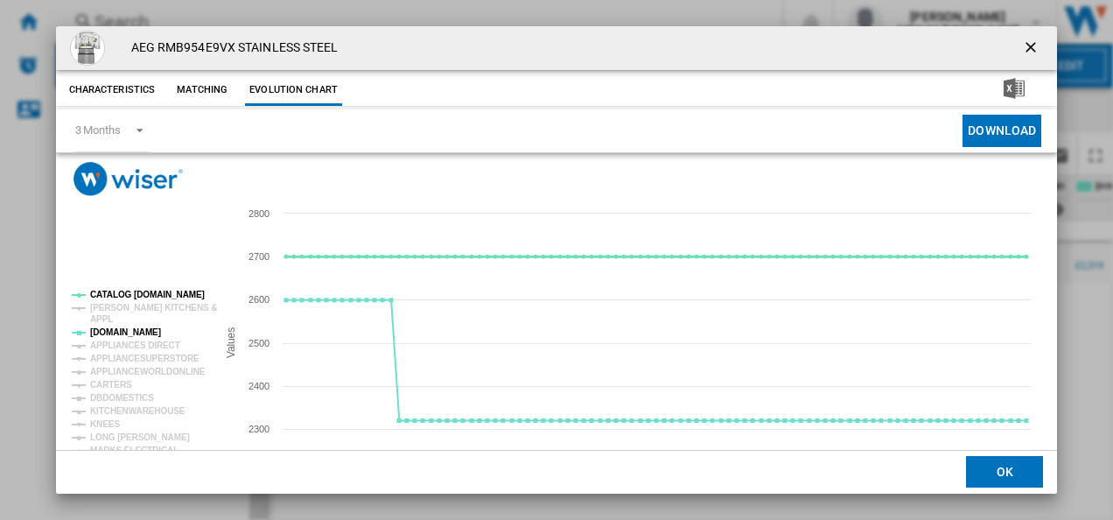
click at [130, 298] on tspan "CATALOG [DOMAIN_NAME]" at bounding box center [147, 295] width 115 height 10
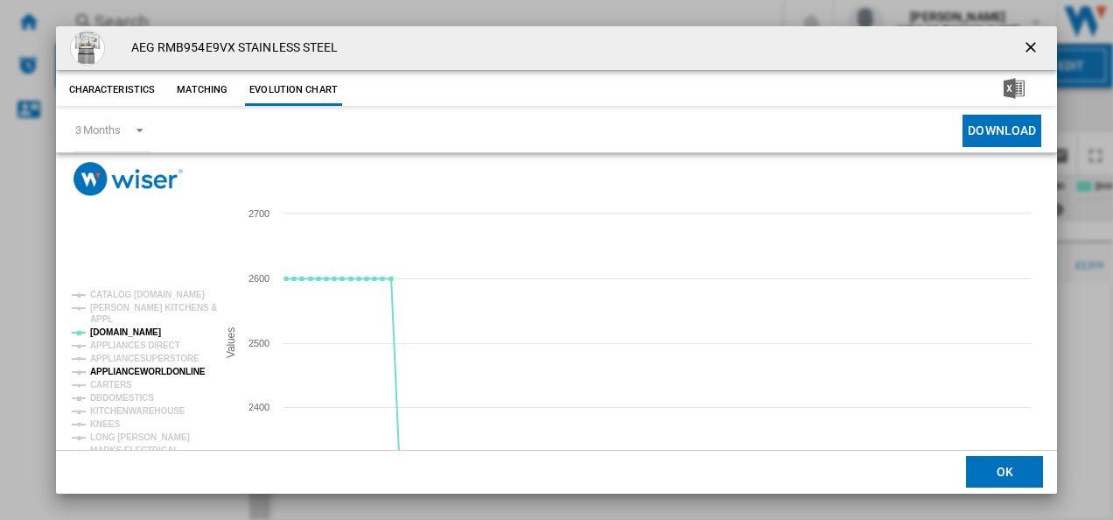
scroll to position [95, 0]
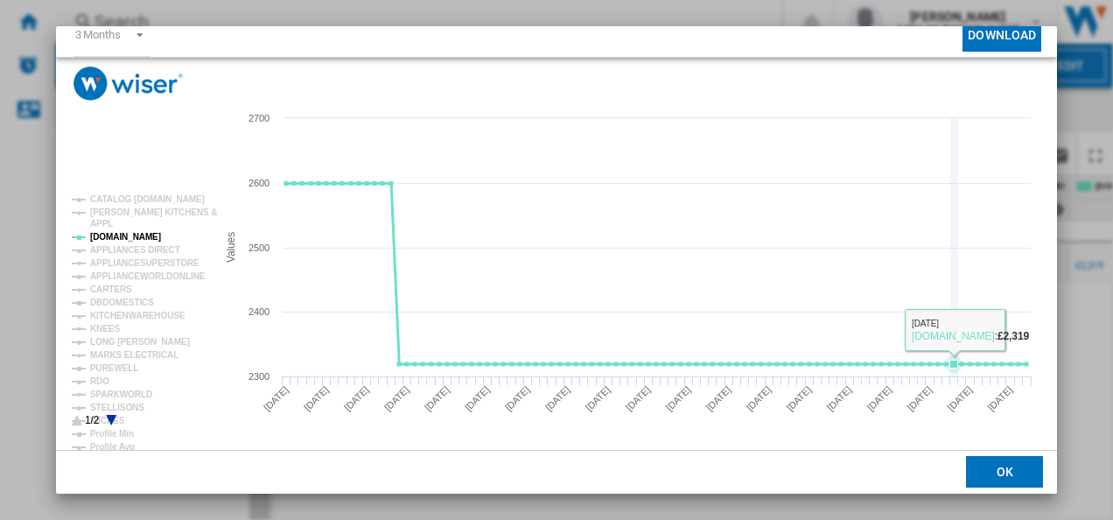
click at [954, 322] on icon "Product popup" at bounding box center [954, 247] width 0 height 258
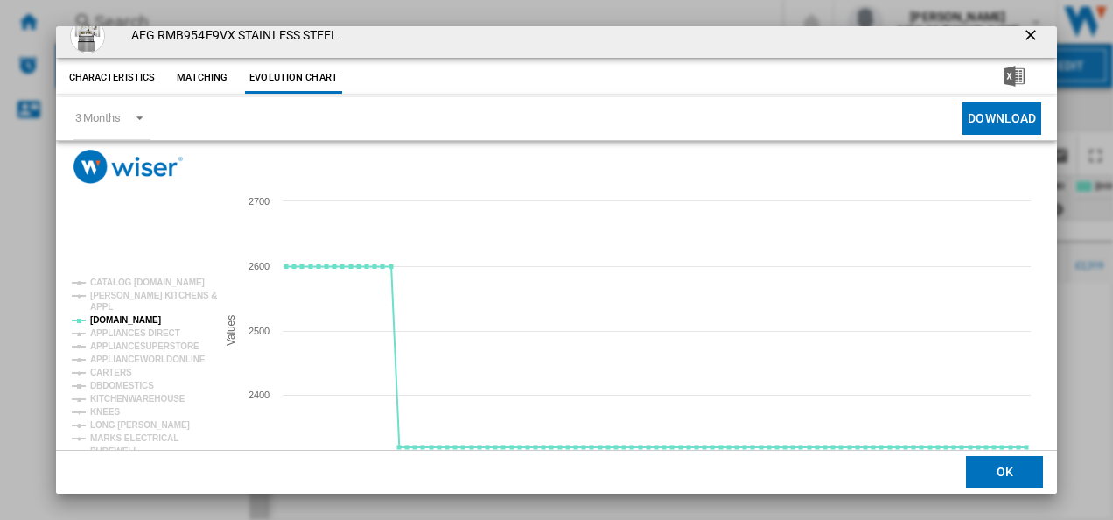
scroll to position [0, 0]
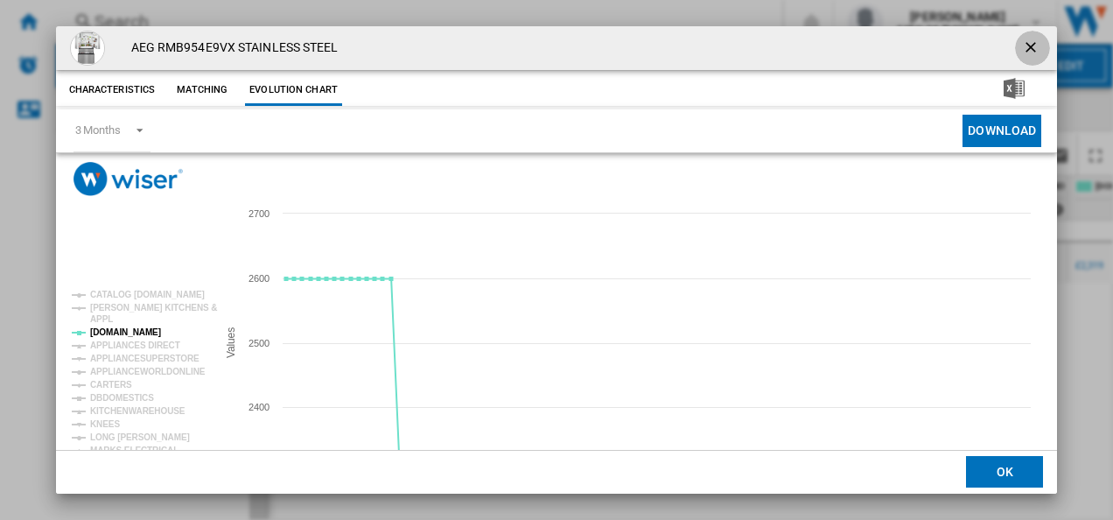
click at [1018, 37] on button "Product popup" at bounding box center [1032, 48] width 35 height 35
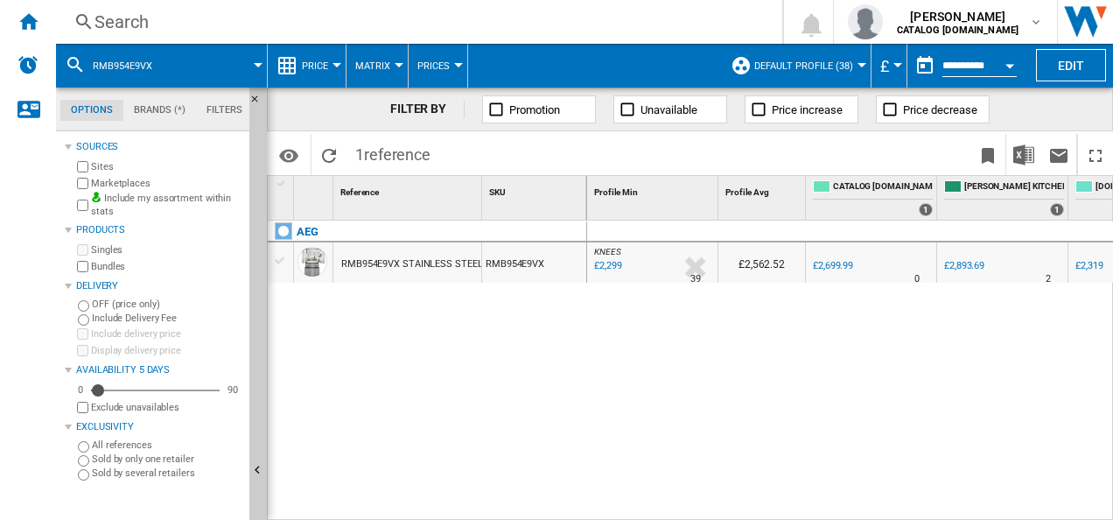
click at [432, 31] on div "Search" at bounding box center [415, 22] width 642 height 24
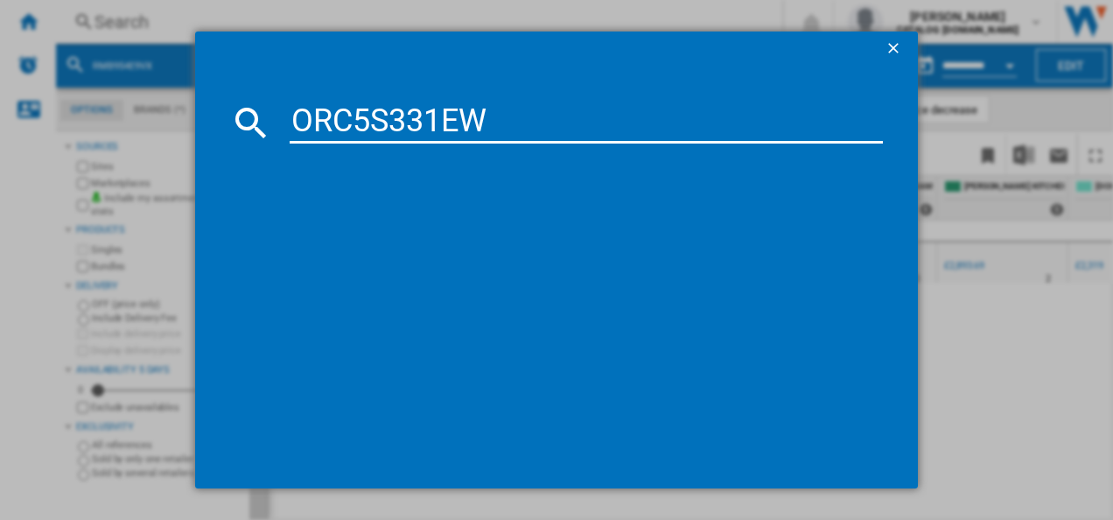
click at [419, 127] on input "ORC5S331EW" at bounding box center [587, 122] width 594 height 42
type input "ORC5S331EW"
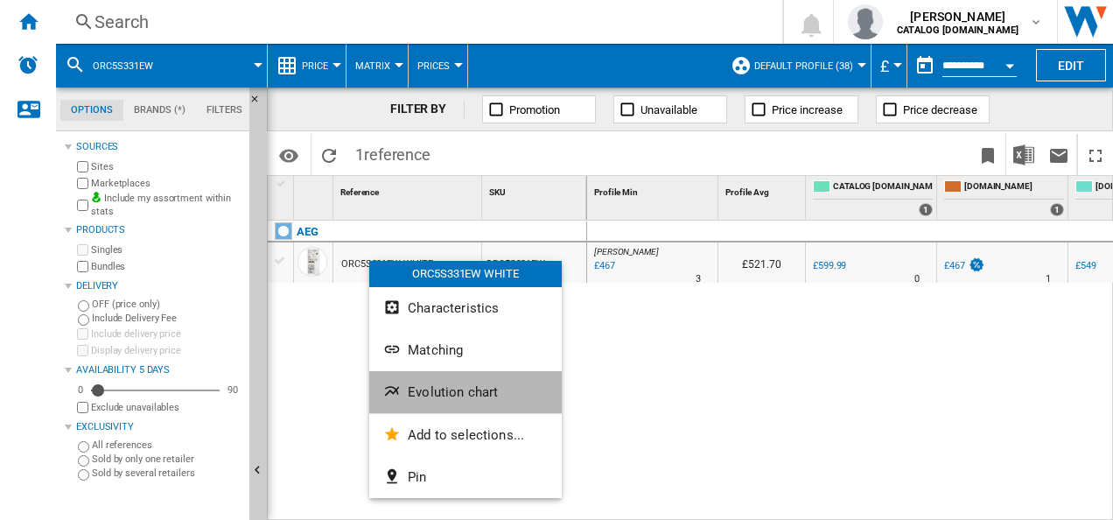
click at [412, 393] on span "Evolution chart" at bounding box center [453, 392] width 90 height 16
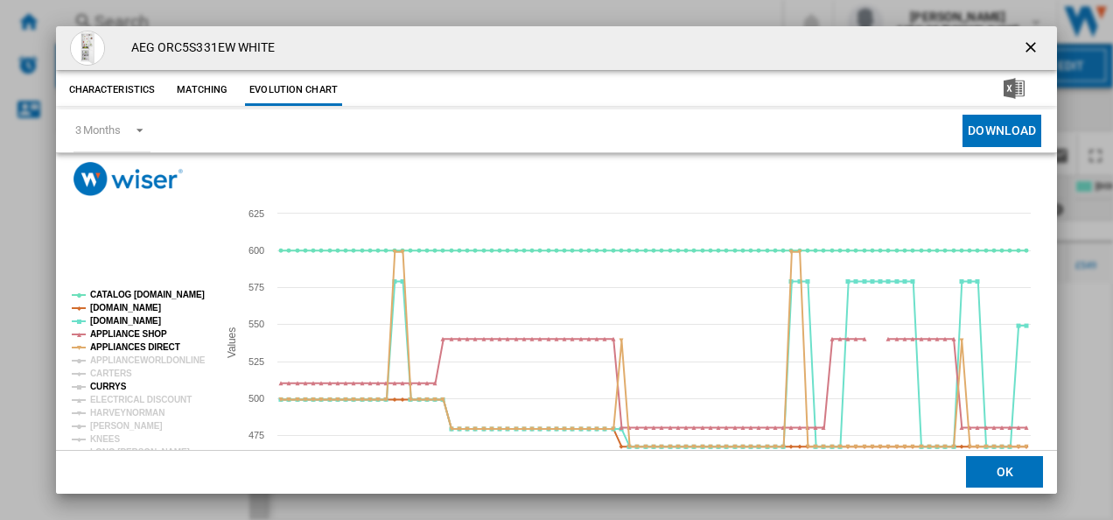
click at [115, 387] on tspan "CURRYS" at bounding box center [108, 386] width 37 height 10
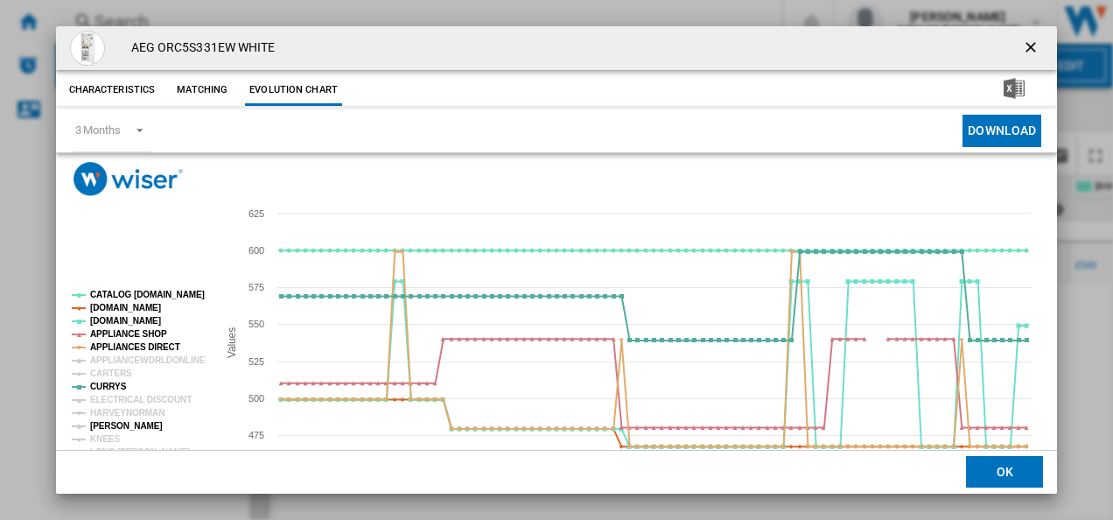
click at [129, 427] on tspan "[PERSON_NAME]" at bounding box center [126, 426] width 73 height 10
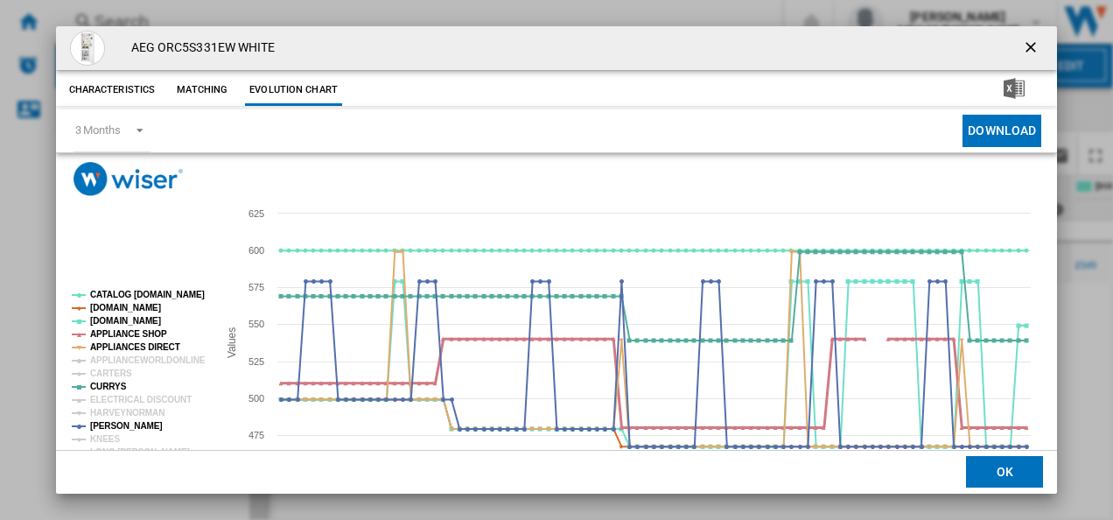
click at [143, 329] on tspan "APPLIANCE SHOP" at bounding box center [128, 334] width 77 height 10
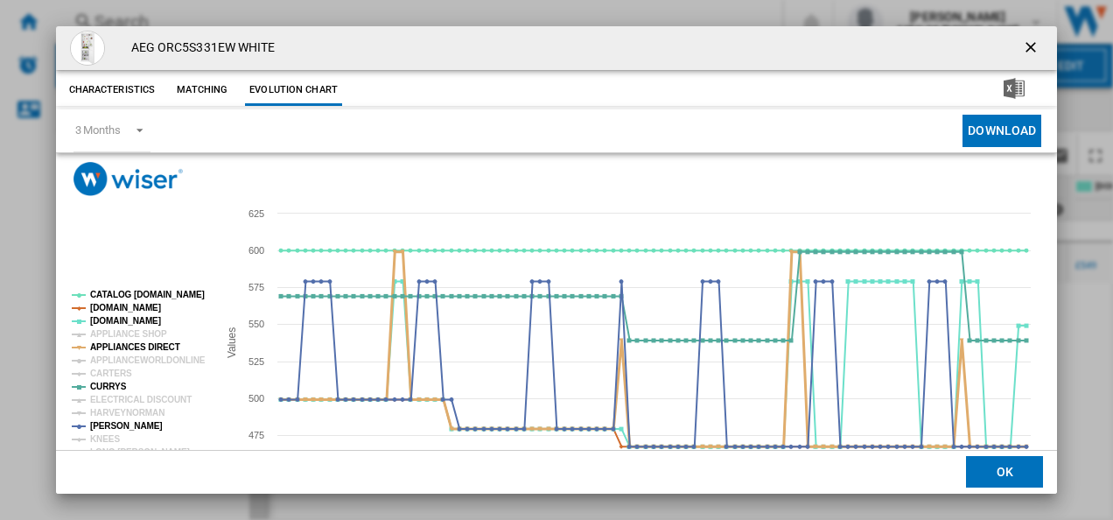
click at [138, 349] on tspan "APPLIANCES DIRECT" at bounding box center [135, 347] width 90 height 10
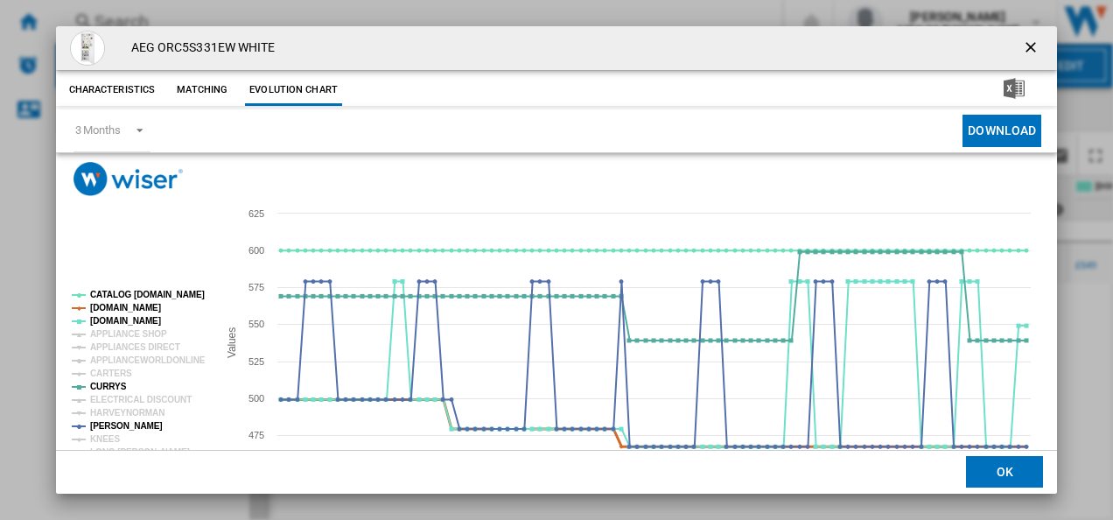
click at [142, 306] on tspan "[DOMAIN_NAME]" at bounding box center [125, 308] width 71 height 10
click at [143, 294] on tspan "CATALOG [DOMAIN_NAME]" at bounding box center [147, 295] width 115 height 10
